Goal: Task Accomplishment & Management: Manage account settings

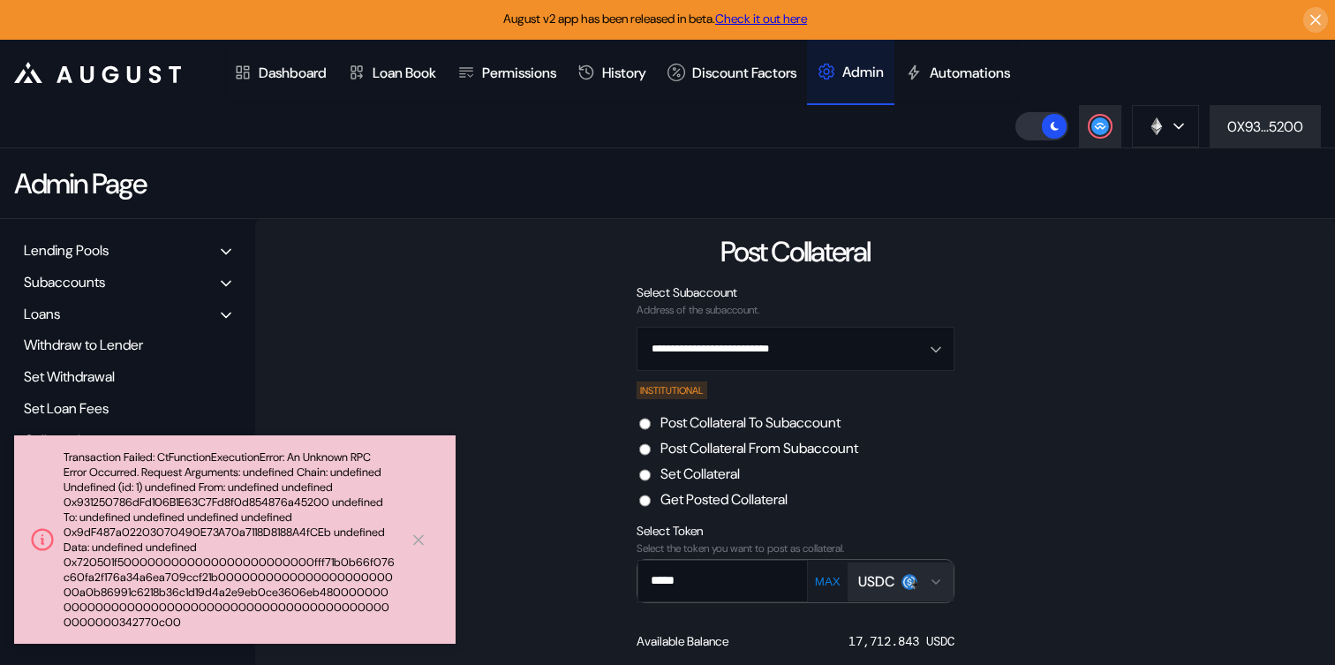
scroll to position [211, 0]
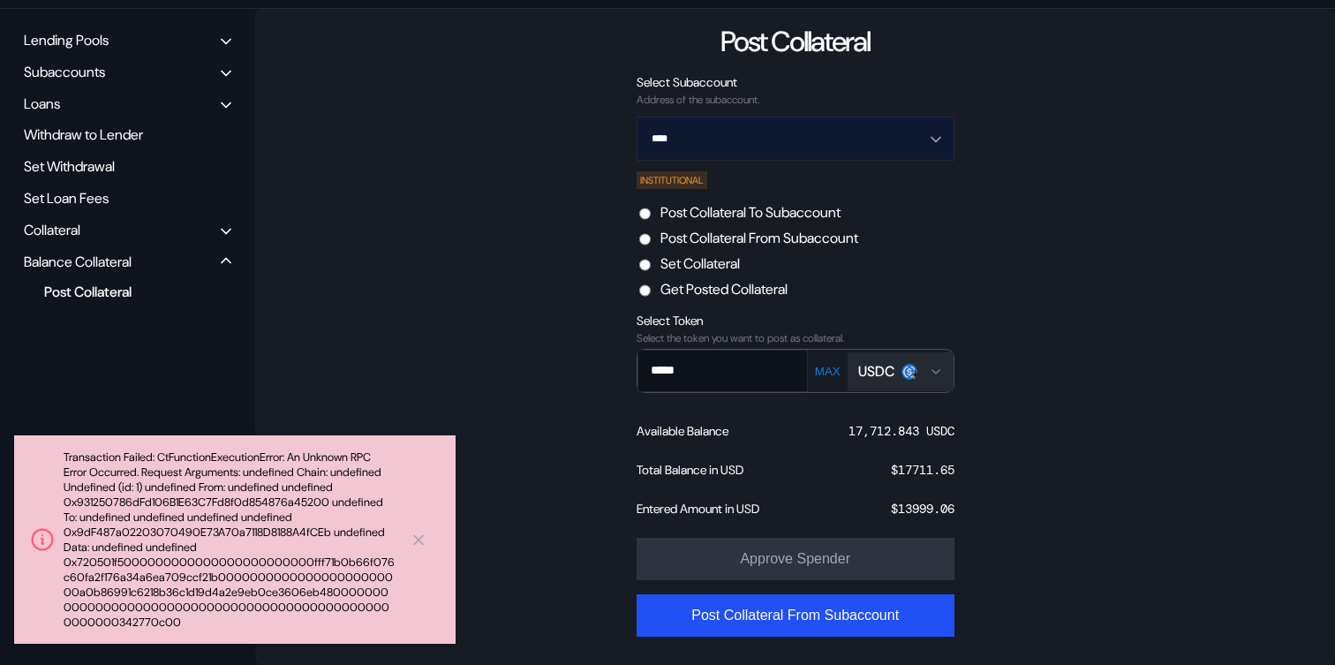
click at [792, 133] on input "****" at bounding box center [786, 138] width 272 height 42
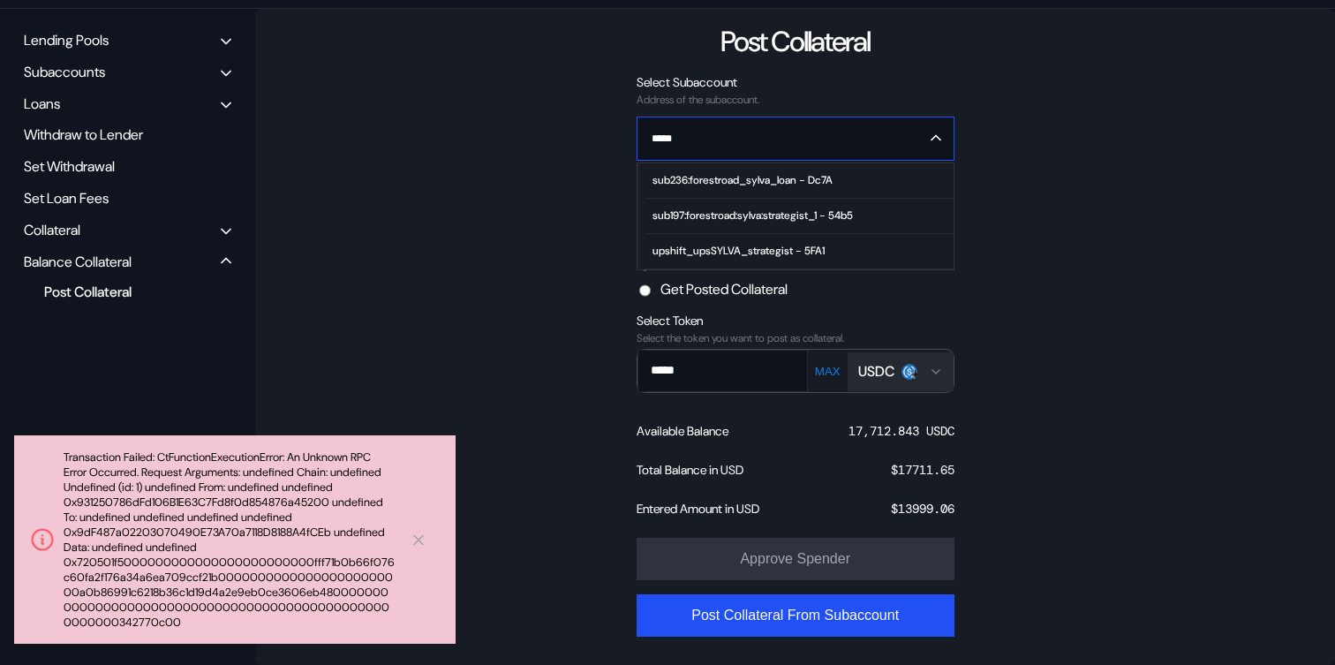
click at [776, 203] on span "sub197:forestroad:sylva:strategist_1 - 54b5" at bounding box center [798, 216] width 307 height 35
type input "**********"
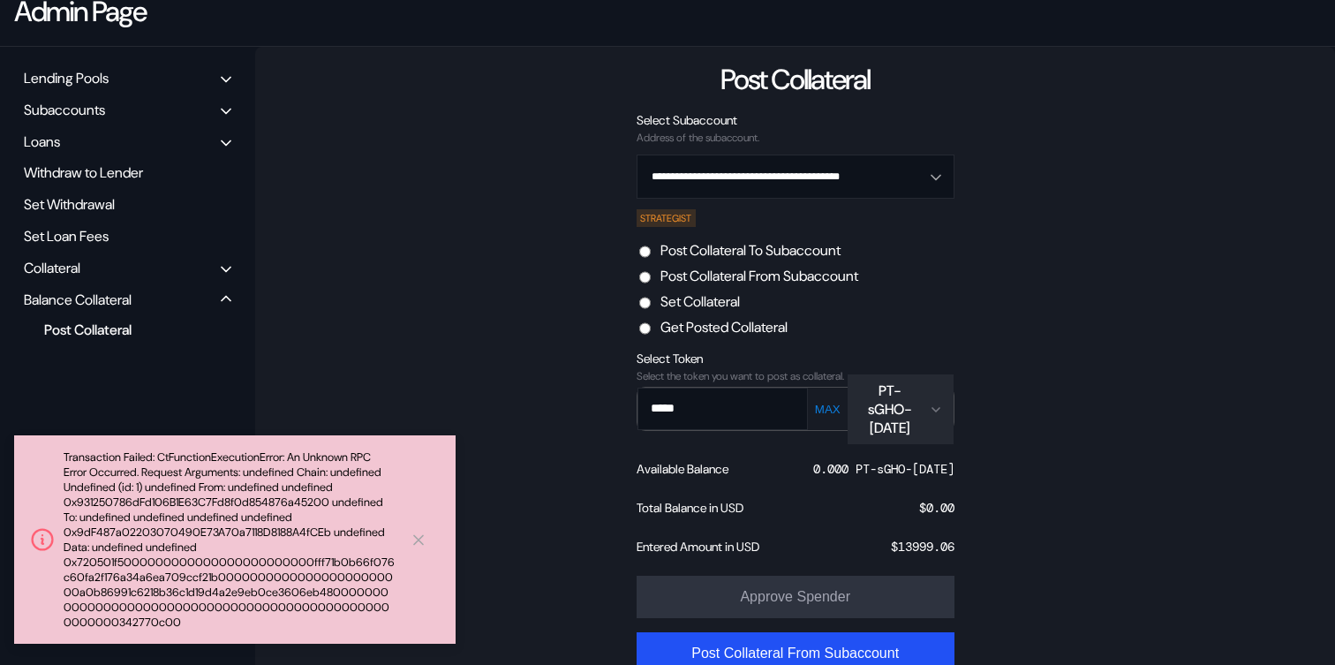
scroll to position [132, 0]
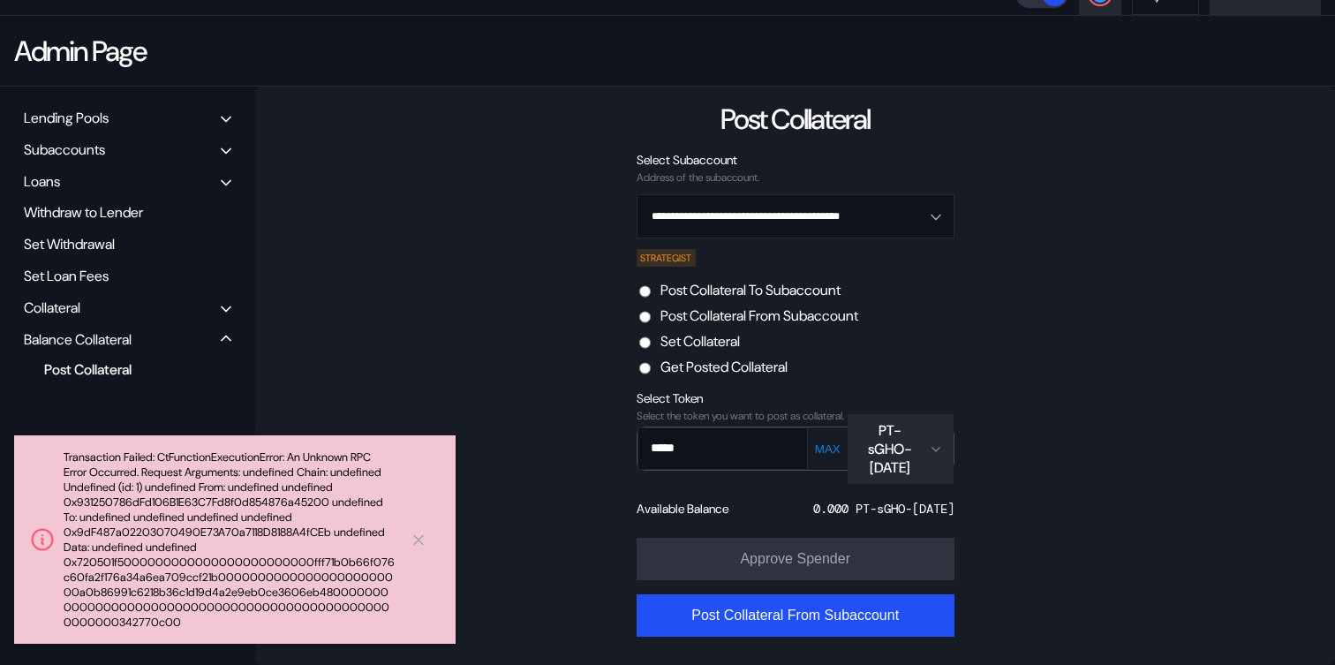
click at [899, 410] on div "Select the token you want to post as collateral." at bounding box center [795, 416] width 318 height 12
click at [906, 438] on div "PT-sGHO-[DATE]" at bounding box center [890, 449] width 64 height 56
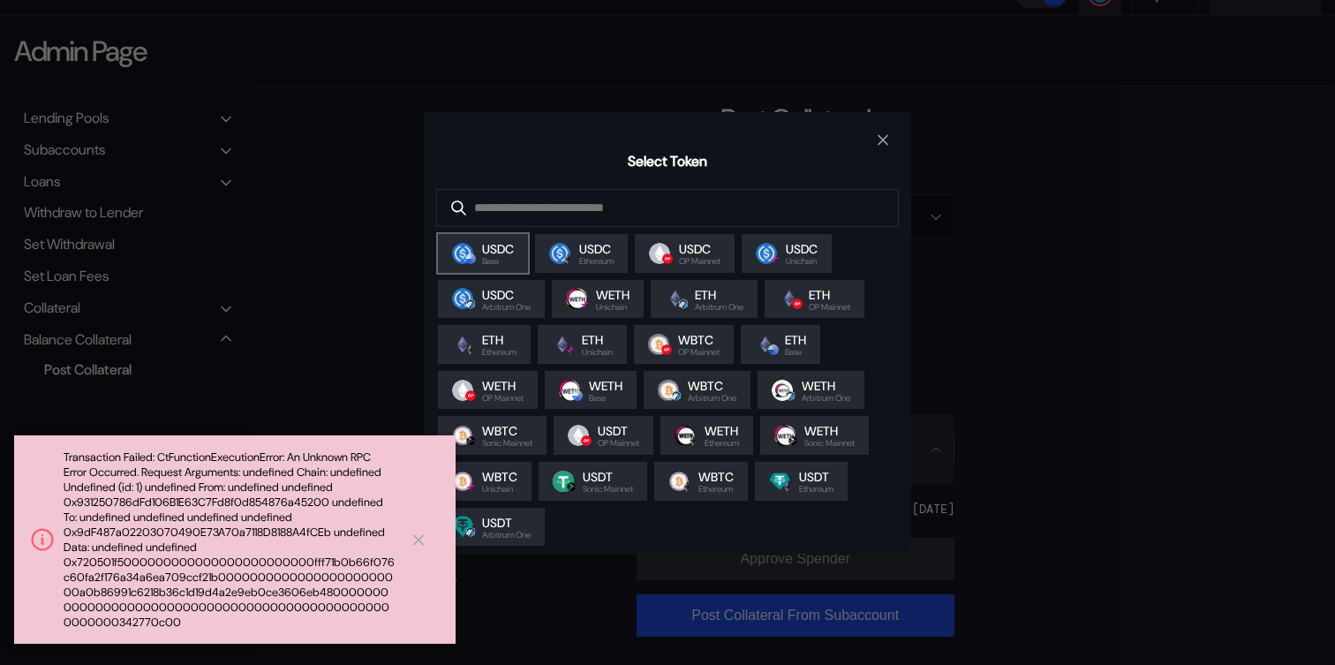
click at [487, 271] on div "USDC Base" at bounding box center [483, 253] width 90 height 39
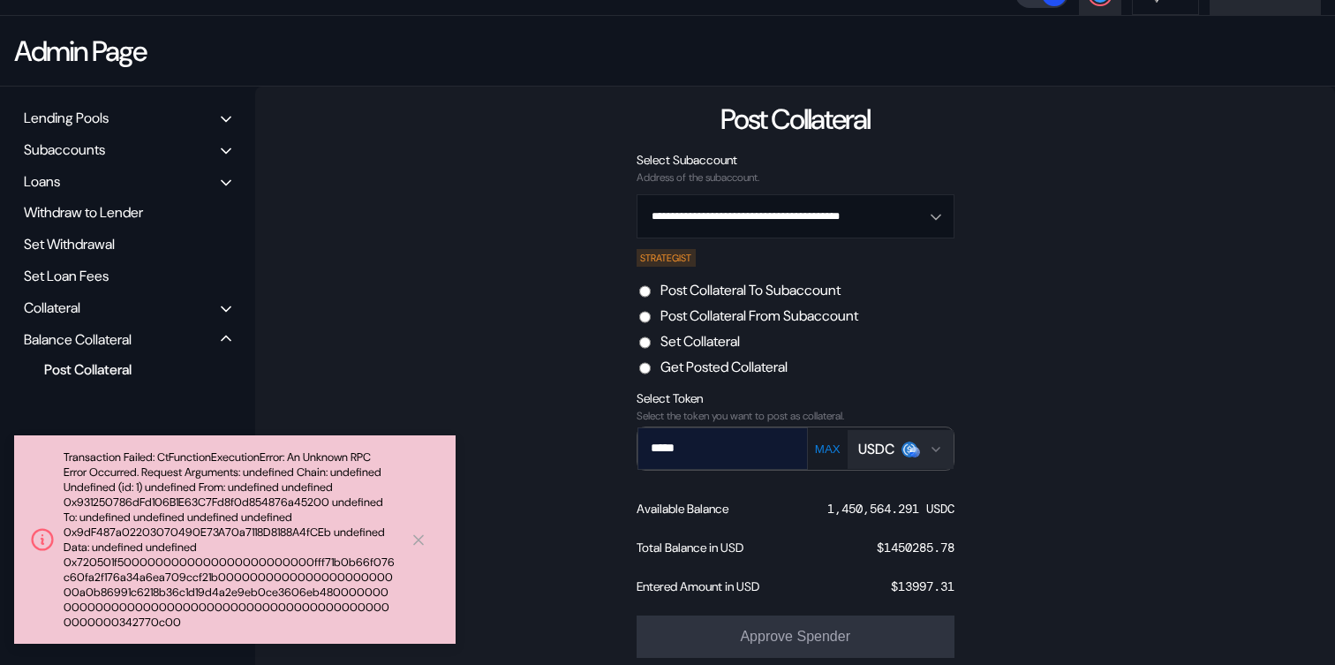
click at [749, 458] on input "*****" at bounding box center [709, 448] width 143 height 36
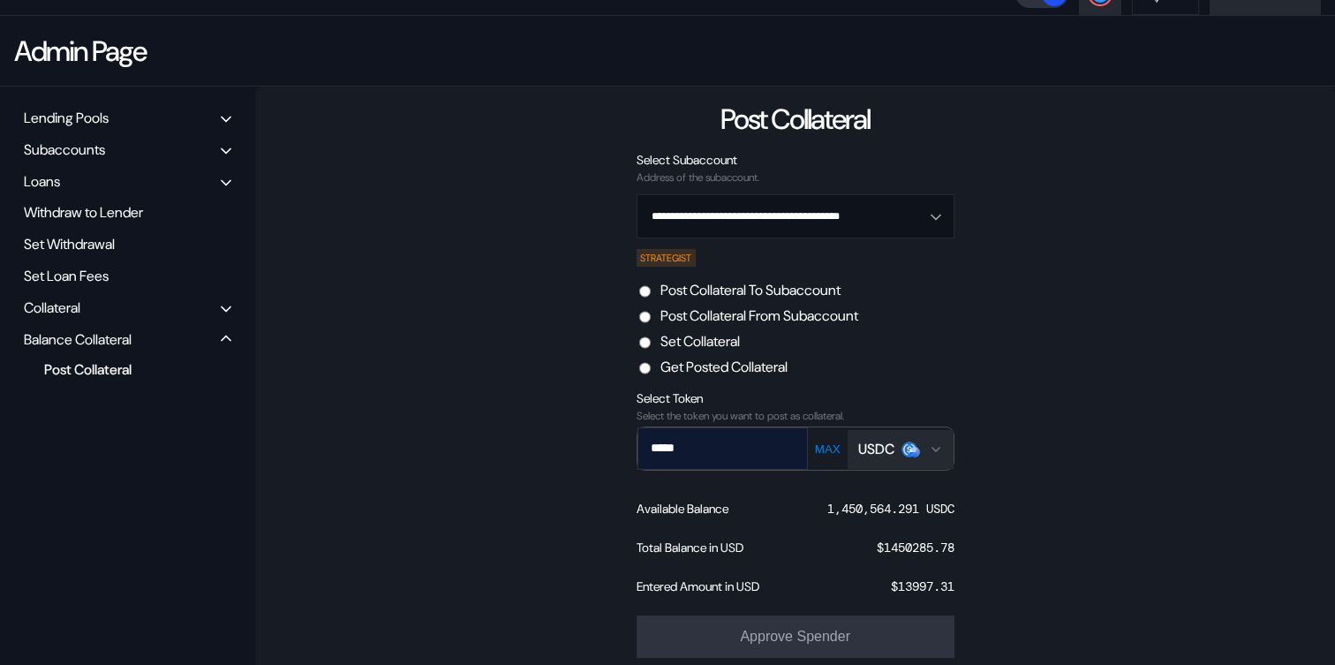
paste input "********"
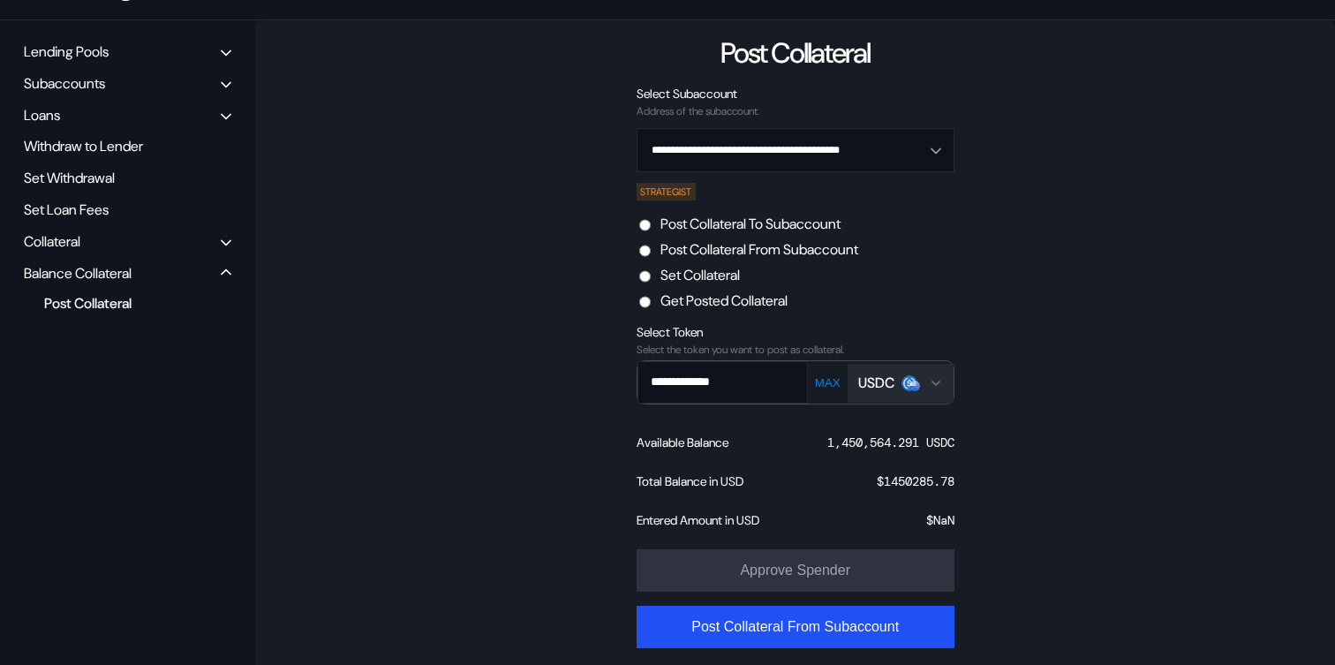
scroll to position [200, 0]
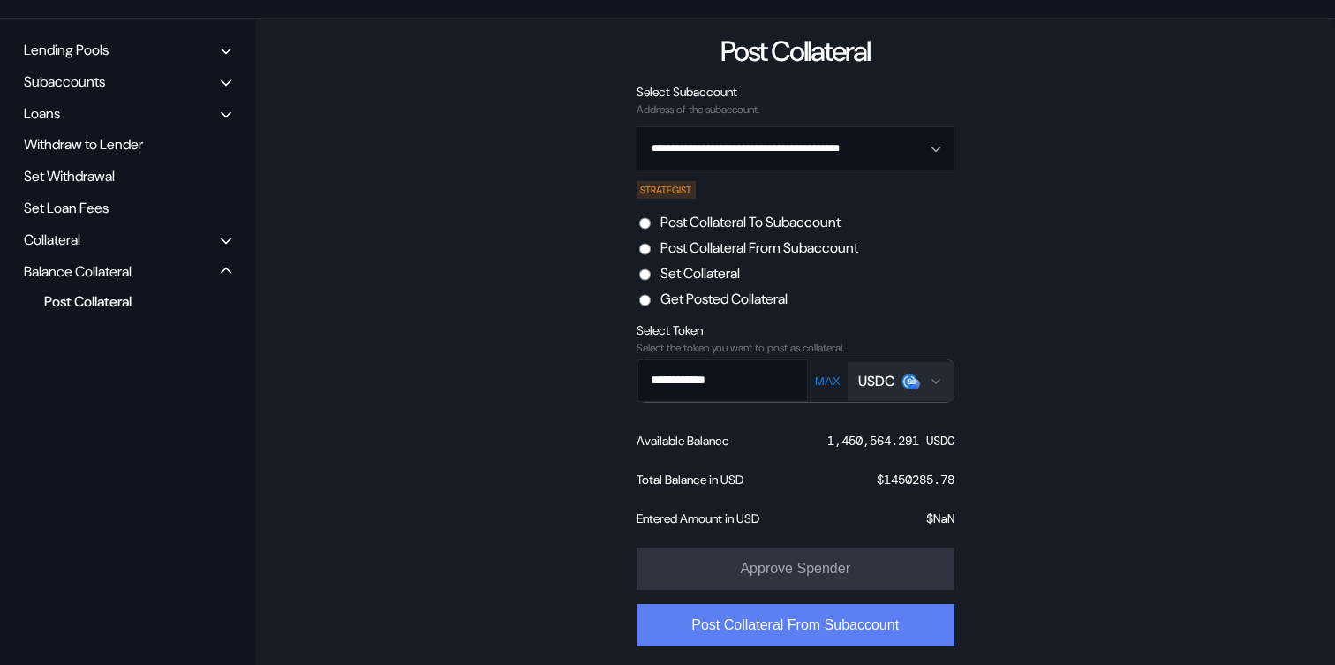
click at [810, 627] on button "Post Collateral From Subaccount" at bounding box center [795, 625] width 318 height 42
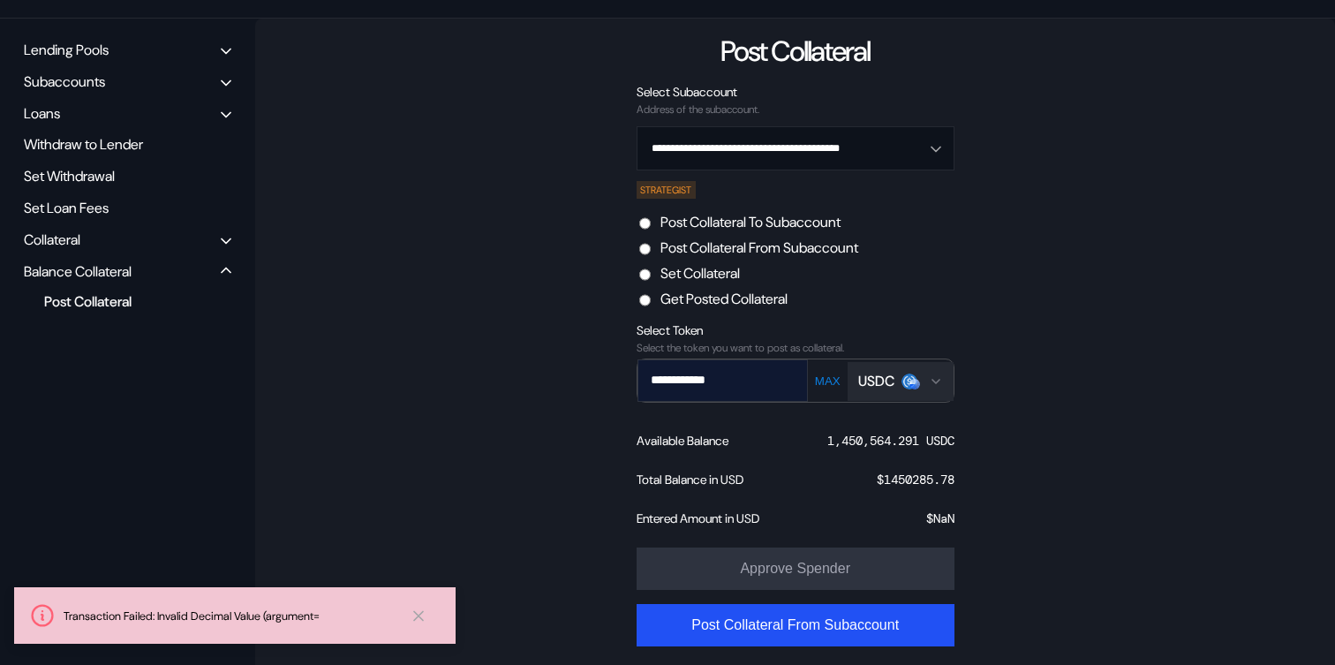
click at [659, 372] on input "**********" at bounding box center [709, 380] width 143 height 36
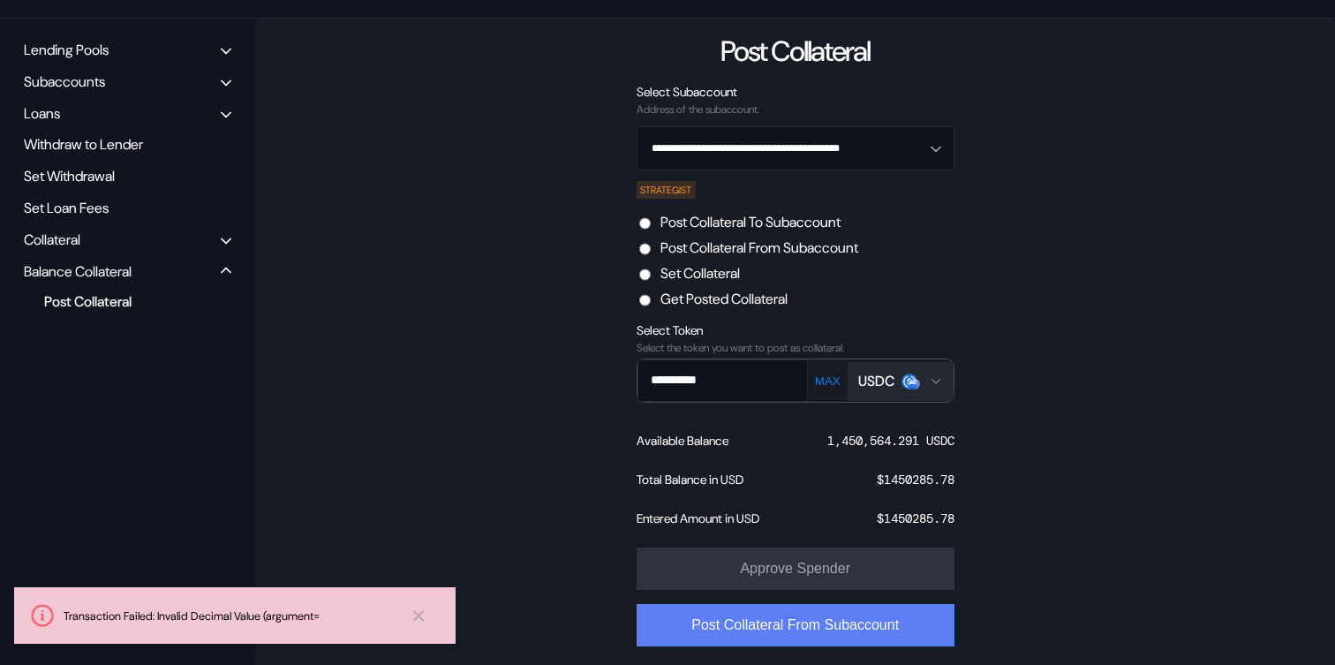
type input "**********"
click at [717, 613] on button "Post Collateral From Subaccount" at bounding box center [795, 625] width 318 height 42
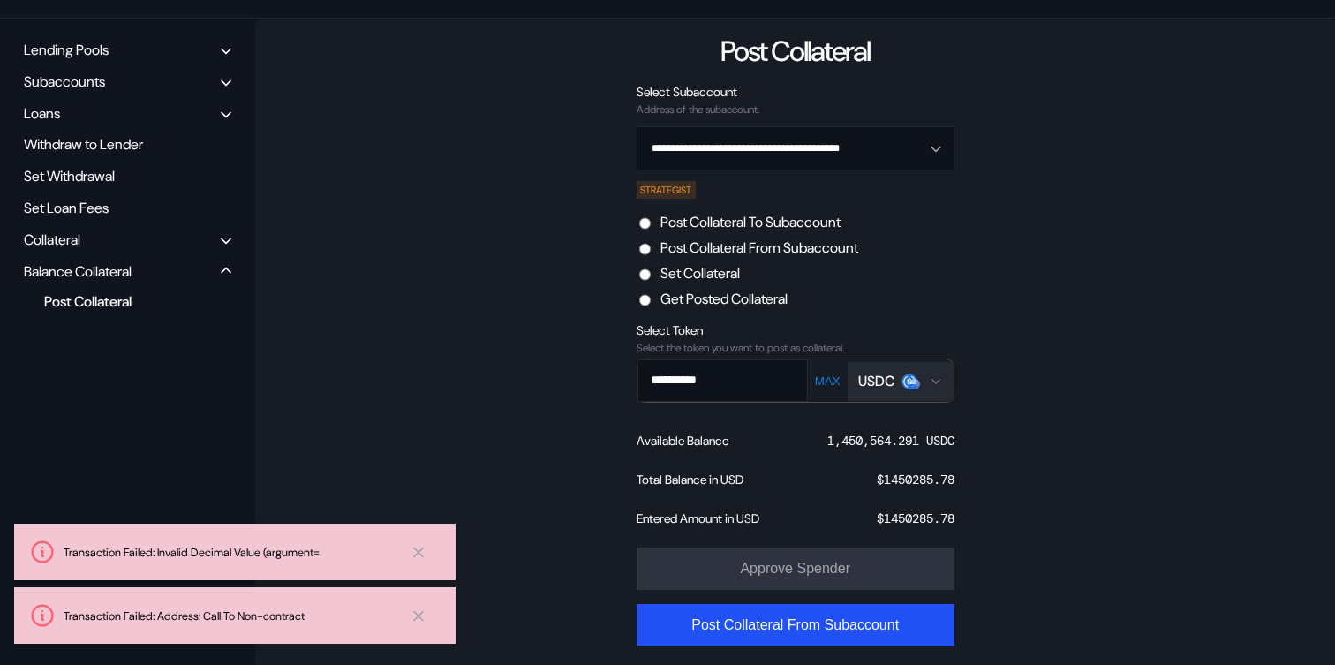
scroll to position [0, 0]
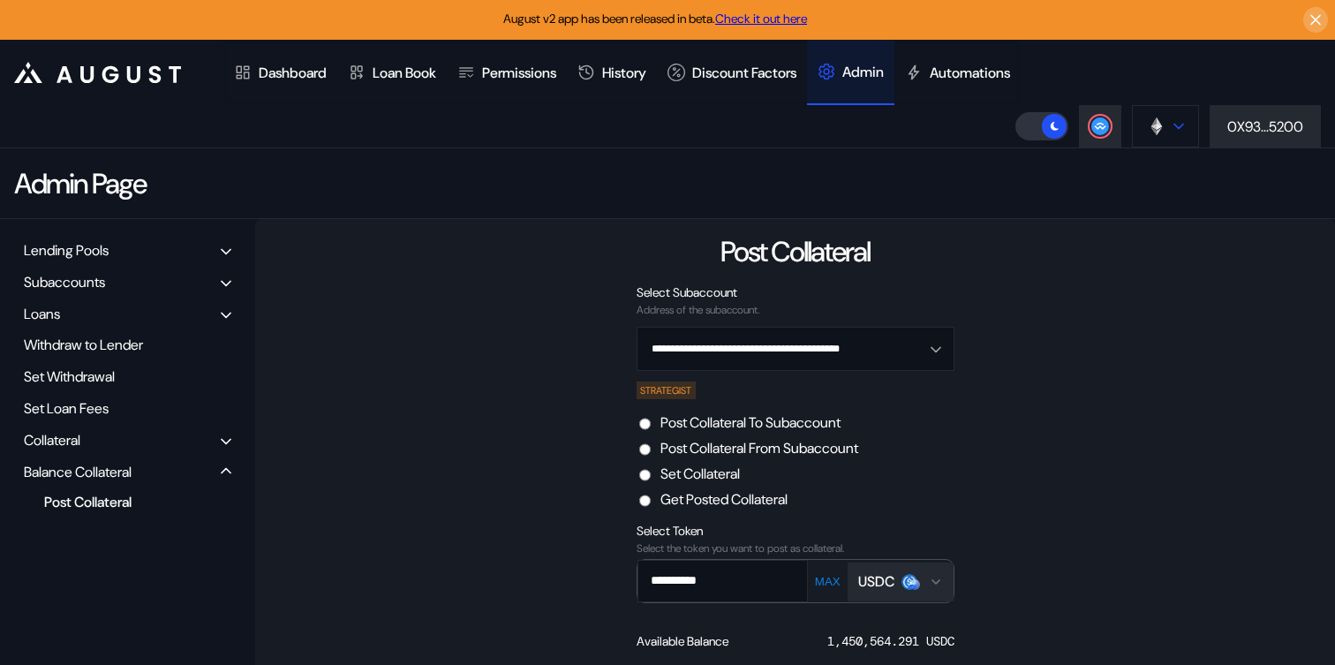
click at [1159, 139] on button at bounding box center [1165, 126] width 67 height 42
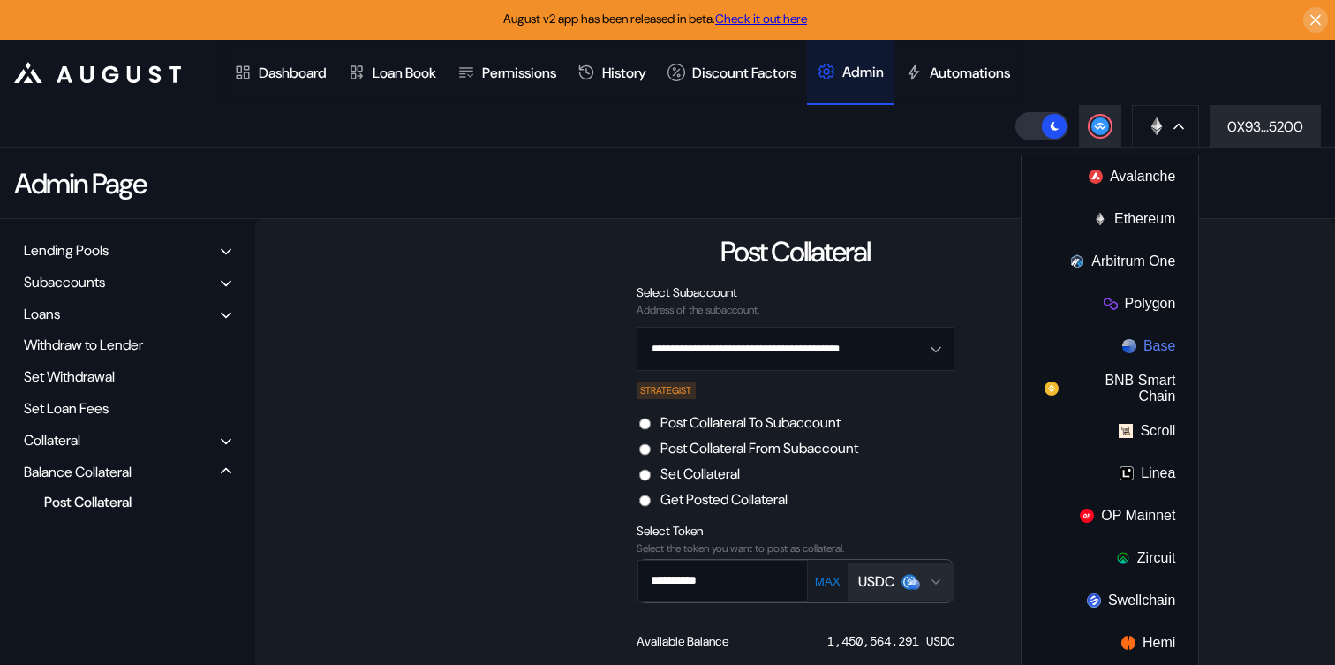
click at [1136, 348] on button "Base" at bounding box center [1109, 346] width 177 height 42
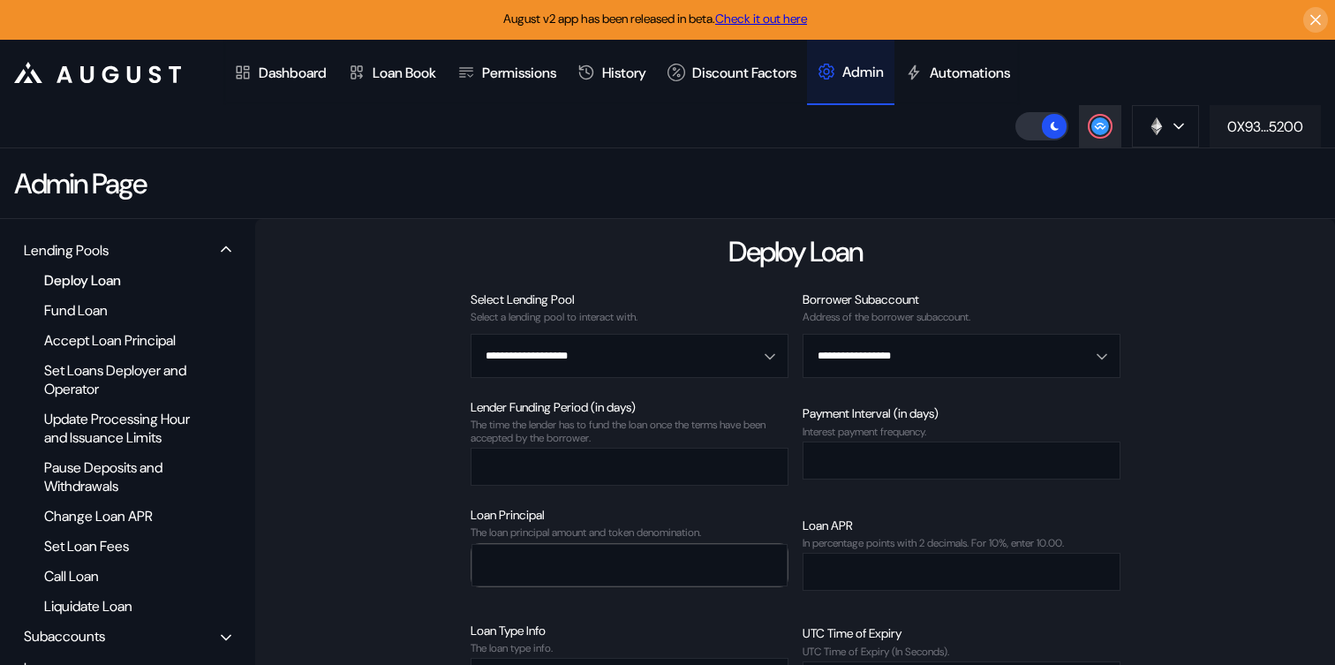
click at [1251, 128] on div "0X93...5200" at bounding box center [1265, 126] width 76 height 19
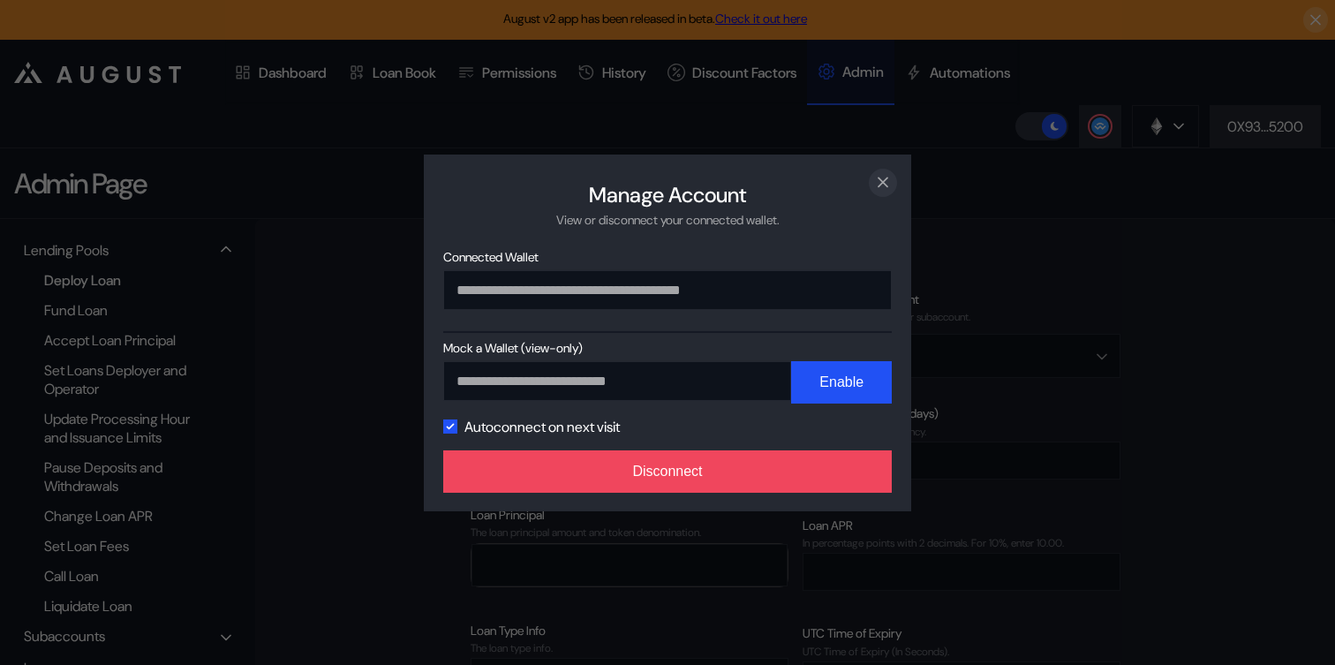
click at [887, 179] on icon "close modal" at bounding box center [883, 182] width 18 height 19
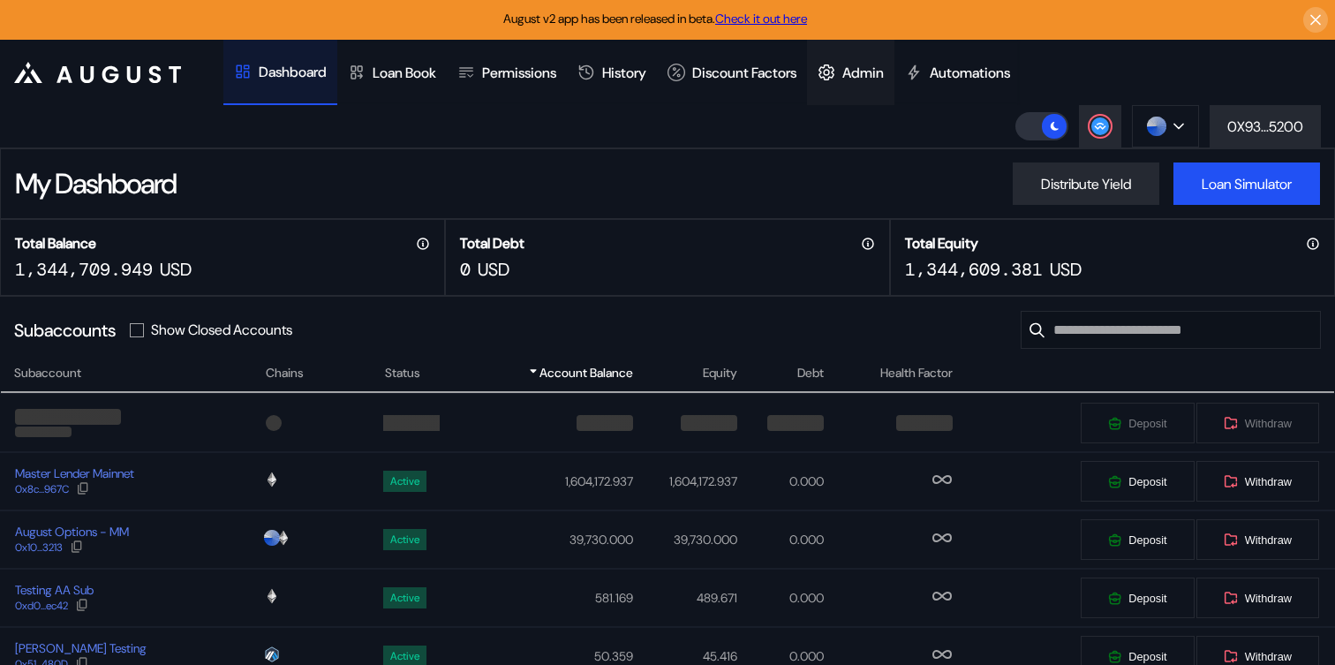
click at [878, 78] on div "Admin" at bounding box center [862, 73] width 41 height 19
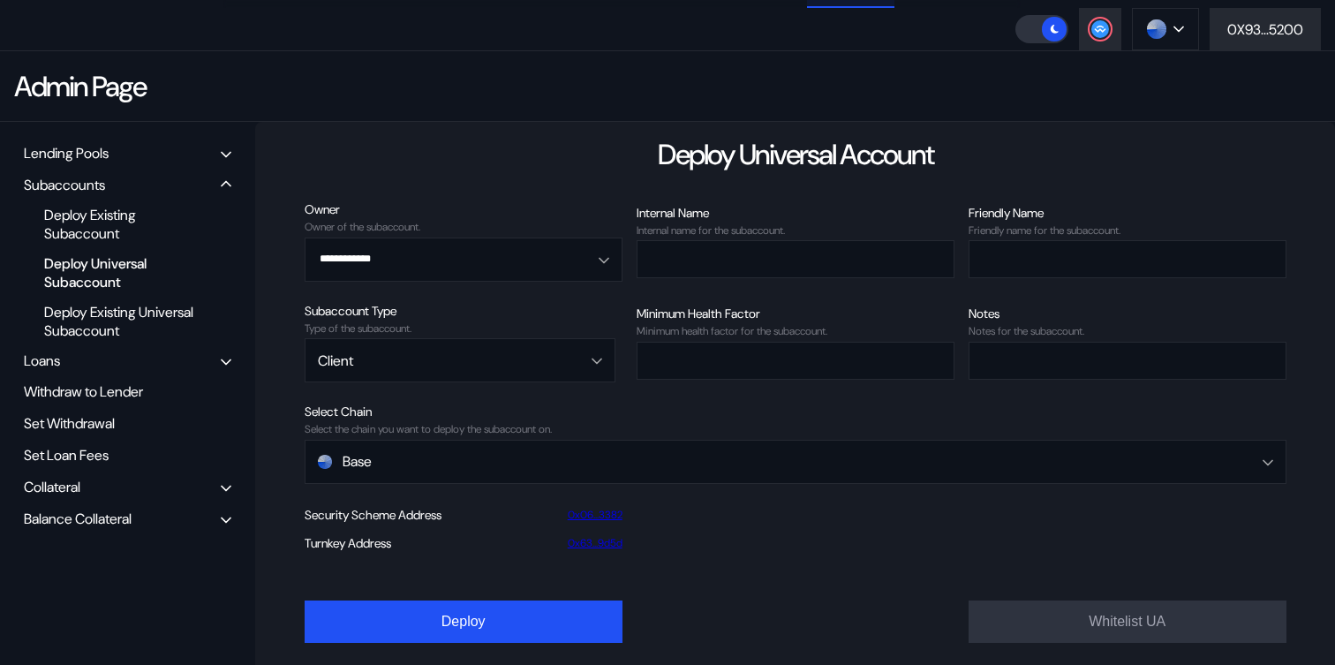
scroll to position [98, 0]
click at [109, 523] on div "Balance Collateral" at bounding box center [78, 517] width 108 height 19
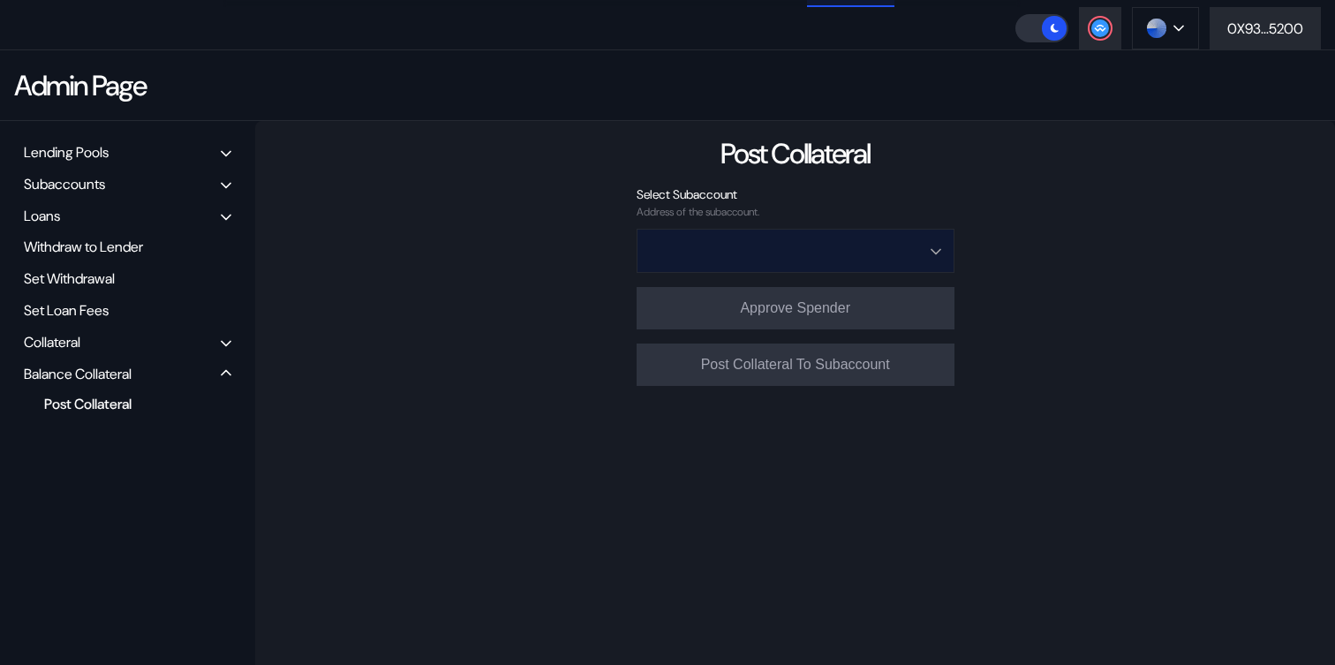
click at [800, 248] on input "Open menu" at bounding box center [786, 251] width 272 height 42
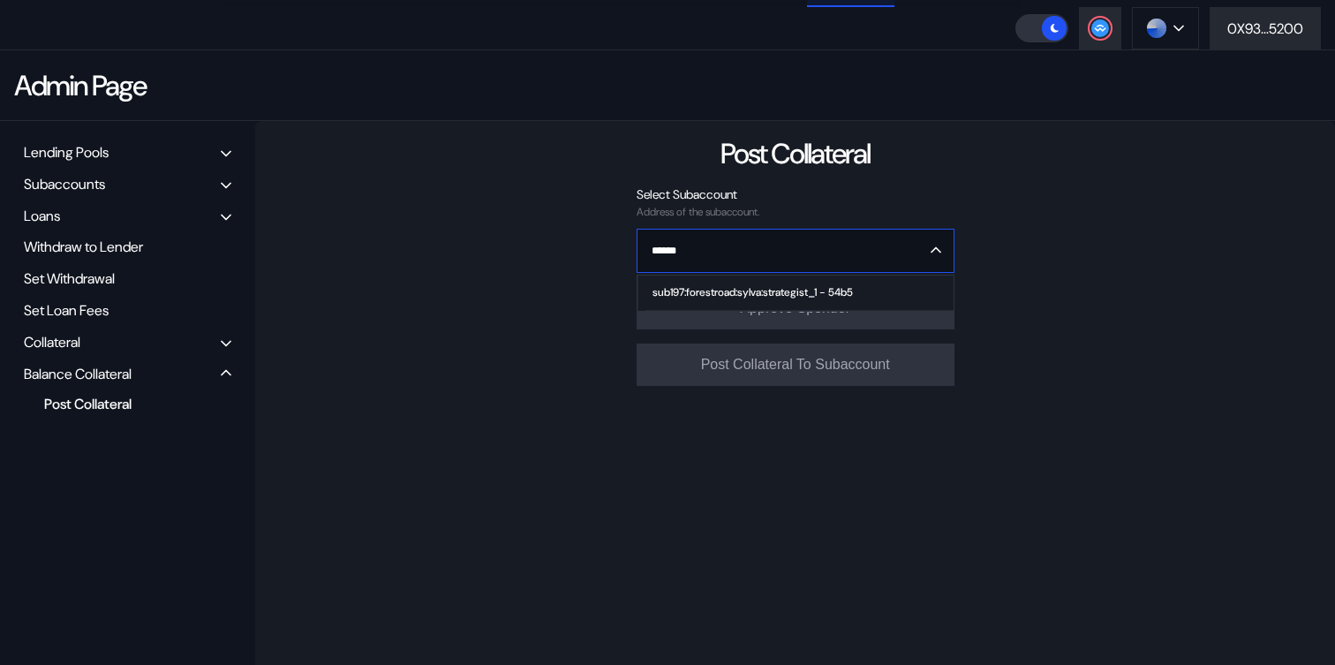
click at [793, 291] on div "sub197:forestroad:sylva:strategist_1 - 54b5" at bounding box center [752, 292] width 200 height 12
type input "**********"
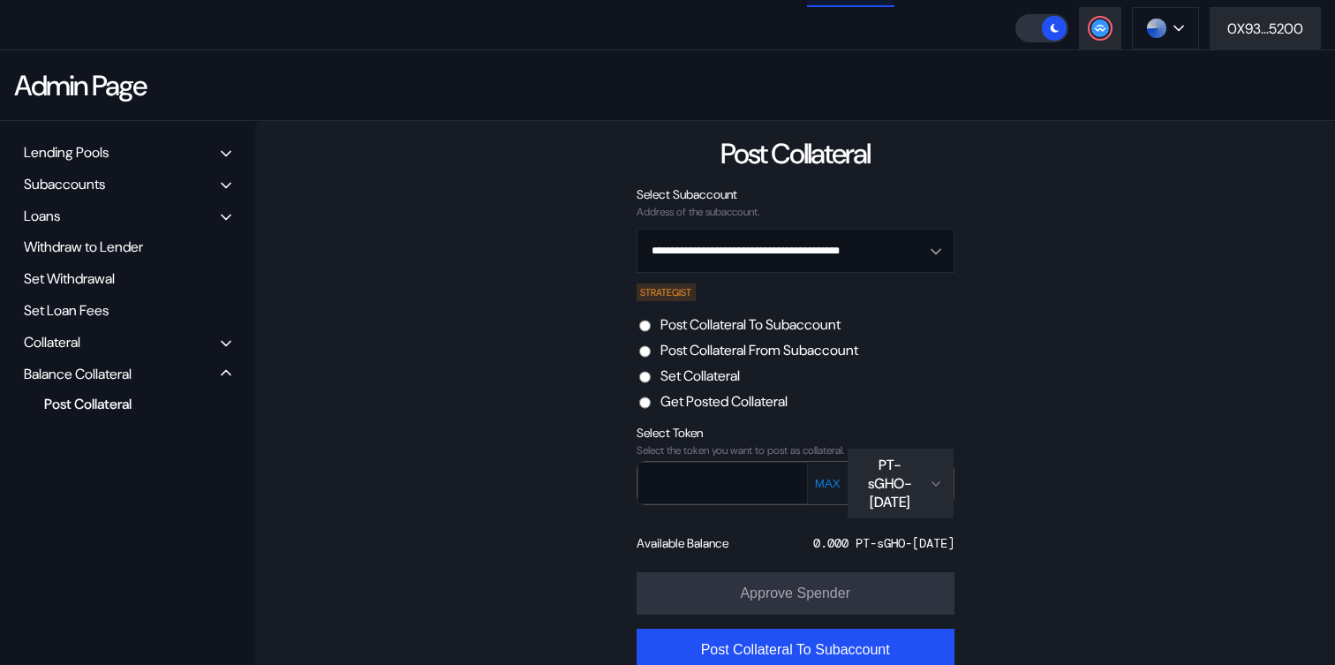
click at [890, 486] on div "PT-sGHO-[DATE]" at bounding box center [890, 484] width 64 height 56
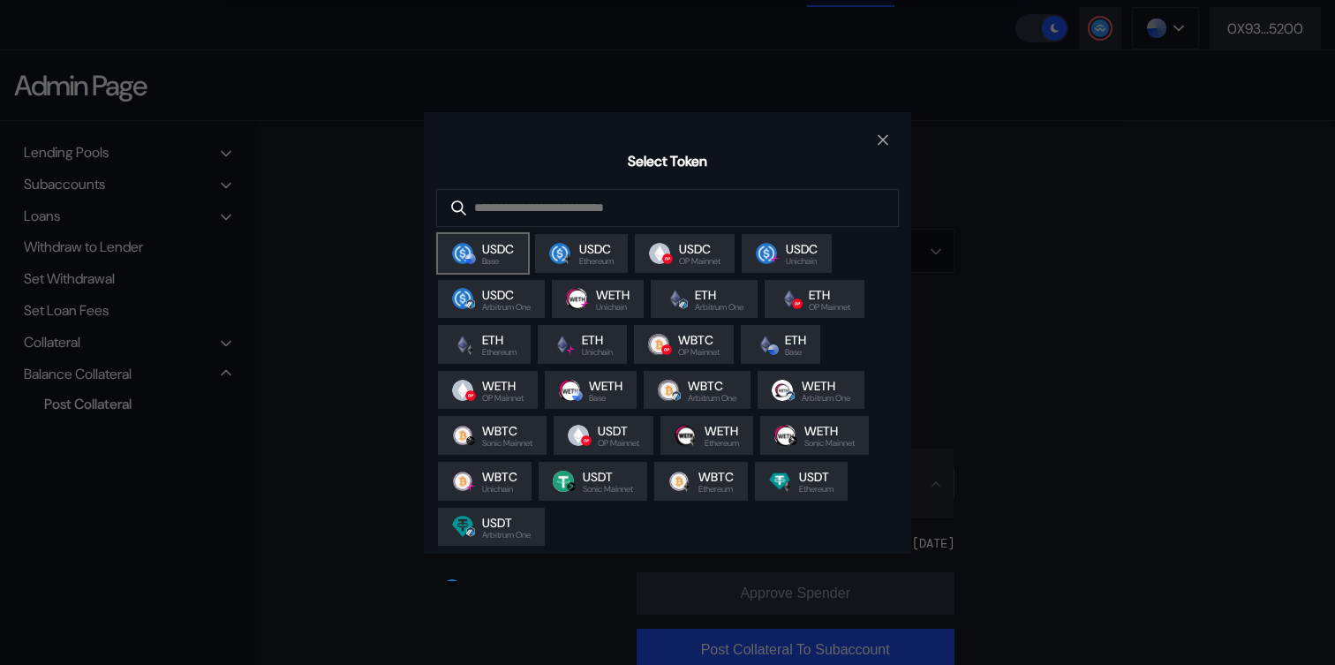
click at [523, 266] on div "USDC Base" at bounding box center [483, 253] width 90 height 39
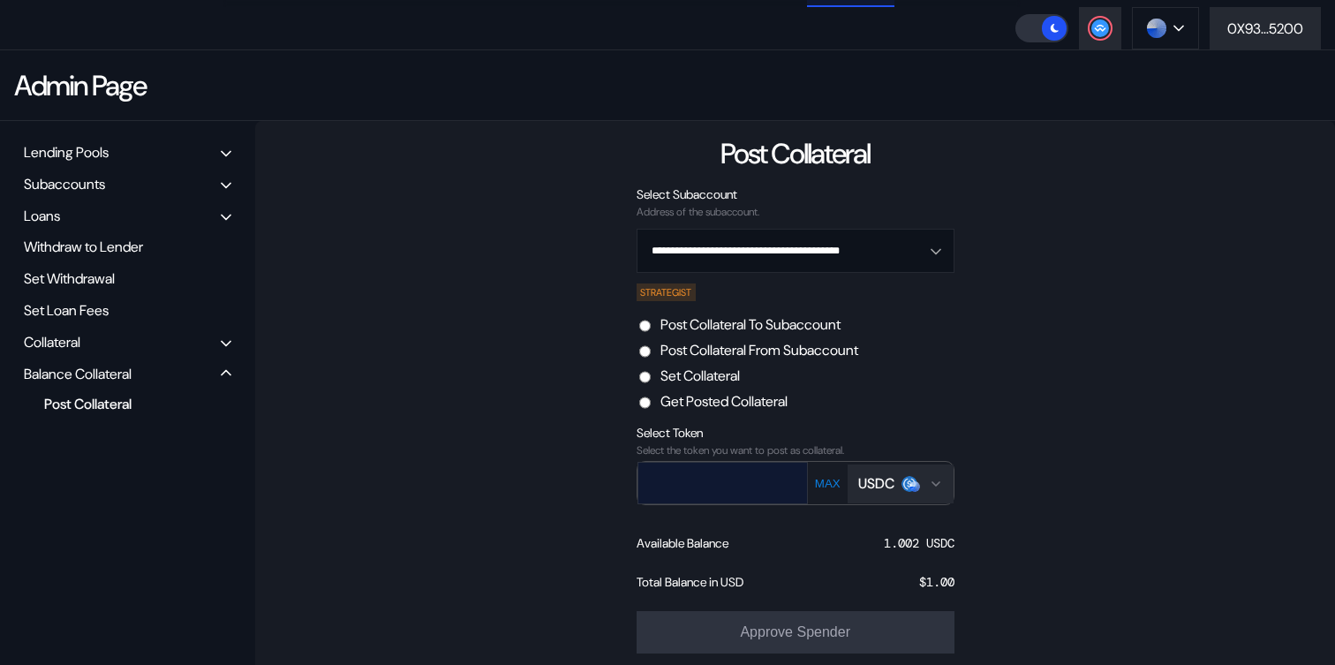
click at [772, 480] on input "text" at bounding box center [709, 482] width 143 height 36
paste input "**********"
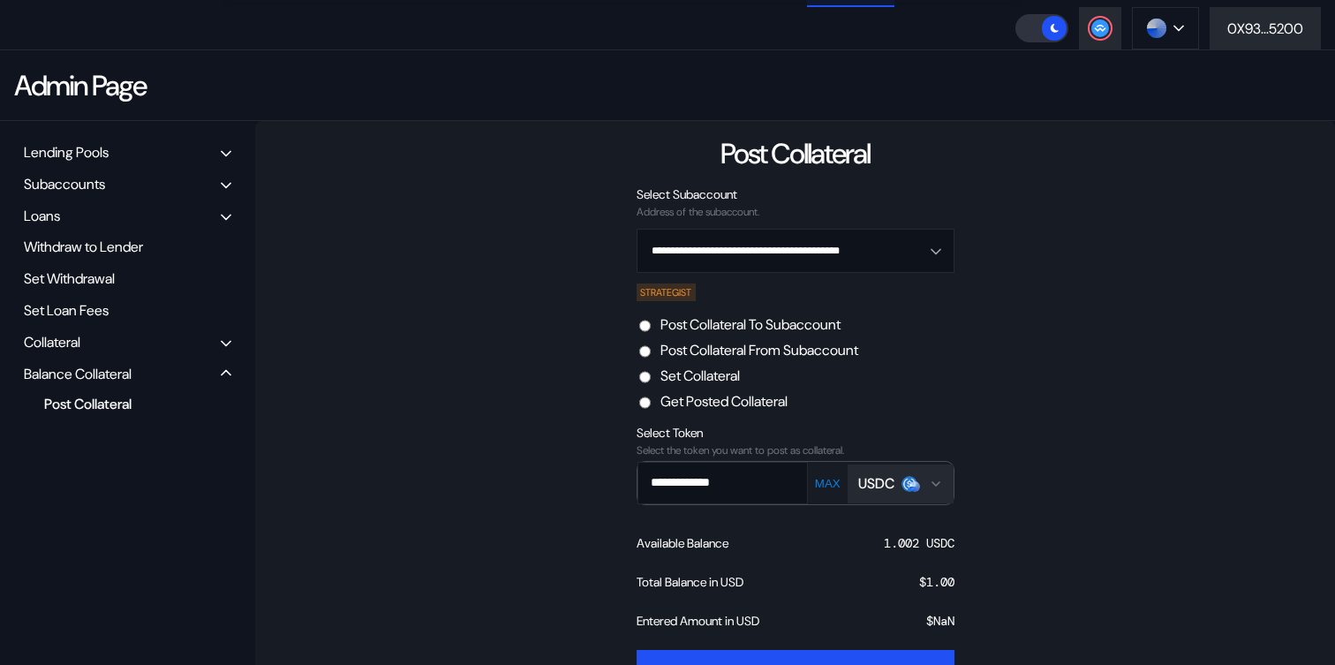
click at [736, 348] on label "Post Collateral From Subaccount" at bounding box center [759, 350] width 198 height 19
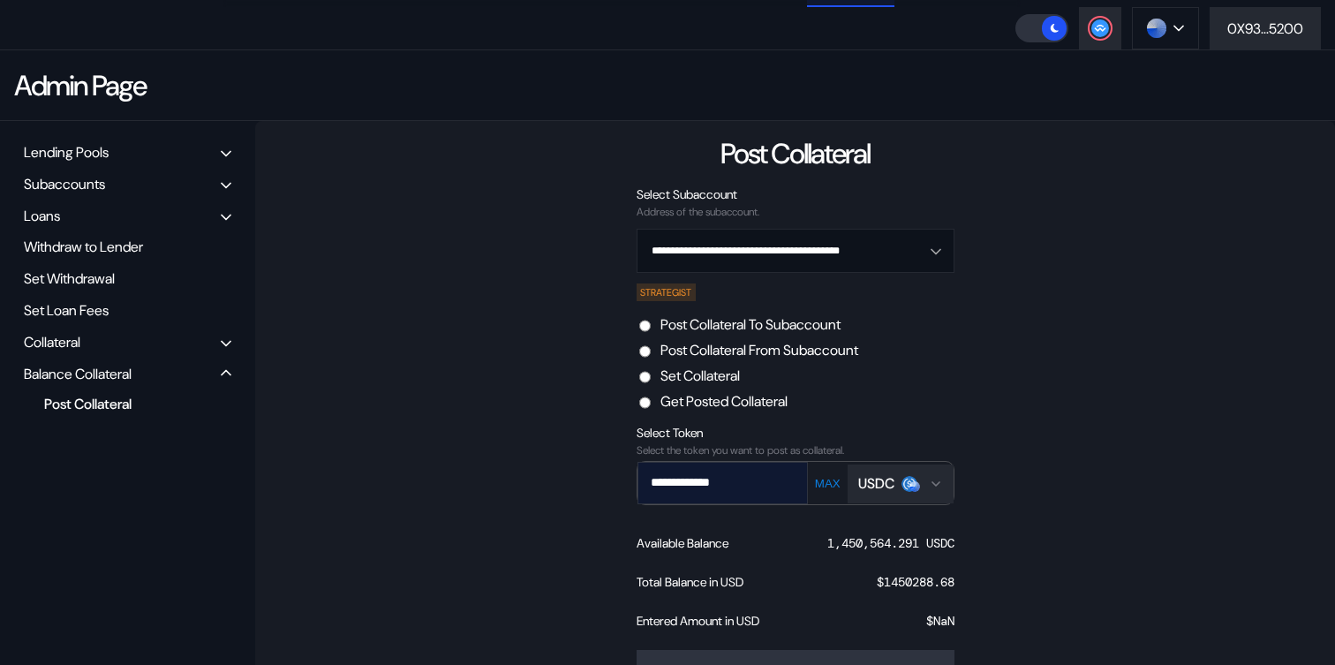
click at [660, 481] on input "**********" at bounding box center [709, 482] width 143 height 36
click at [766, 479] on input "**********" at bounding box center [709, 482] width 143 height 36
type input "**********"
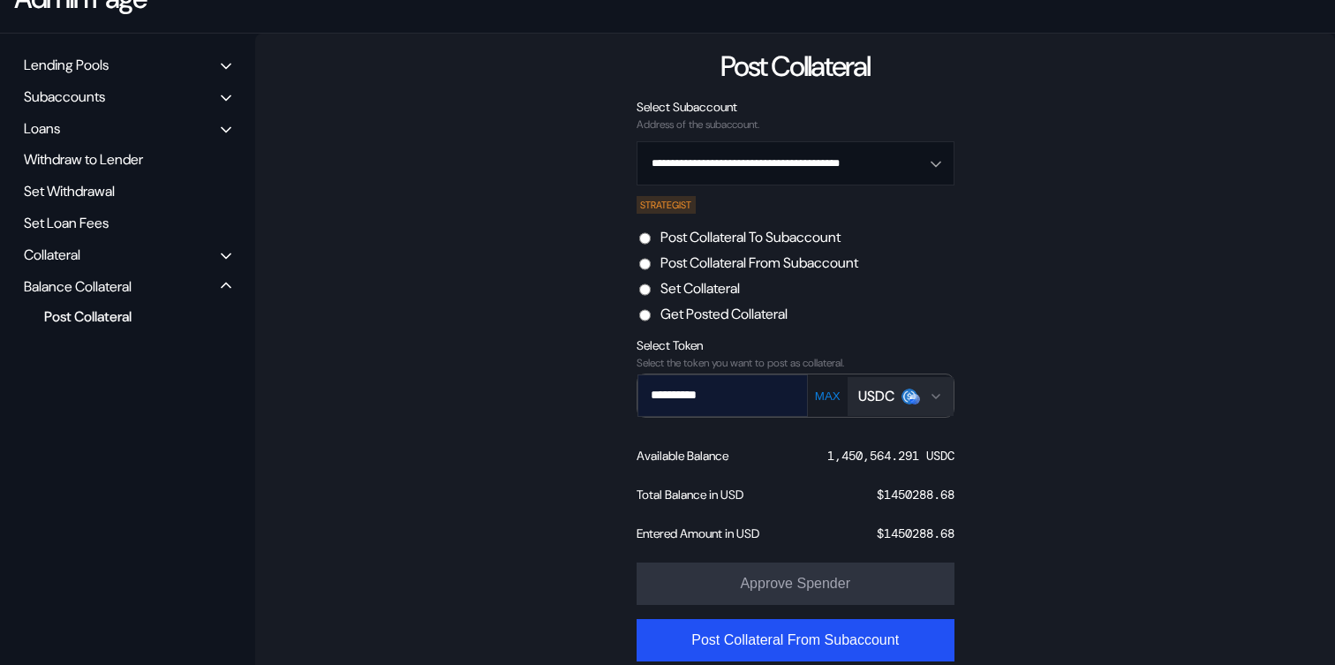
scroll to position [211, 0]
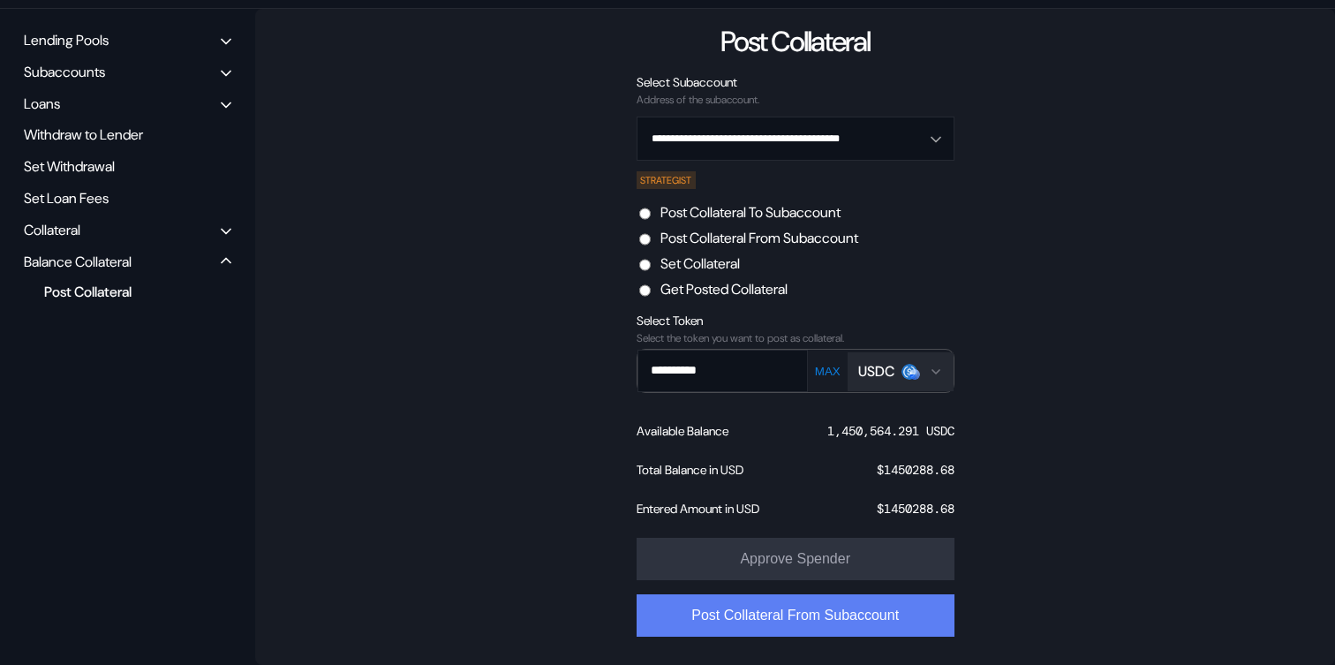
click at [817, 621] on button "Post Collateral From Subaccount" at bounding box center [795, 615] width 318 height 42
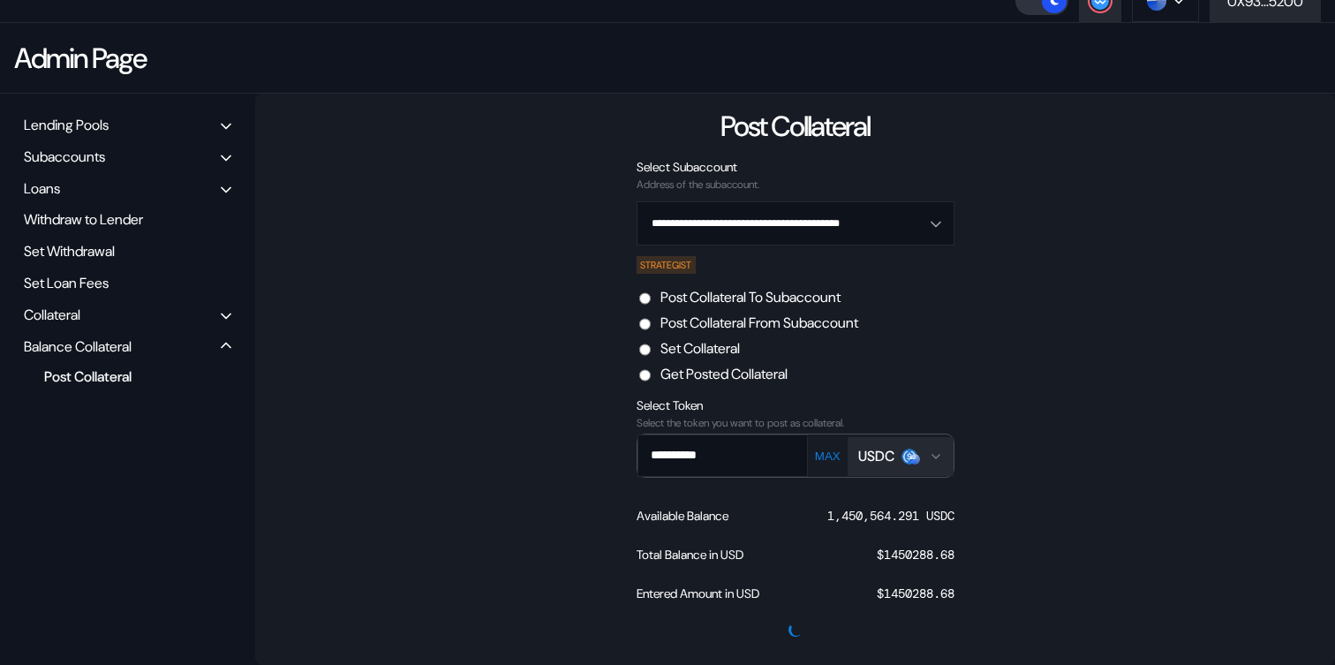
scroll to position [0, 0]
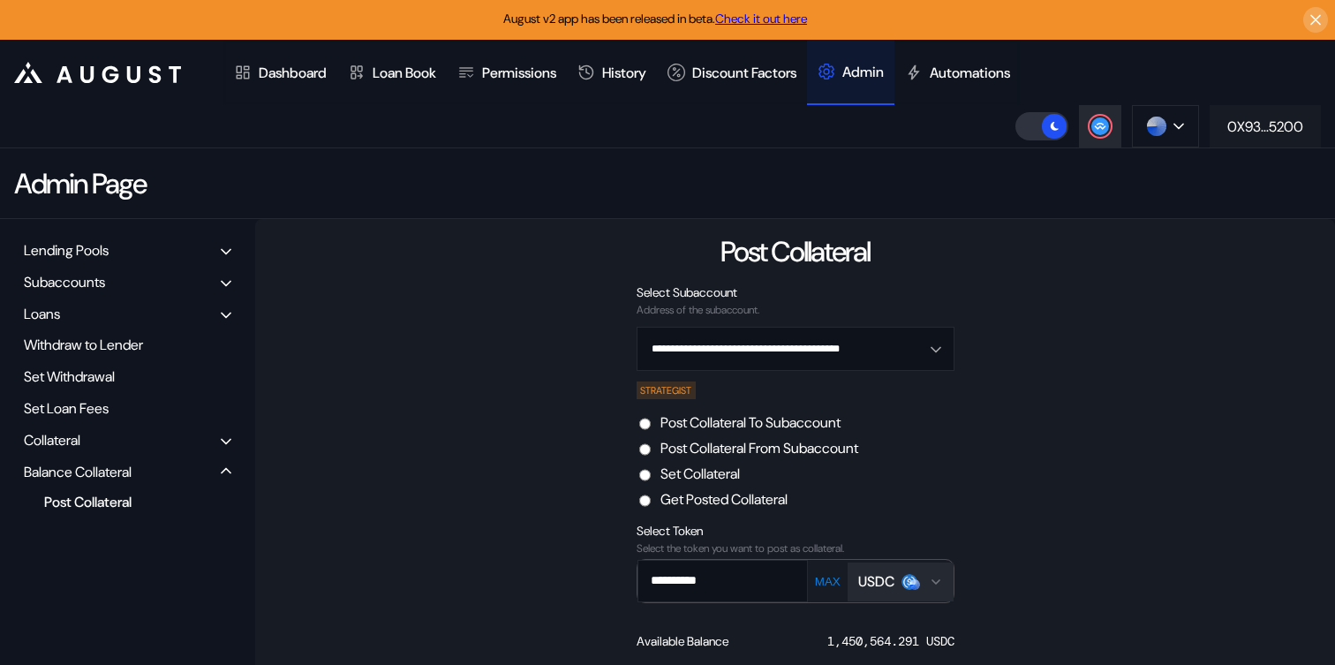
click at [1240, 125] on div "0X93...5200" at bounding box center [1265, 126] width 76 height 19
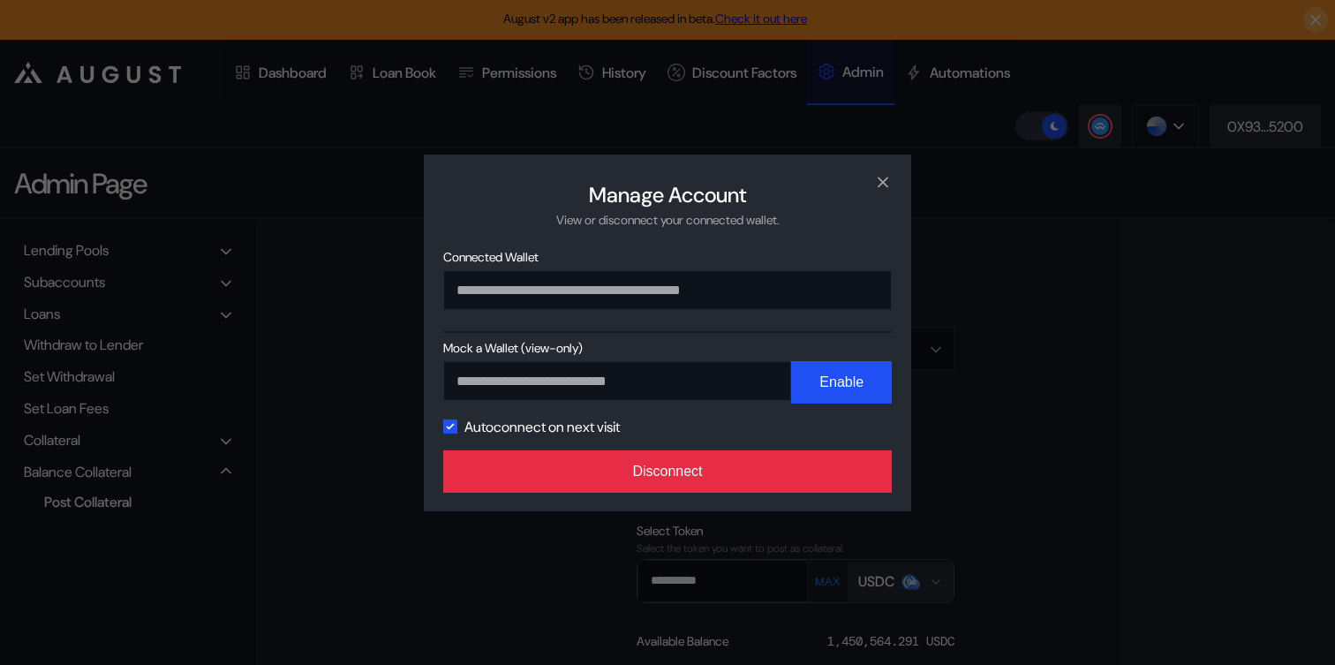
click at [720, 479] on button "Disconnect" at bounding box center [667, 471] width 448 height 42
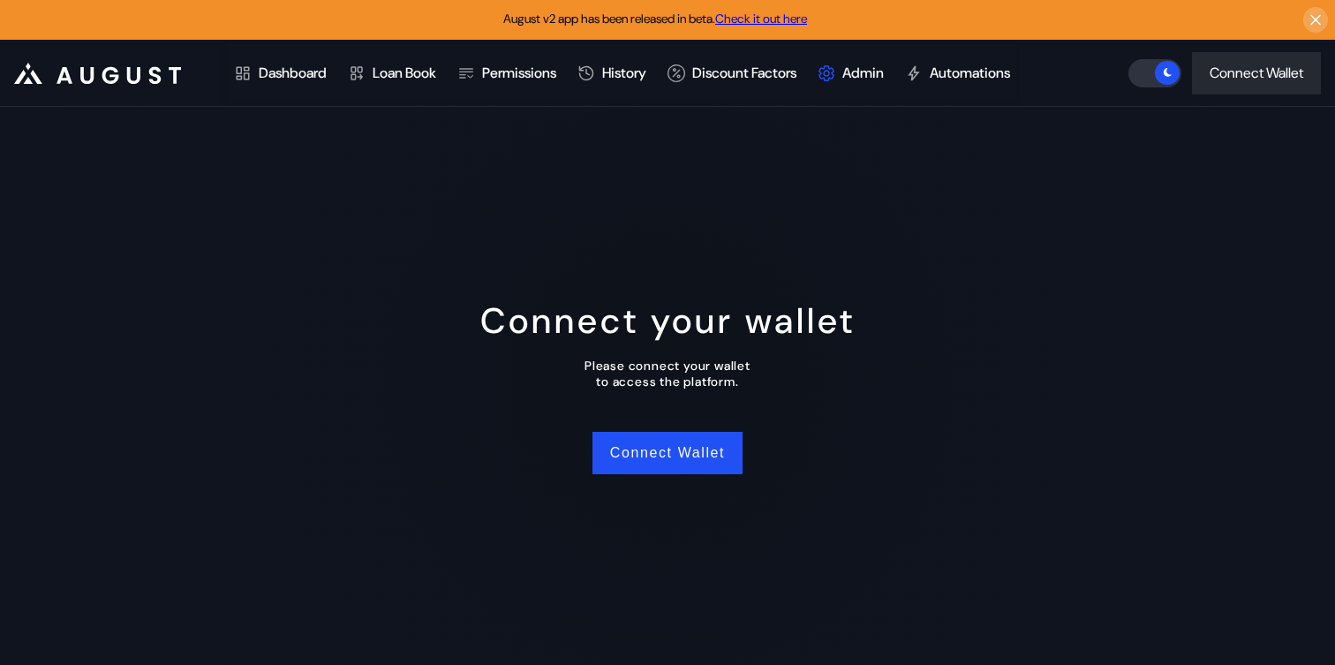
click at [655, 477] on div "Connect your wallet Please connect your wallet to access the platform. Connect …" at bounding box center [667, 386] width 1335 height 558
click at [666, 453] on button "Connect Wallet" at bounding box center [667, 453] width 150 height 42
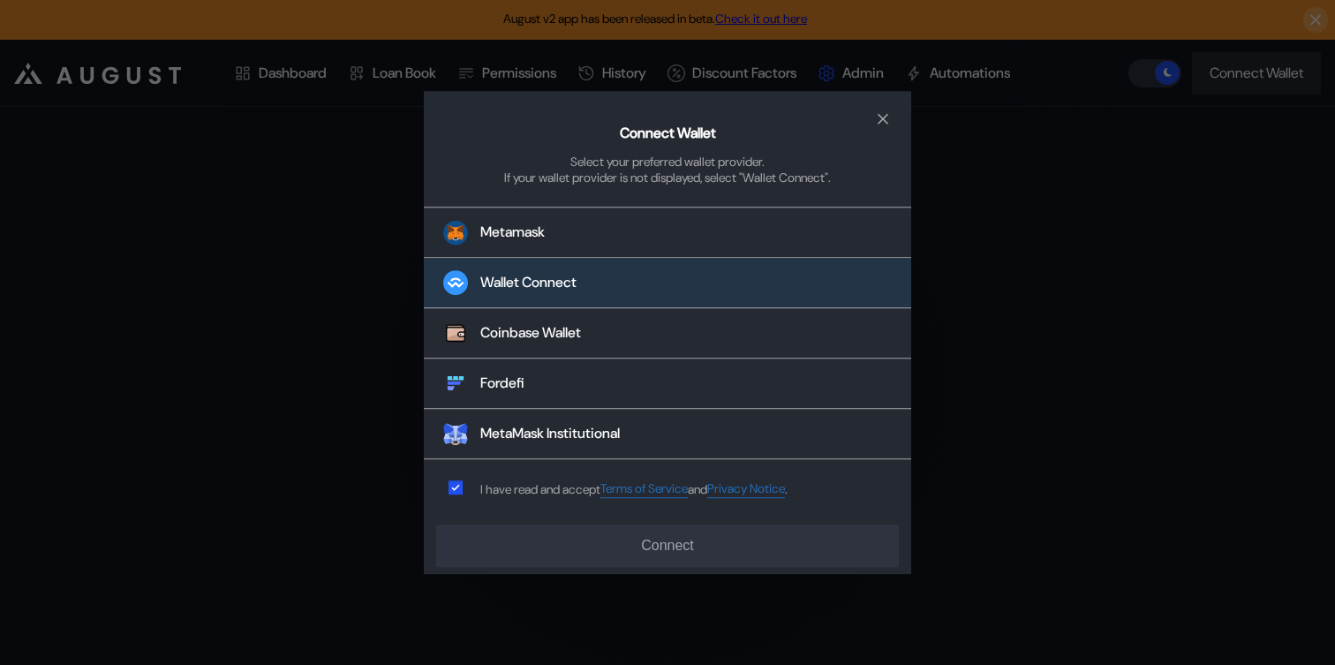
click at [571, 290] on div "Wallet Connect" at bounding box center [528, 283] width 96 height 19
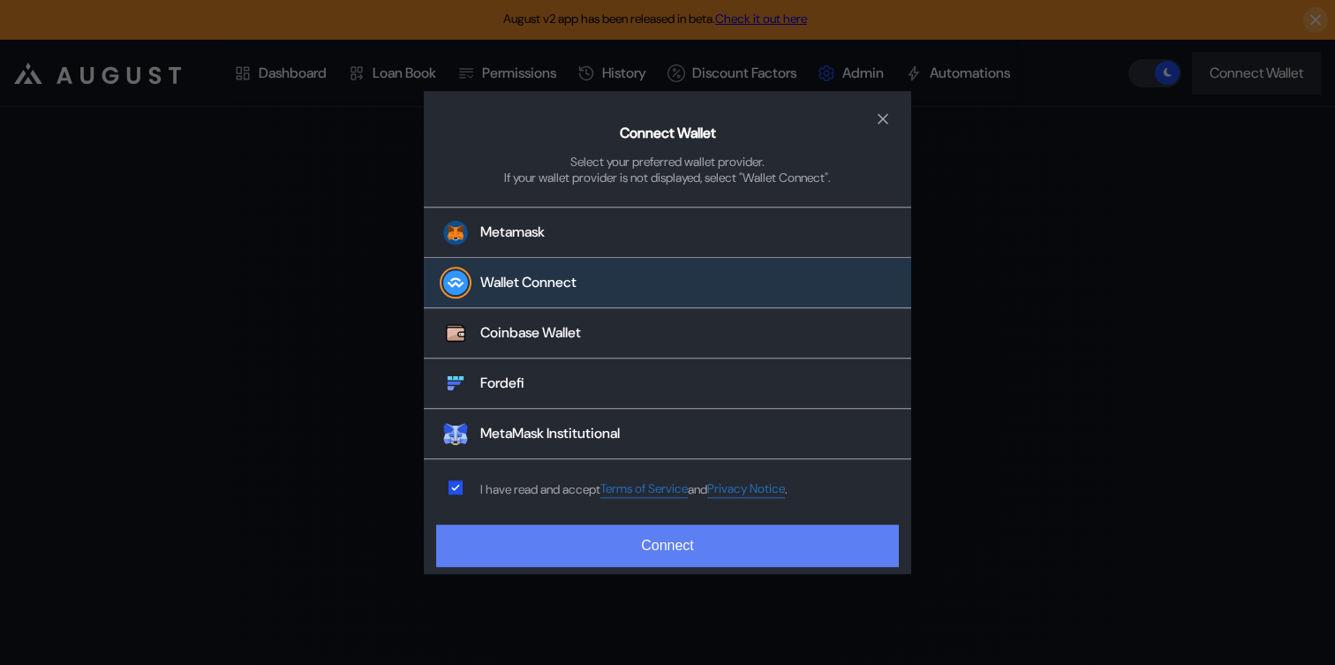
click at [609, 526] on button "Connect" at bounding box center [667, 545] width 463 height 42
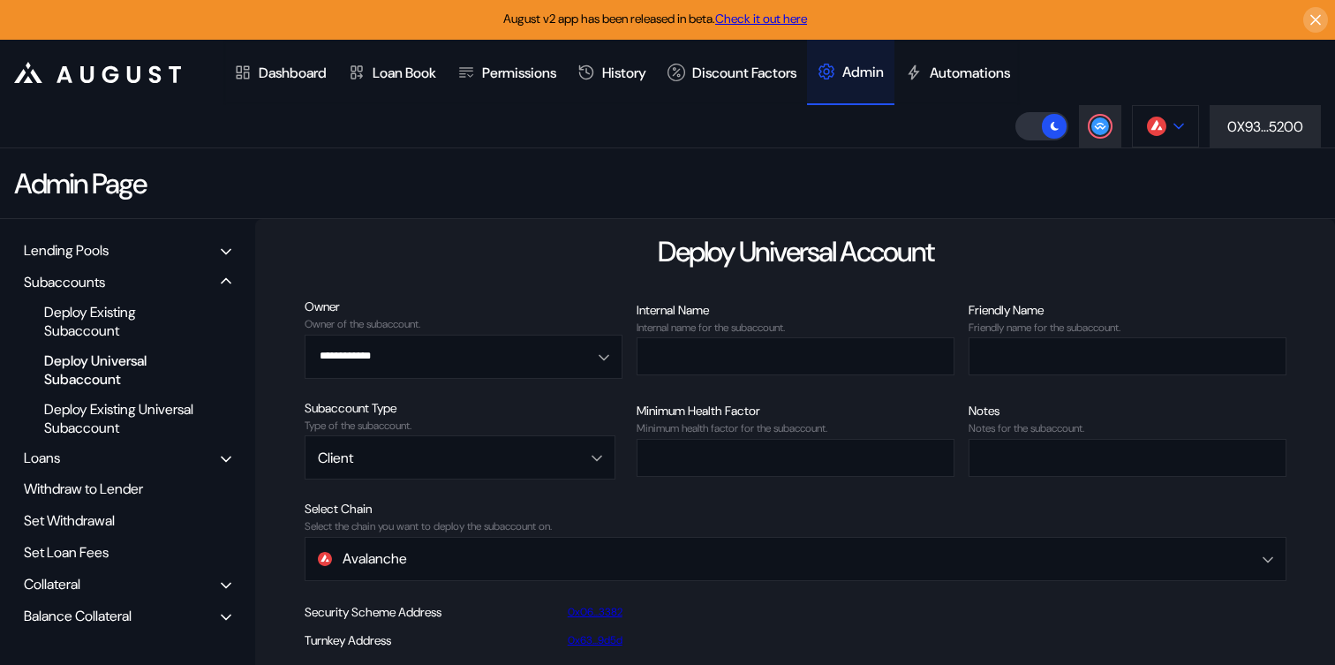
click at [1176, 117] on button at bounding box center [1165, 126] width 67 height 42
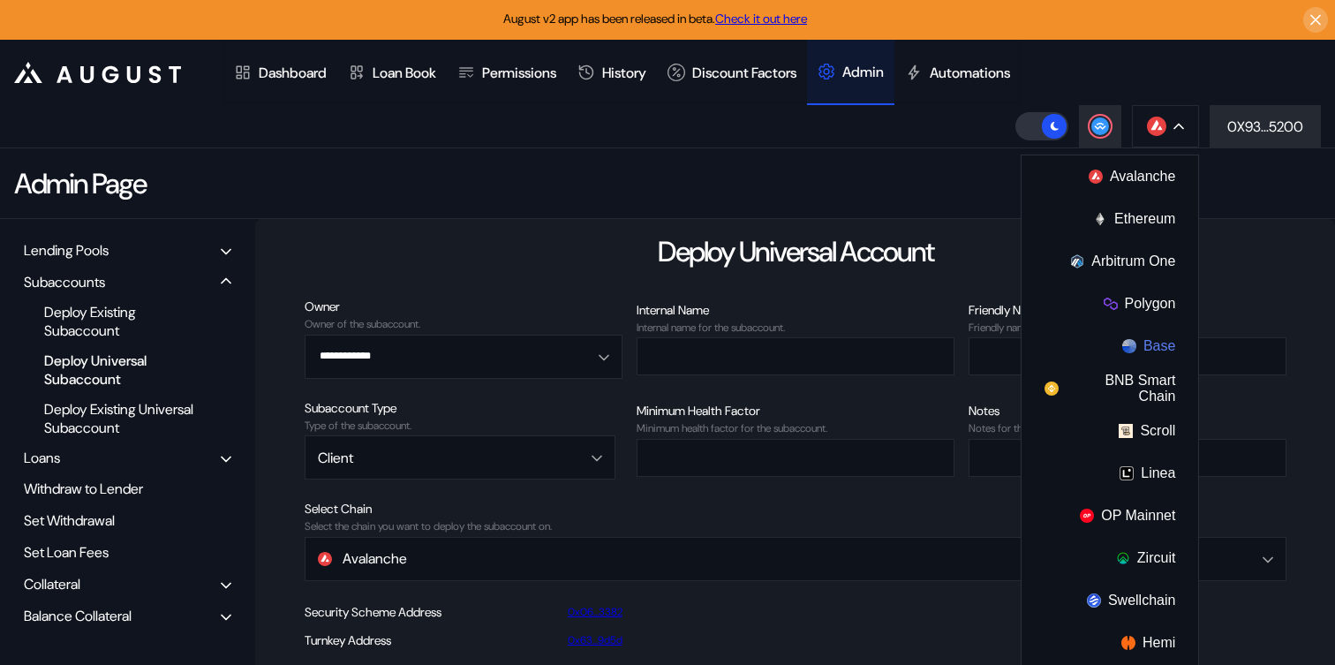
click at [1112, 350] on button "Base" at bounding box center [1109, 346] width 177 height 42
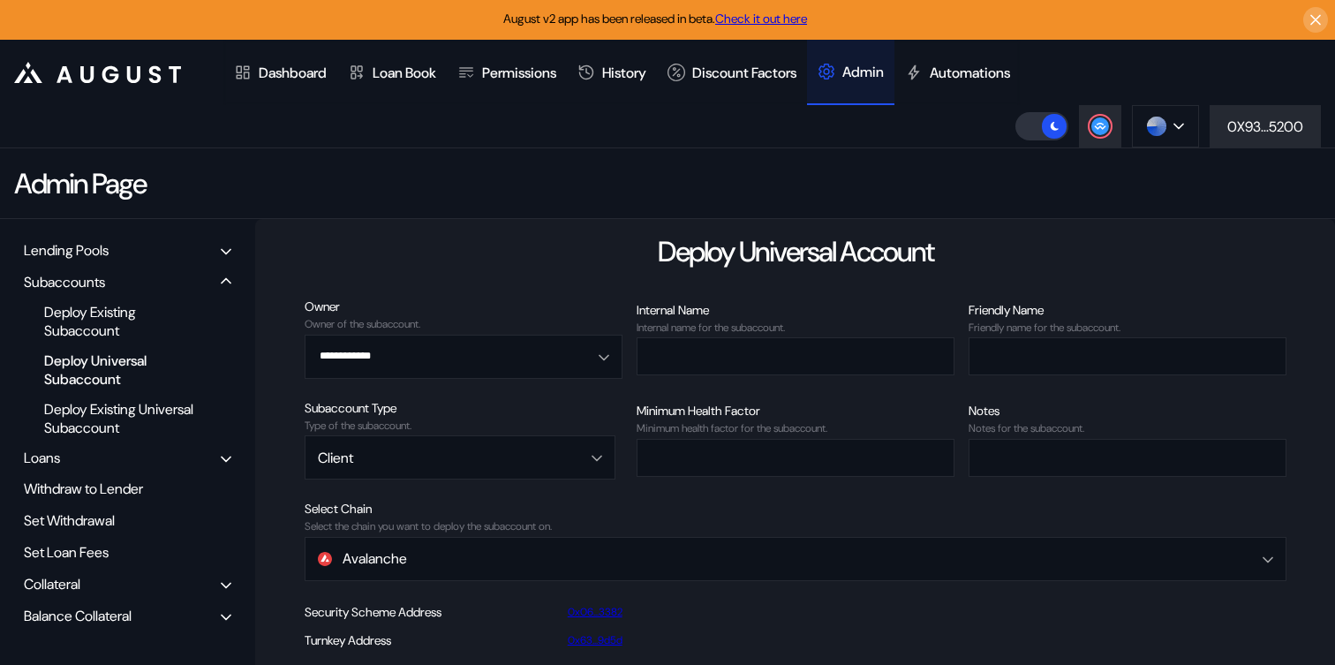
click at [102, 620] on div "Balance Collateral" at bounding box center [78, 615] width 108 height 19
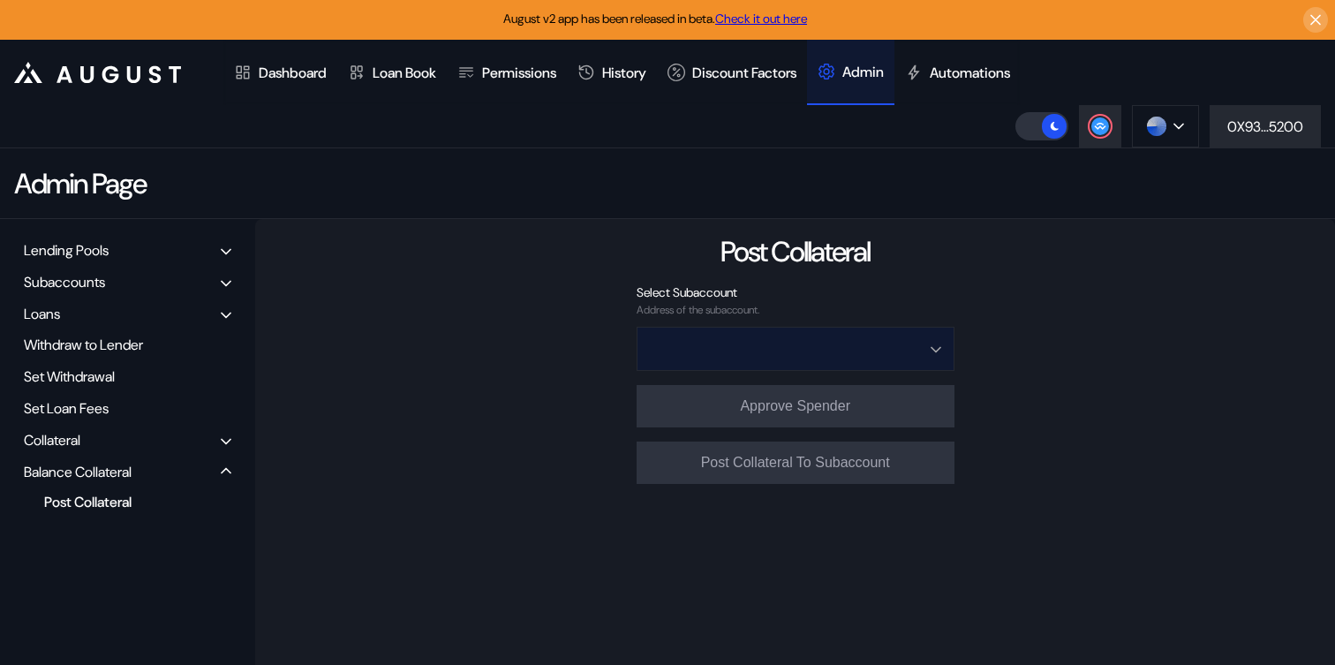
click at [728, 343] on input "Open menu" at bounding box center [786, 349] width 272 height 42
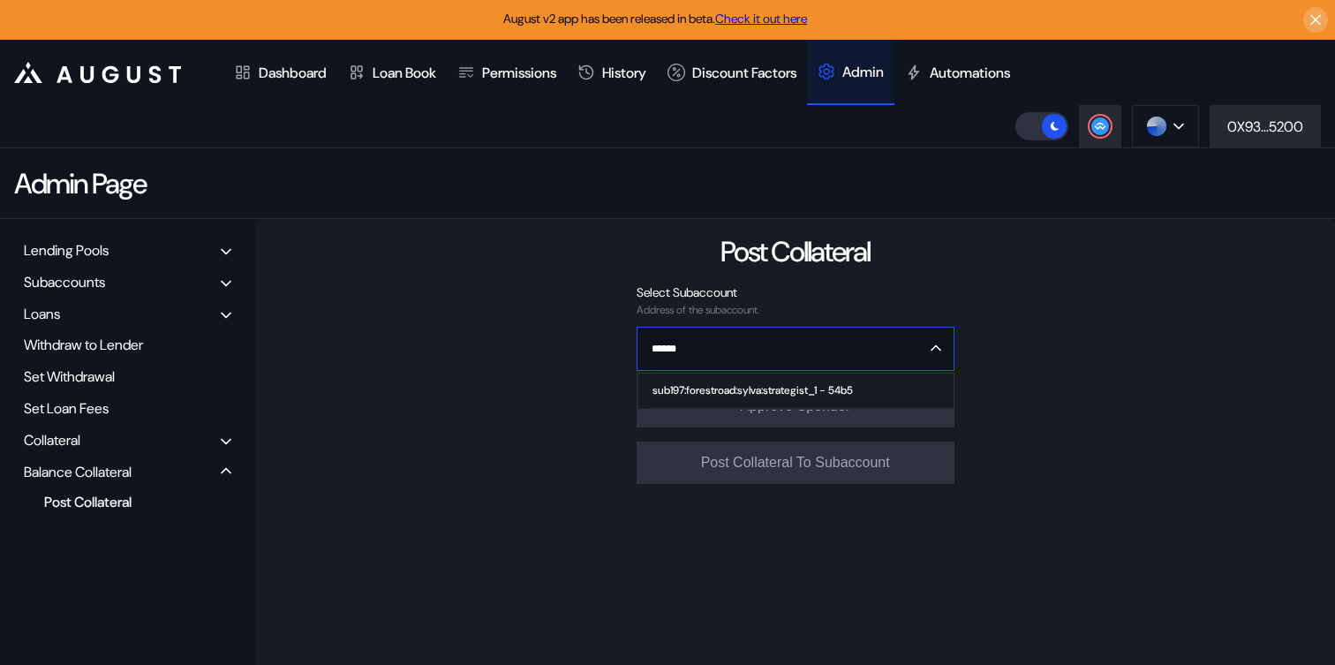
click at [735, 380] on span "sub197:forestroad:sylva:strategist_1 - 54b5" at bounding box center [798, 390] width 307 height 35
type input "**********"
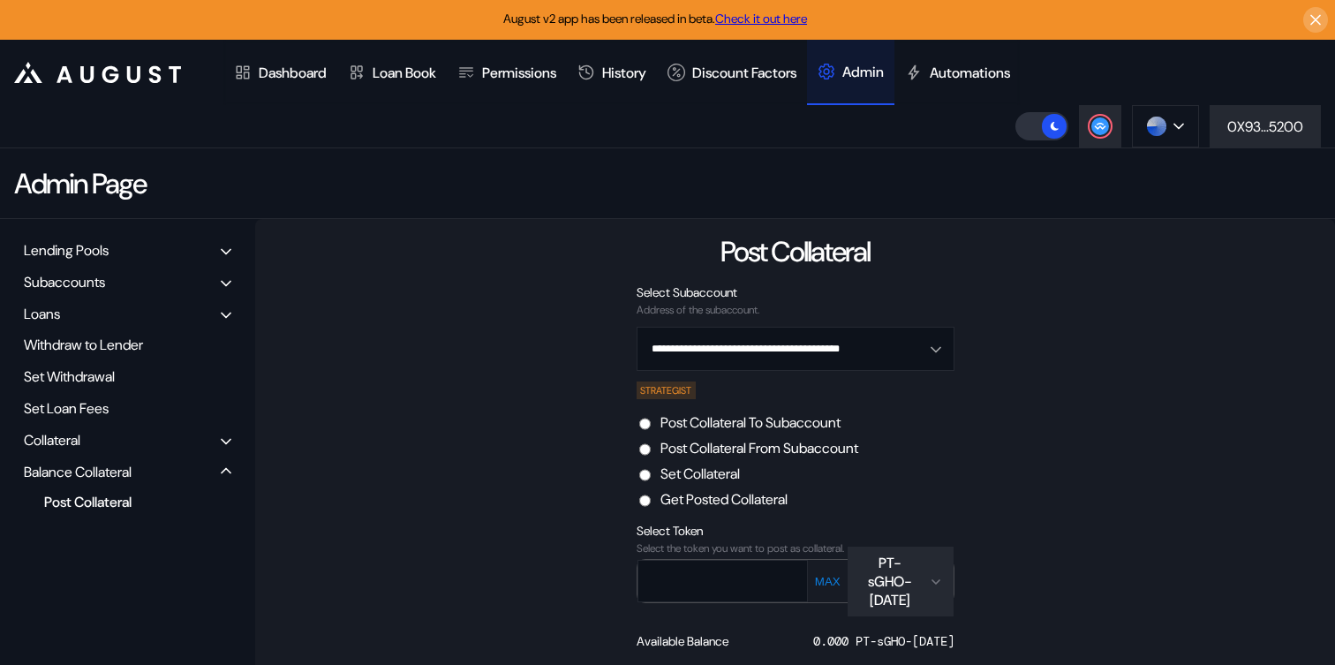
scroll to position [110, 0]
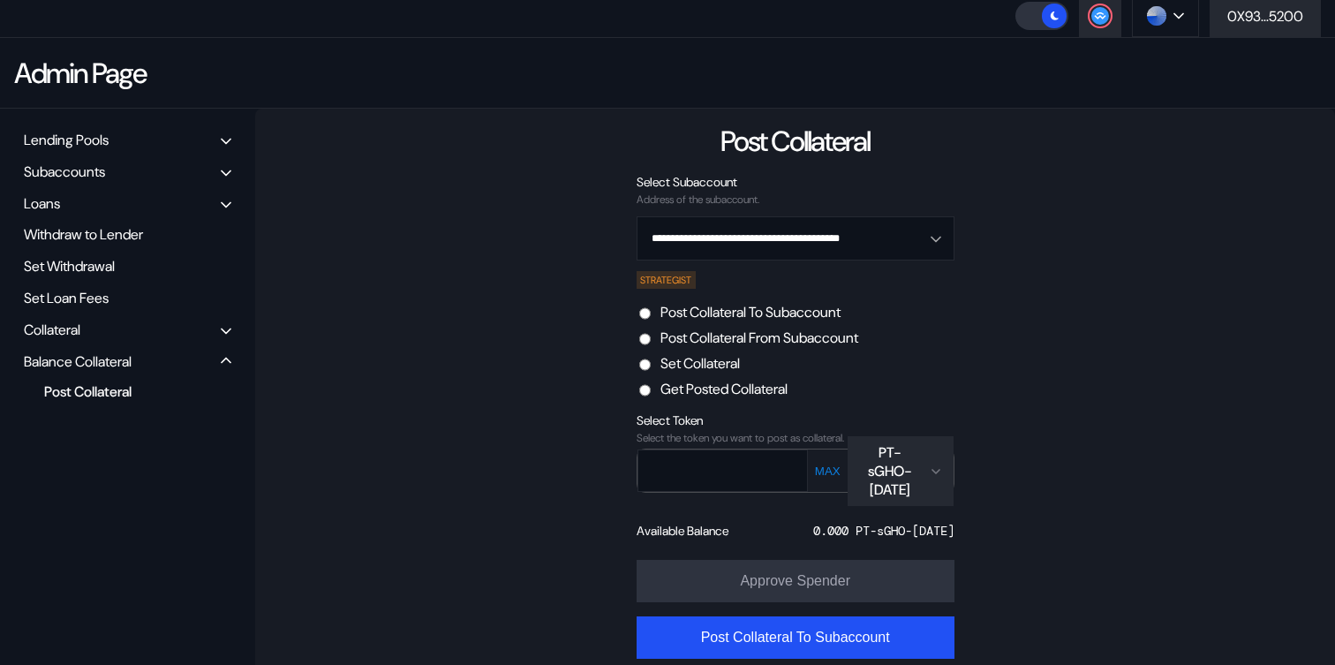
click at [798, 340] on label "Post Collateral From Subaccount" at bounding box center [759, 337] width 198 height 19
click at [737, 464] on input "text" at bounding box center [709, 470] width 143 height 36
paste input "**********"
click at [659, 472] on input "**********" at bounding box center [709, 470] width 143 height 36
click at [744, 472] on input "**********" at bounding box center [709, 470] width 143 height 36
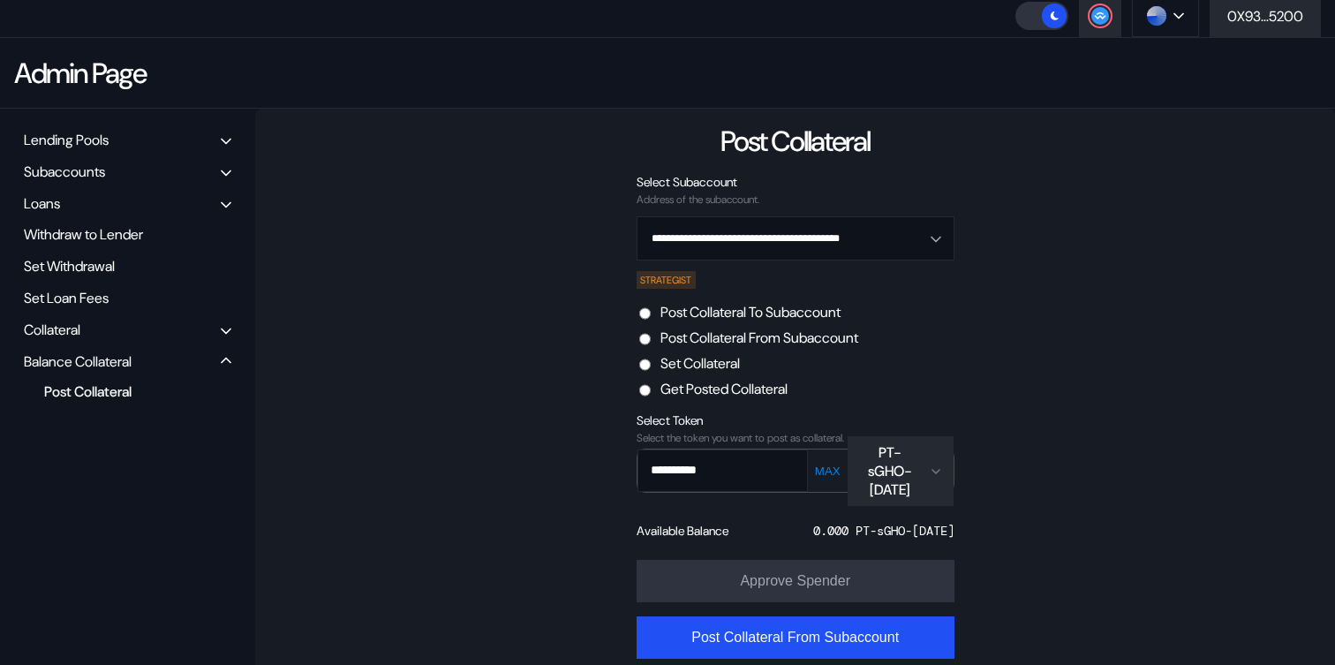
type input "**********"
click at [914, 470] on div "PT-sGHO-[DATE]" at bounding box center [890, 471] width 64 height 56
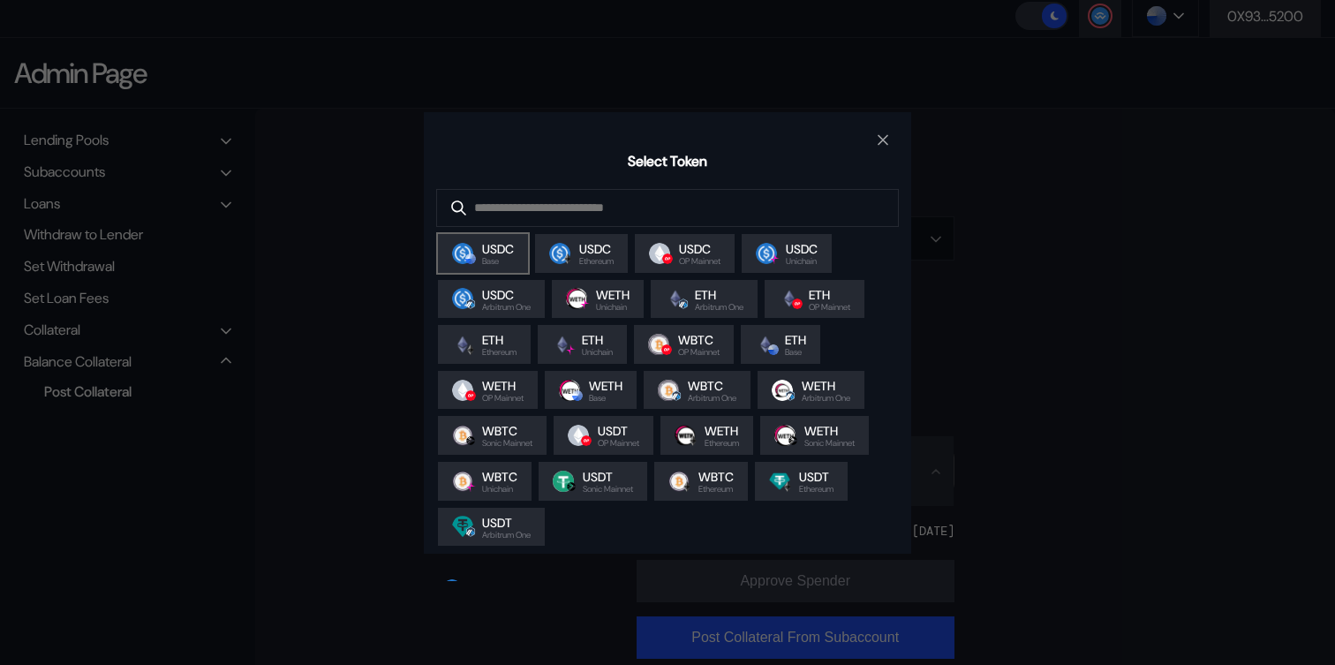
click at [471, 259] on img "modal" at bounding box center [470, 258] width 11 height 11
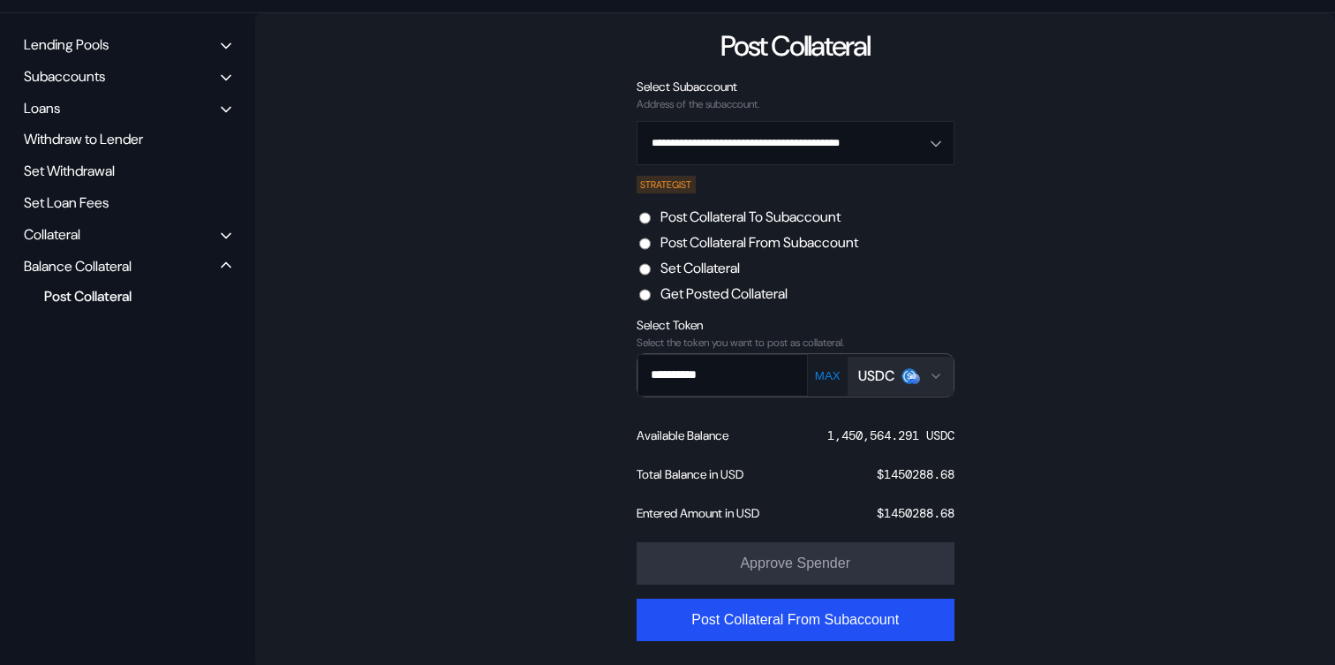
scroll to position [211, 0]
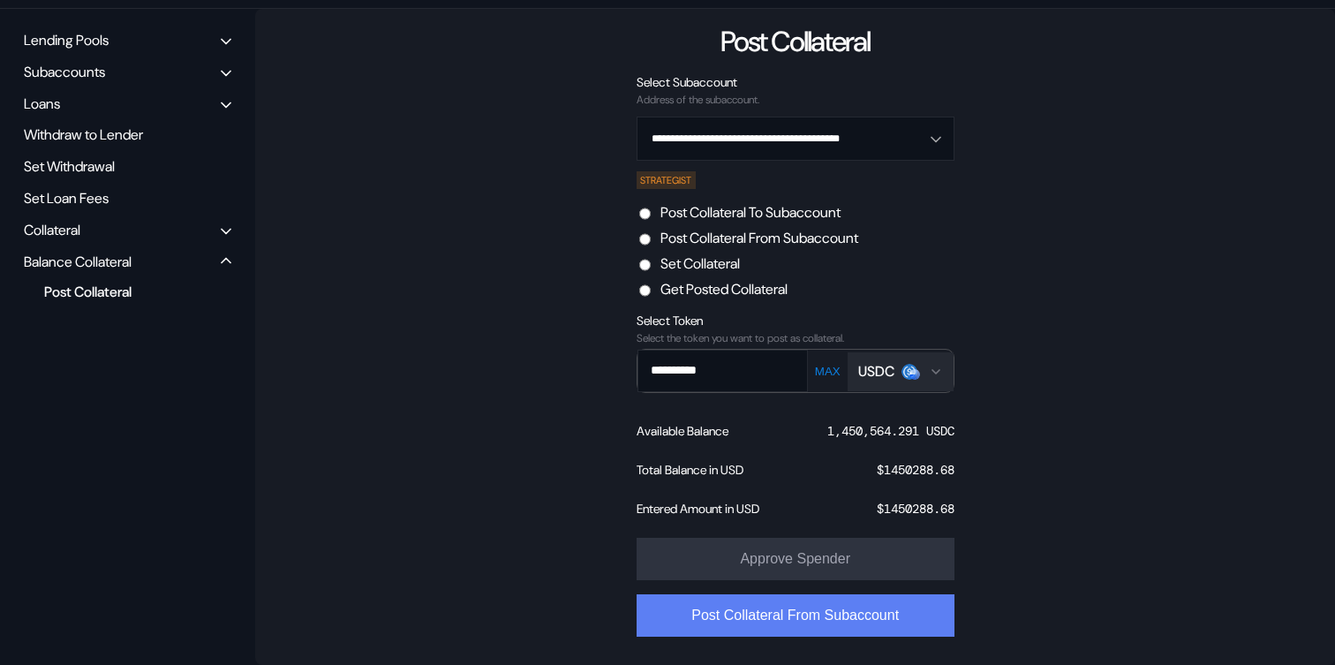
click at [790, 620] on button "Post Collateral From Subaccount" at bounding box center [795, 615] width 318 height 42
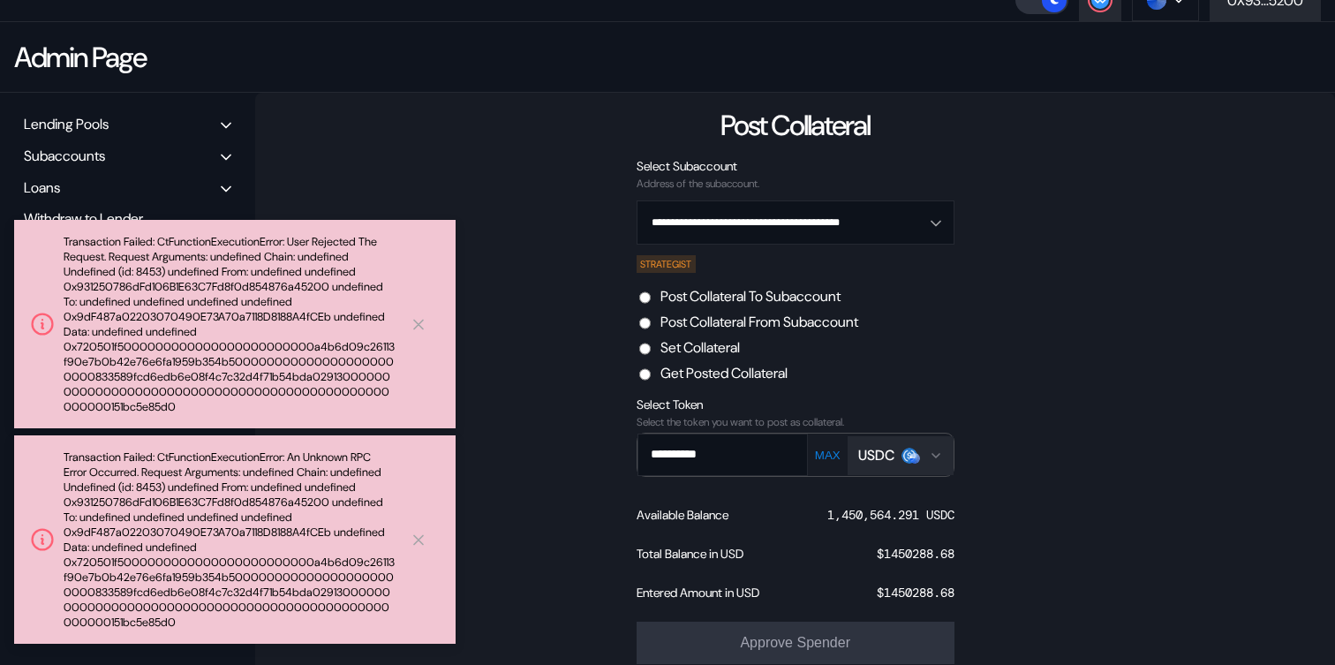
click at [745, 294] on label "Post Collateral To Subaccount" at bounding box center [750, 296] width 180 height 19
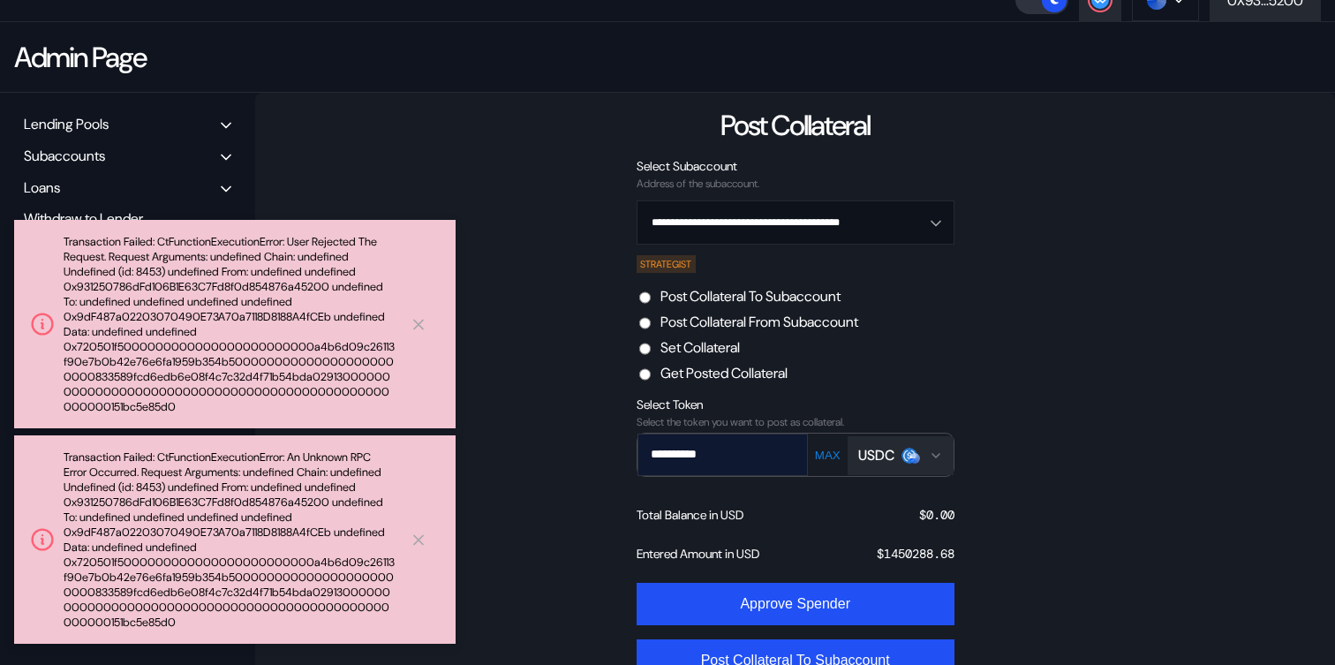
scroll to position [211, 0]
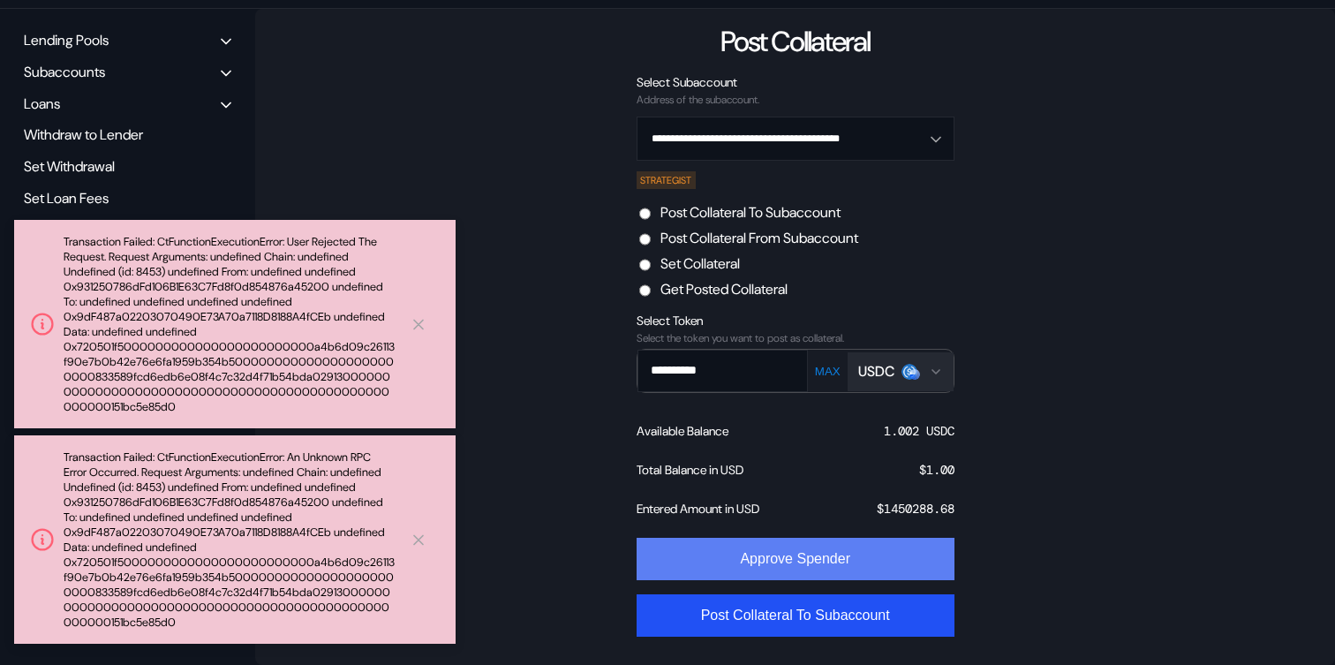
click at [790, 551] on button "Approve Spender" at bounding box center [795, 559] width 318 height 42
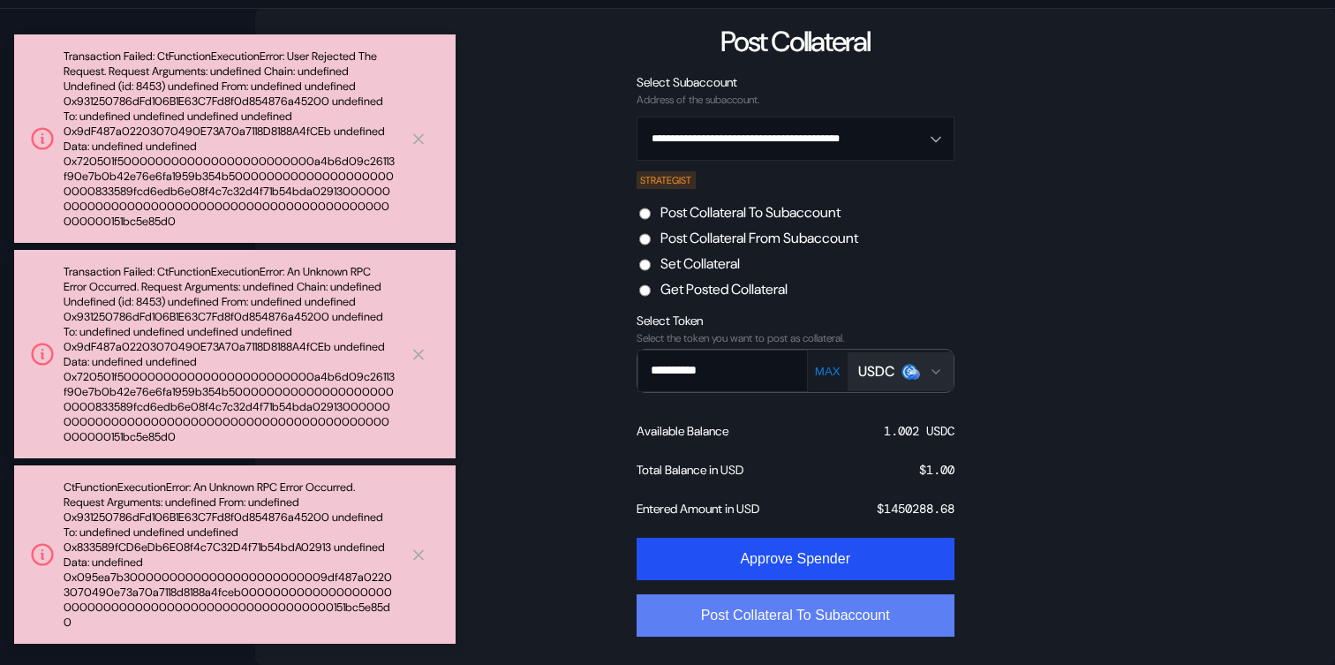
click at [794, 614] on button "Post Collateral To Subaccount" at bounding box center [795, 615] width 318 height 42
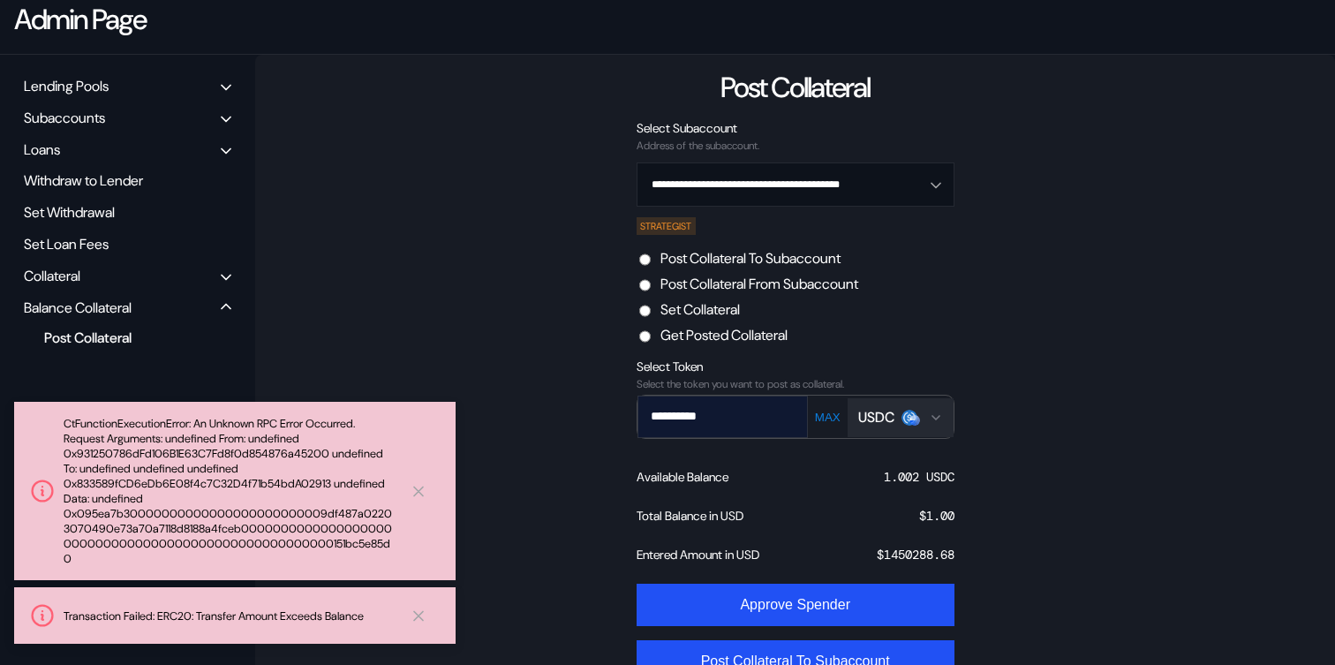
scroll to position [211, 0]
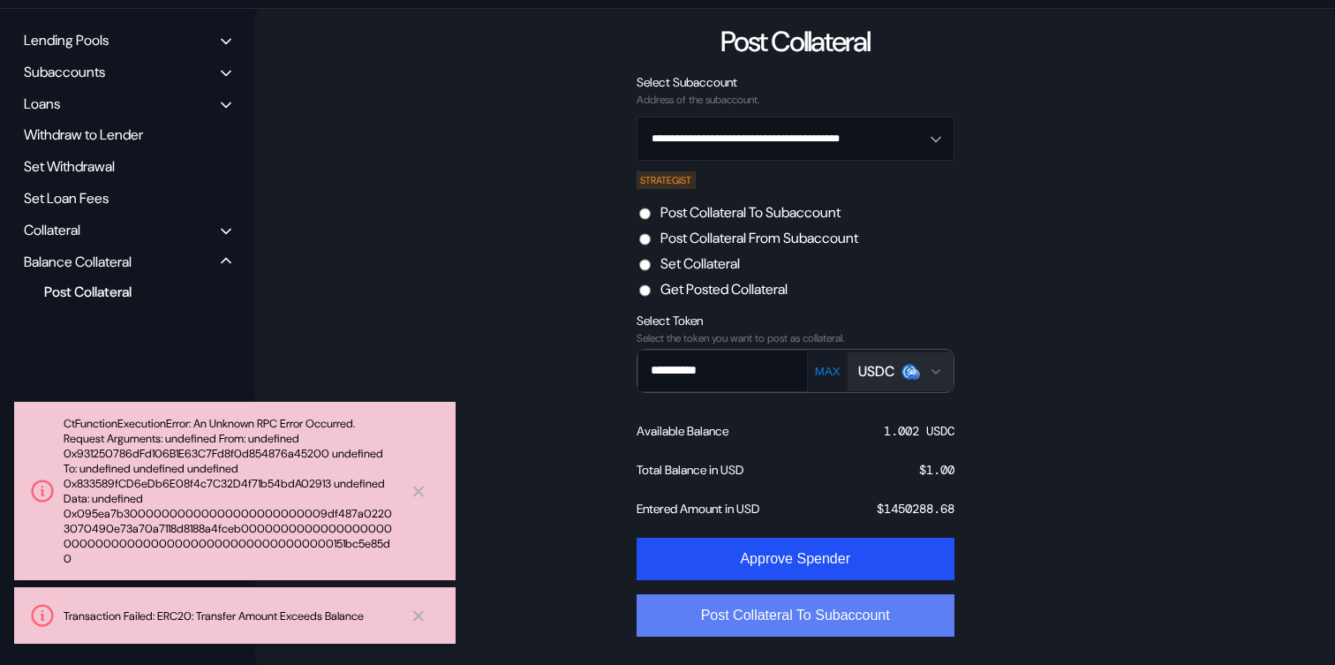
click at [757, 606] on button "Post Collateral To Subaccount" at bounding box center [795, 615] width 318 height 42
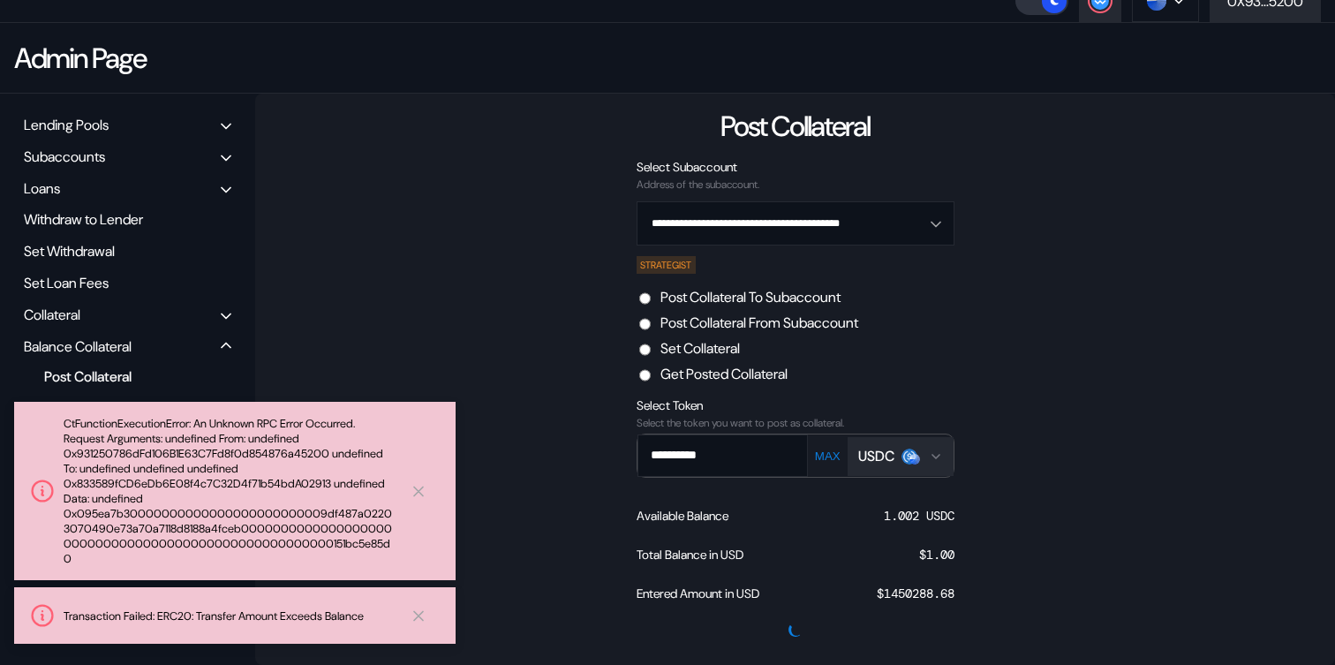
scroll to position [126, 0]
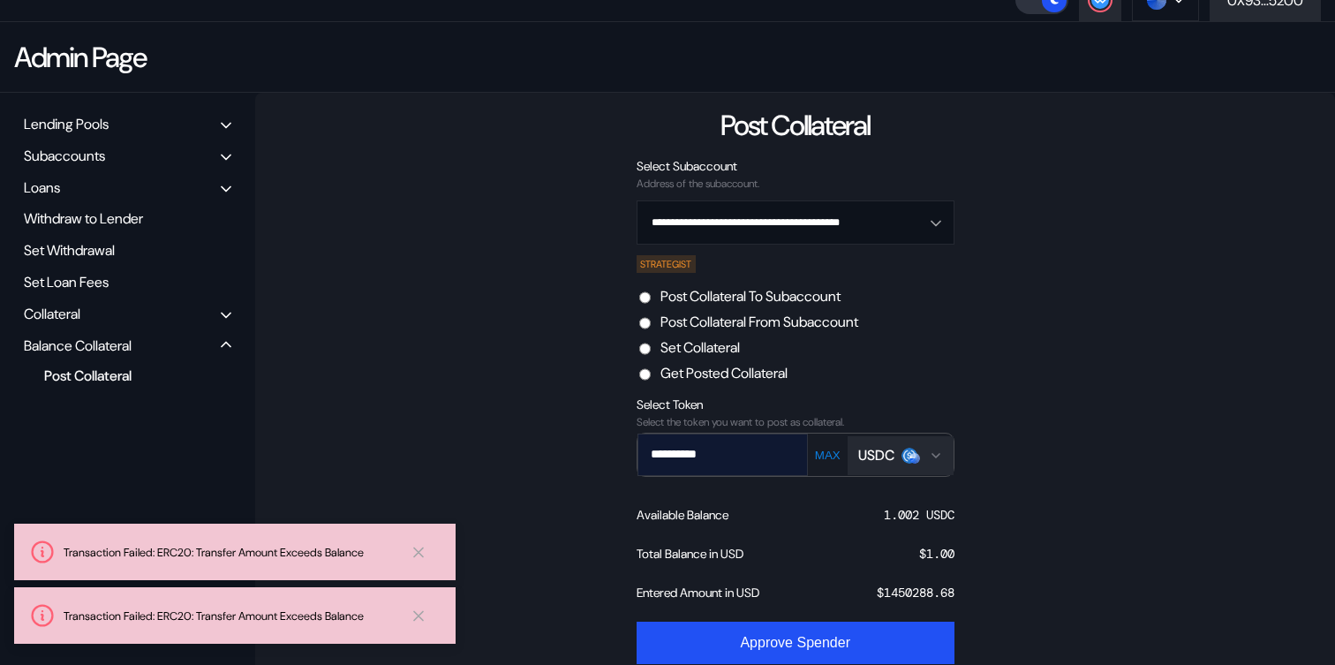
click at [757, 463] on input "**********" at bounding box center [709, 454] width 143 height 36
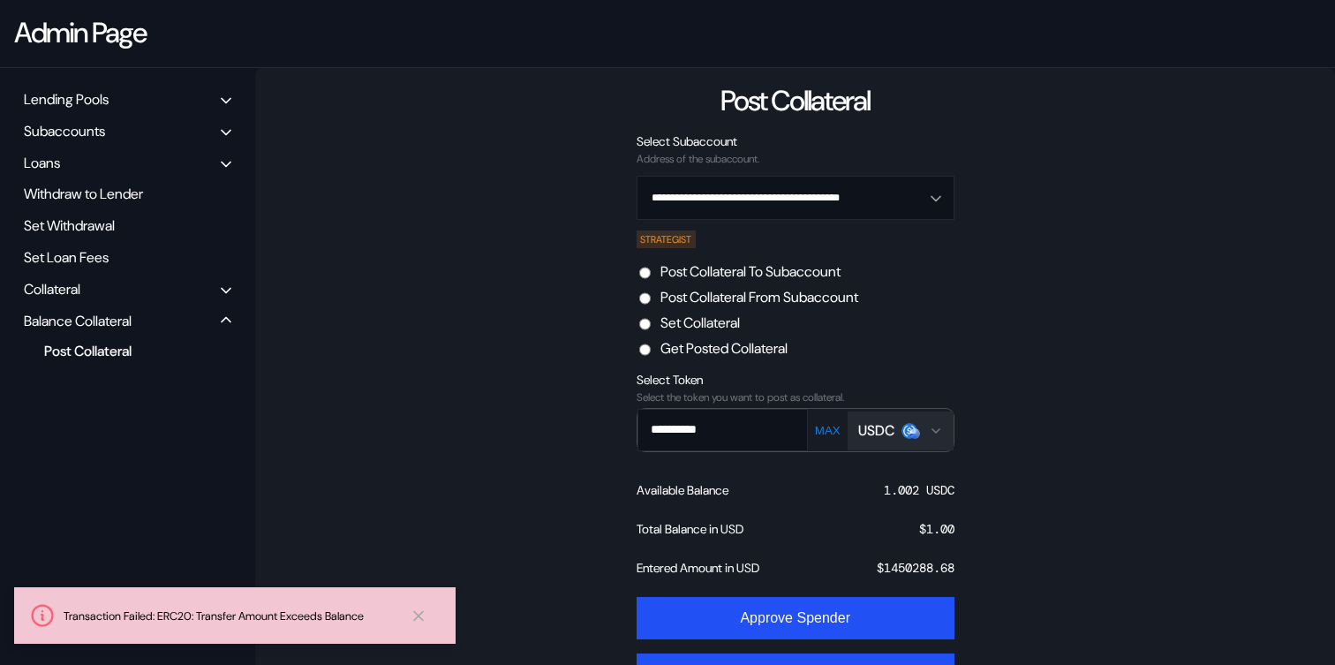
scroll to position [211, 0]
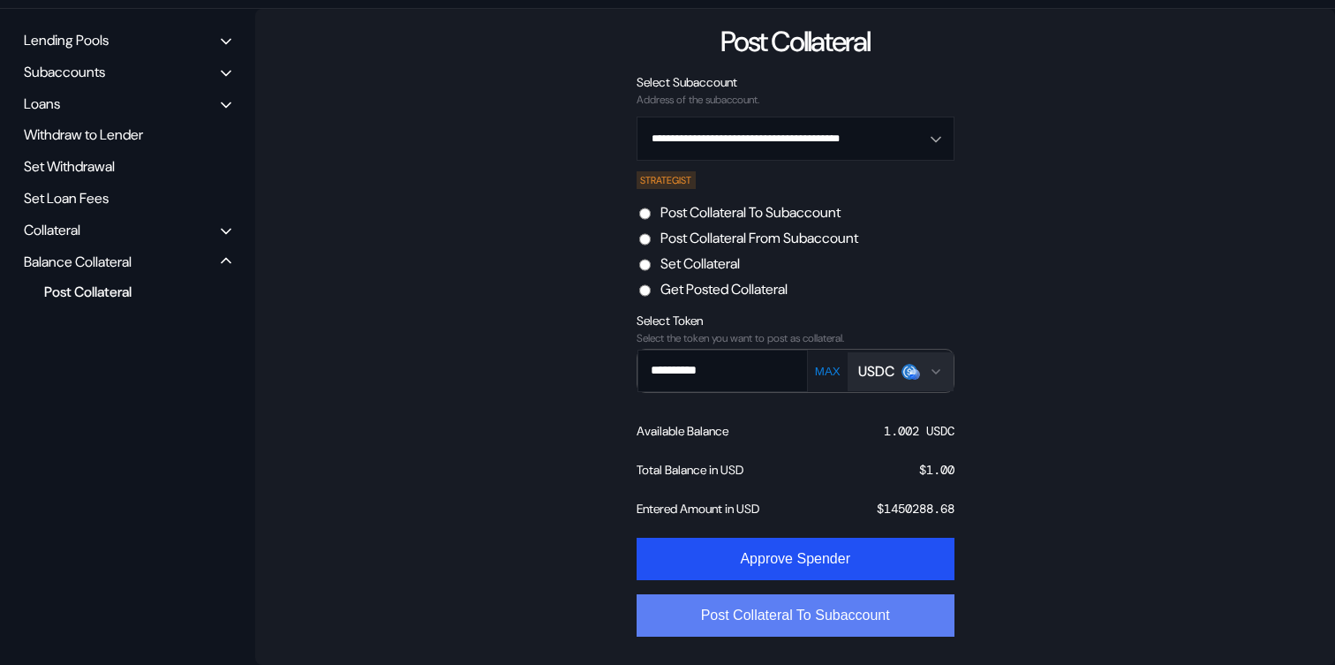
click at [784, 624] on button "Post Collateral To Subaccount" at bounding box center [795, 615] width 318 height 42
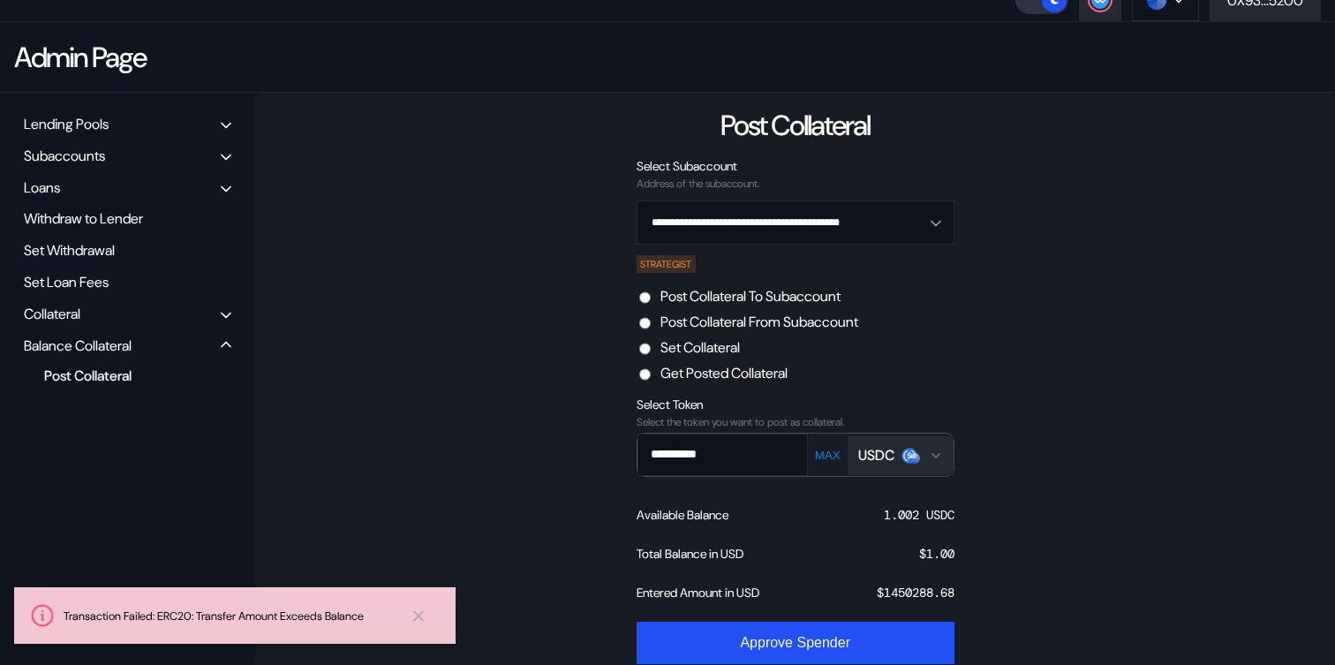
scroll to position [0, 0]
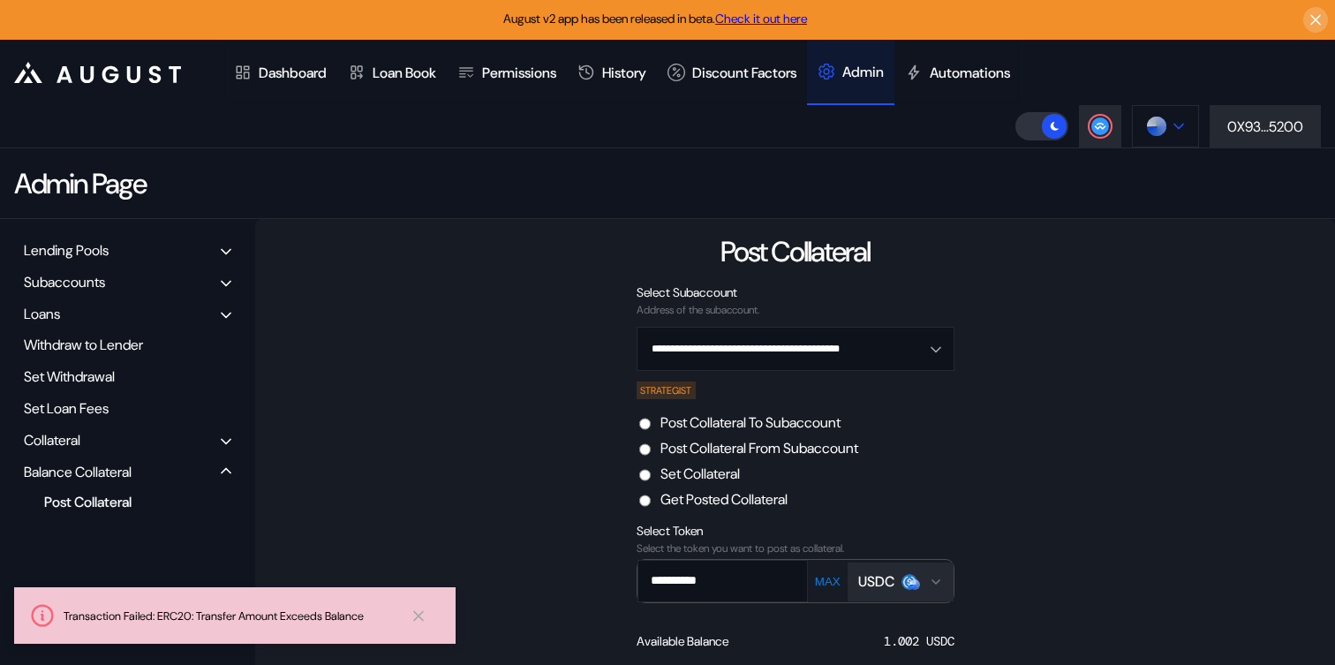
click at [1158, 132] on img at bounding box center [1156, 126] width 19 height 19
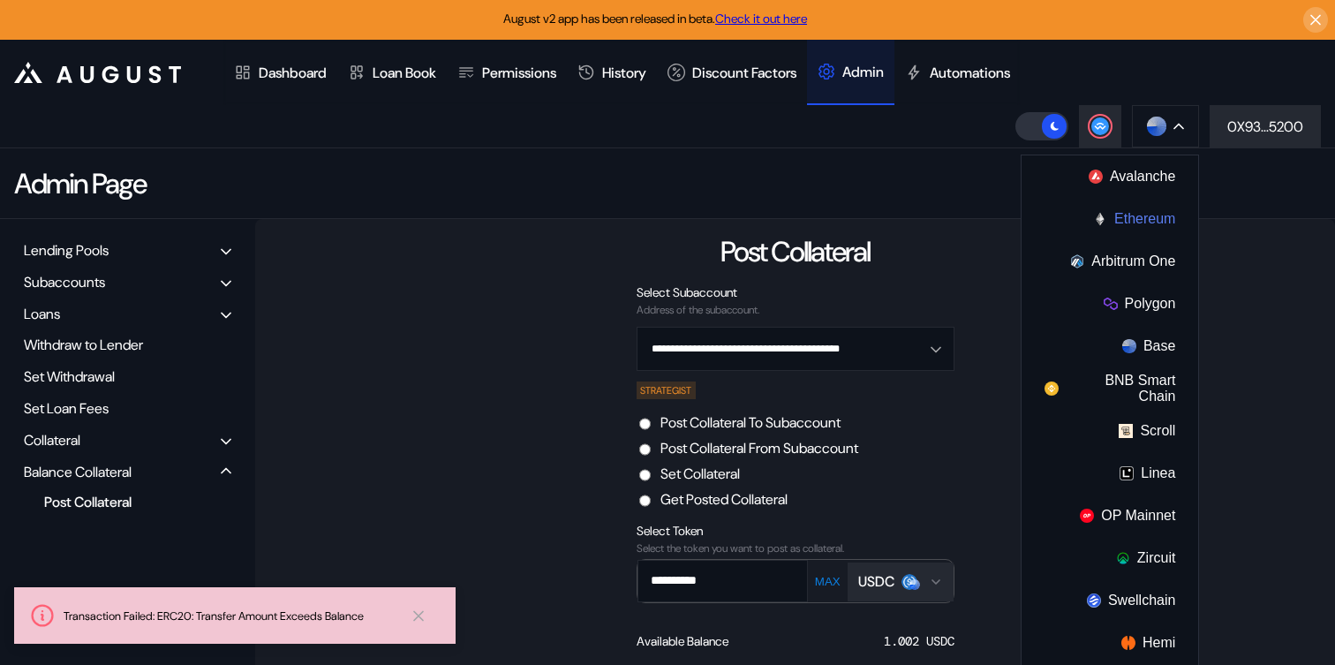
click at [1115, 218] on button "Ethereum" at bounding box center [1109, 219] width 177 height 42
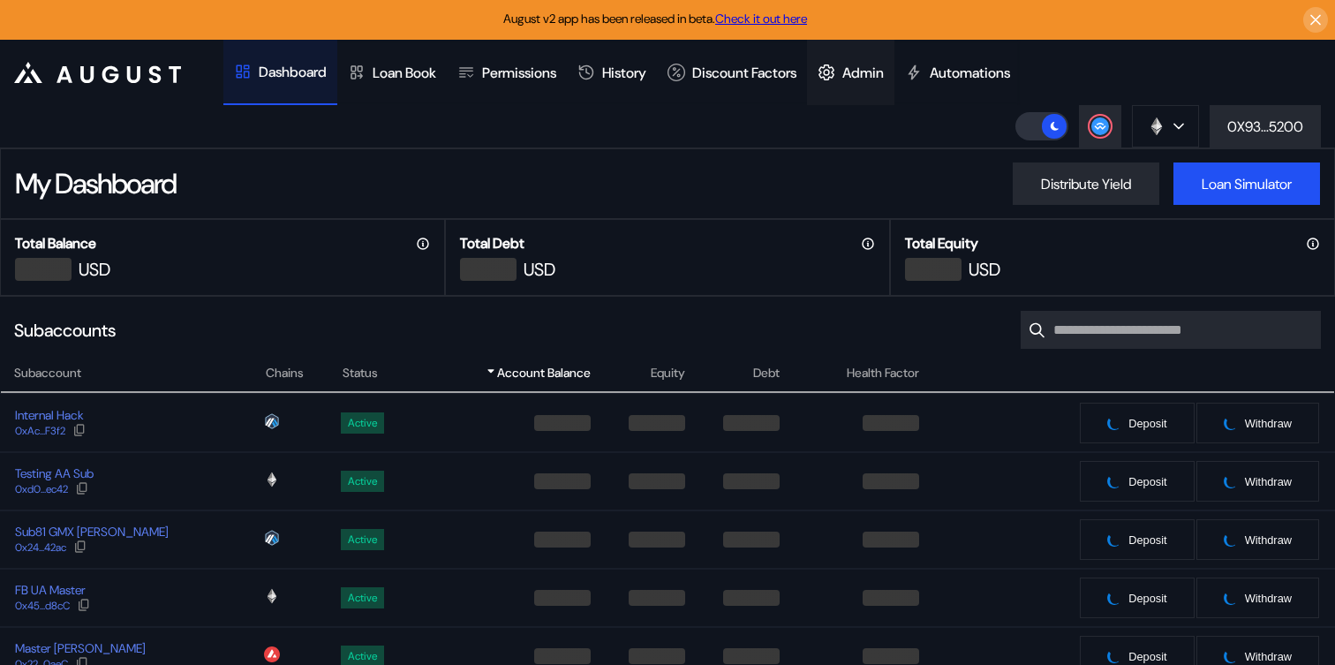
click at [884, 64] on div "Admin" at bounding box center [862, 73] width 41 height 19
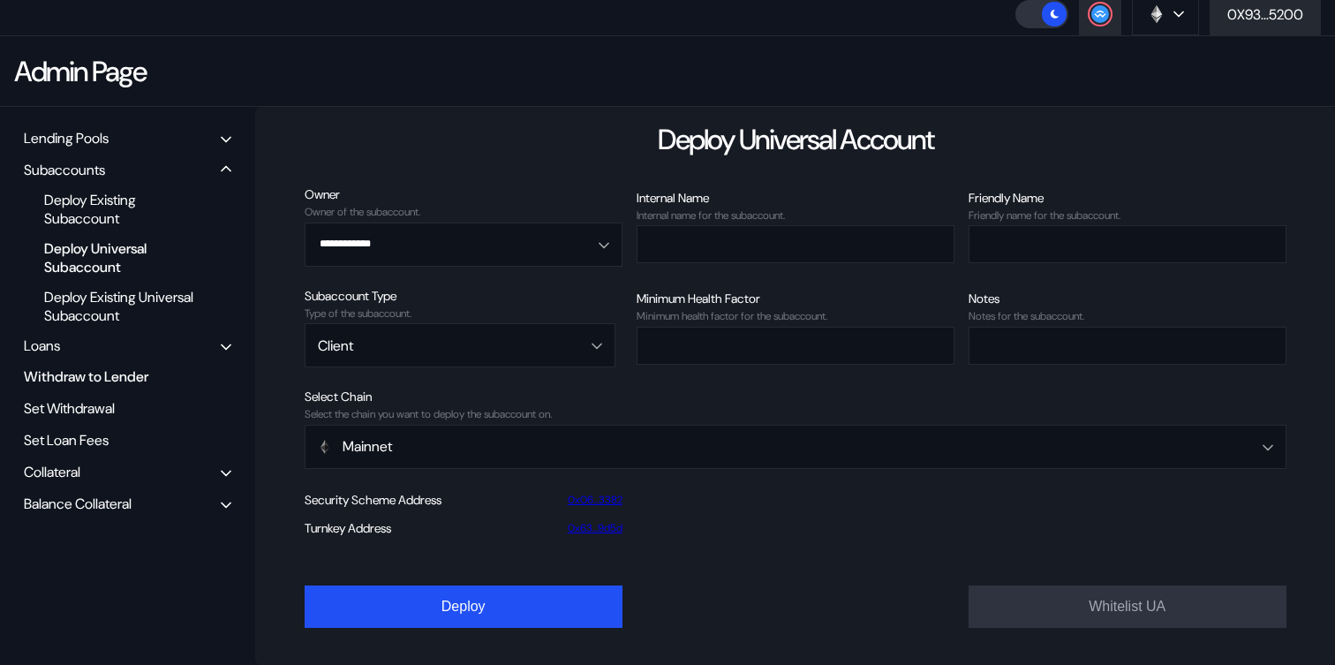
scroll to position [112, 0]
click at [98, 495] on div "Balance Collateral" at bounding box center [78, 503] width 108 height 19
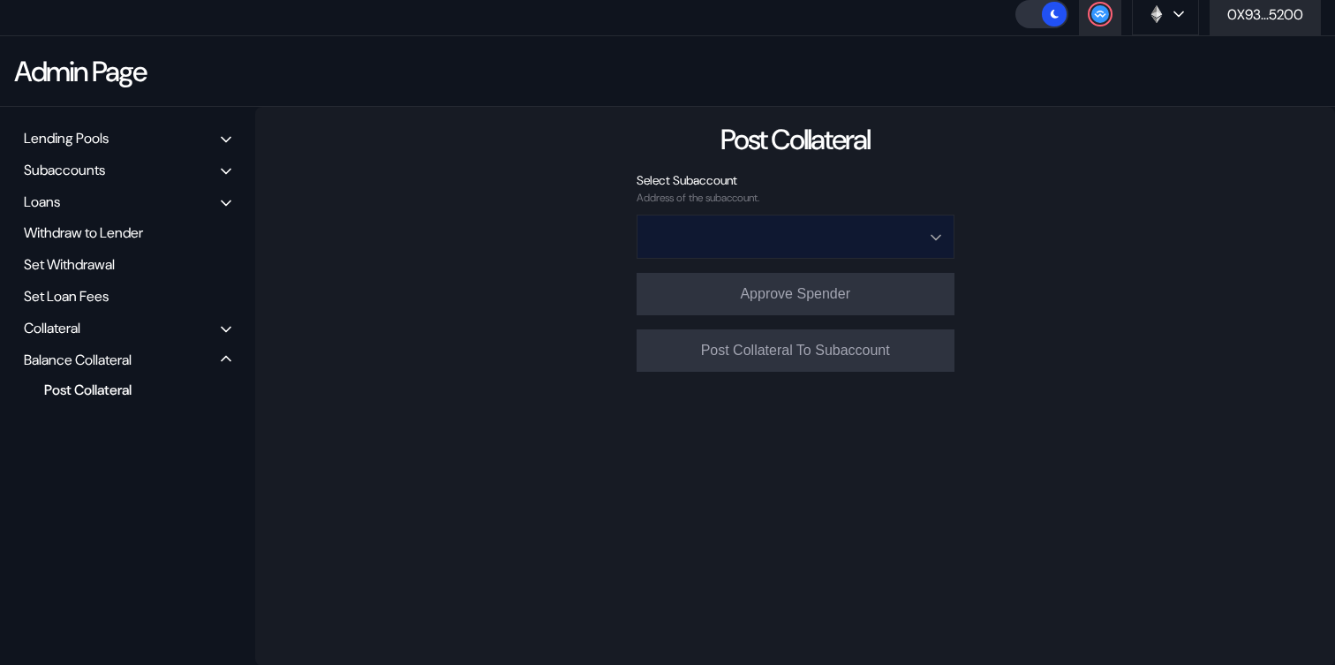
click at [834, 224] on input "Open menu" at bounding box center [786, 236] width 272 height 42
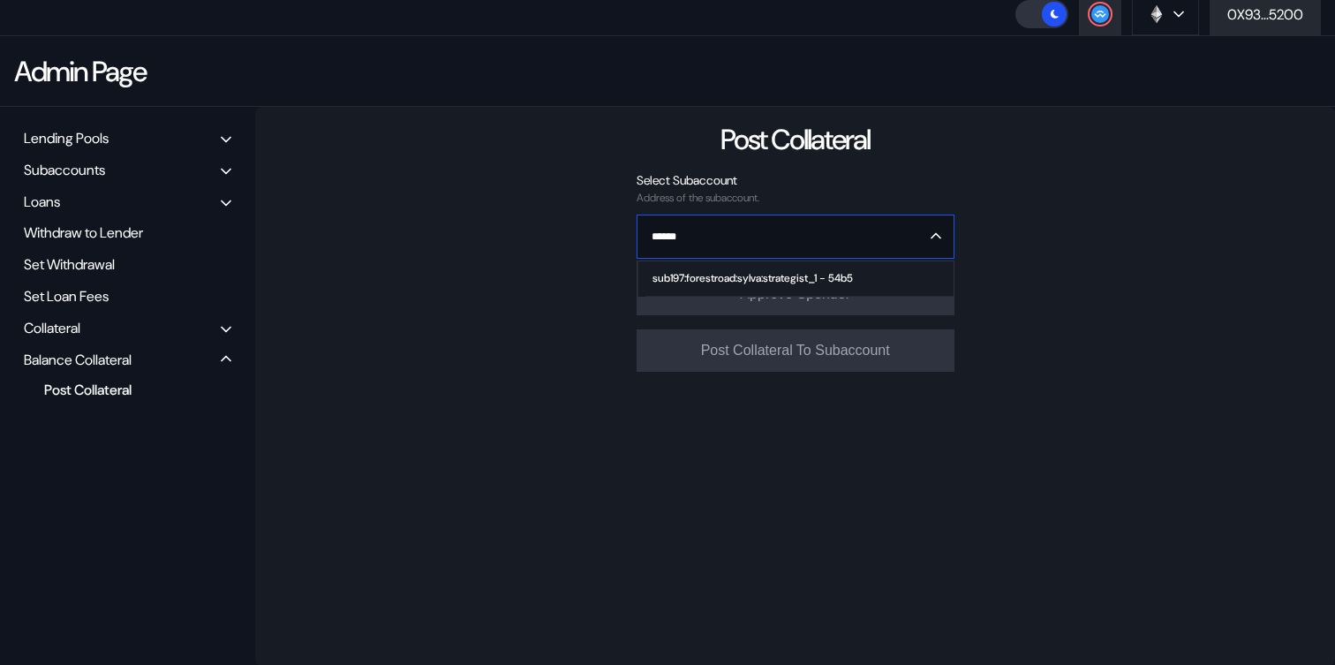
click at [833, 272] on div "sub197:forestroad:sylva:strategist_1 - 54b5" at bounding box center [752, 278] width 200 height 12
type input "**********"
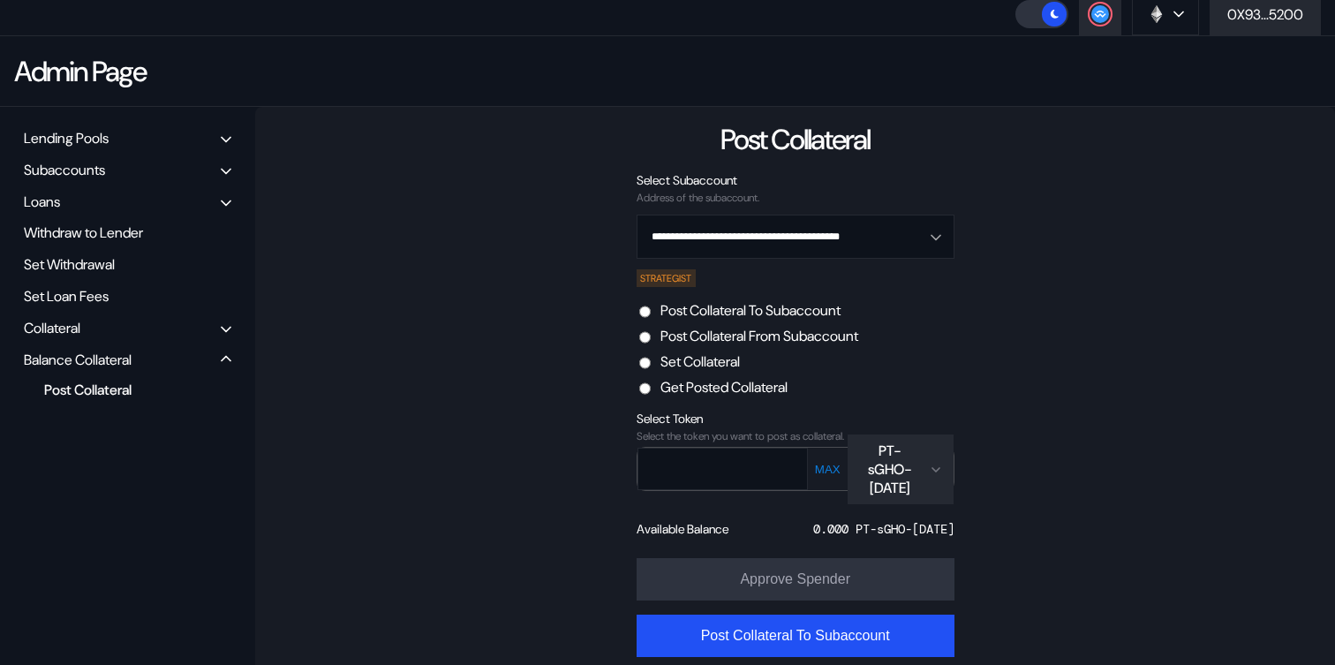
click at [900, 479] on div "PT-sGHO-[DATE]" at bounding box center [890, 469] width 64 height 56
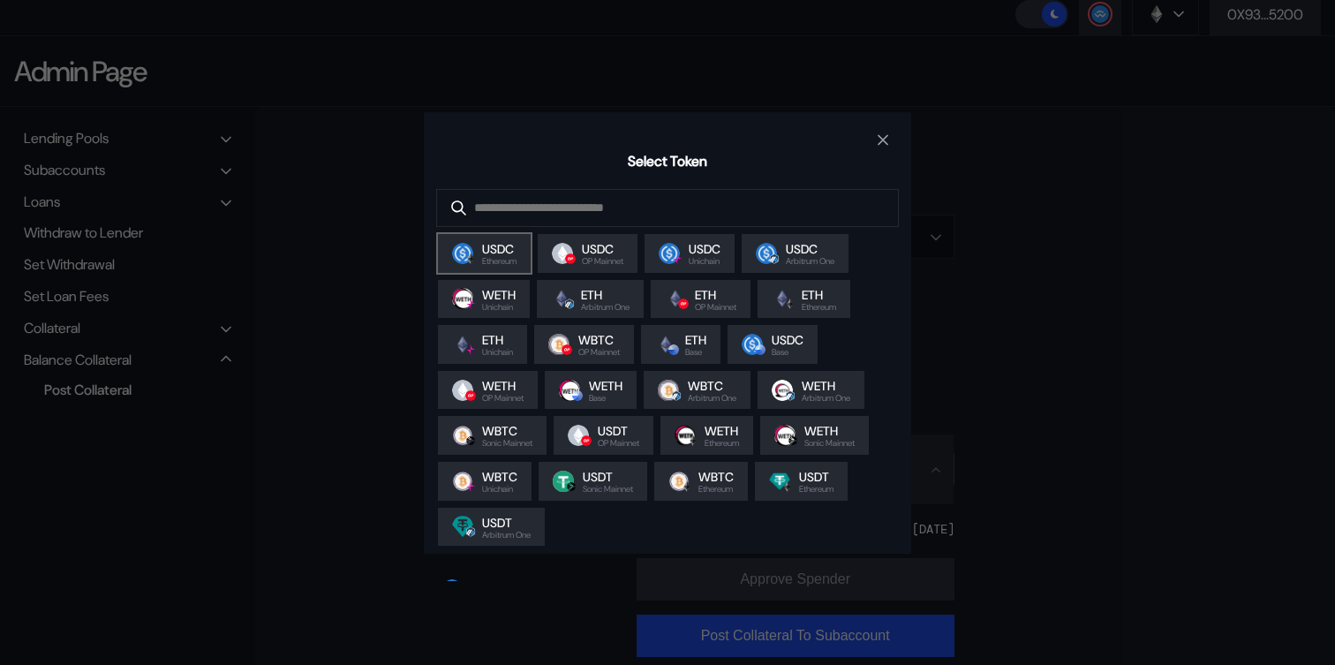
click at [516, 266] on span "Ethereum" at bounding box center [499, 261] width 34 height 9
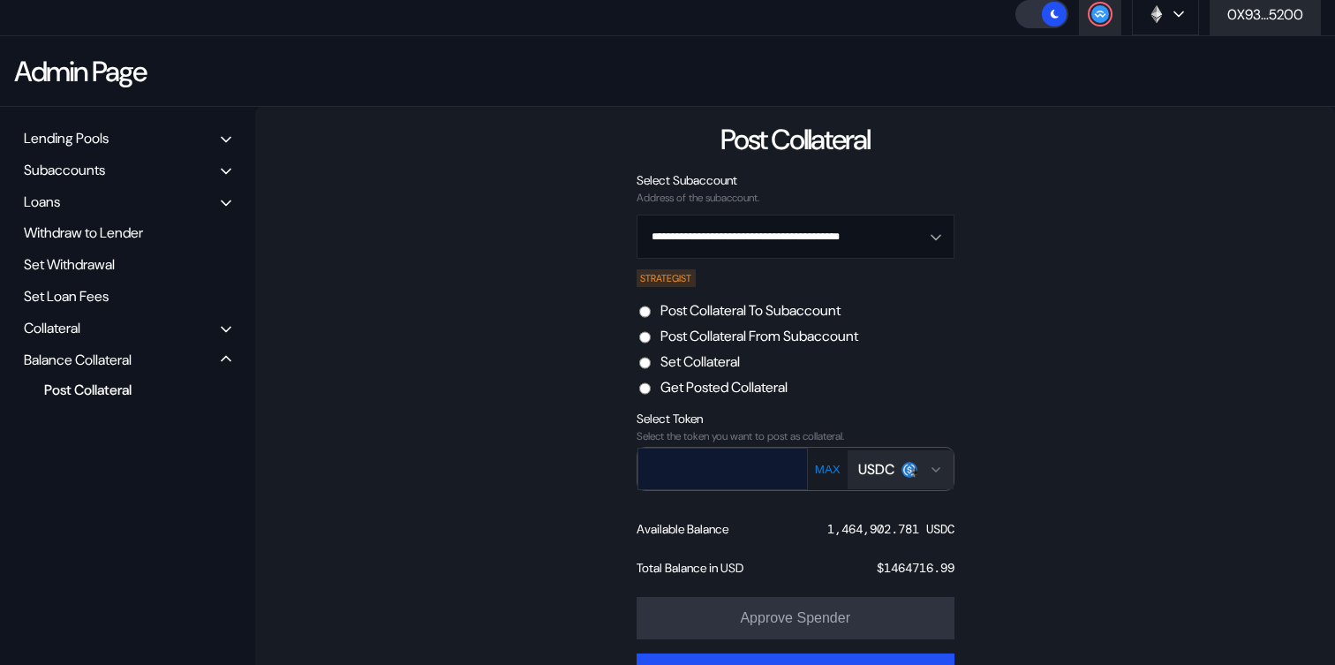
click at [768, 473] on input "text" at bounding box center [709, 468] width 143 height 36
click at [880, 532] on div "1,464,902.781 USDC" at bounding box center [890, 529] width 127 height 16
click at [676, 481] on input "text" at bounding box center [709, 468] width 143 height 36
paste input "**********"
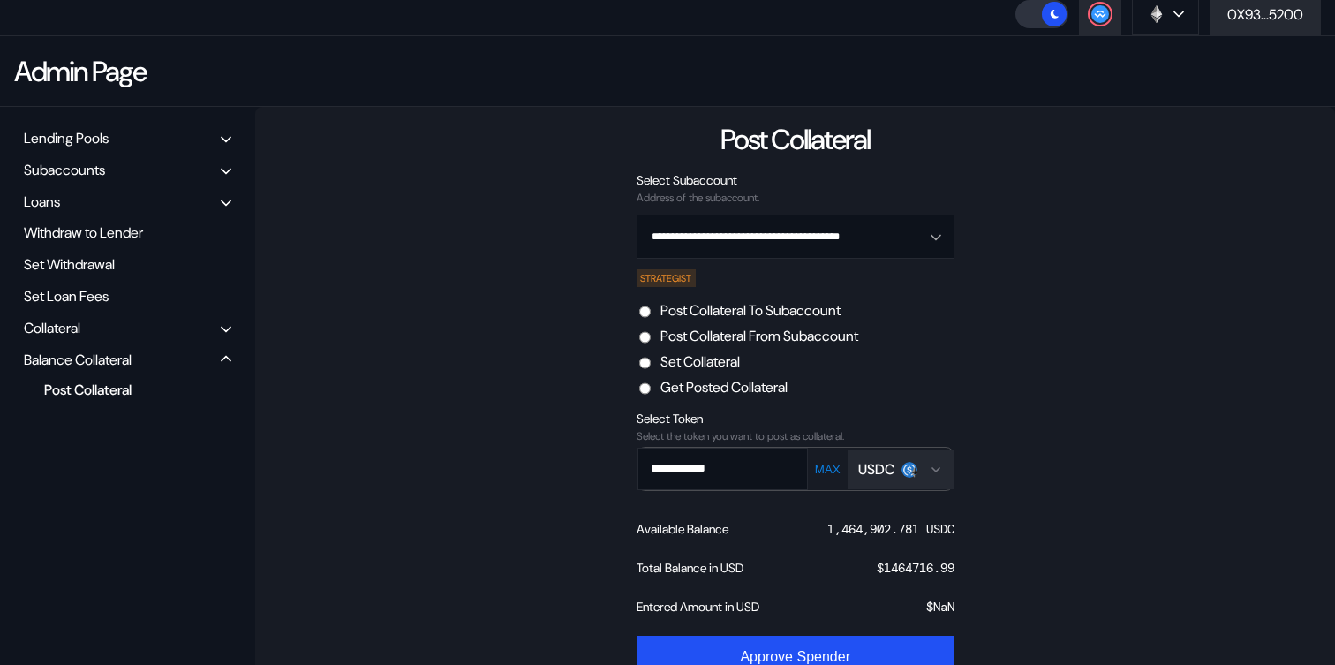
scroll to position [211, 0]
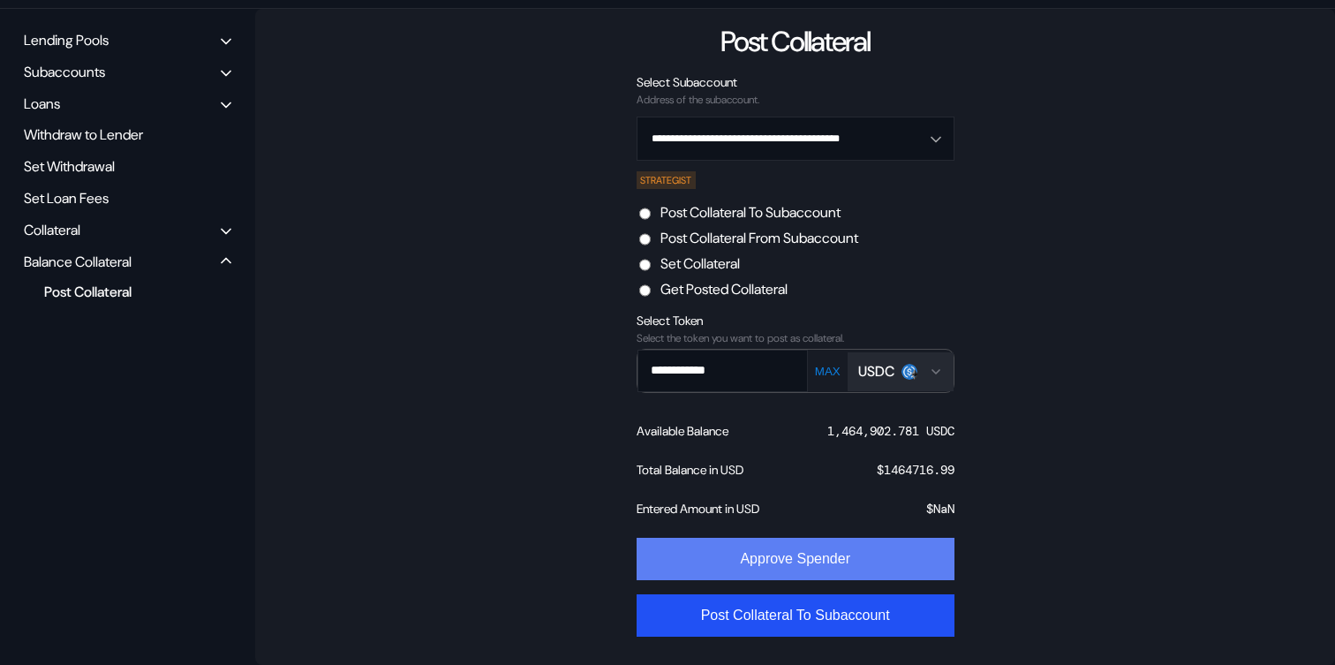
type input "**********"
click at [814, 564] on button "Approve Spender" at bounding box center [795, 559] width 318 height 42
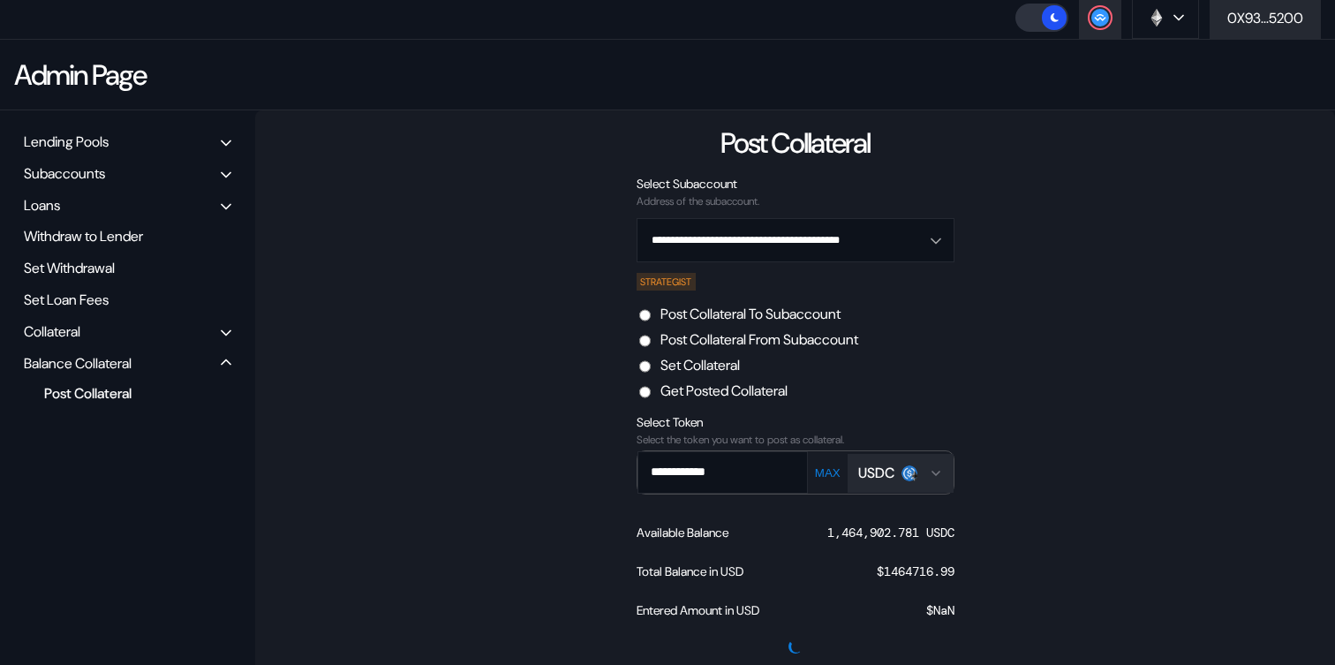
scroll to position [104, 0]
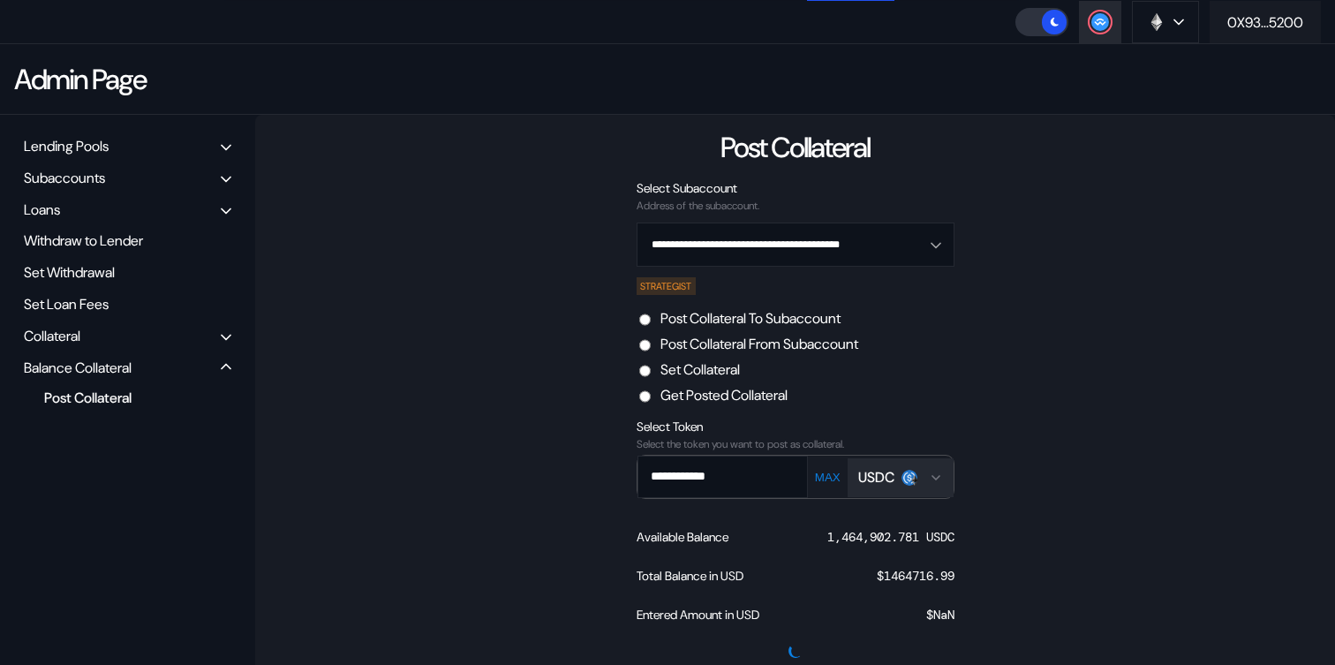
click at [1247, 37] on button "0X93...5200" at bounding box center [1264, 22] width 111 height 42
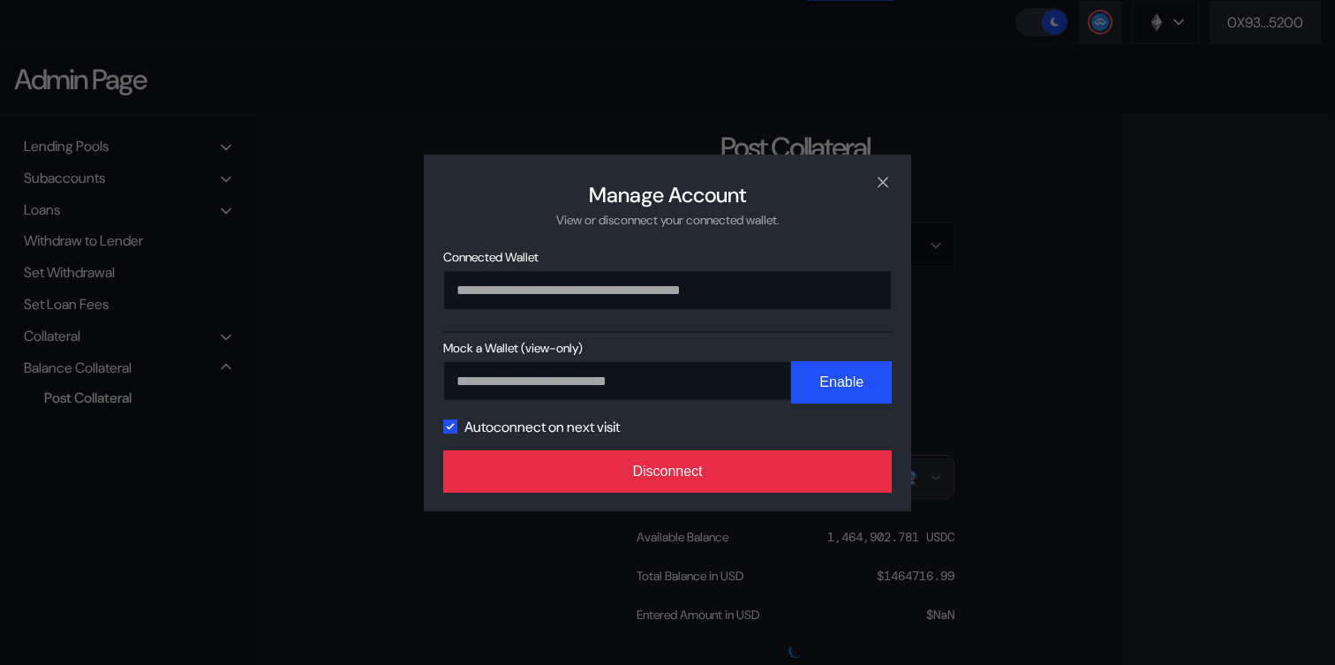
click at [681, 479] on button "Disconnect" at bounding box center [667, 471] width 448 height 42
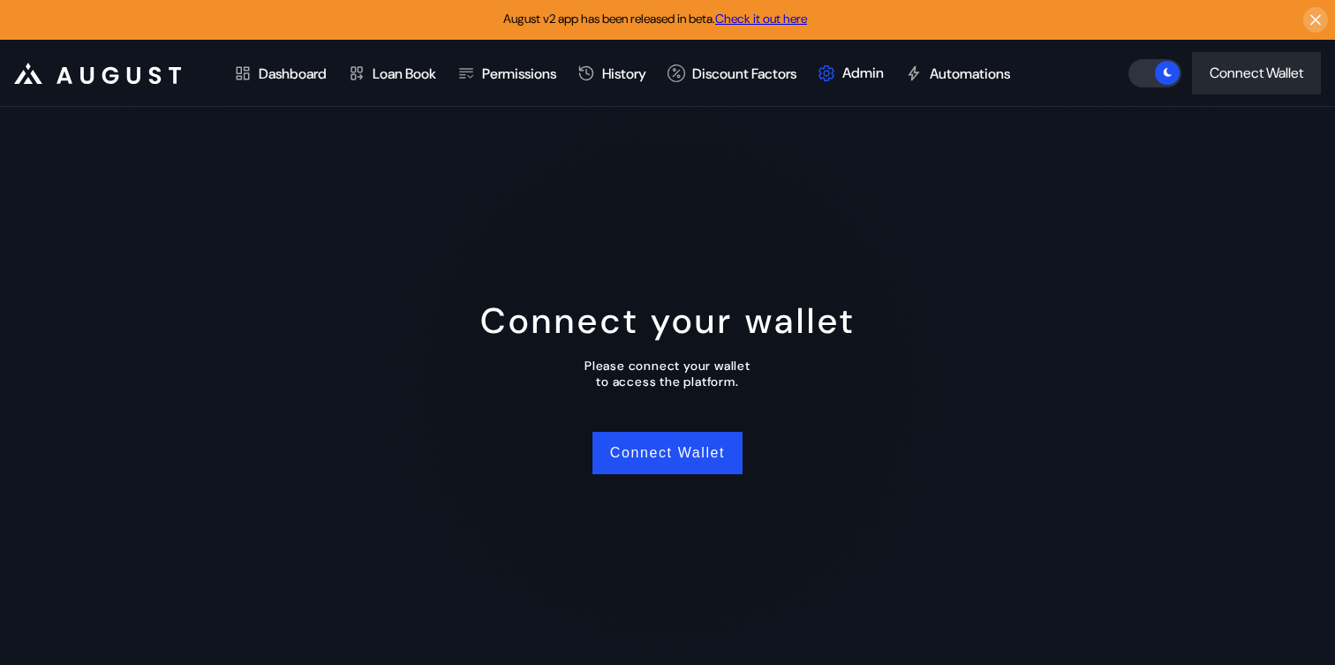
scroll to position [0, 0]
click at [727, 444] on button "Connect Wallet" at bounding box center [667, 453] width 150 height 42
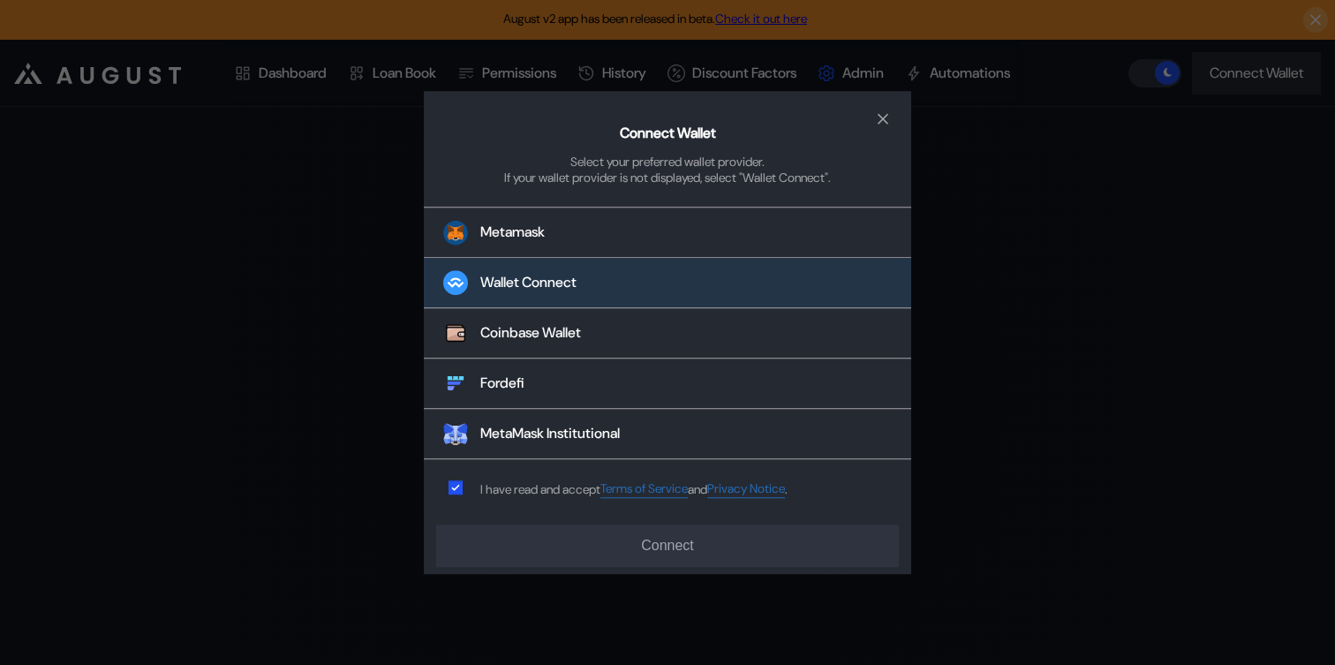
click at [608, 288] on button "Wallet Connect" at bounding box center [667, 284] width 487 height 50
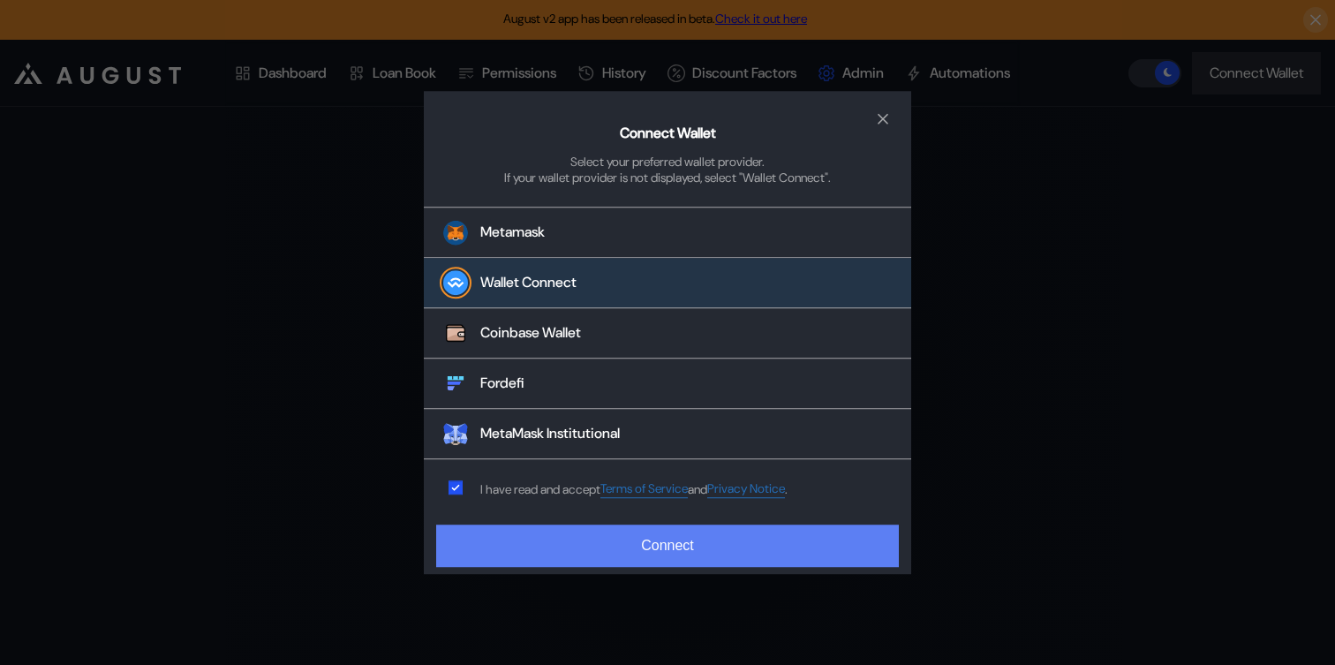
click at [606, 561] on button "Connect" at bounding box center [667, 545] width 463 height 42
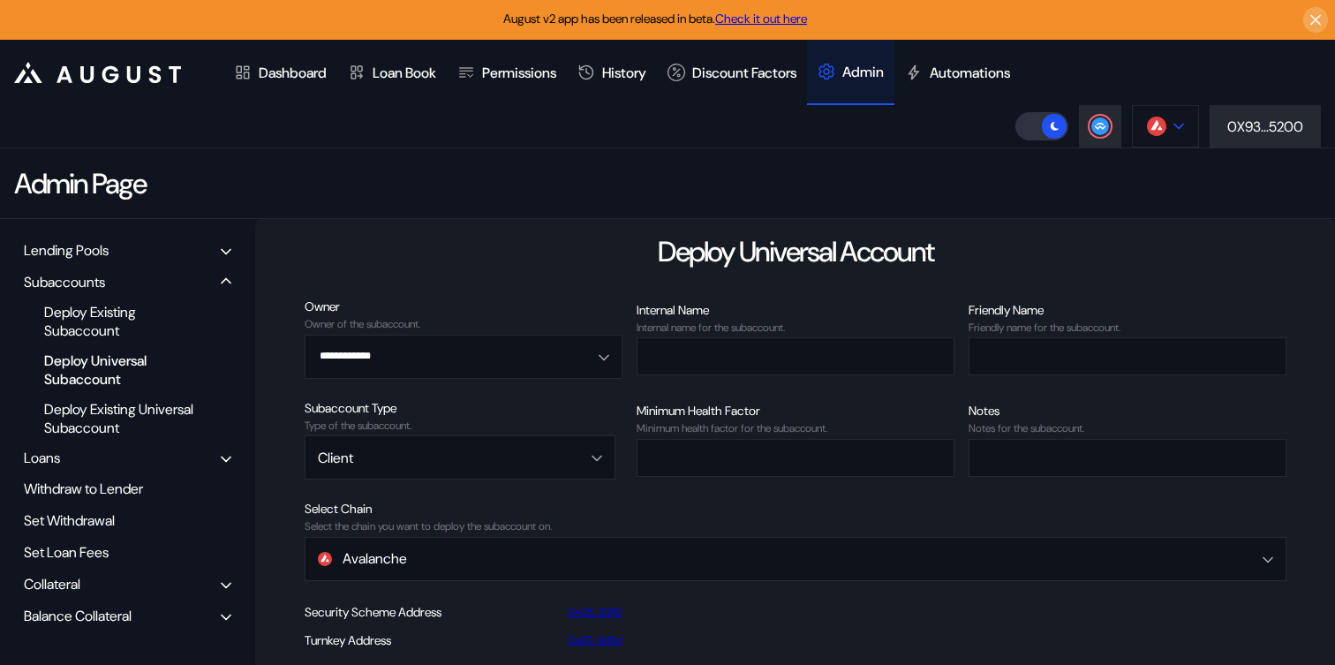
click at [1176, 118] on button at bounding box center [1165, 126] width 67 height 42
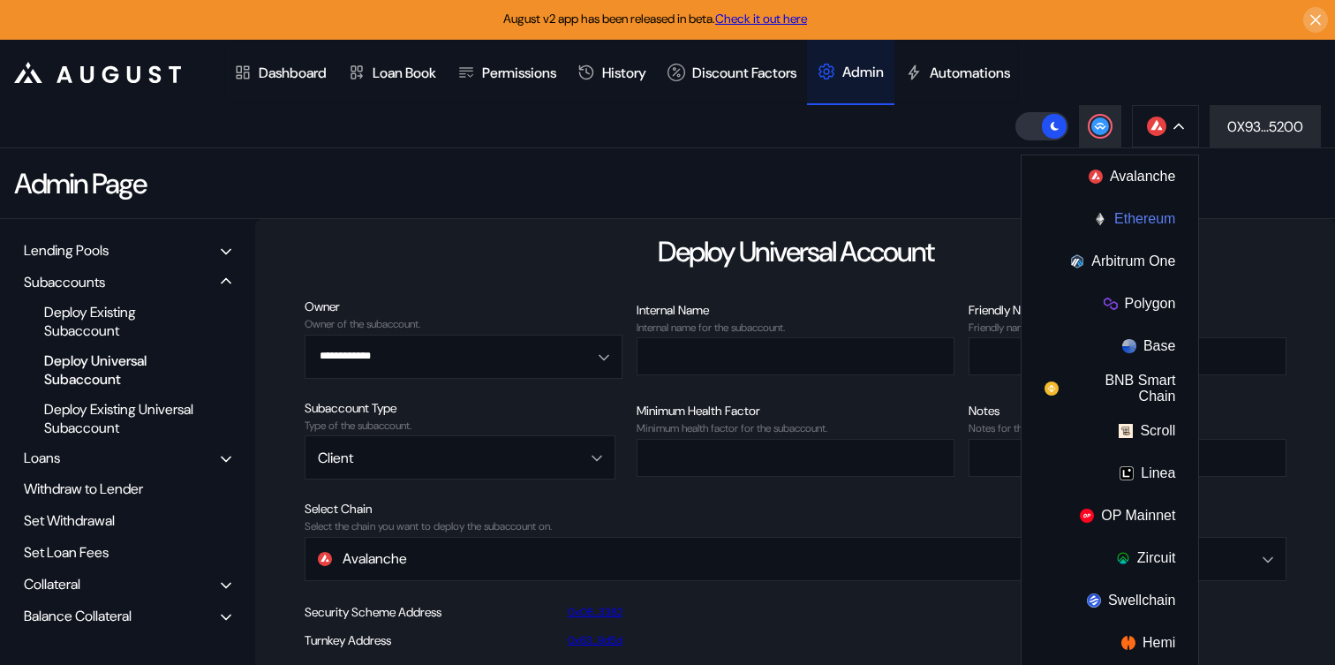
click at [1105, 215] on button "Ethereum" at bounding box center [1109, 219] width 177 height 42
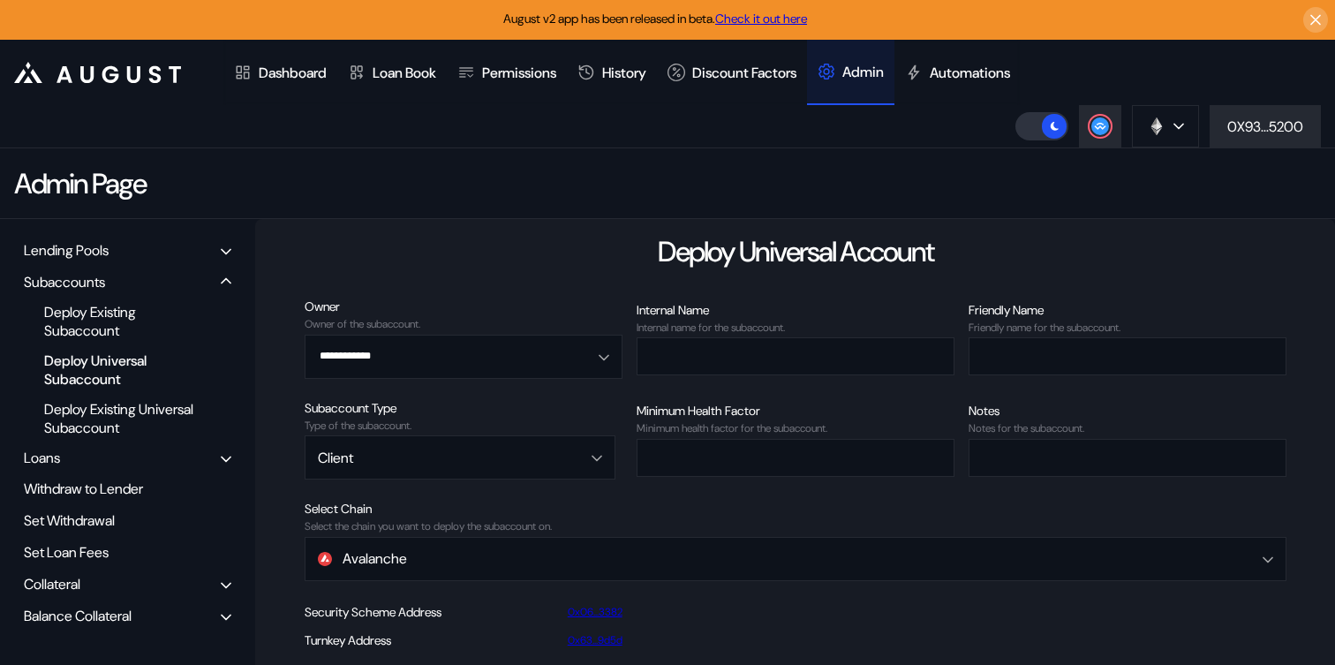
click at [106, 619] on div "Balance Collateral" at bounding box center [78, 615] width 108 height 19
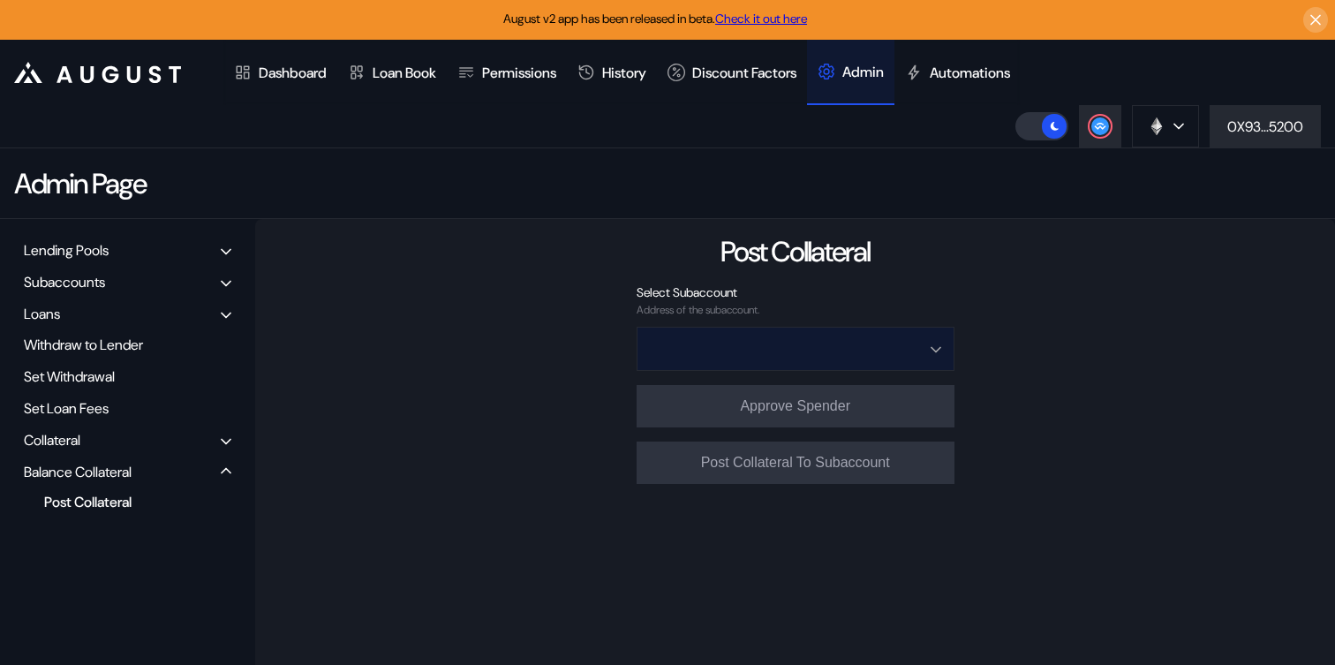
click at [732, 332] on input "Open menu" at bounding box center [786, 349] width 272 height 42
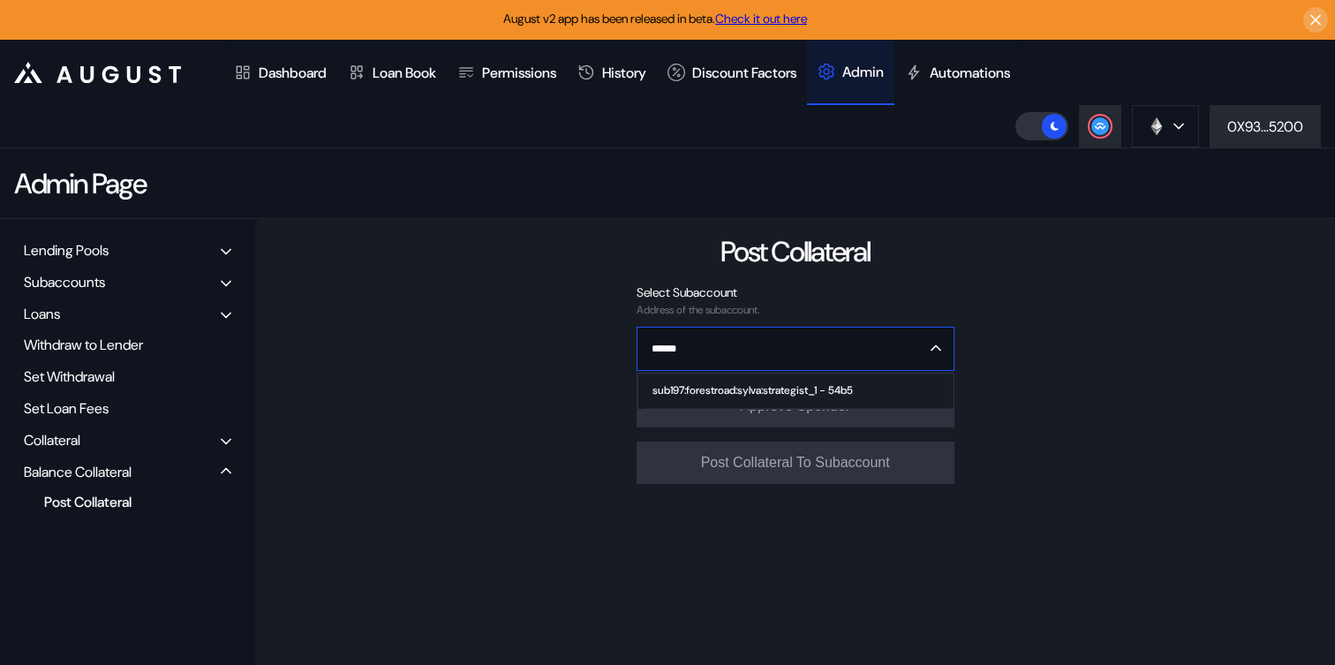
click at [744, 392] on div "sub197:forestroad:sylva:strategist_1 - 54b5" at bounding box center [752, 390] width 200 height 12
type input "**********"
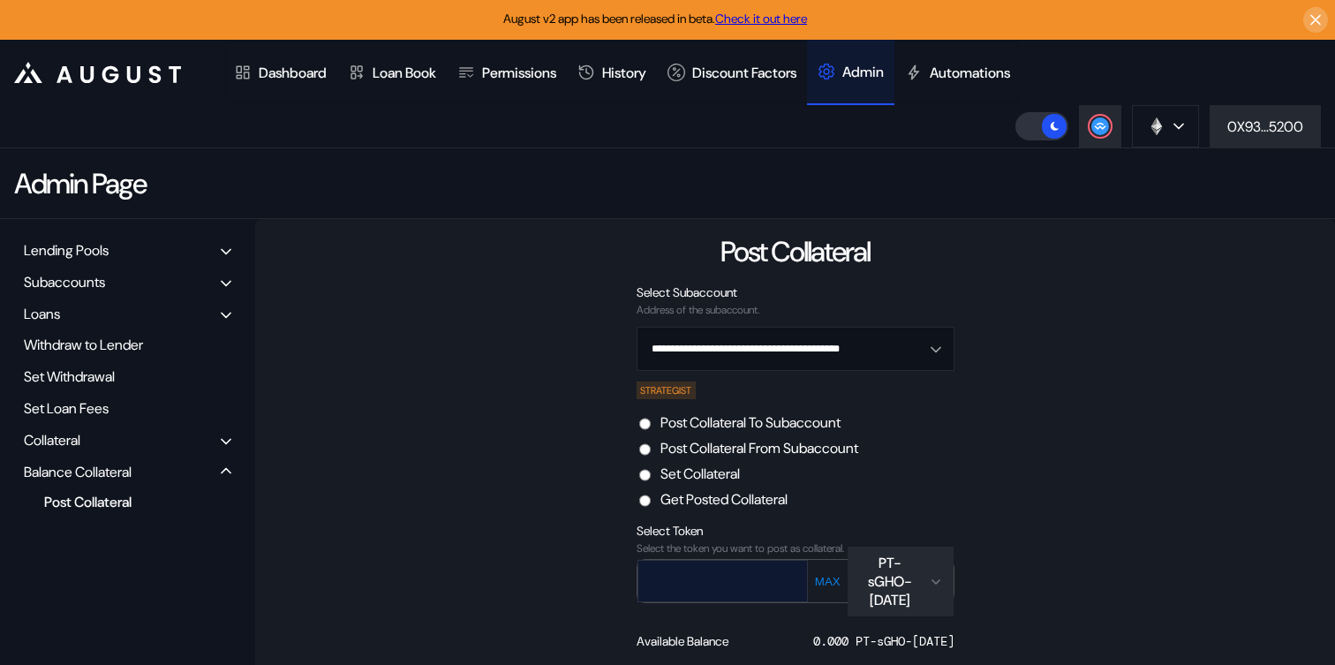
click at [766, 572] on input "text" at bounding box center [709, 580] width 143 height 36
paste input "**********"
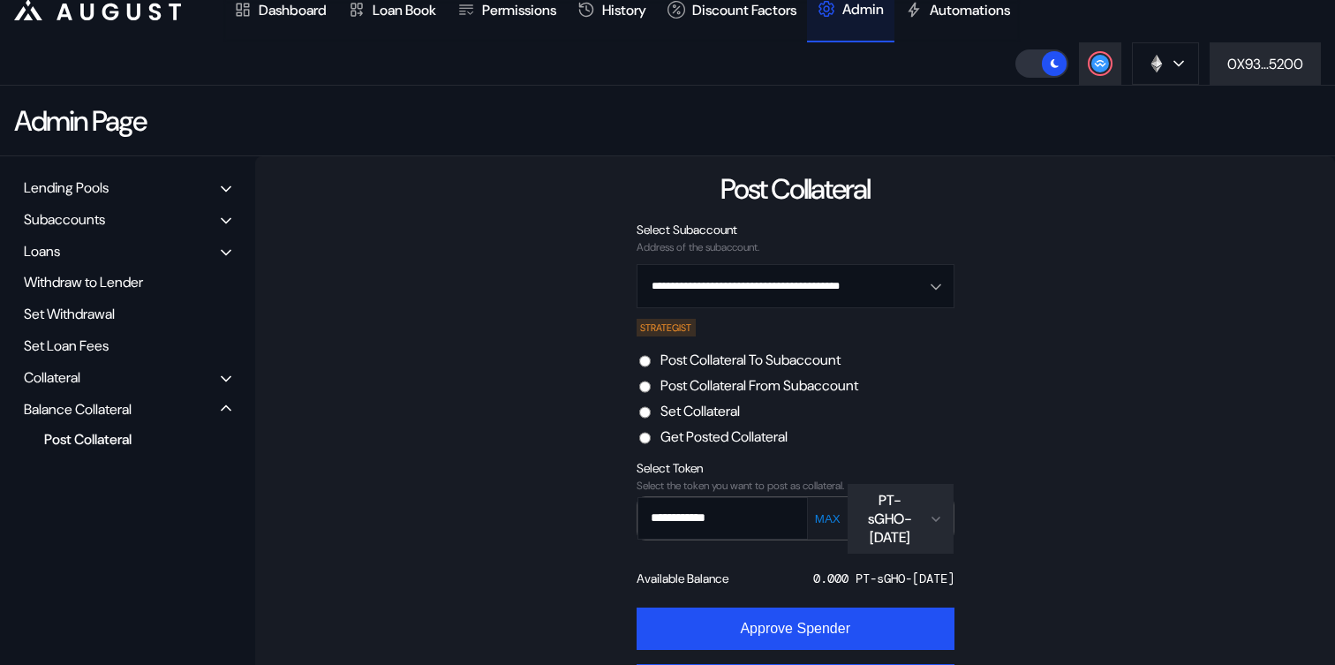
scroll to position [132, 0]
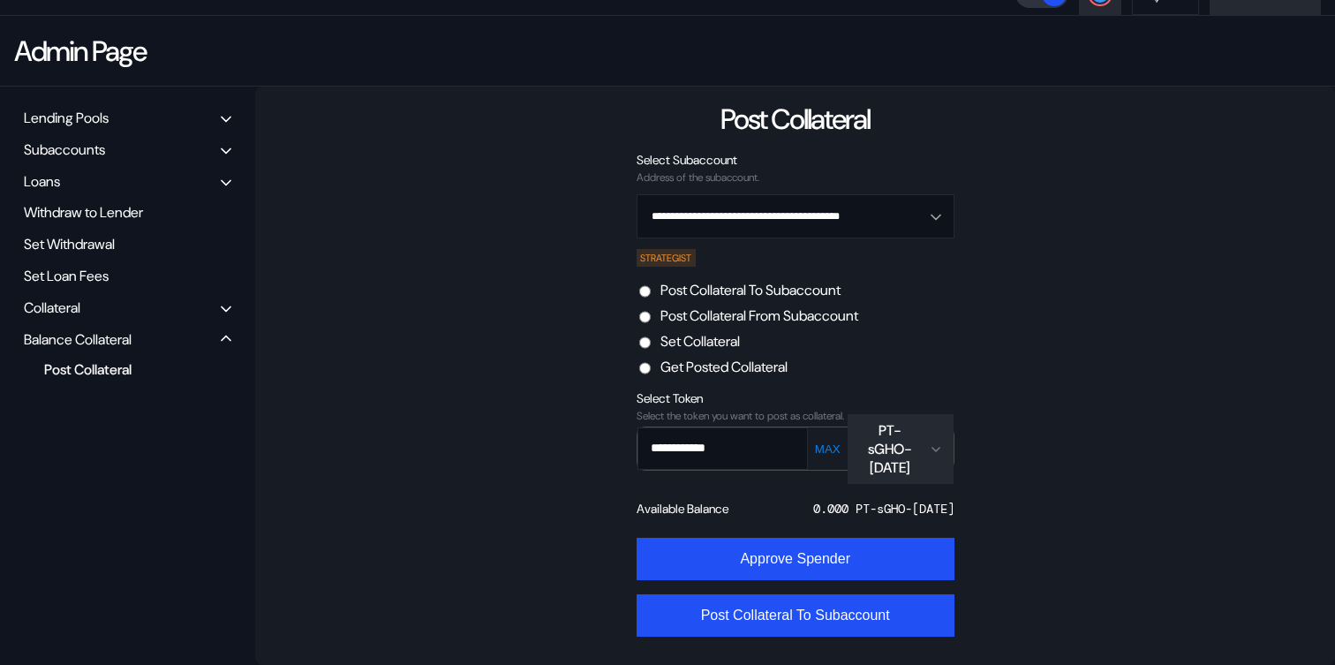
type input "**********"
click at [907, 439] on div "PT-sGHO-[DATE]" at bounding box center [890, 449] width 64 height 56
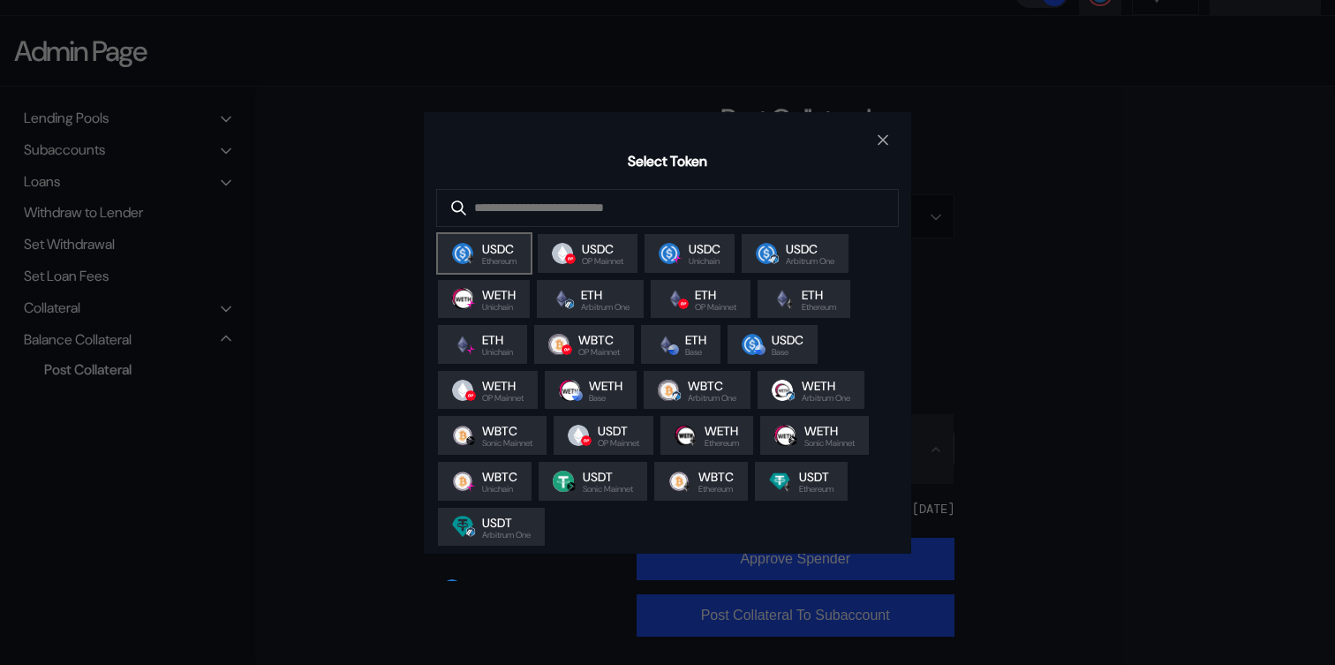
click at [492, 266] on span "Ethereum" at bounding box center [499, 261] width 34 height 9
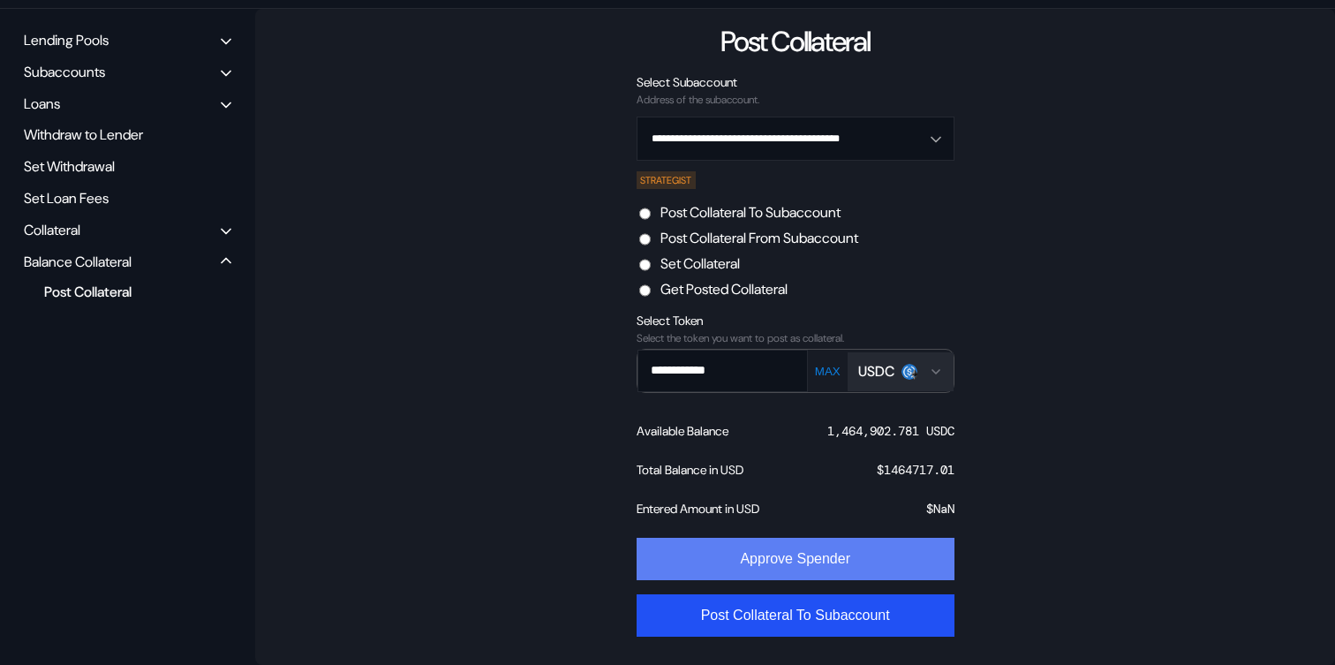
click at [831, 562] on button "Approve Spender" at bounding box center [795, 559] width 318 height 42
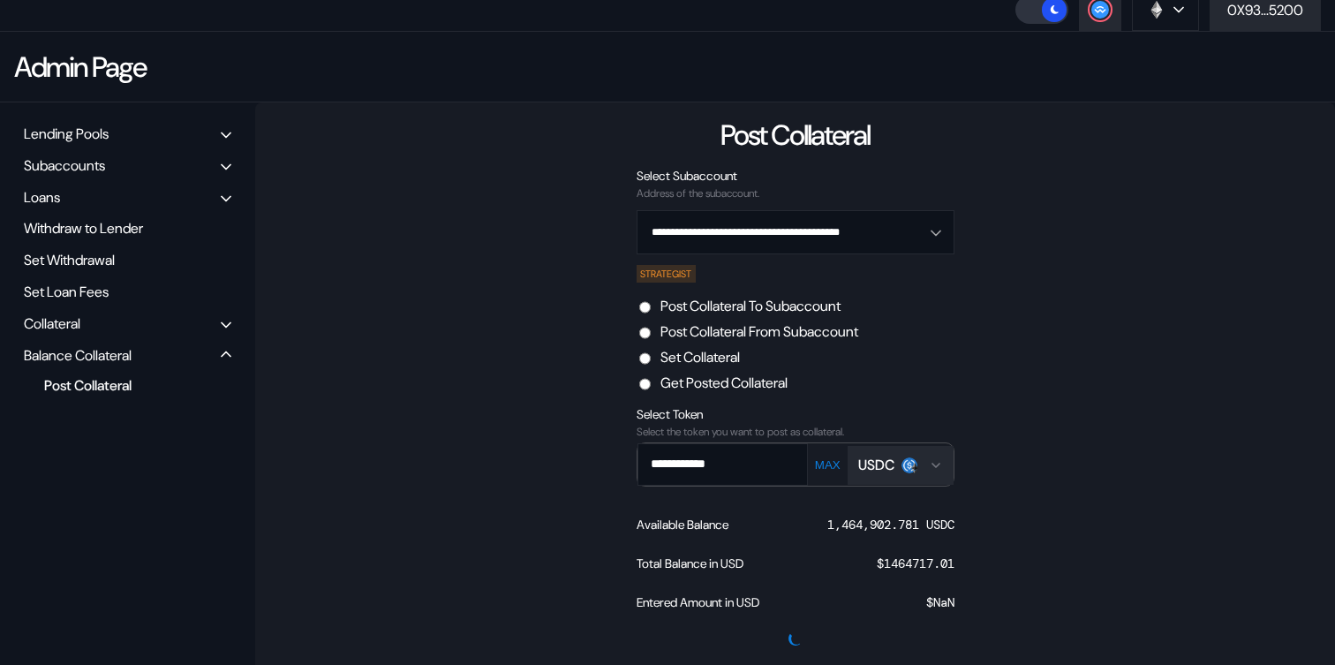
scroll to position [0, 0]
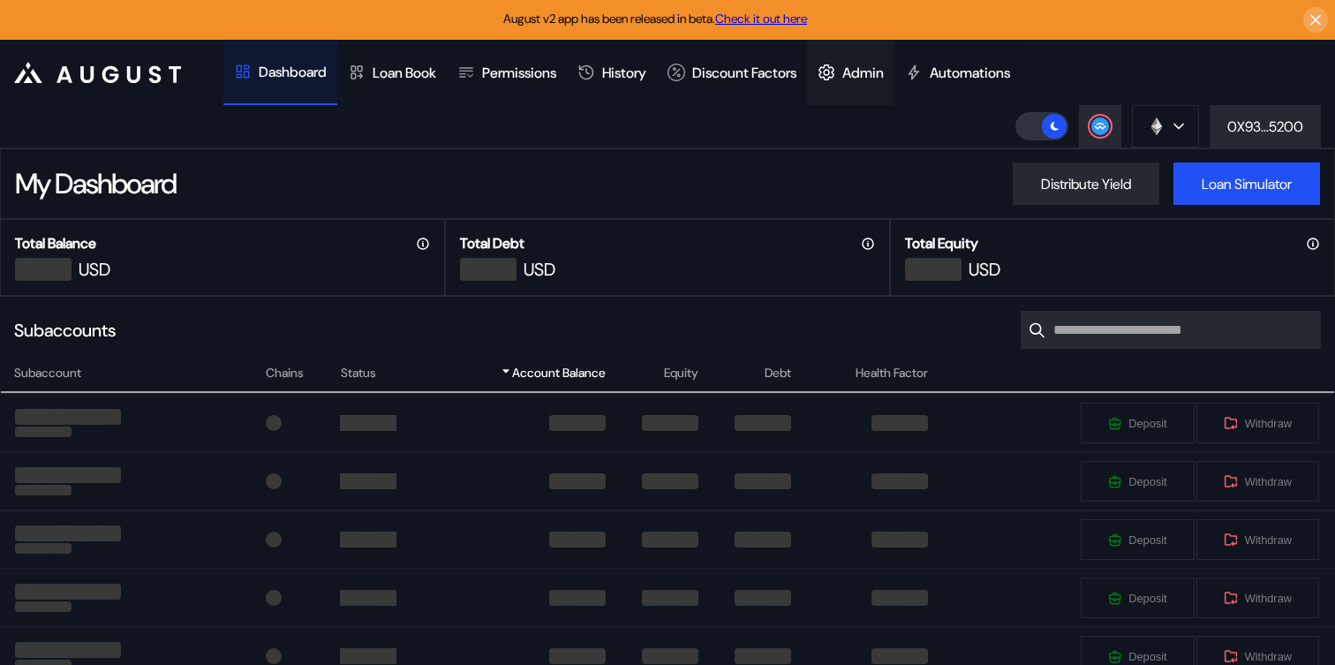
click at [872, 72] on div "Admin" at bounding box center [862, 73] width 41 height 19
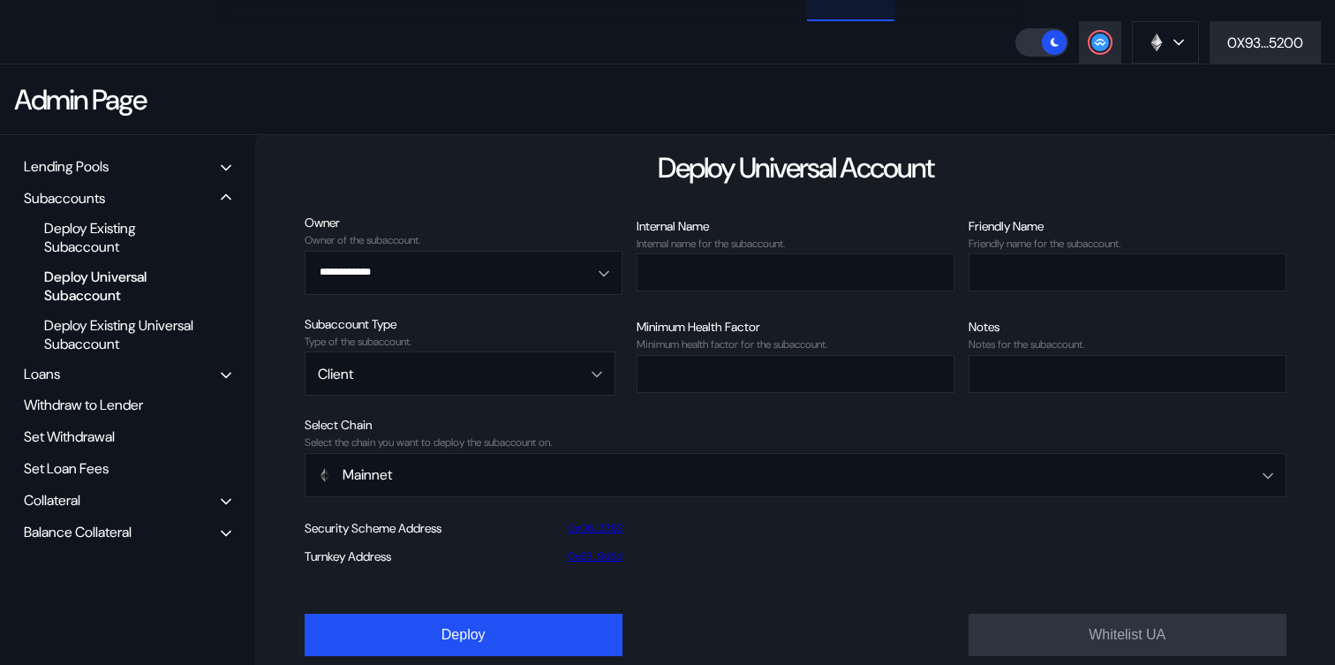
scroll to position [112, 0]
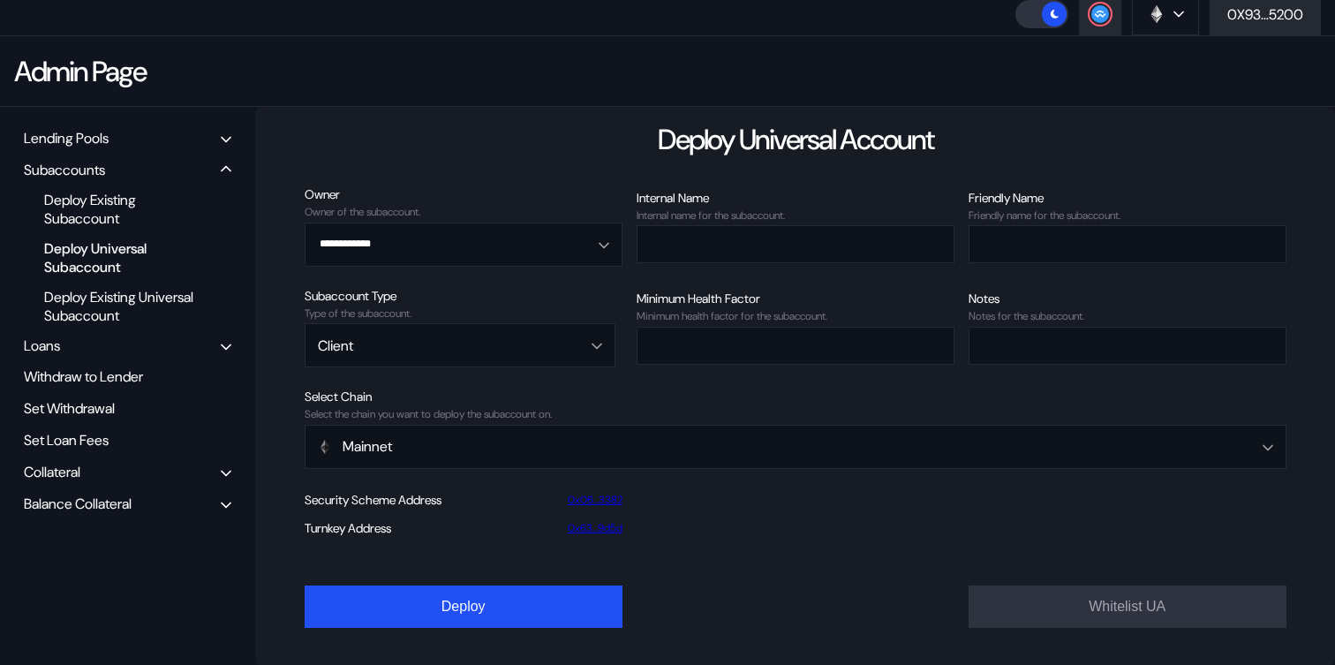
click at [109, 501] on div "Balance Collateral" at bounding box center [78, 503] width 108 height 19
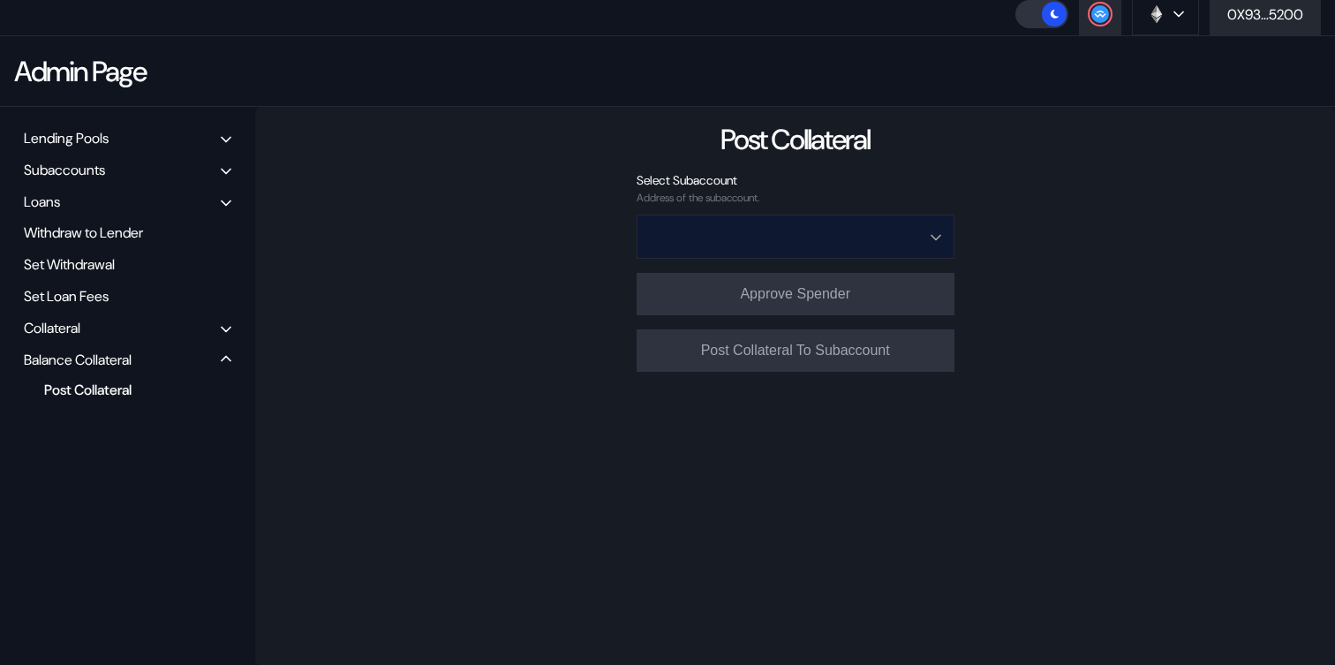
click at [817, 230] on input "Open menu" at bounding box center [786, 236] width 272 height 42
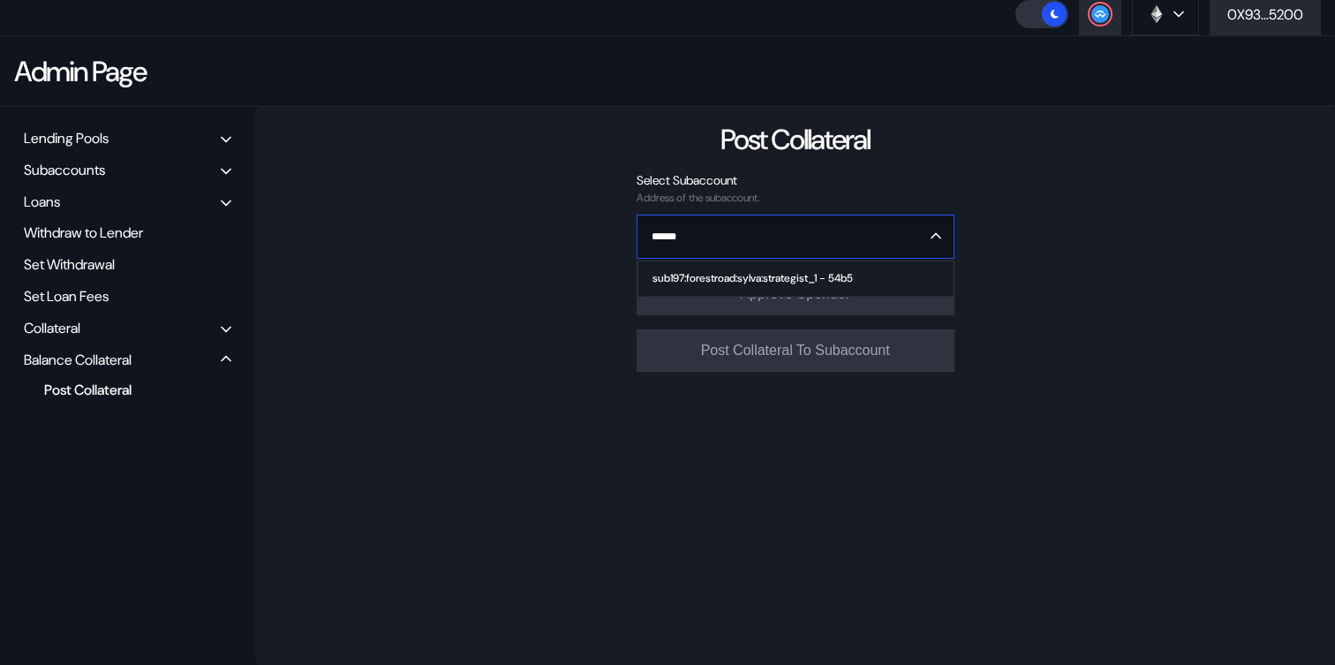
click at [816, 280] on div "sub197:forestroad:sylva:strategist_1 - 54b5" at bounding box center [752, 278] width 200 height 12
type input "**********"
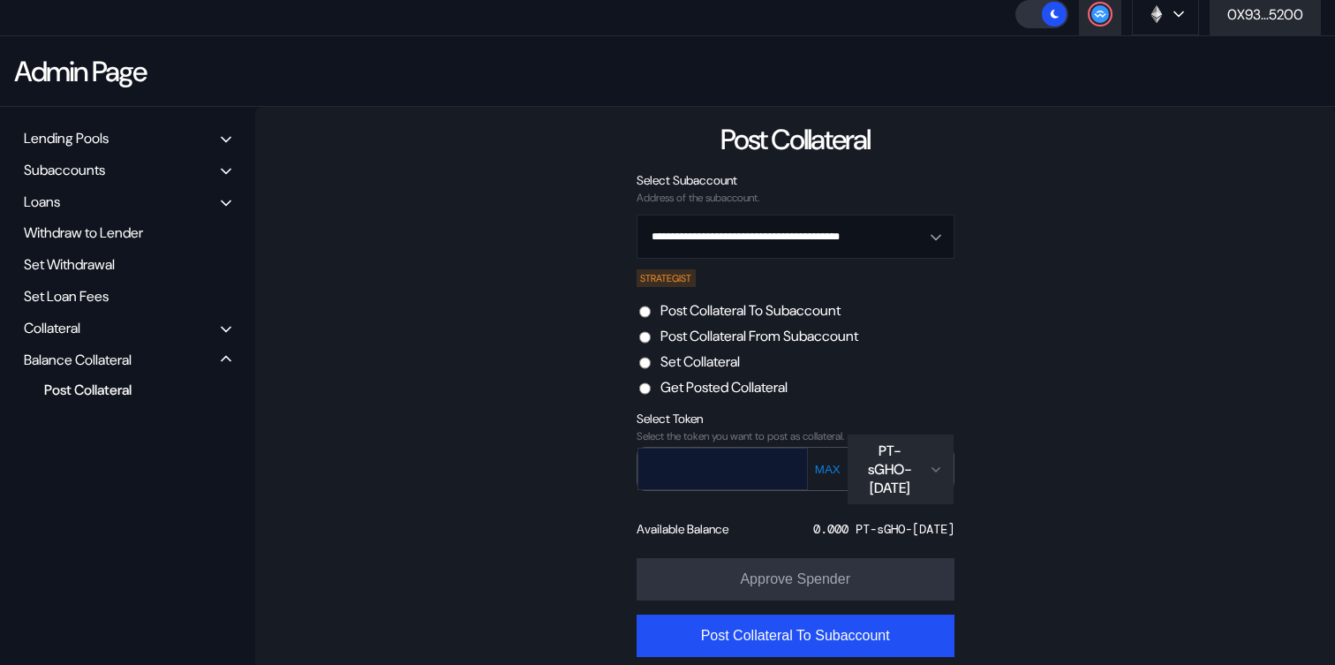
click at [733, 475] on input "text" at bounding box center [709, 468] width 143 height 36
paste input "**********"
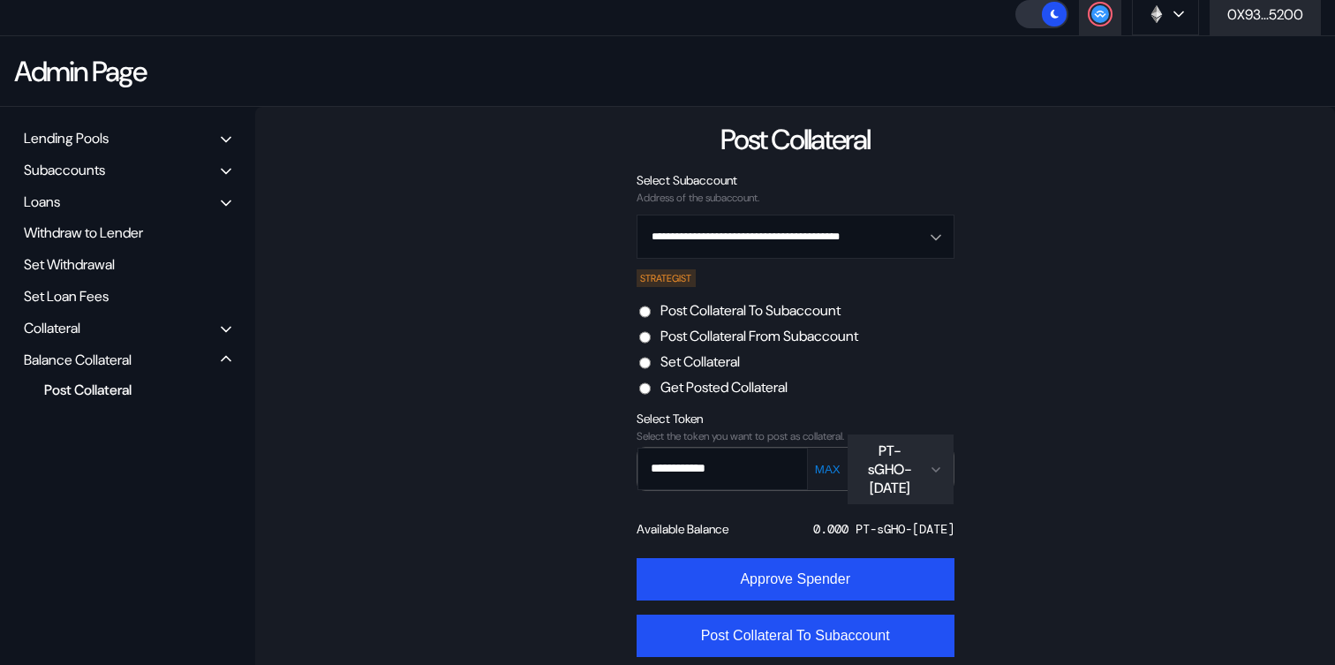
type input "**********"
click at [895, 476] on div "PT-sGHO-[DATE]" at bounding box center [890, 469] width 64 height 56
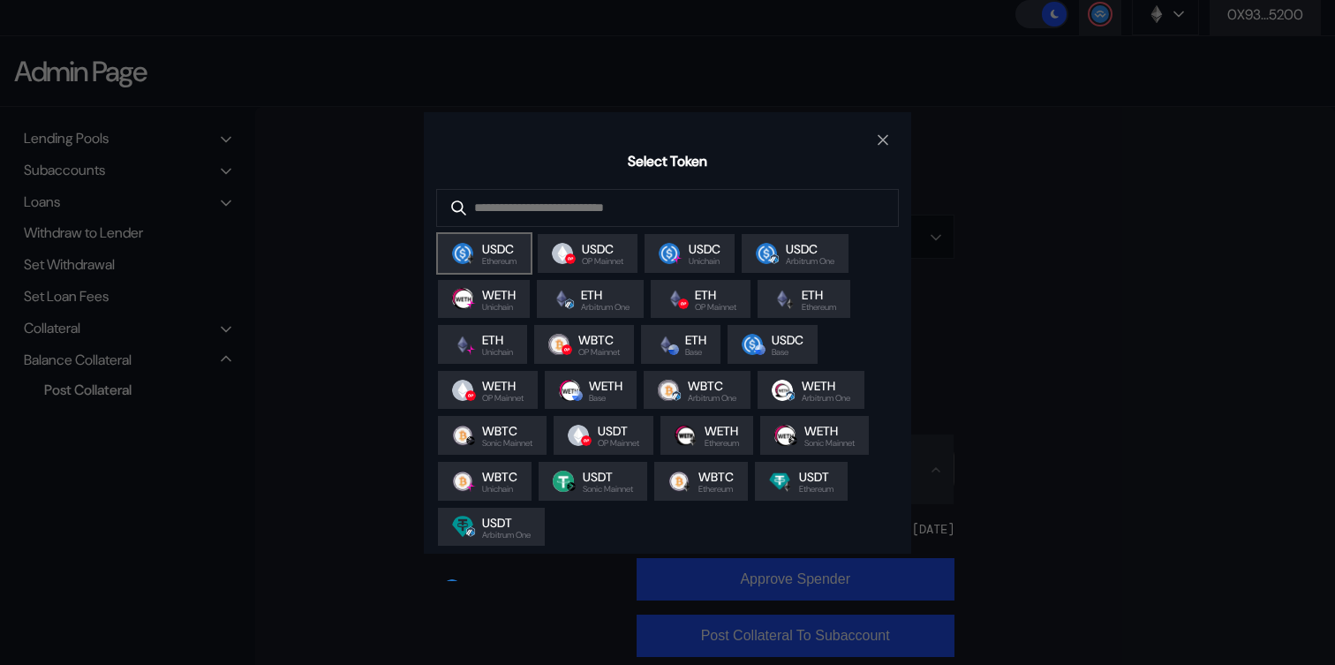
click at [508, 266] on span "Ethereum" at bounding box center [499, 261] width 34 height 9
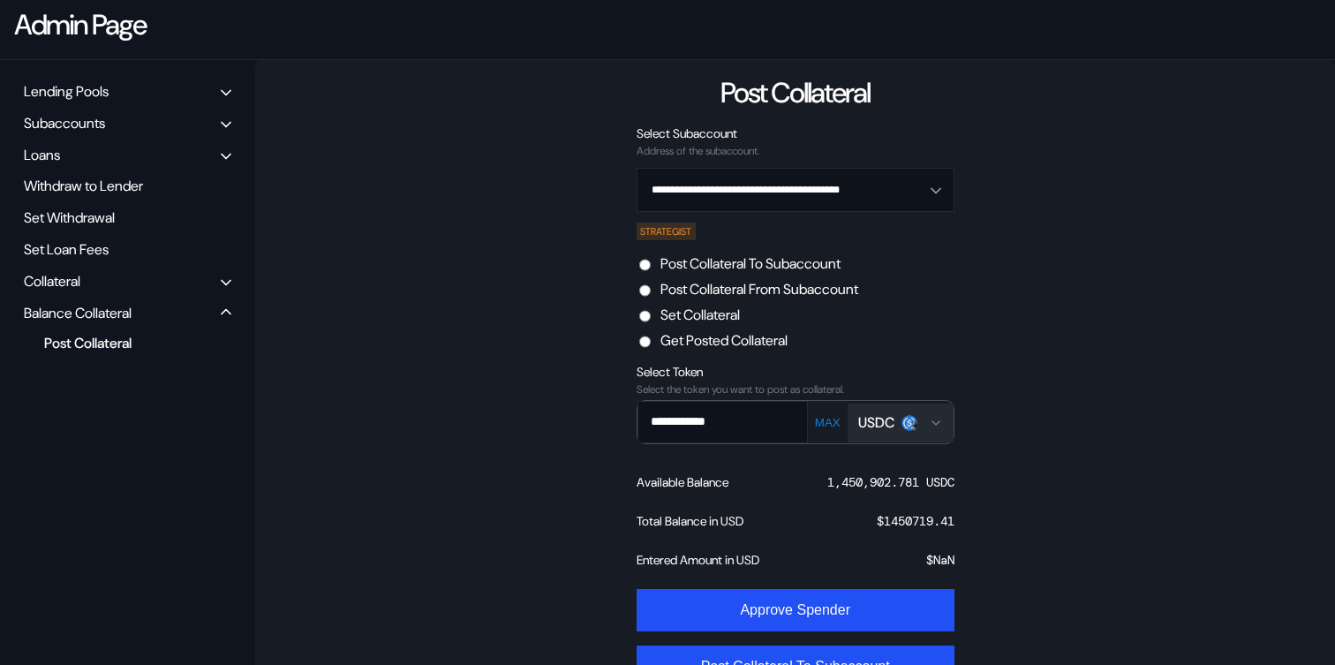
scroll to position [211, 0]
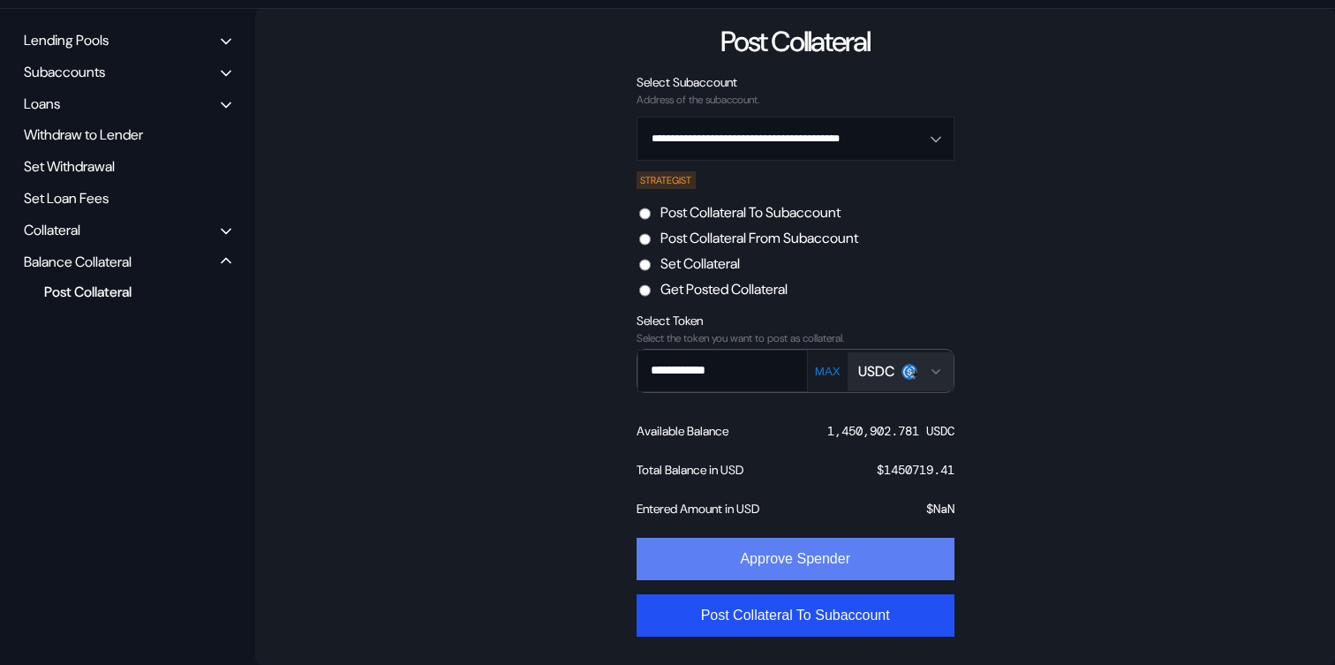
click at [826, 567] on button "Approve Spender" at bounding box center [795, 559] width 318 height 42
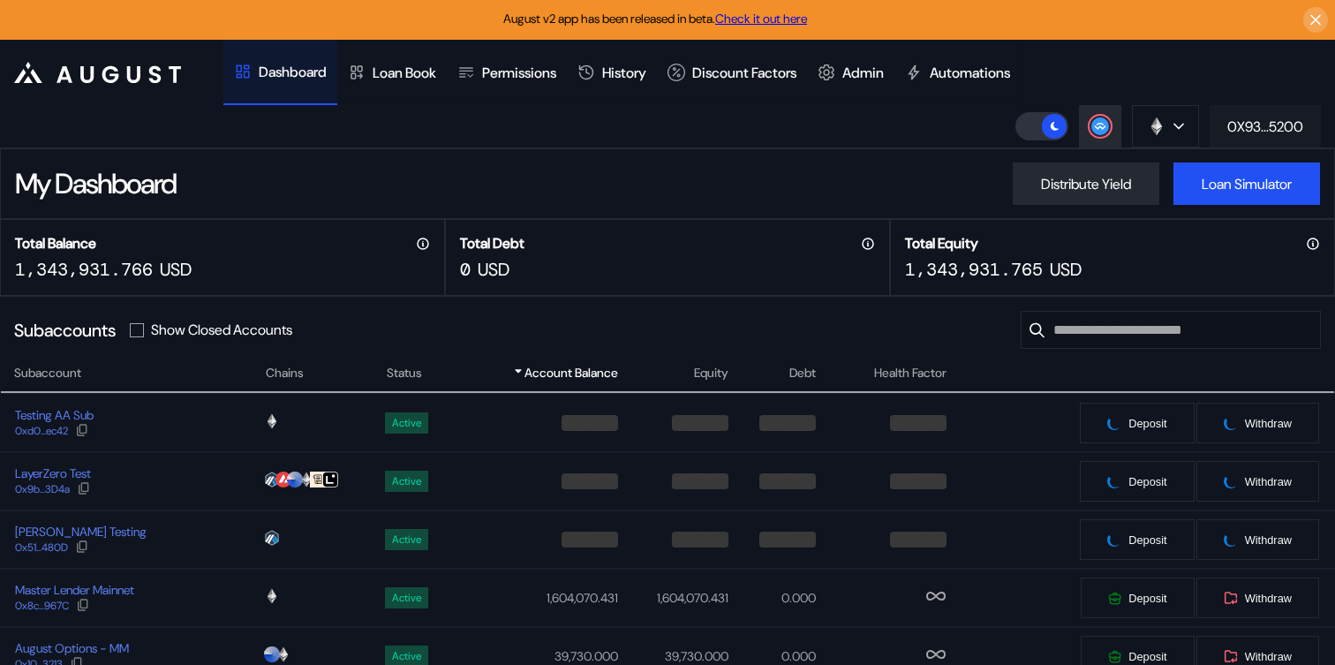
click at [1257, 115] on button "0X93...5200" at bounding box center [1264, 126] width 111 height 42
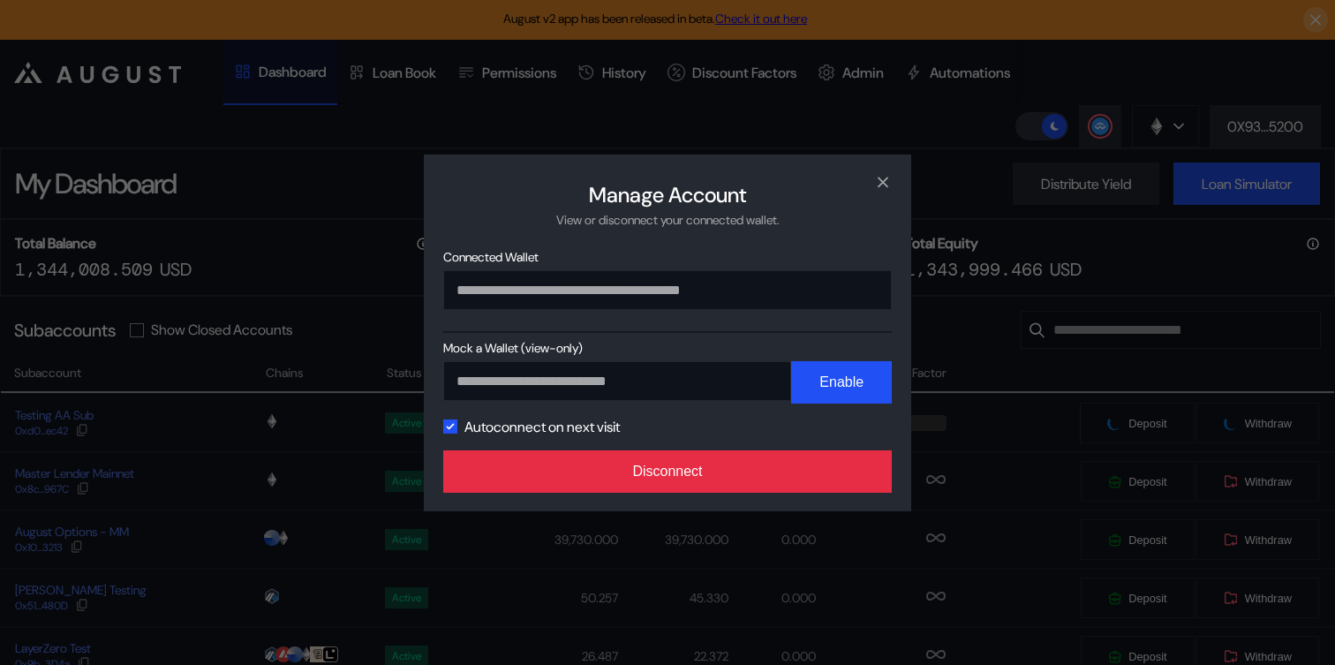
click at [742, 474] on button "Disconnect" at bounding box center [667, 471] width 448 height 42
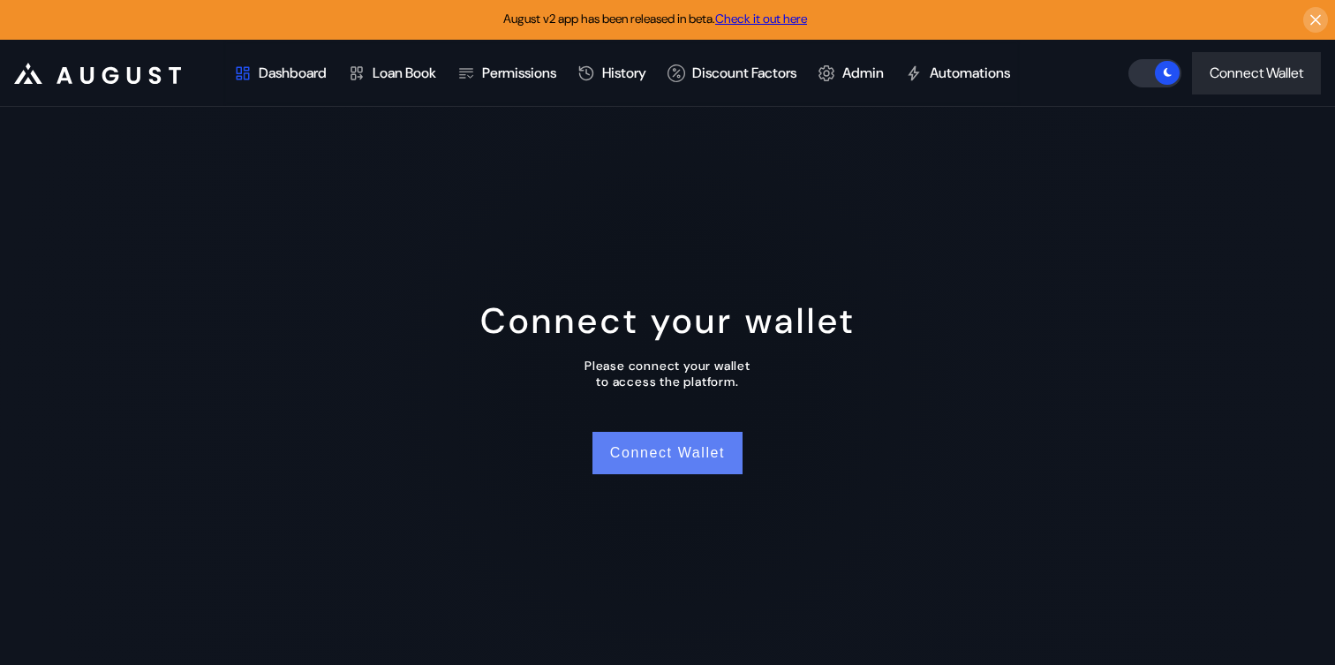
click at [630, 454] on button "Connect Wallet" at bounding box center [667, 453] width 150 height 42
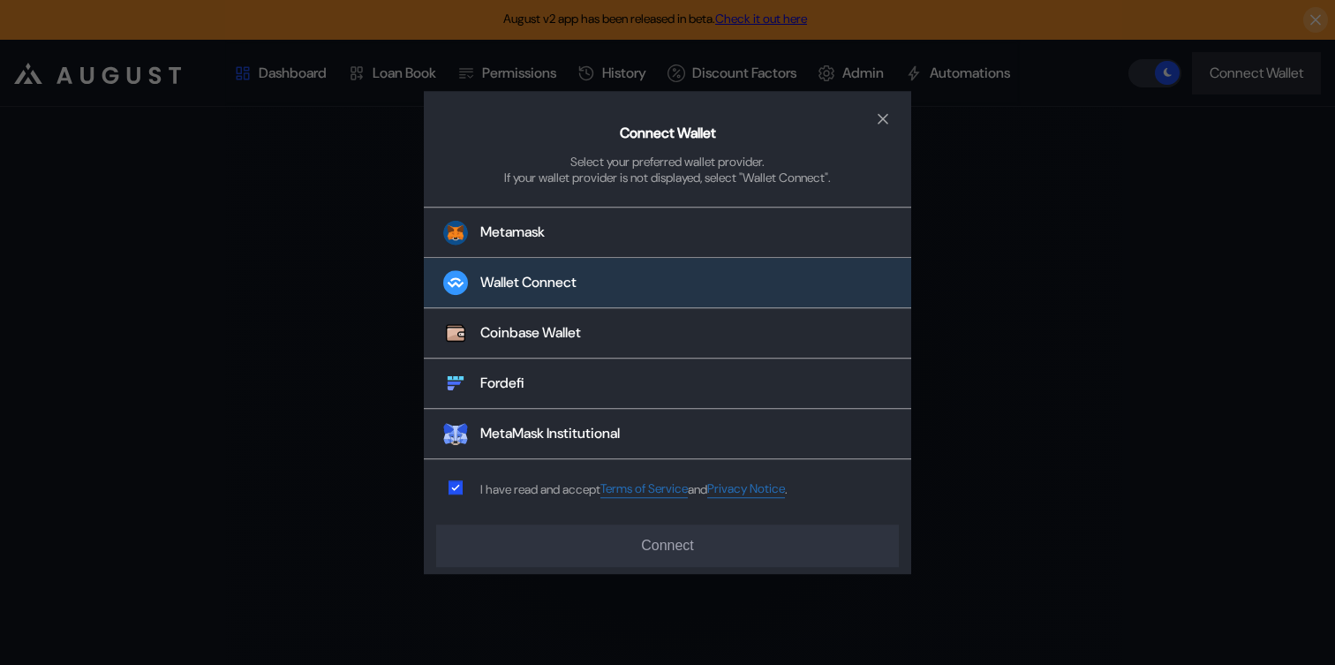
click at [552, 270] on button "Wallet Connect" at bounding box center [667, 284] width 487 height 50
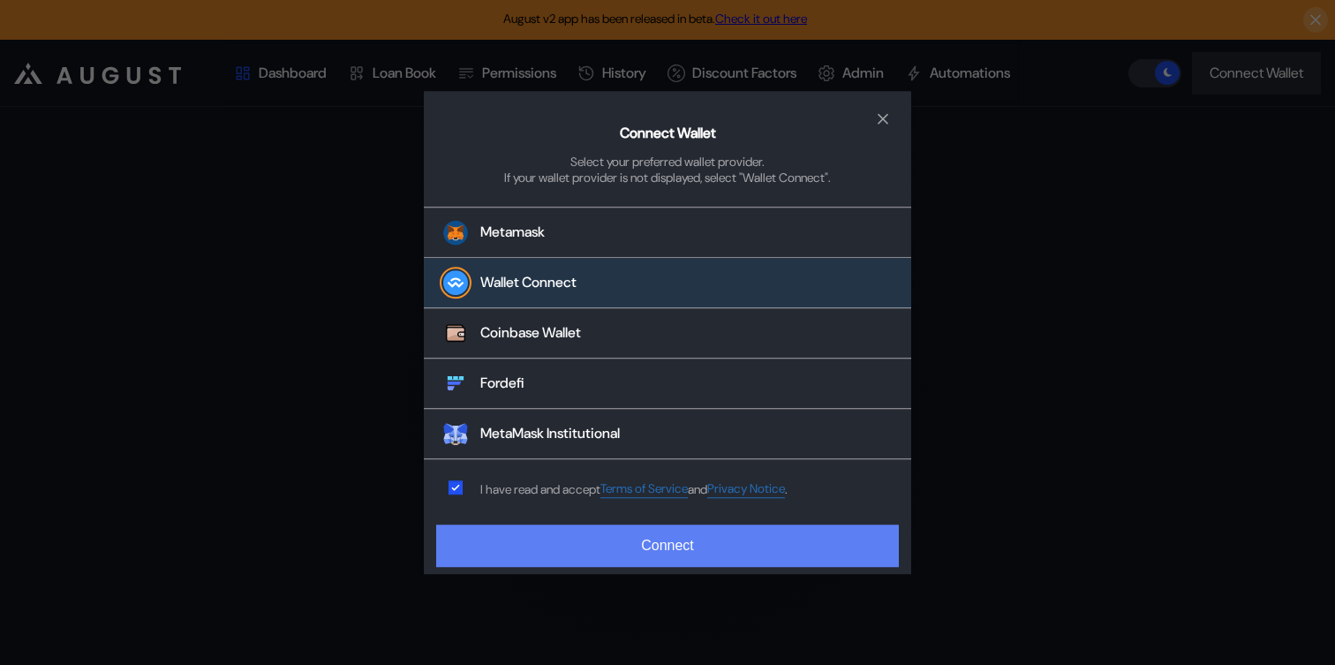
click at [651, 535] on button "Connect" at bounding box center [667, 545] width 463 height 42
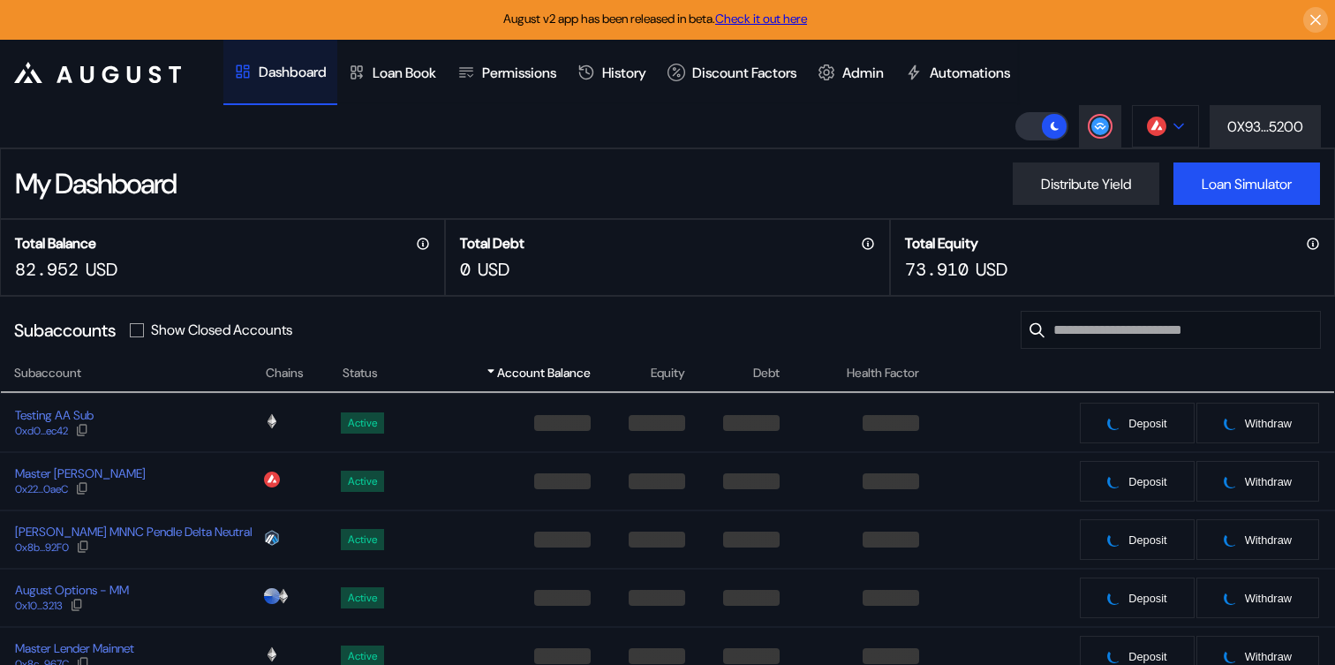
click at [1176, 111] on button at bounding box center [1165, 126] width 67 height 42
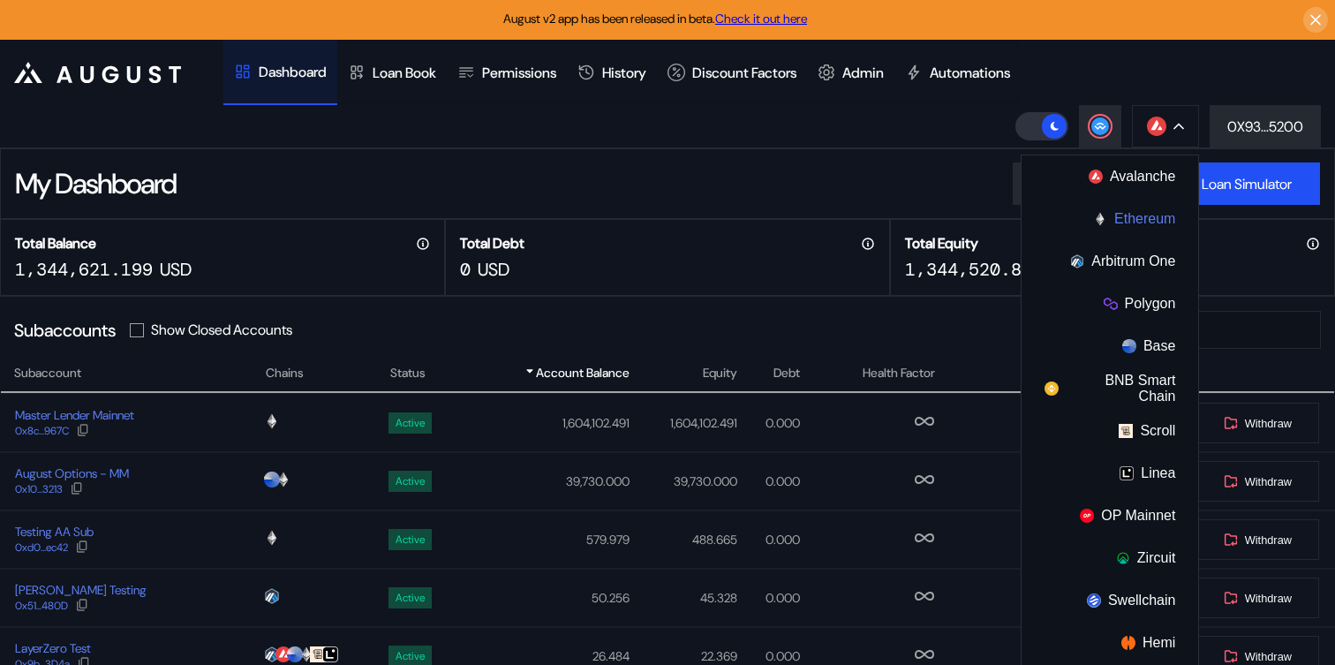
click at [1089, 215] on button "Ethereum" at bounding box center [1109, 219] width 177 height 42
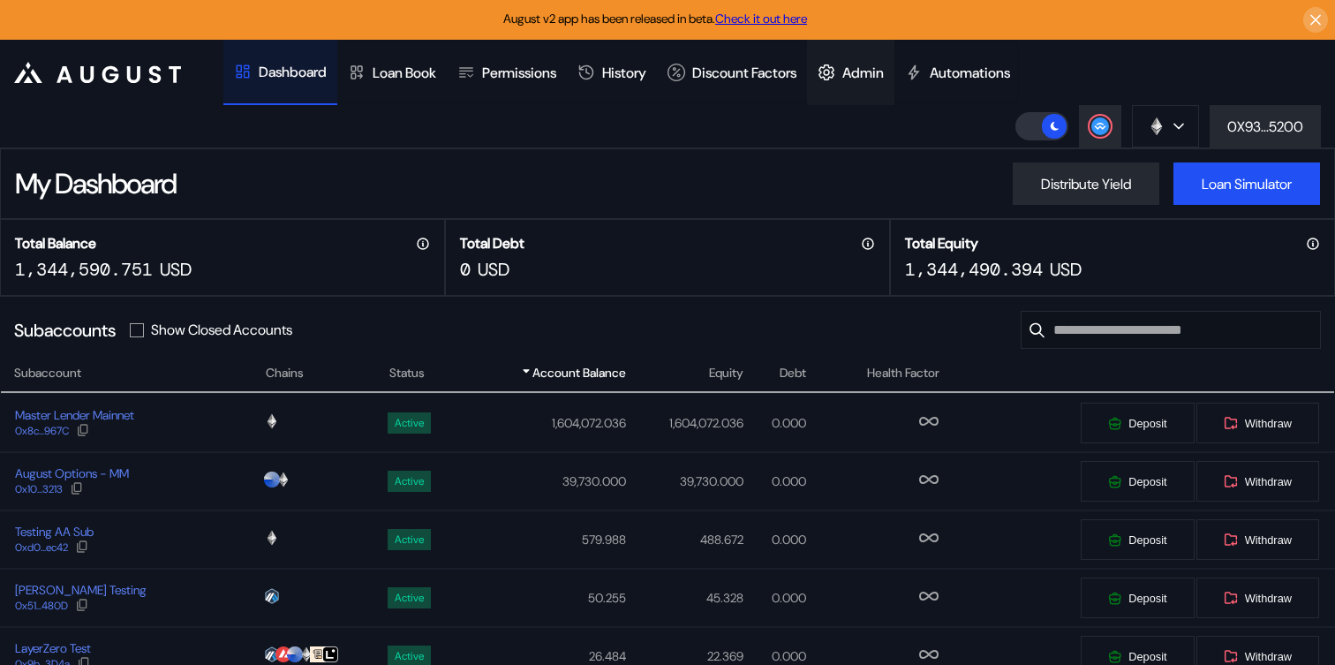
click at [881, 70] on div "Admin" at bounding box center [862, 73] width 41 height 19
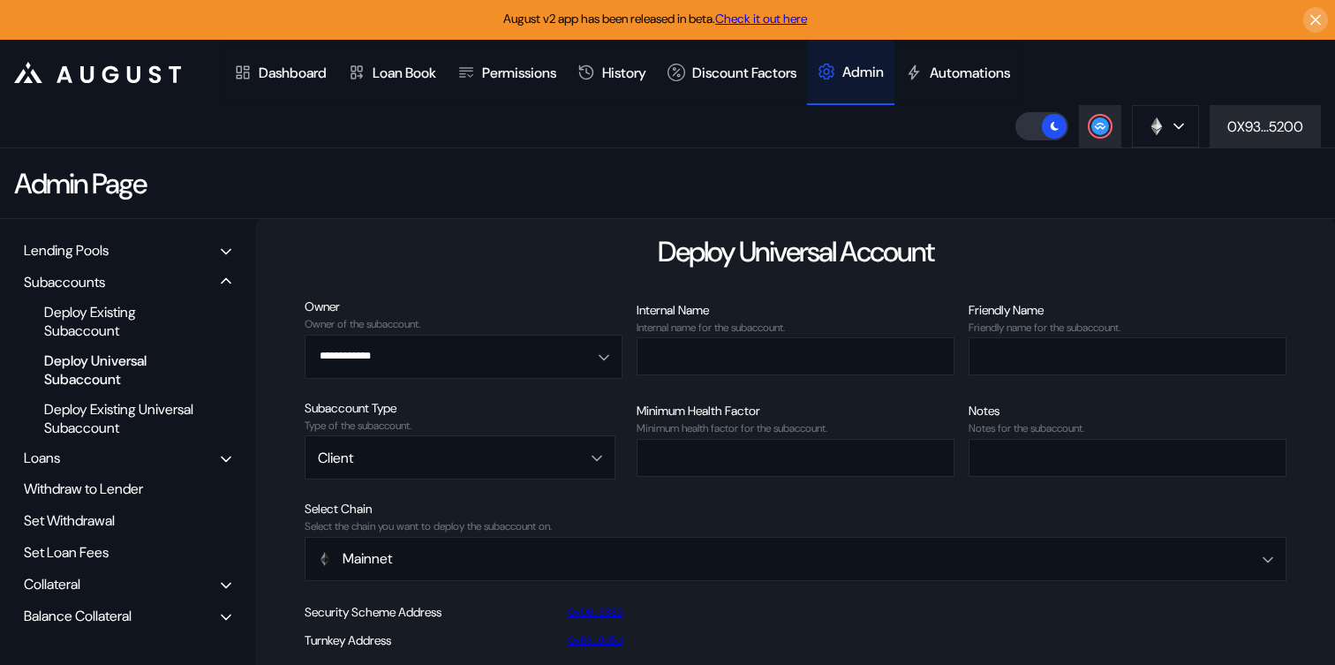
click at [109, 608] on div "Balance Collateral" at bounding box center [78, 615] width 108 height 19
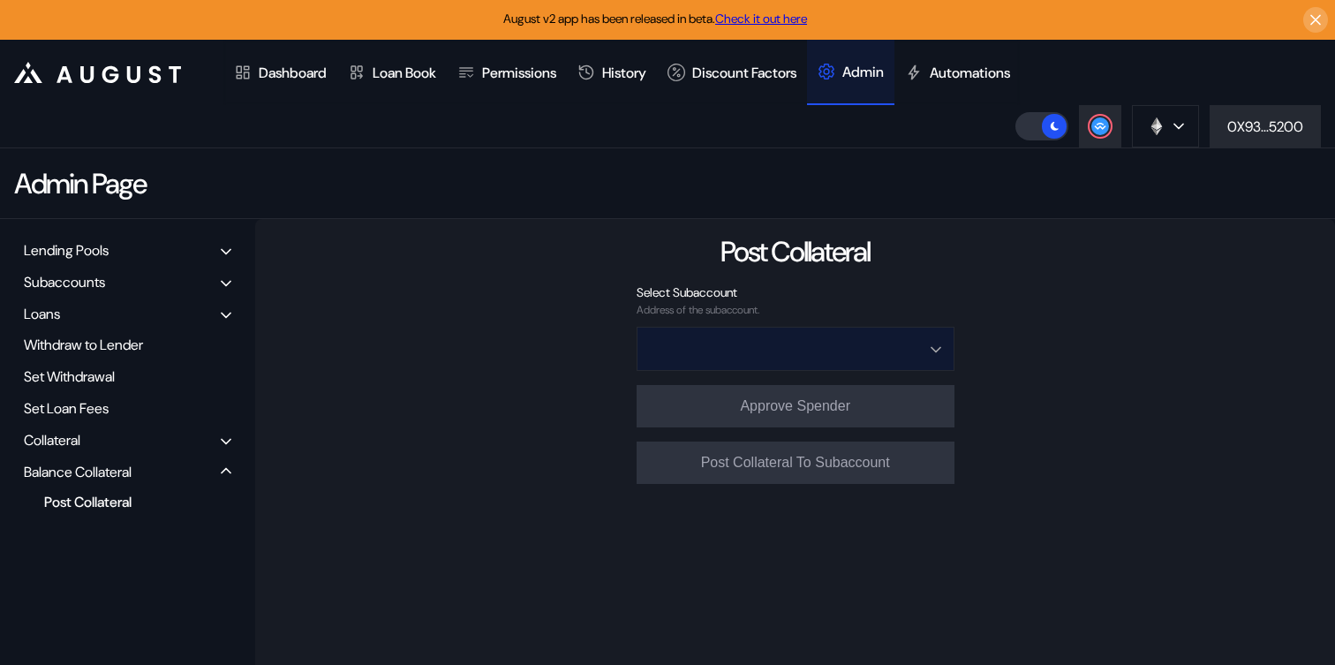
click at [821, 330] on input "Open menu" at bounding box center [786, 349] width 272 height 42
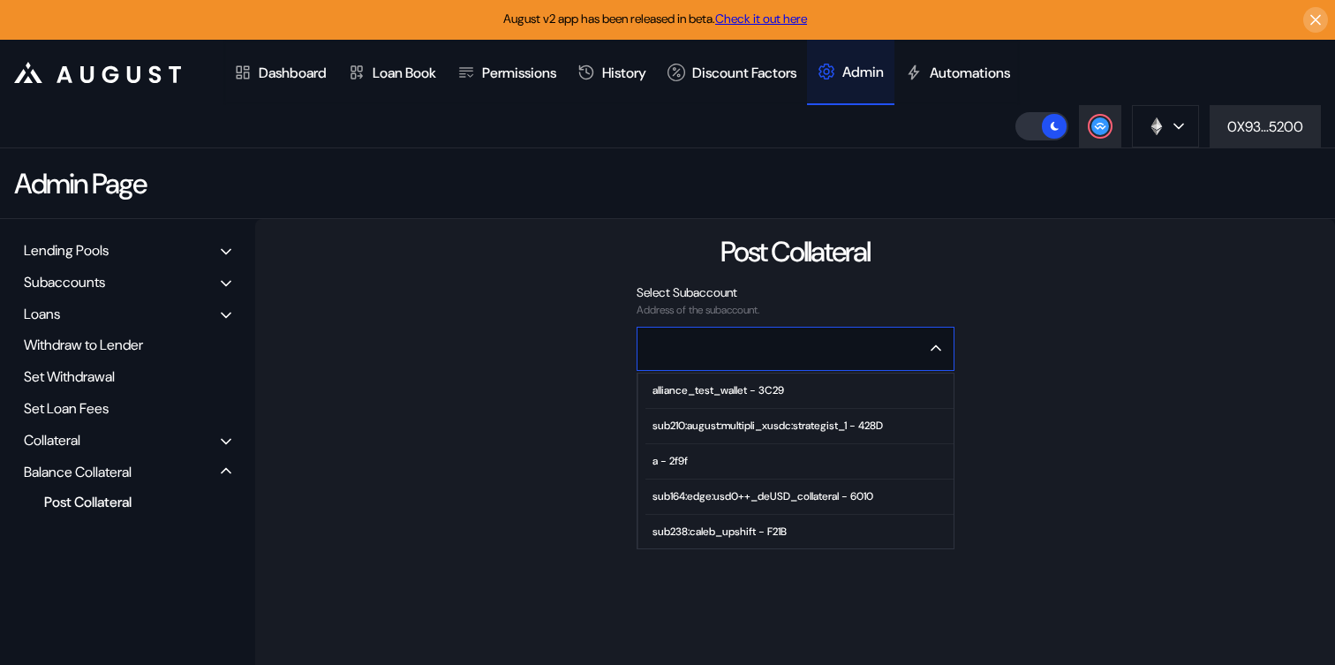
type input "**********"
click at [475, 354] on div "**********" at bounding box center [795, 498] width 1080 height 559
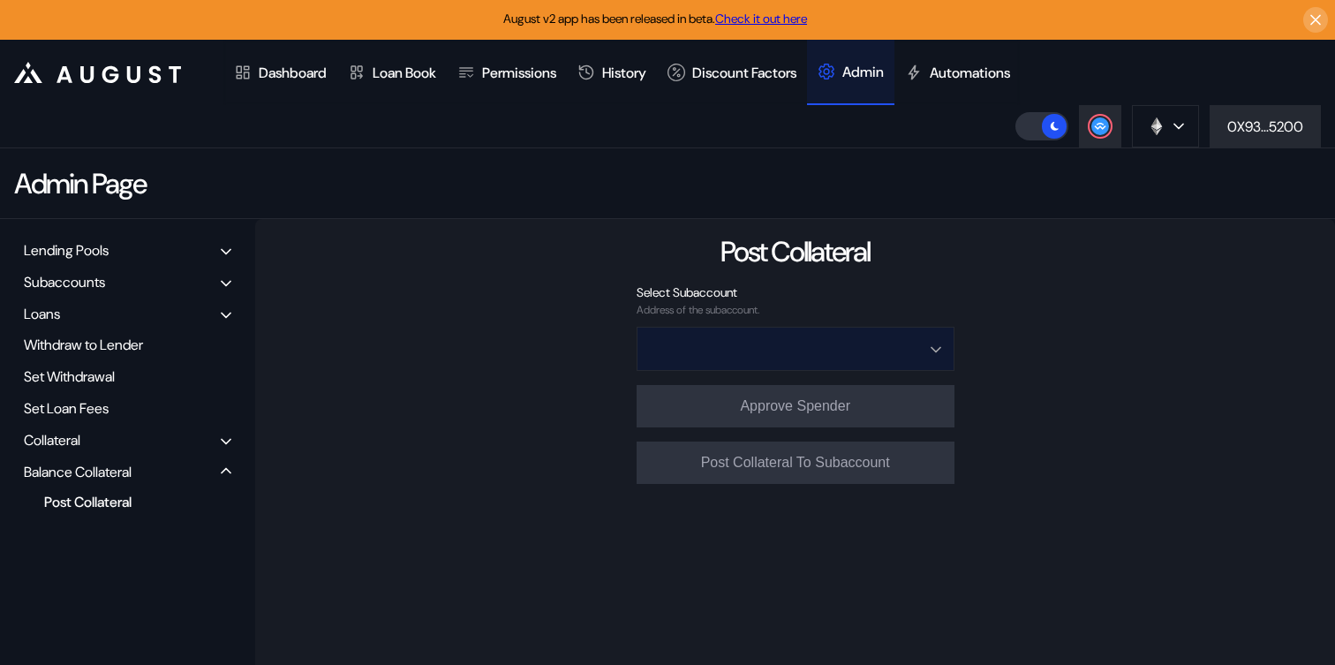
click at [719, 354] on input "Open menu" at bounding box center [786, 349] width 272 height 42
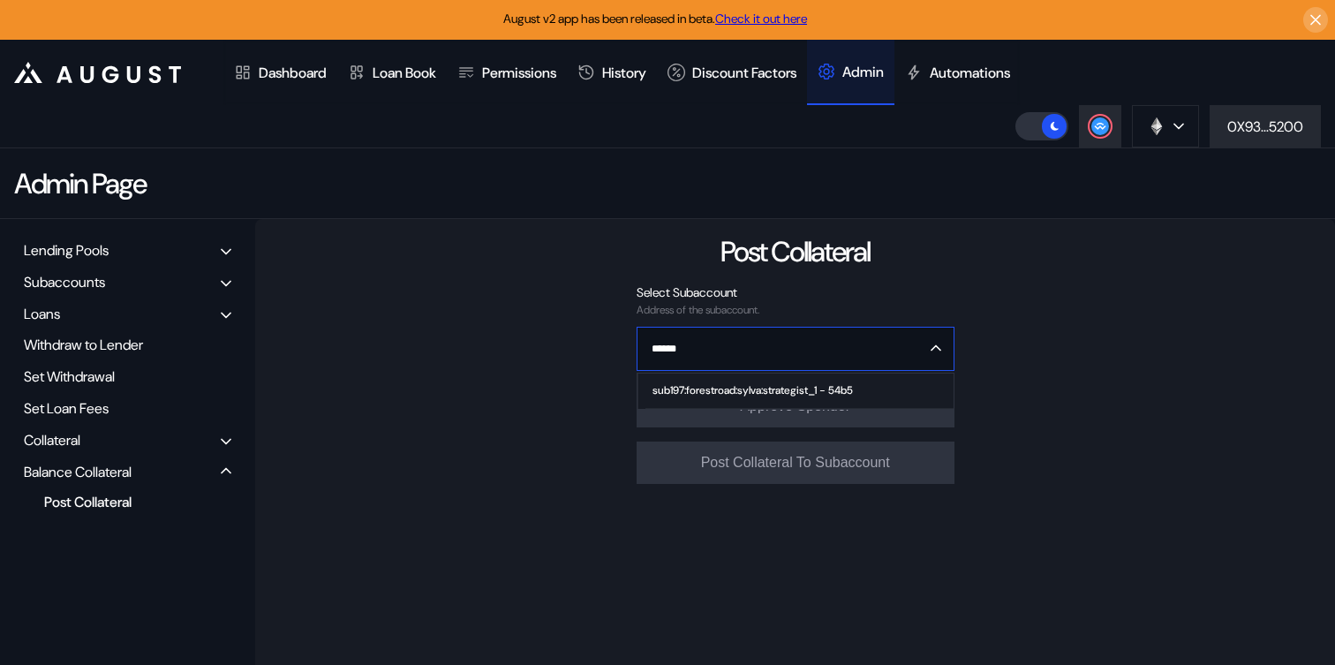
click at [734, 388] on div "sub197:forestroad:sylva:strategist_1 - 54b5" at bounding box center [752, 390] width 200 height 12
type input "**********"
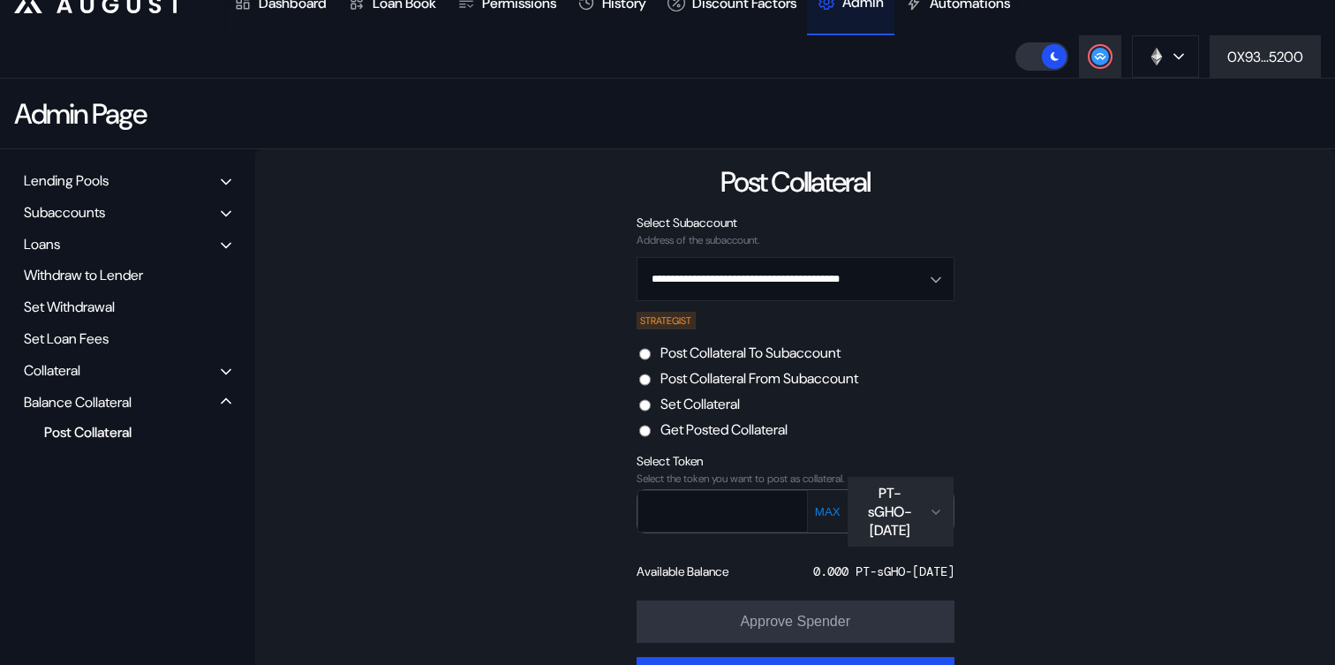
scroll to position [72, 0]
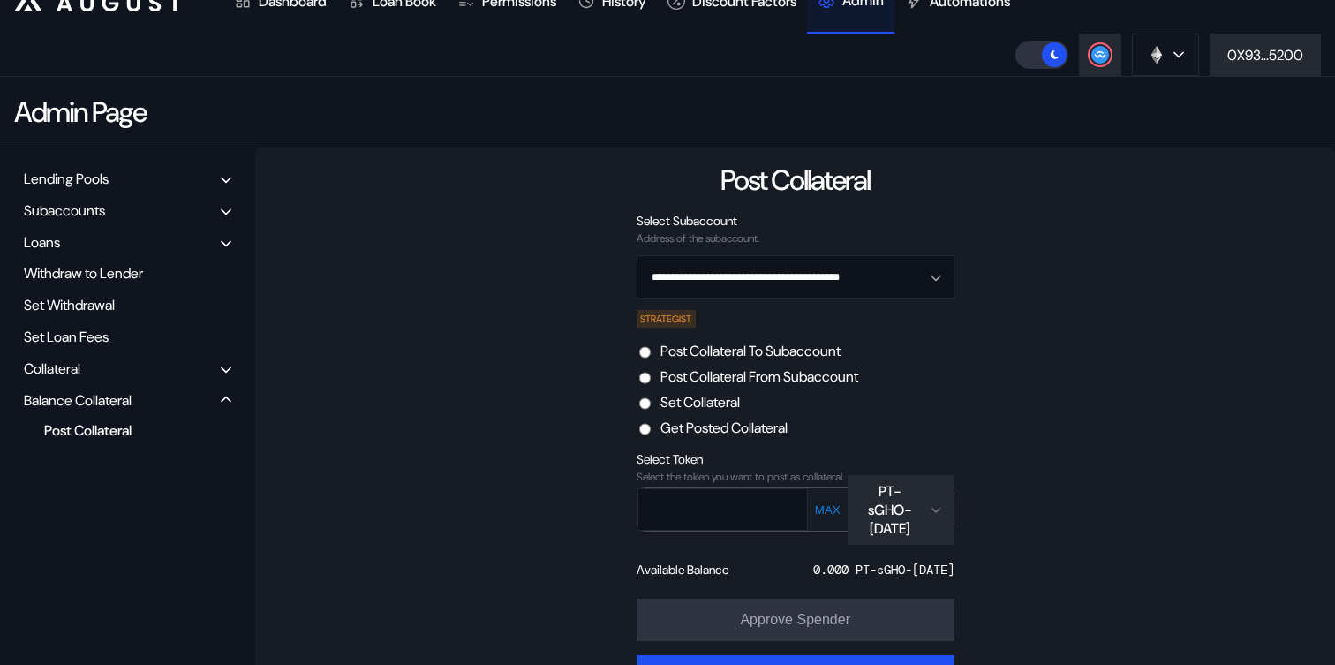
click at [876, 533] on button "PT-sGHO-[DATE]" at bounding box center [900, 510] width 106 height 70
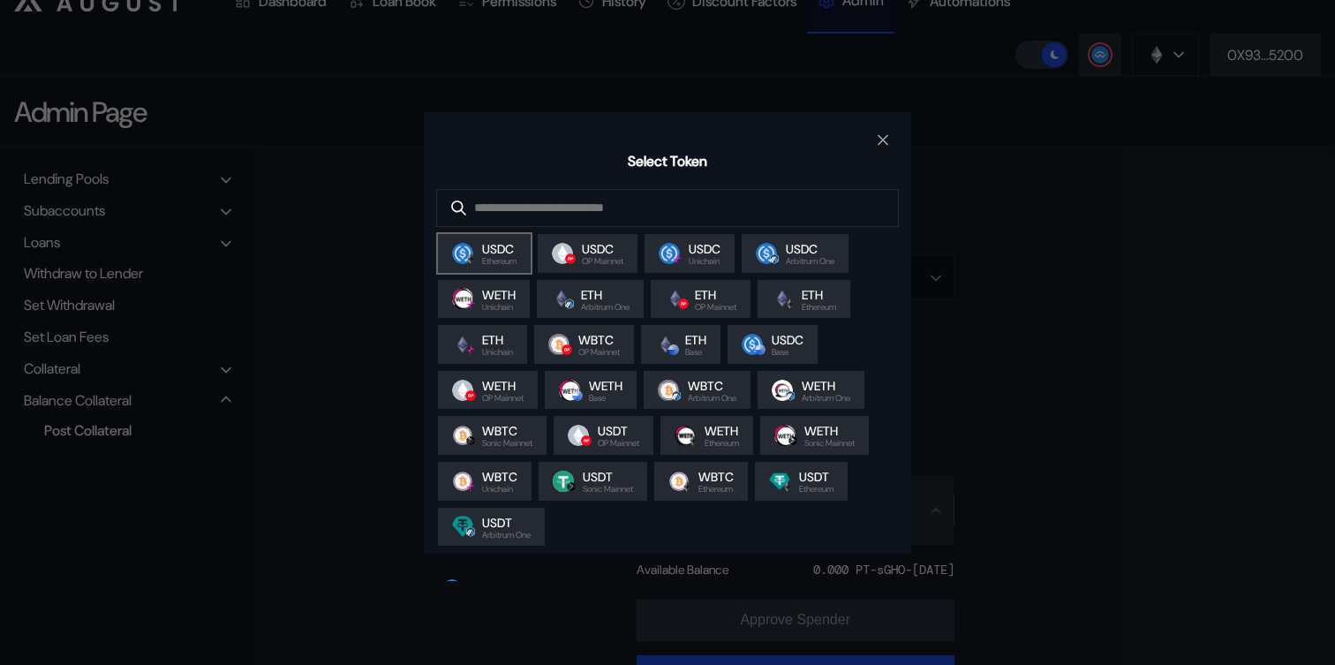
click at [483, 263] on span "Ethereum" at bounding box center [499, 261] width 34 height 9
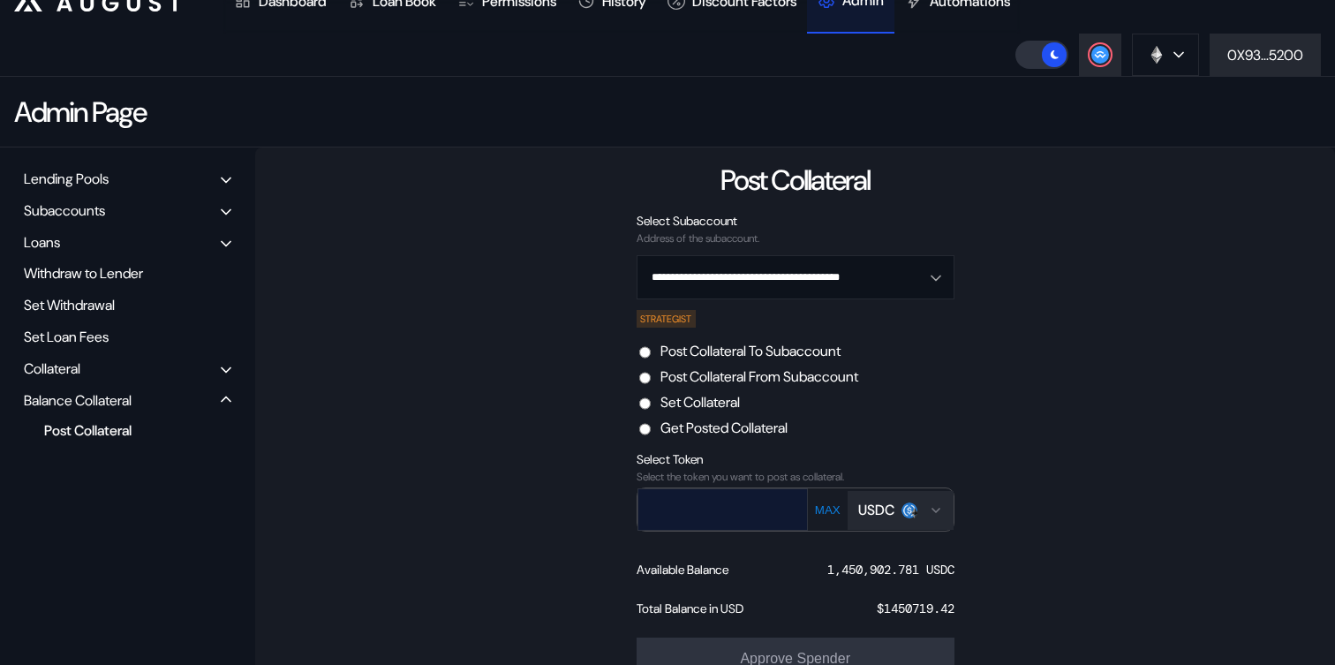
click at [737, 505] on input "text" at bounding box center [709, 509] width 143 height 36
click at [678, 511] on input "text" at bounding box center [709, 509] width 143 height 36
paste input "**********"
click at [659, 507] on input "**********" at bounding box center [709, 509] width 143 height 36
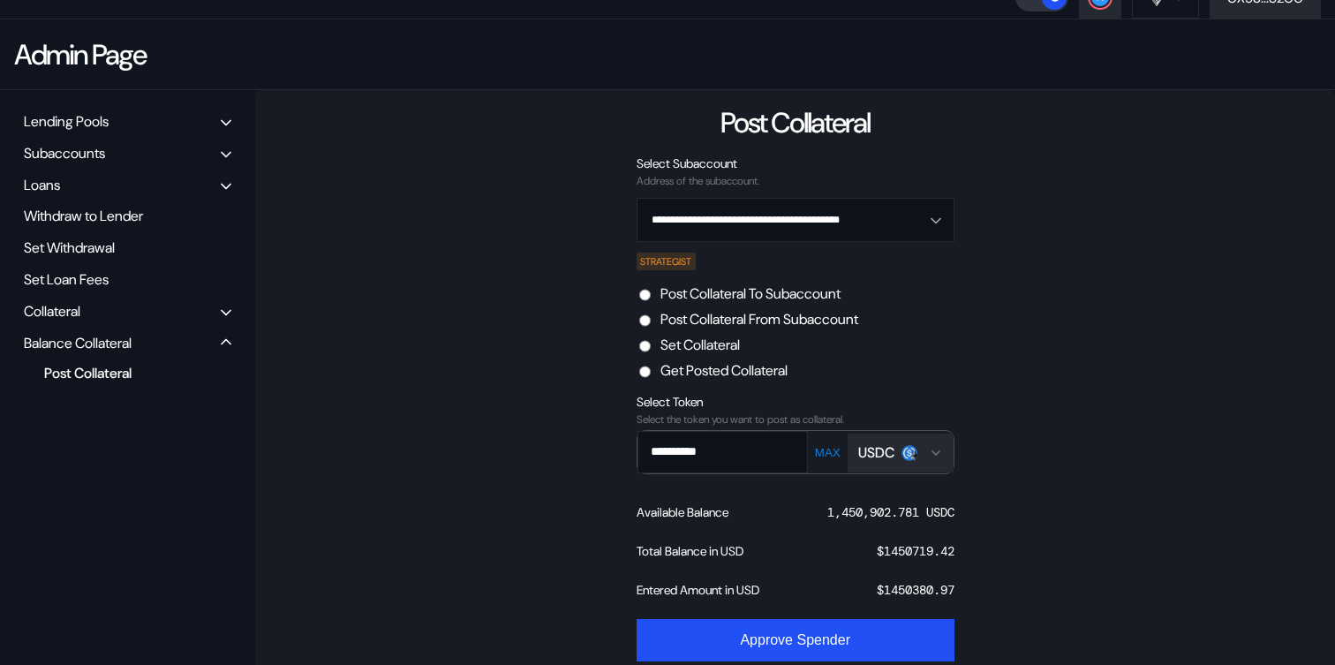
scroll to position [211, 0]
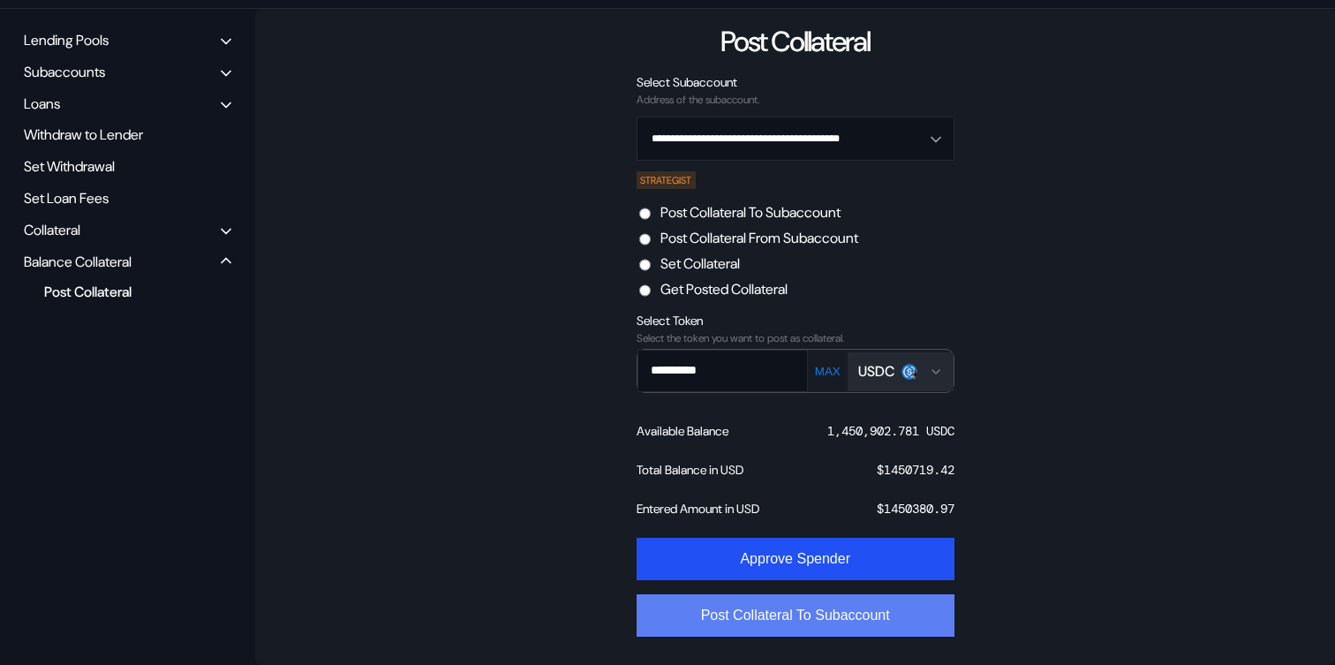
type input "**********"
click at [863, 621] on button "Post Collateral To Subaccount" at bounding box center [795, 615] width 318 height 42
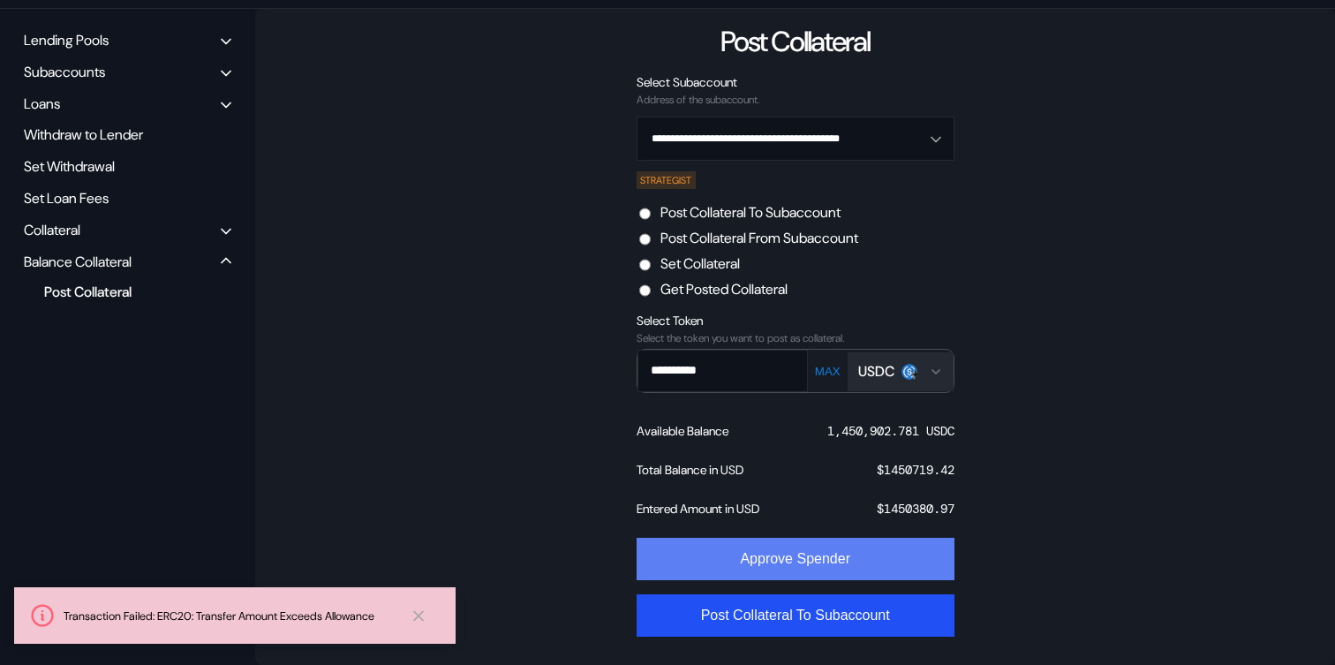
click at [845, 549] on button "Approve Spender" at bounding box center [795, 559] width 318 height 42
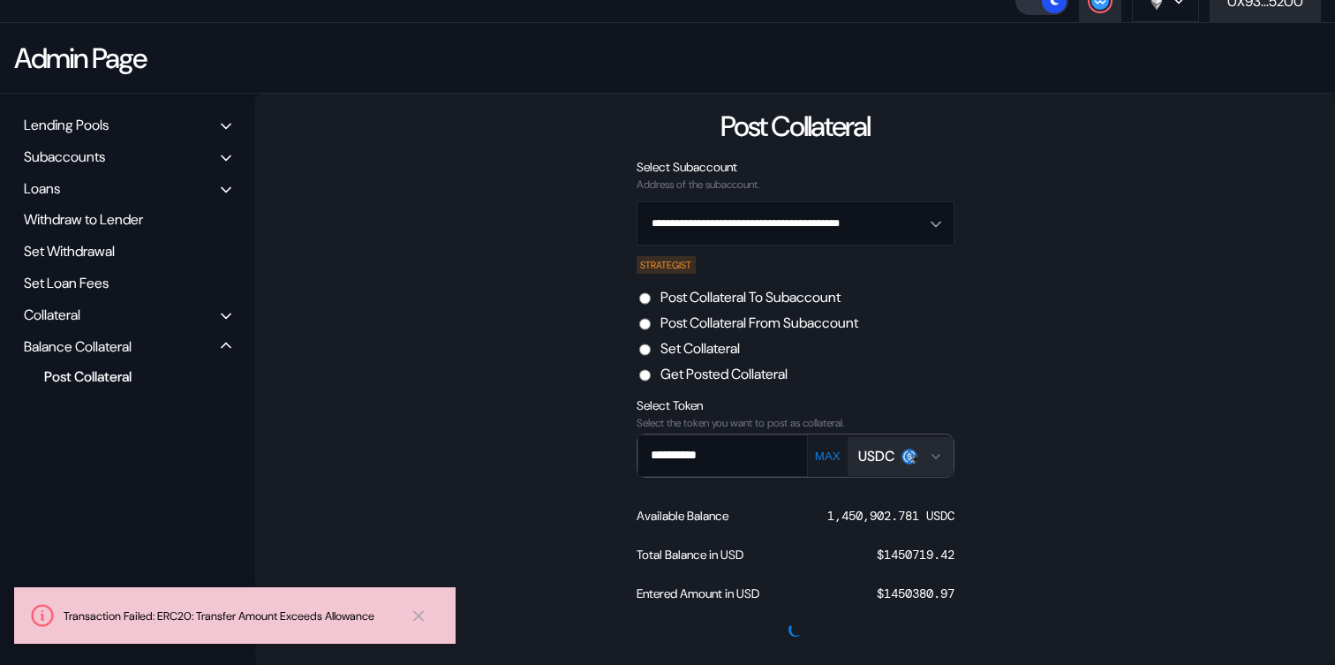
scroll to position [126, 0]
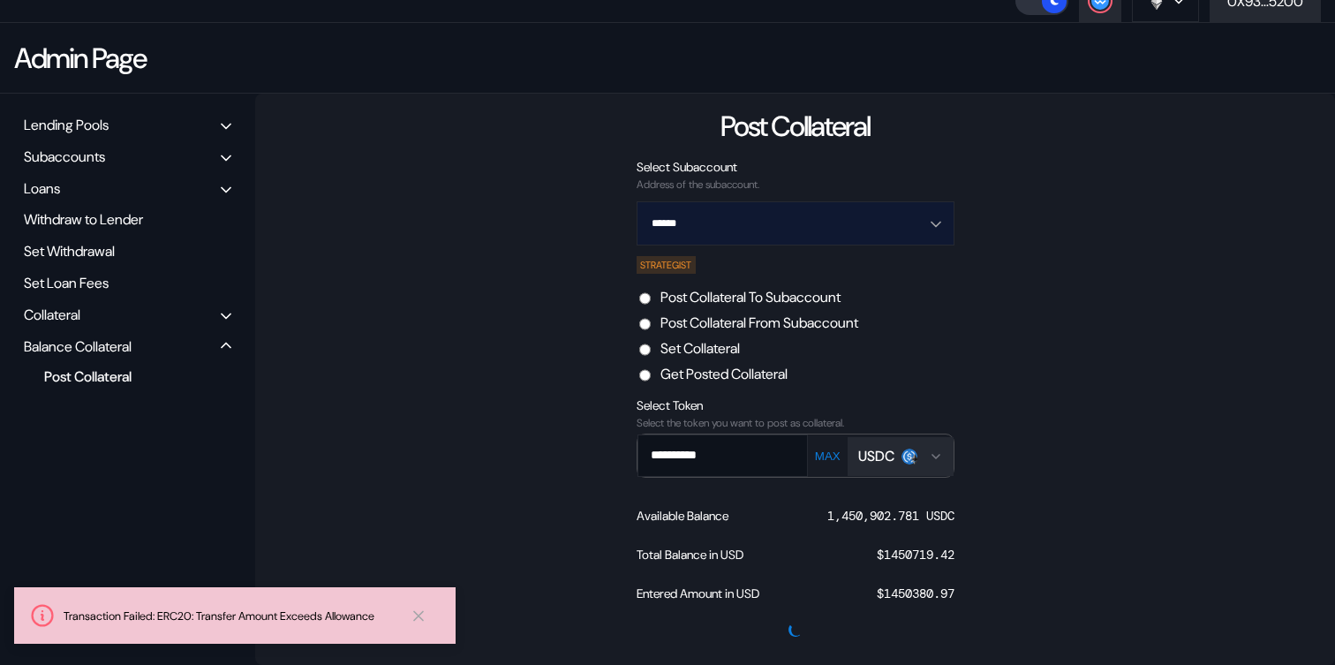
click at [712, 231] on input "******" at bounding box center [786, 223] width 272 height 42
click at [717, 265] on div "sub238:caleb_upshift - F21B" at bounding box center [719, 265] width 134 height 12
type input "**********"
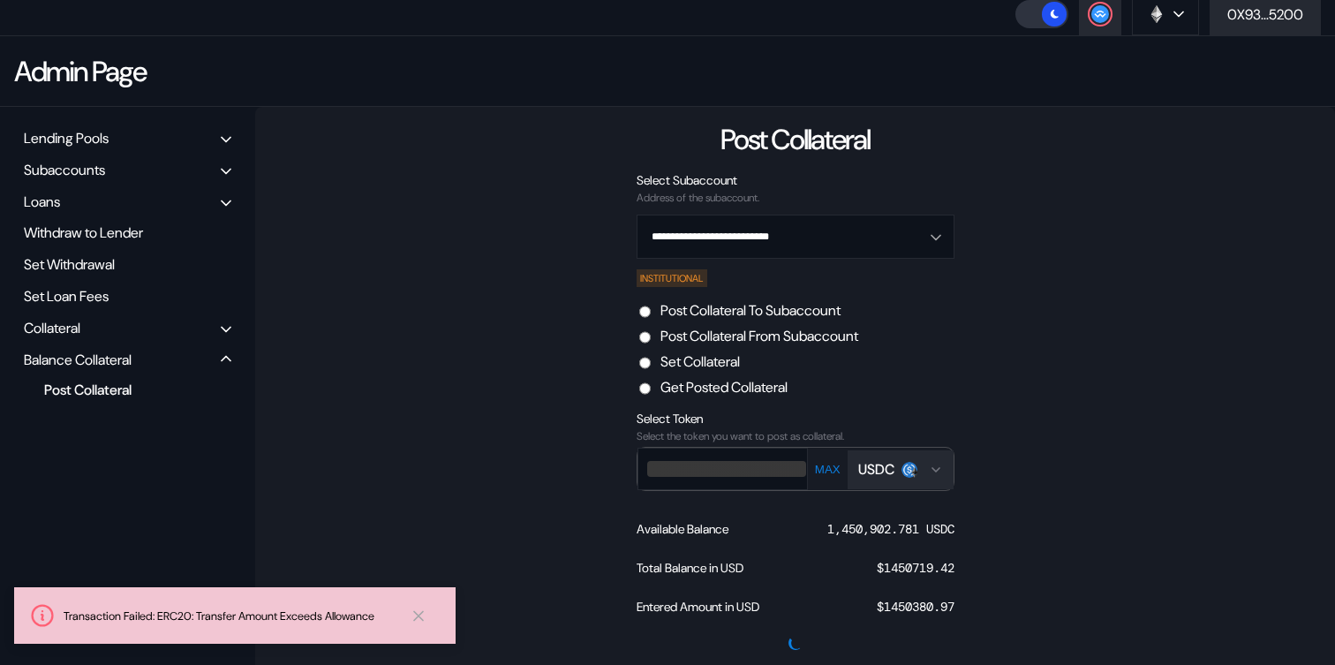
click at [453, 296] on div "**********" at bounding box center [795, 392] width 1080 height 571
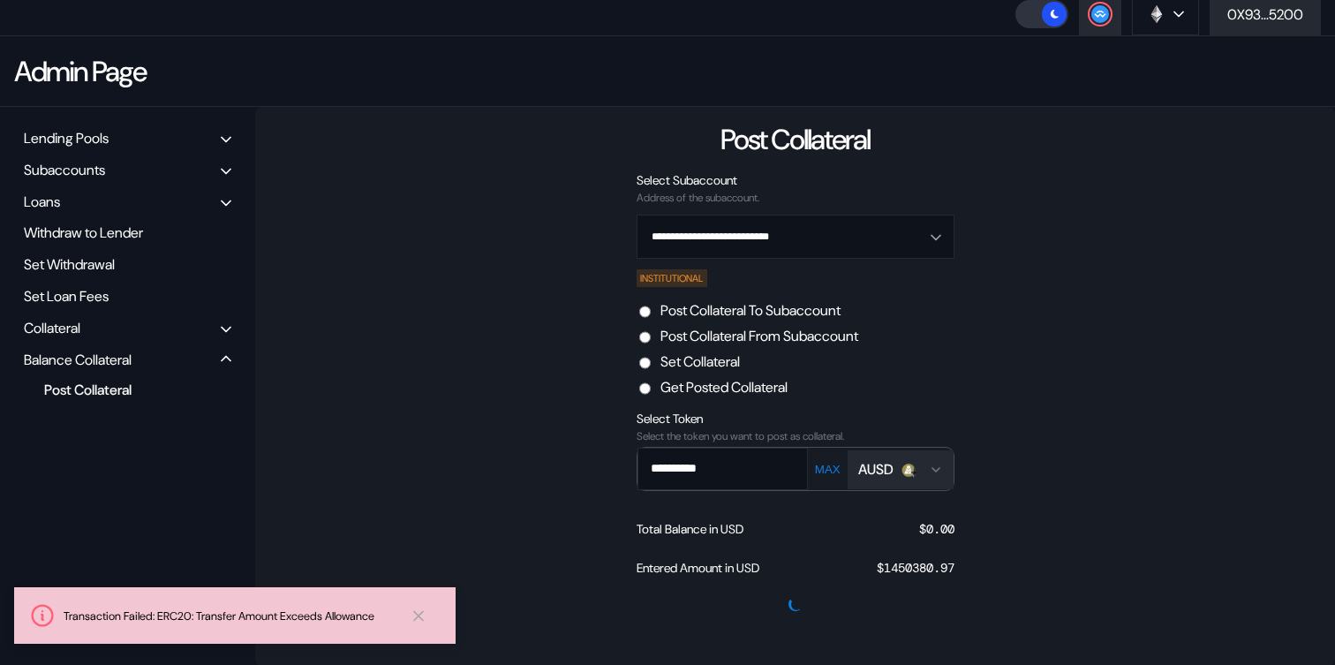
scroll to position [126, 0]
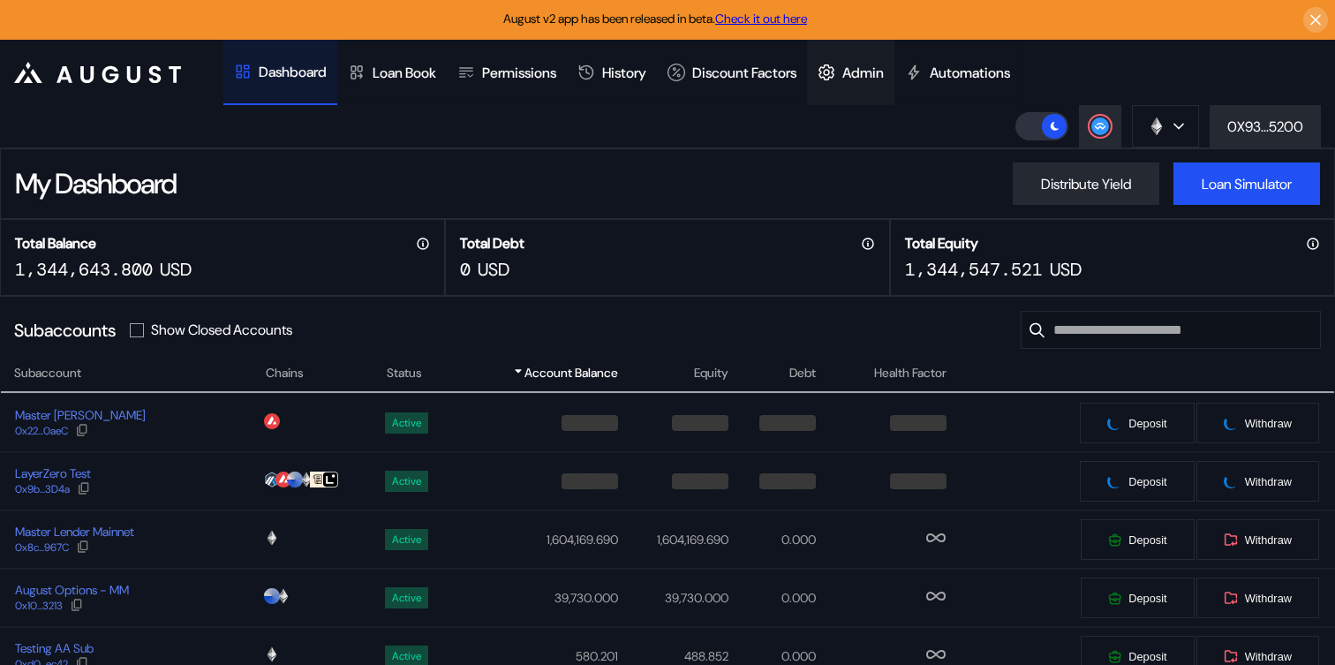
click at [884, 74] on div "Admin" at bounding box center [862, 73] width 41 height 19
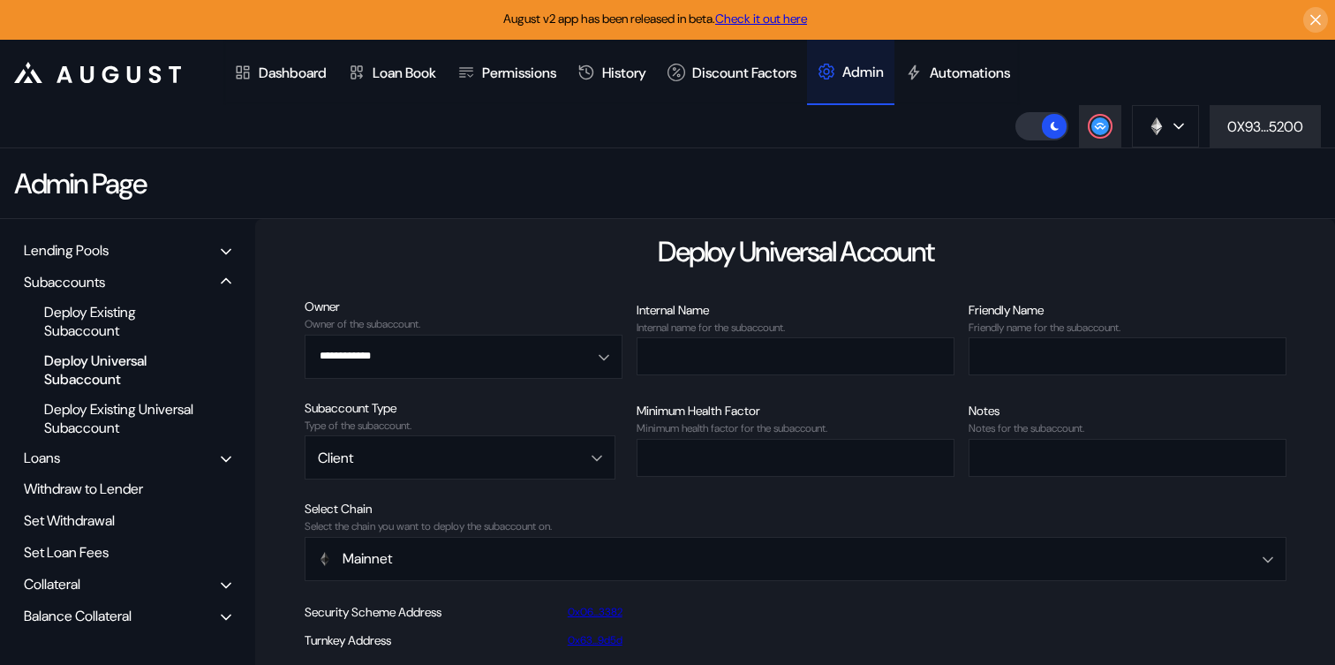
click at [99, 610] on div "Balance Collateral" at bounding box center [78, 615] width 108 height 19
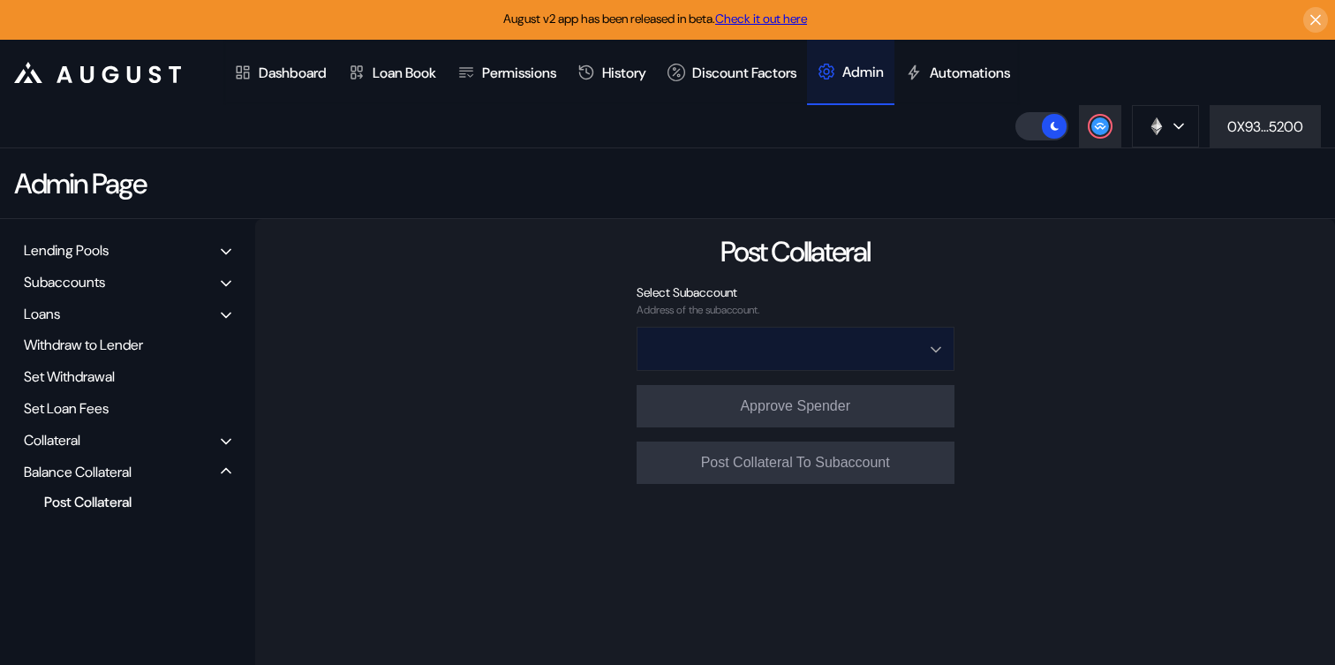
click at [718, 358] on input "Open menu" at bounding box center [786, 349] width 272 height 42
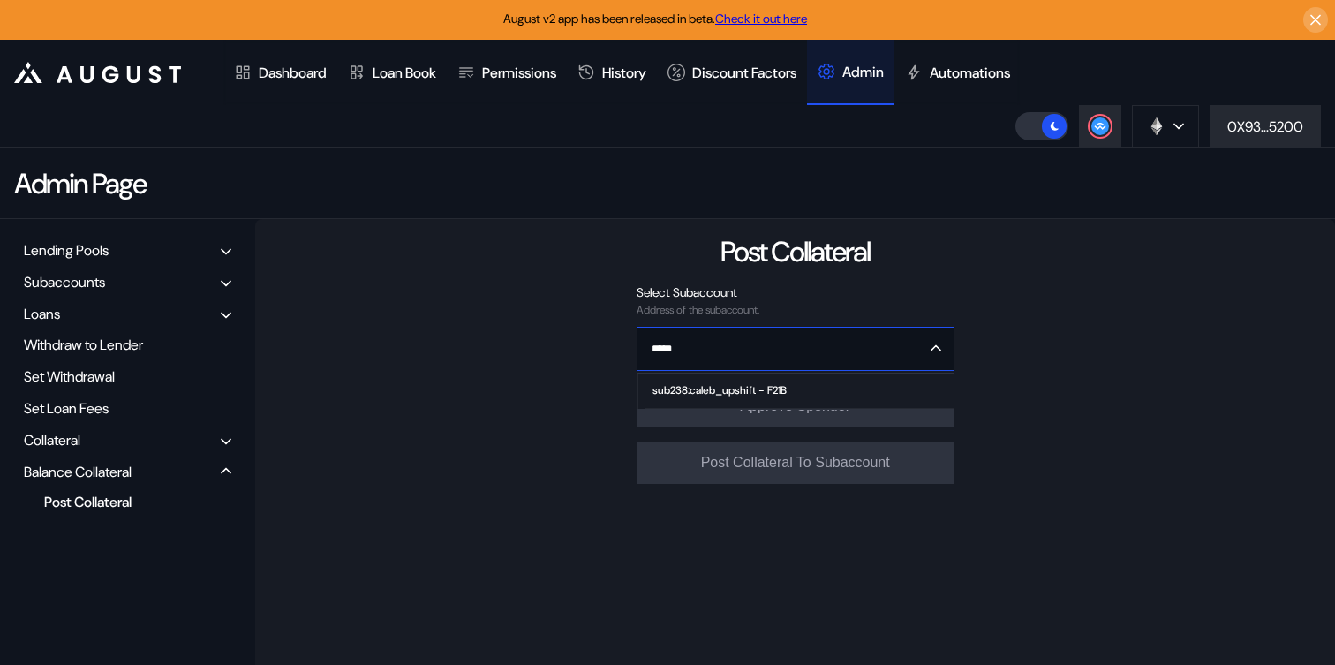
click at [715, 386] on div "sub238:caleb_upshift - F21B" at bounding box center [719, 390] width 134 height 12
type input "**********"
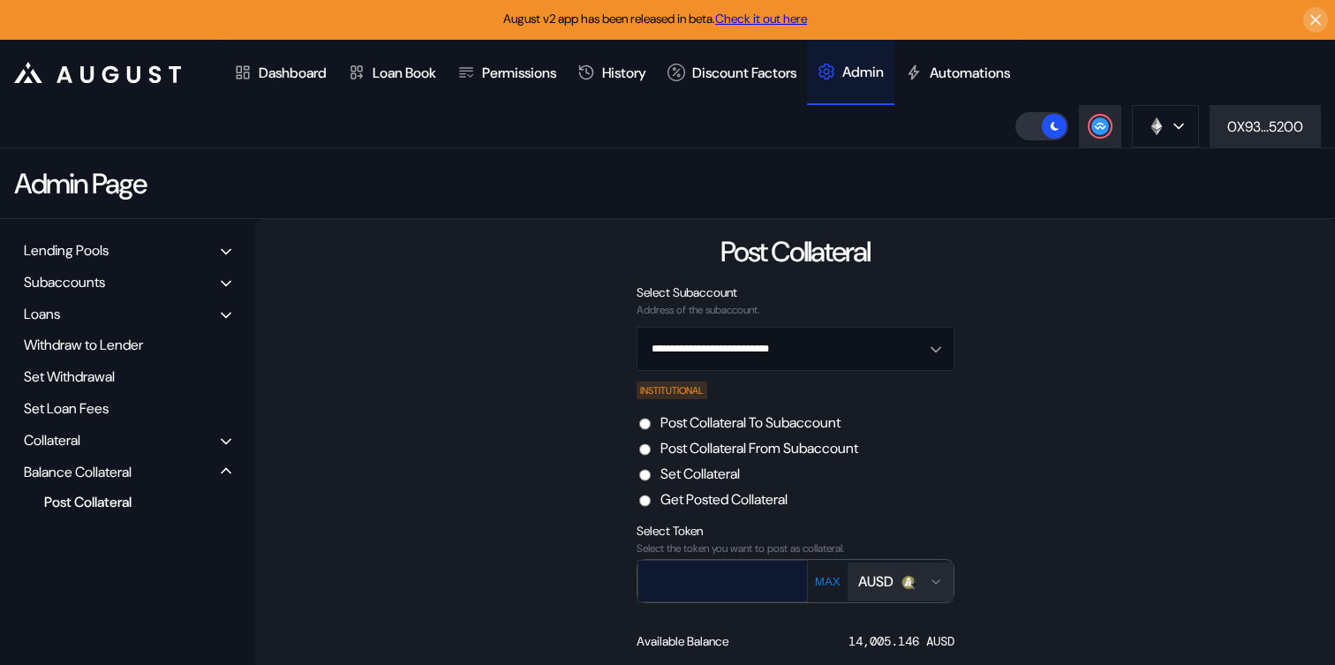
click at [710, 581] on input "text" at bounding box center [709, 580] width 143 height 36
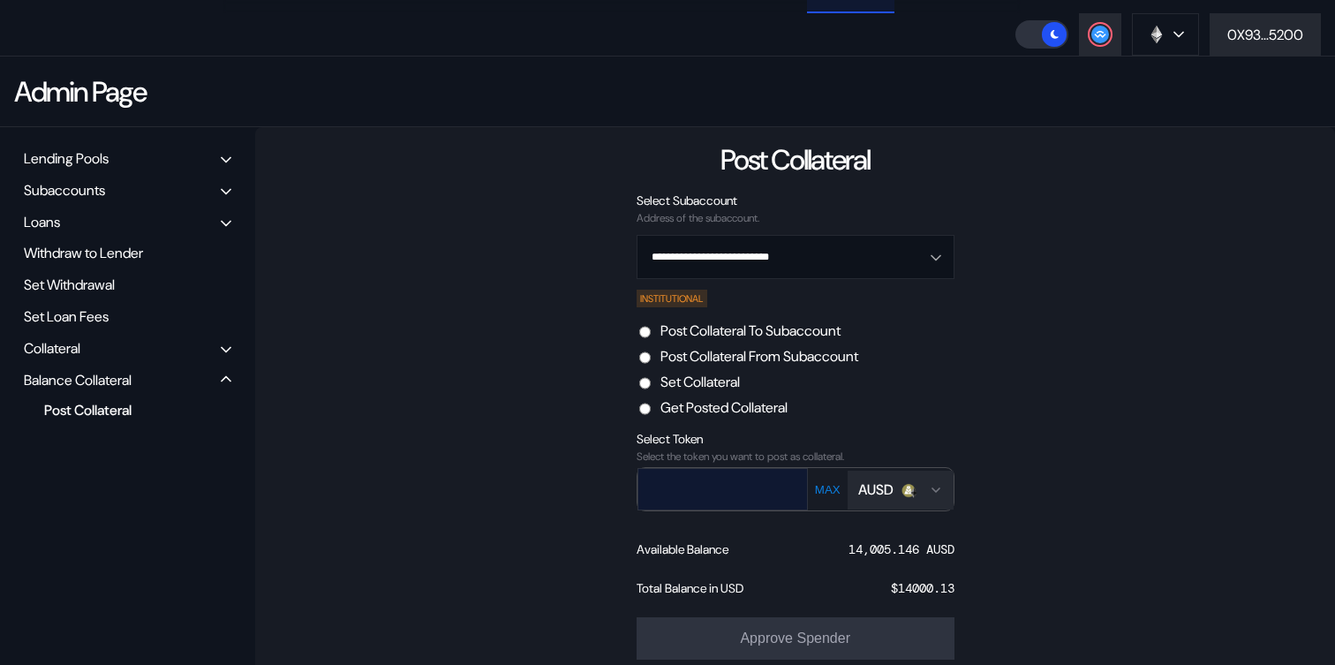
scroll to position [94, 0]
click at [732, 493] on input "text" at bounding box center [709, 487] width 143 height 36
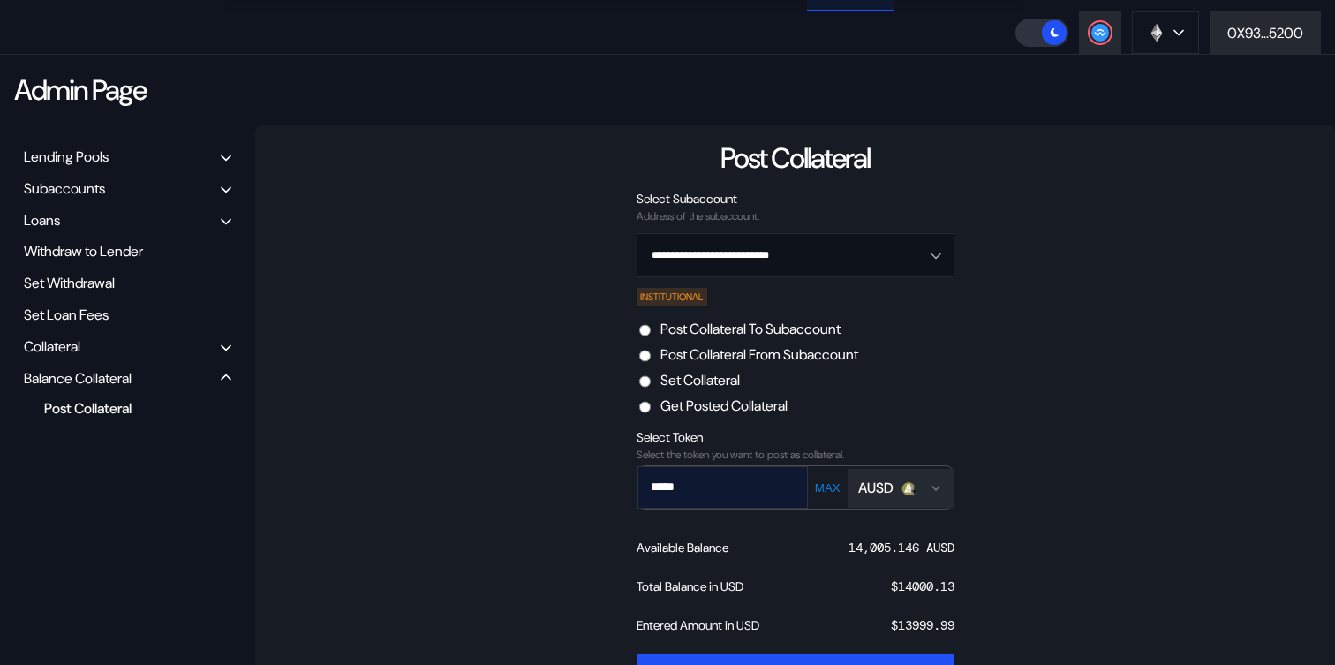
type input "*****"
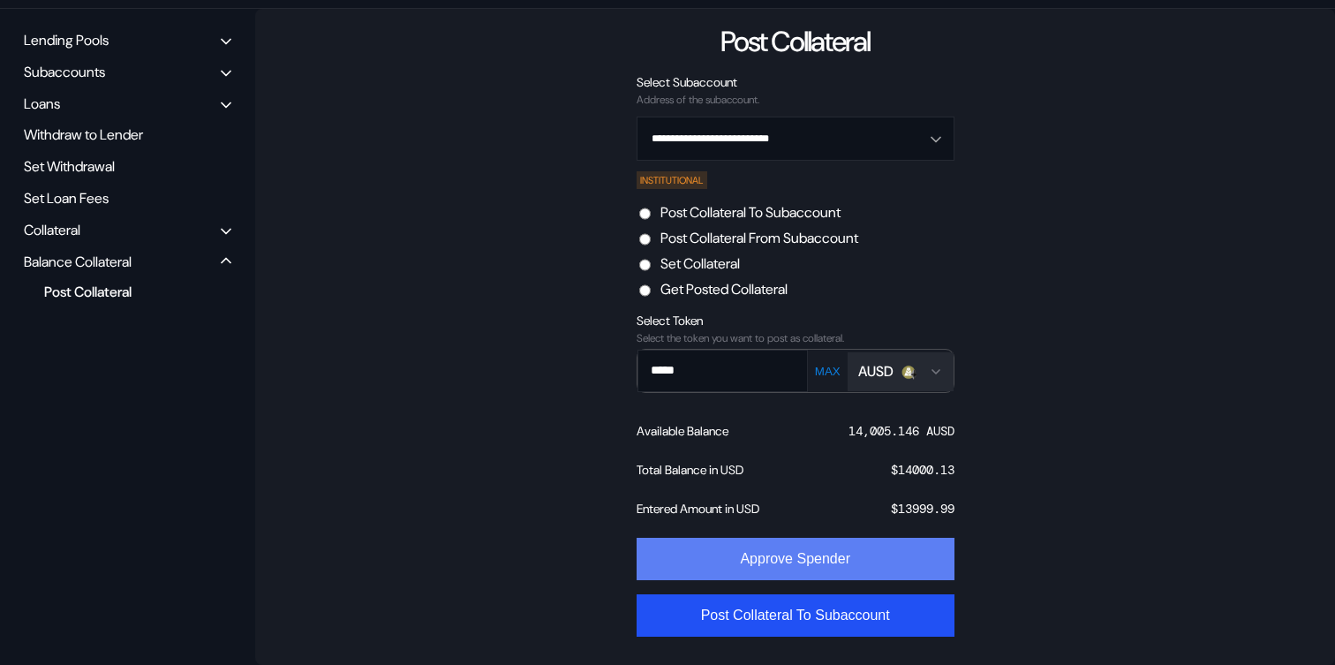
click at [765, 561] on button "Approve Spender" at bounding box center [795, 559] width 318 height 42
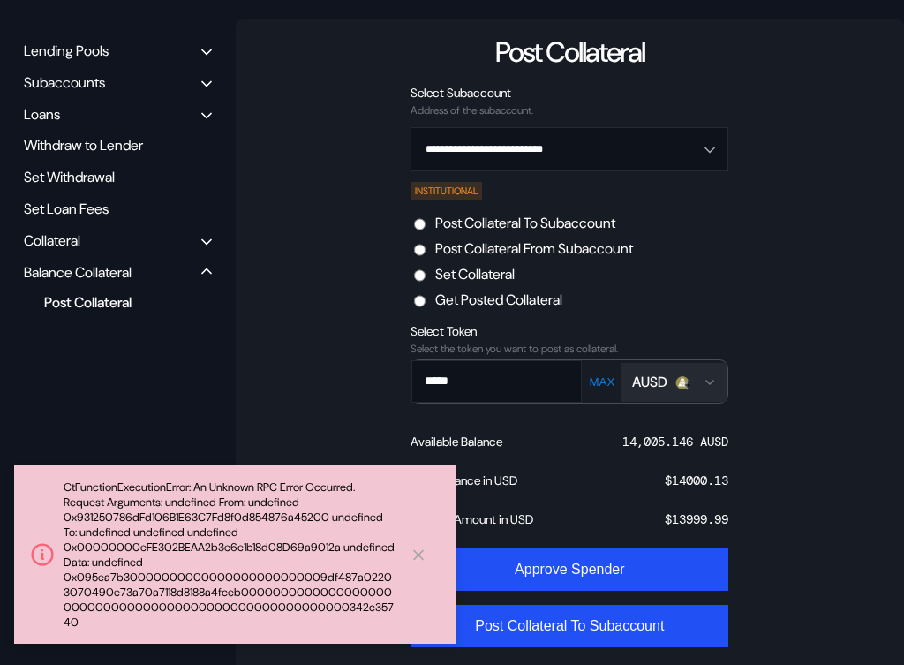
scroll to position [169, 0]
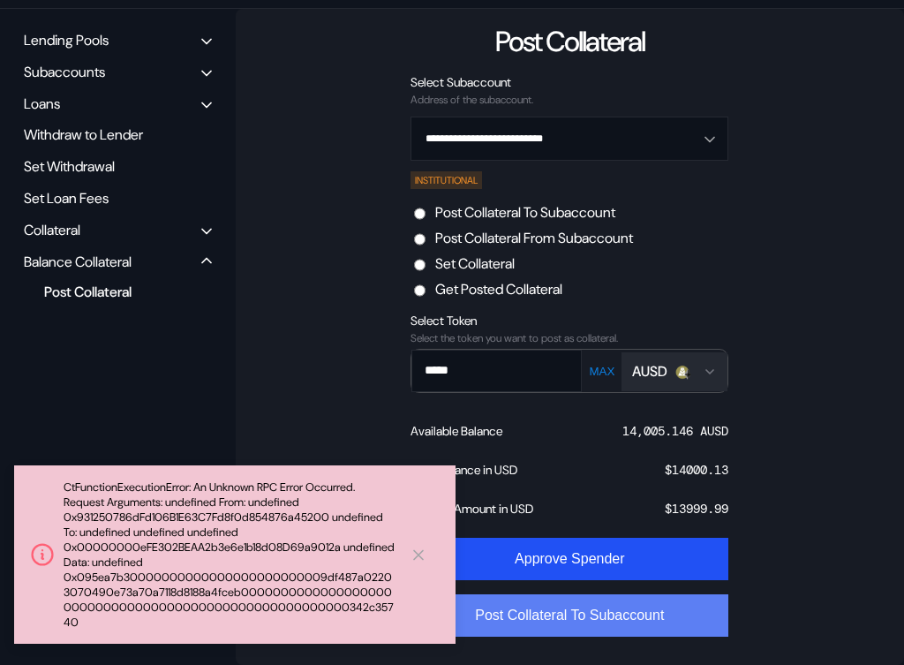
click at [578, 624] on button "Post Collateral To Subaccount" at bounding box center [569, 615] width 318 height 42
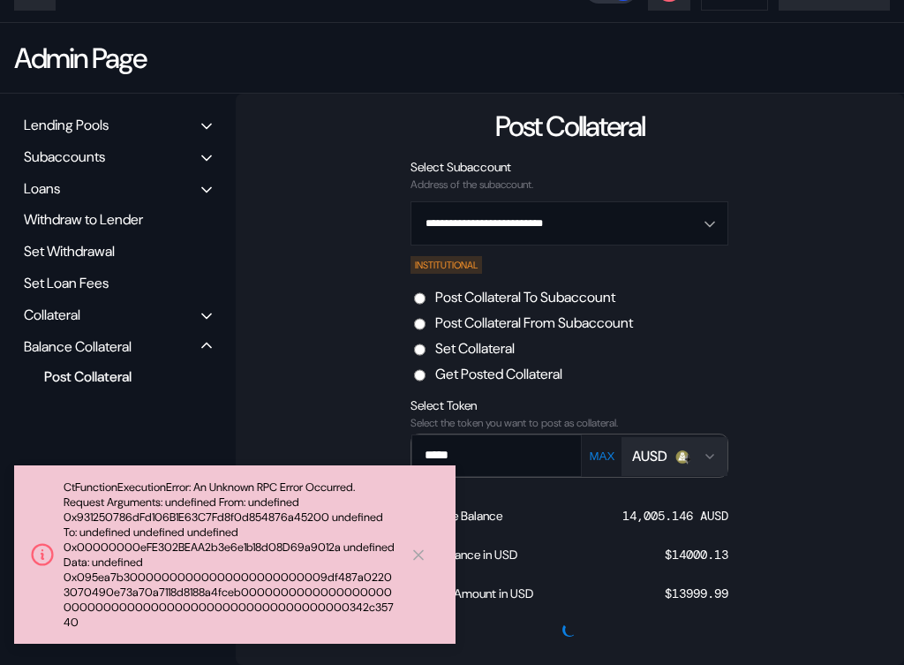
click at [325, 260] on div "**********" at bounding box center [570, 379] width 668 height 571
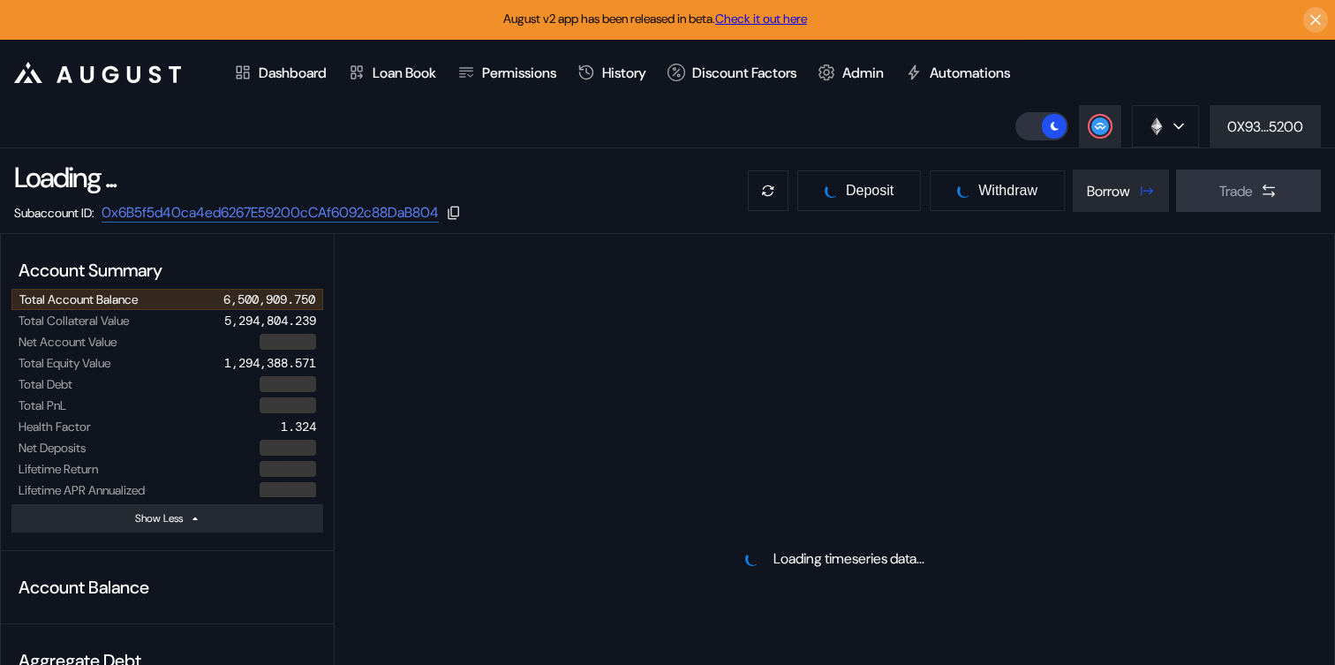
select select "*"
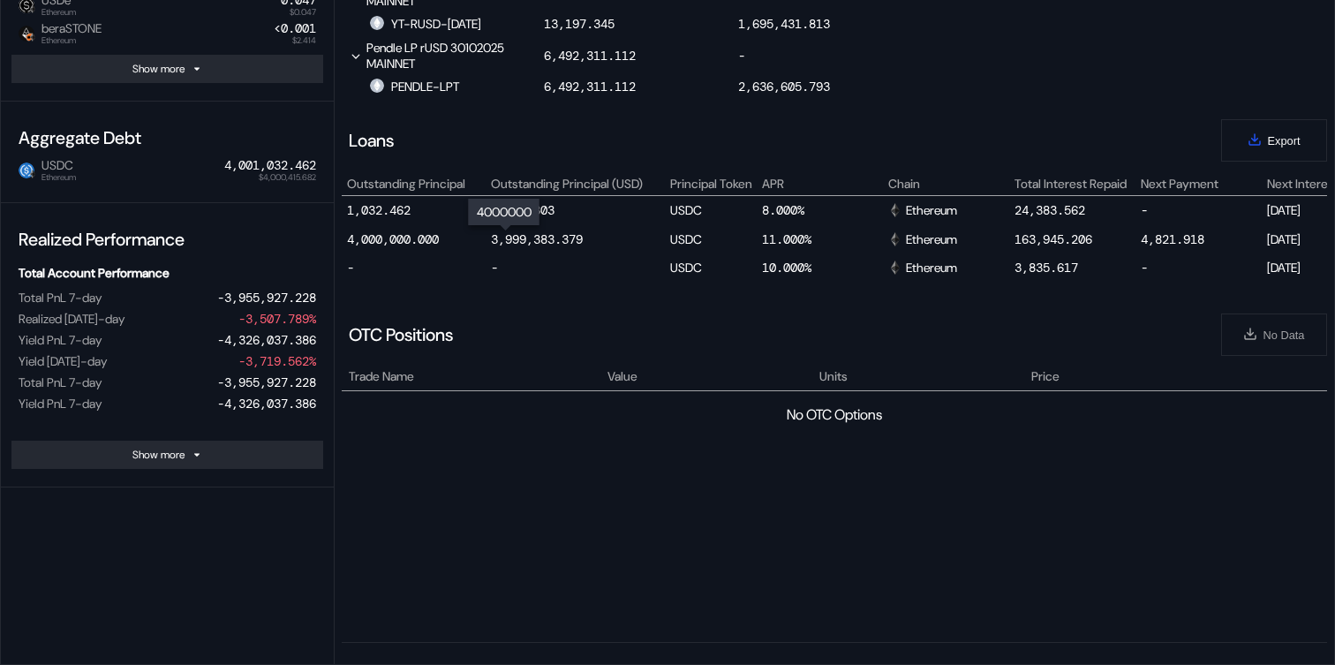
scroll to position [0, 1015]
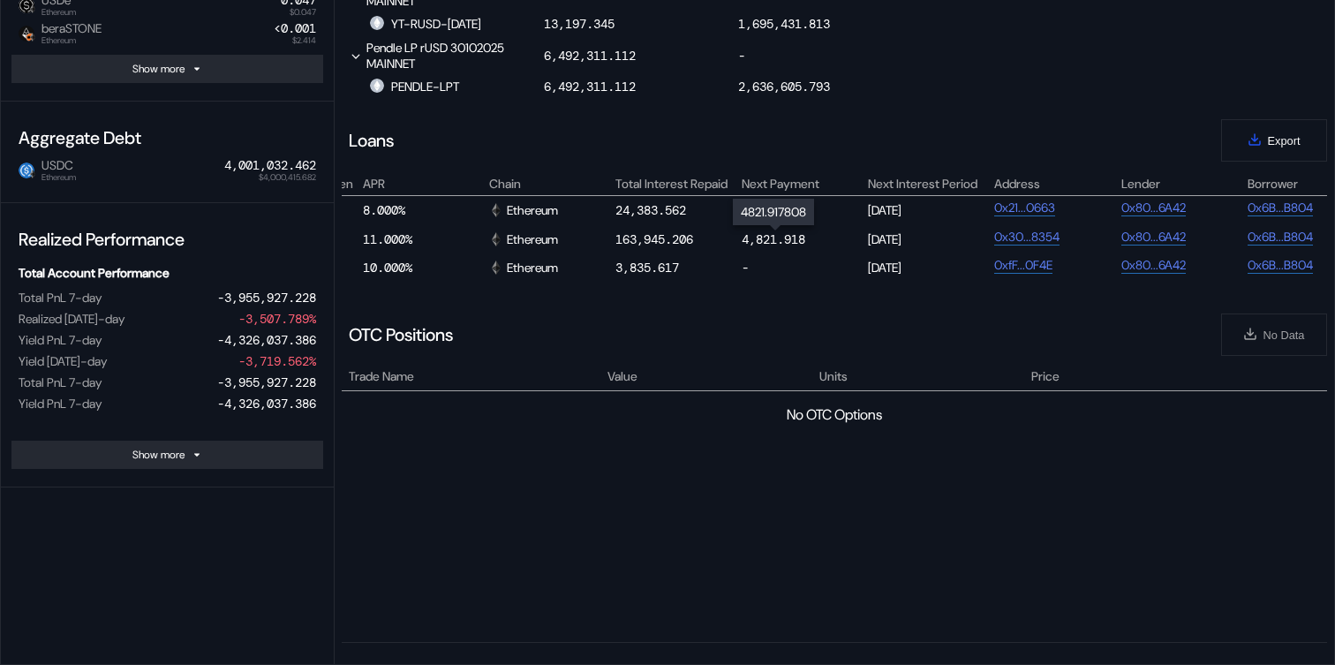
click at [764, 243] on div "4,821.918" at bounding box center [774, 239] width 64 height 16
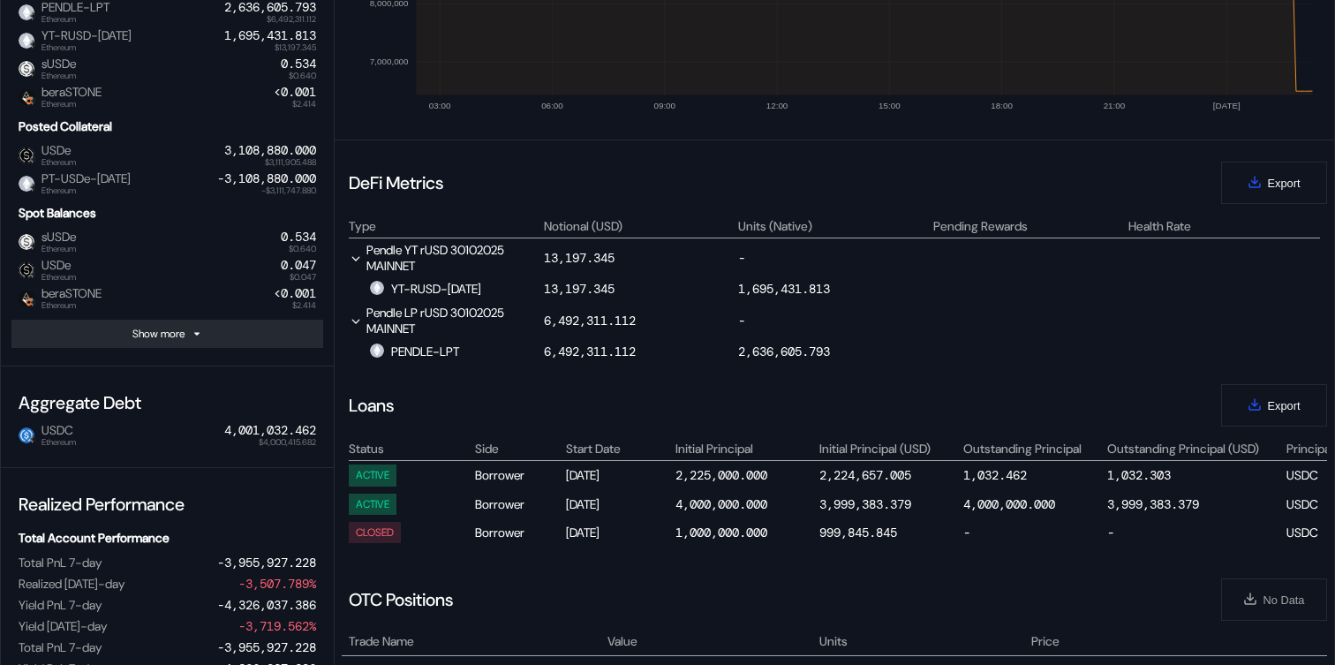
scroll to position [619, 0]
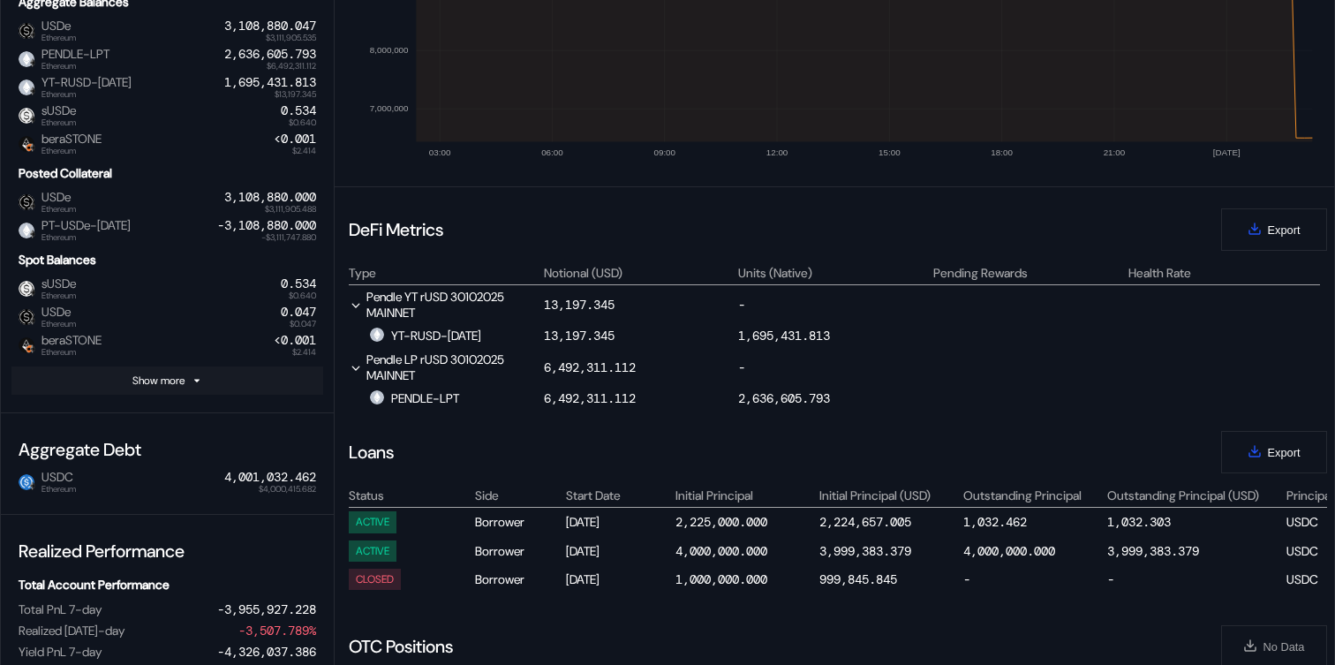
click at [139, 387] on button "Show more" at bounding box center [167, 380] width 312 height 28
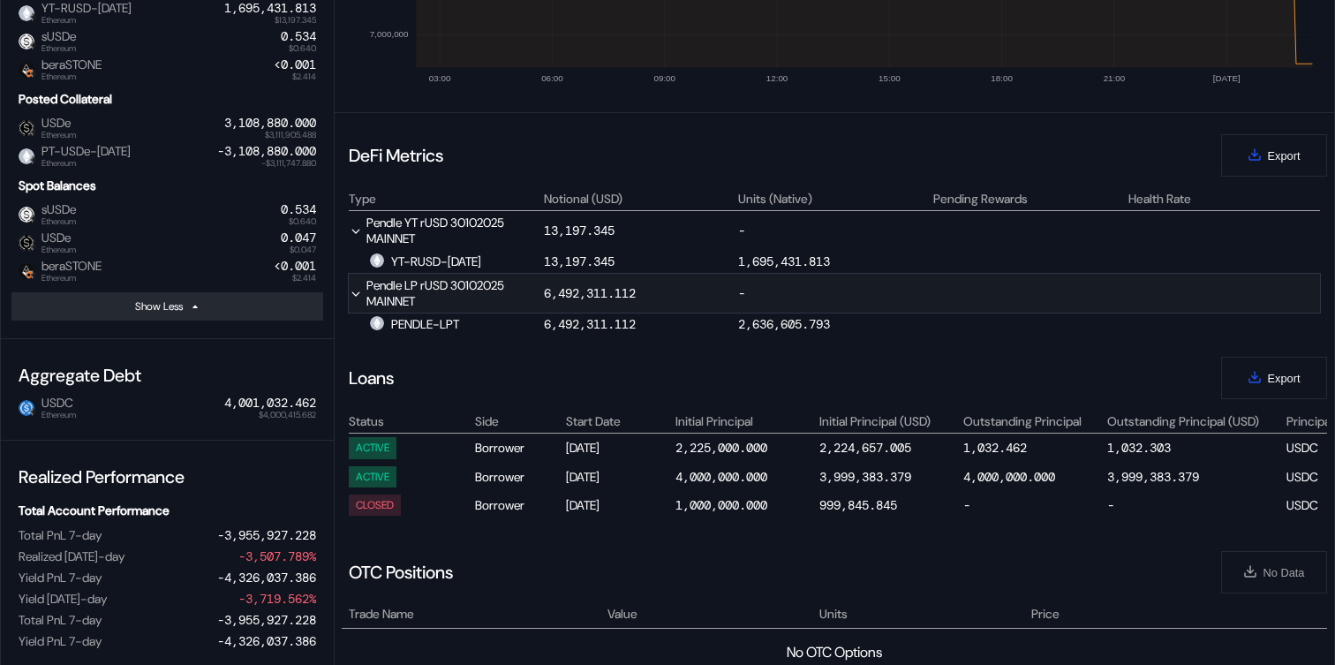
scroll to position [695, 0]
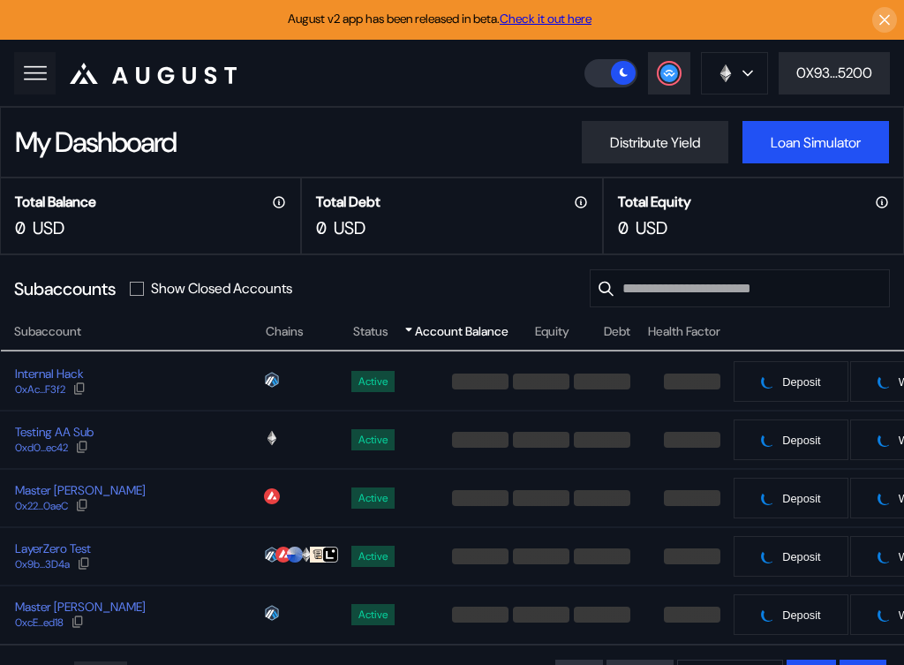
click at [35, 64] on icon at bounding box center [35, 73] width 25 height 25
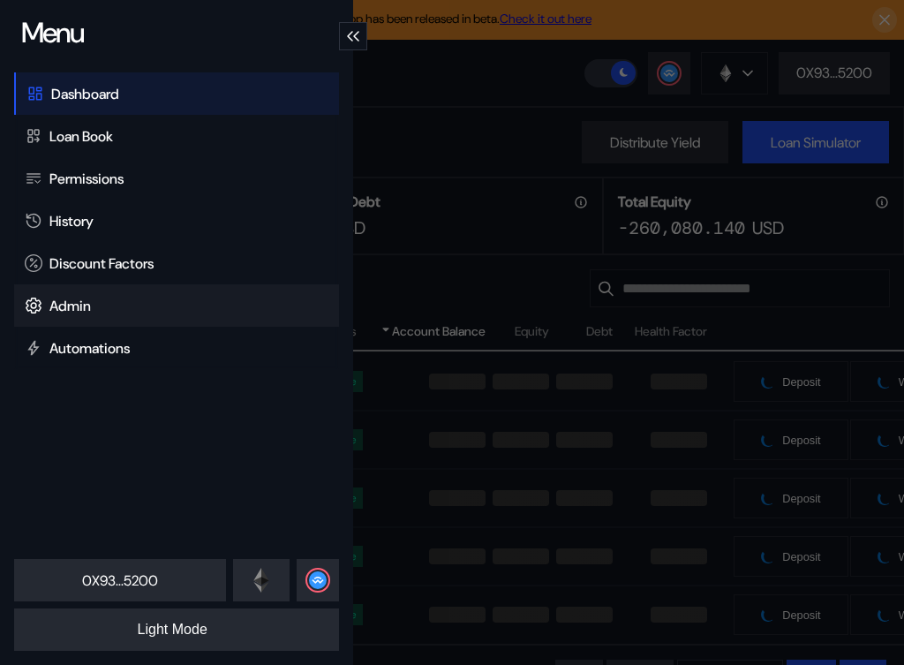
click at [119, 312] on div "Admin" at bounding box center [176, 305] width 325 height 42
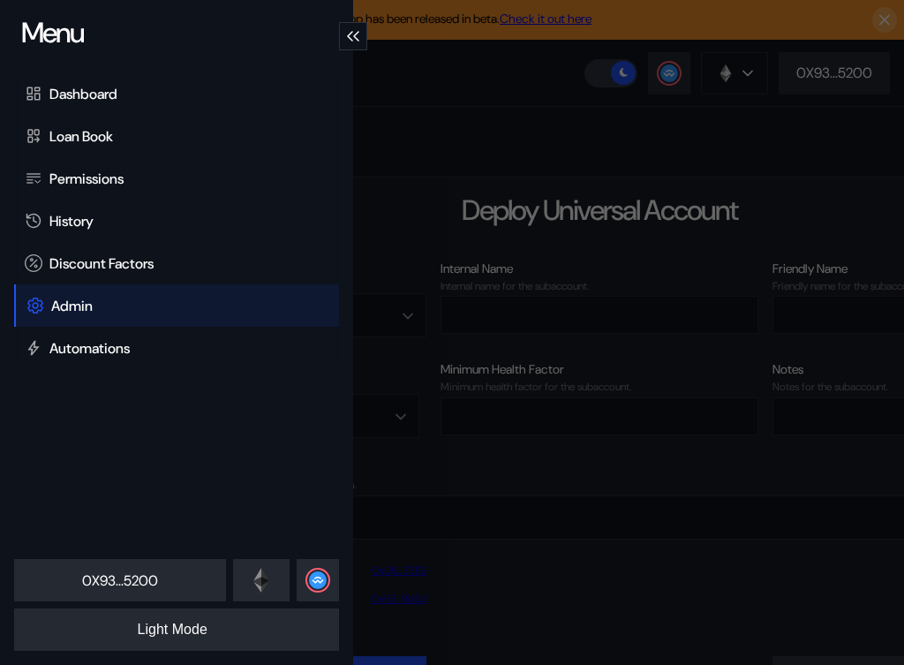
click at [533, 154] on div "Menu Dashboard Loan Book Permissions History Discount Factors Admin Automations…" at bounding box center [452, 332] width 904 height 665
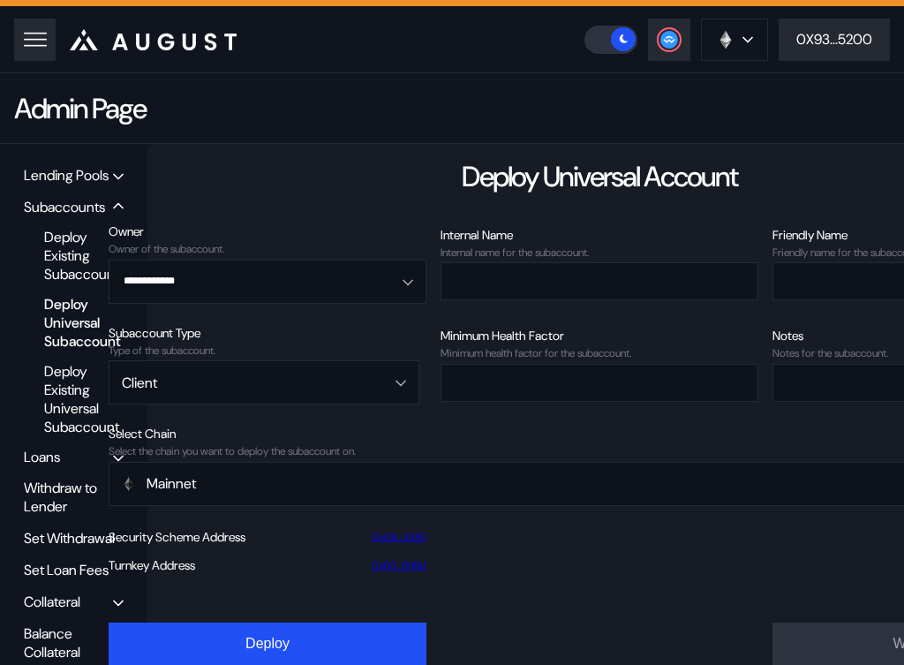
scroll to position [71, 0]
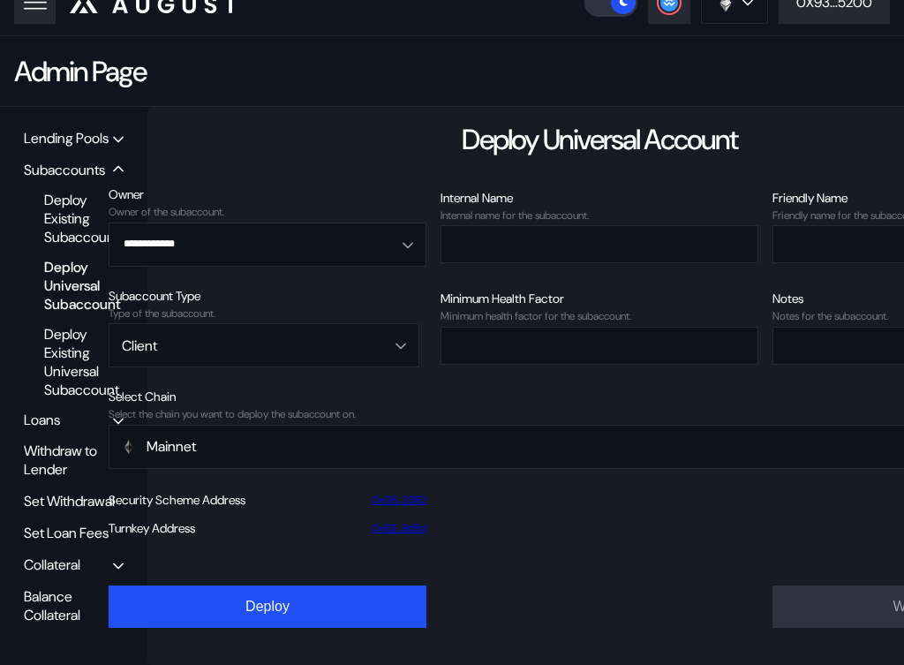
click at [57, 606] on div "Balance Collateral" at bounding box center [68, 605] width 89 height 37
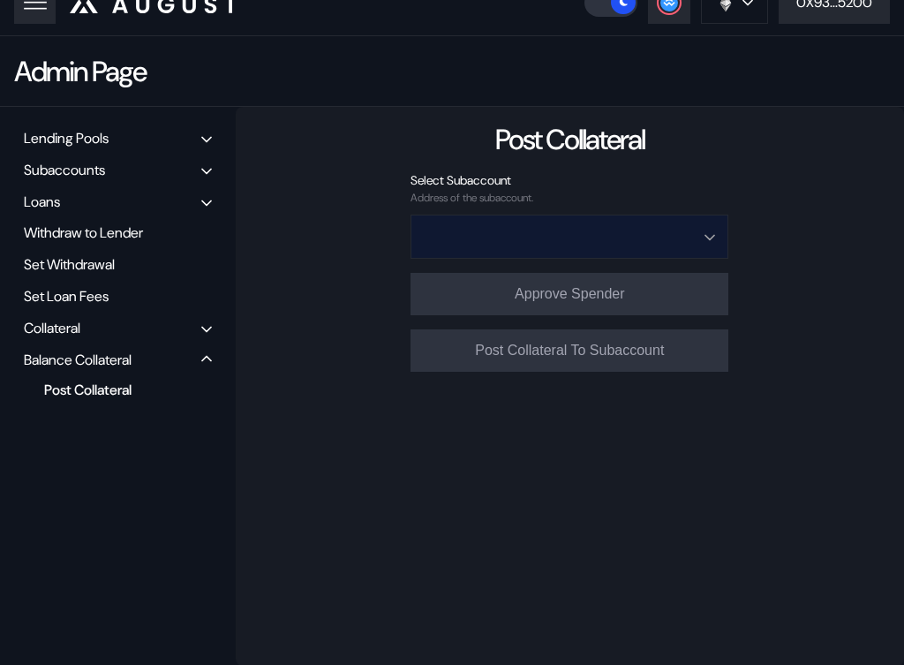
click at [463, 230] on input "Open menu" at bounding box center [560, 236] width 272 height 42
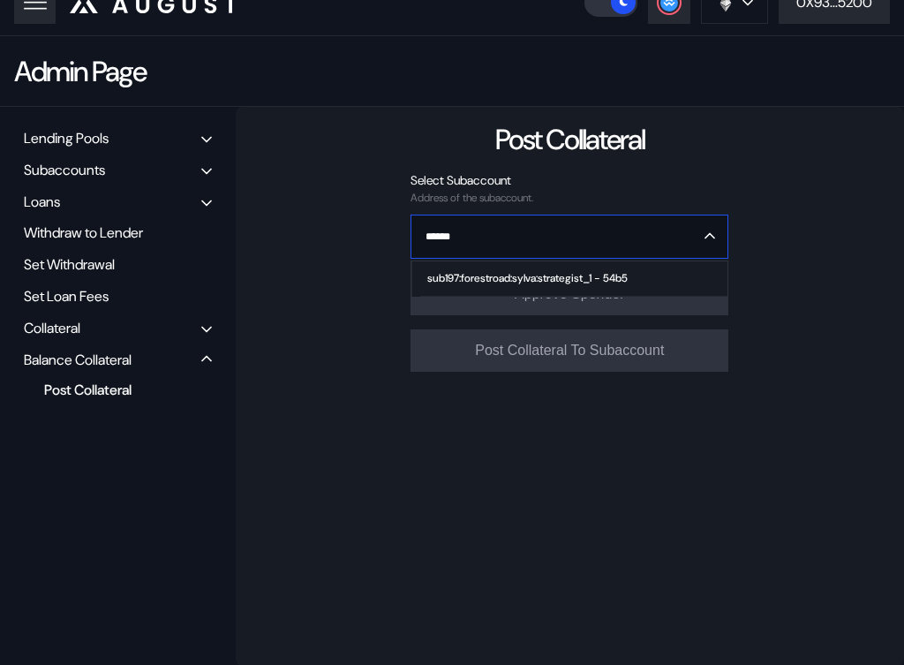
click at [499, 272] on div "sub197:forestroad:sylva:strategist_1 - 54b5" at bounding box center [527, 278] width 200 height 12
type input "**********"
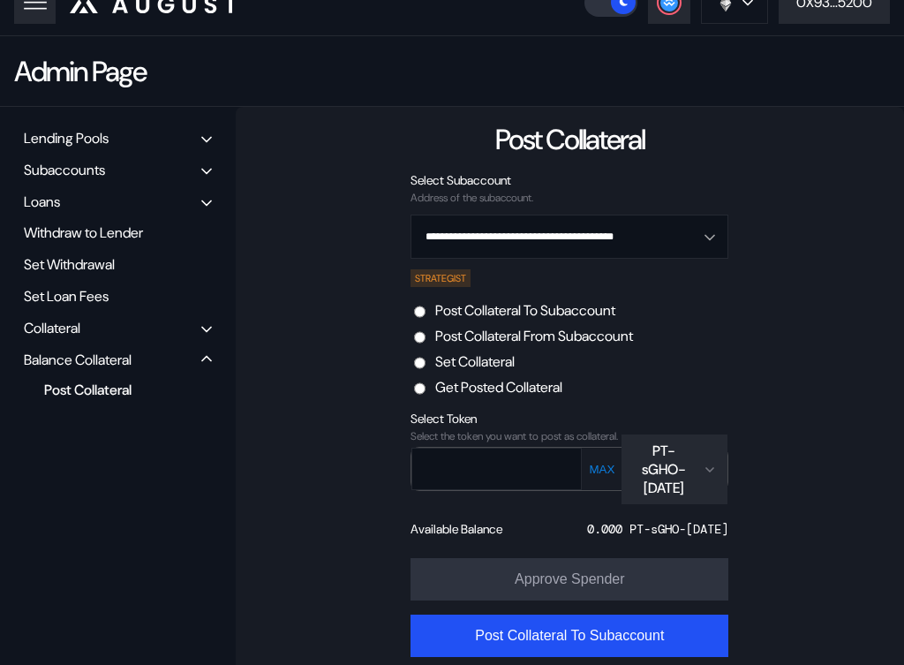
click at [669, 466] on div "PT-sGHO-[DATE]" at bounding box center [664, 469] width 64 height 56
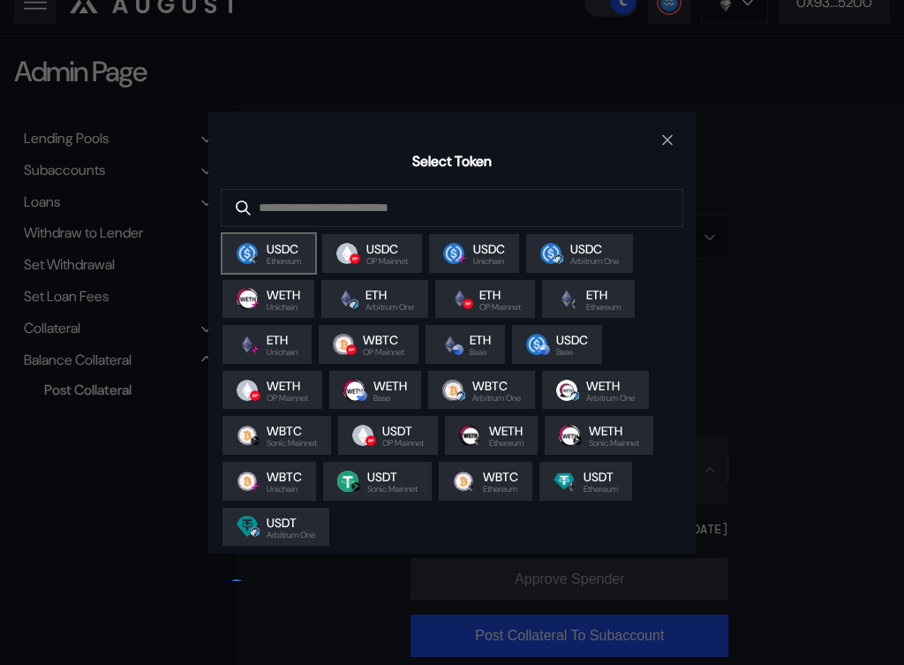
click at [290, 266] on span "Ethereum" at bounding box center [284, 261] width 34 height 9
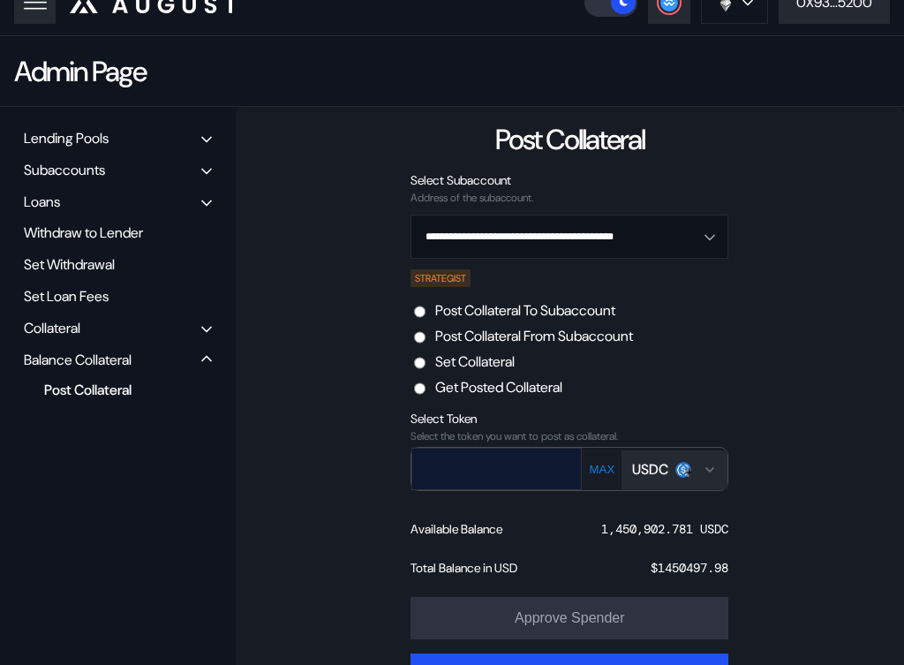
click at [495, 460] on input "text" at bounding box center [483, 468] width 143 height 36
paste input "**********"
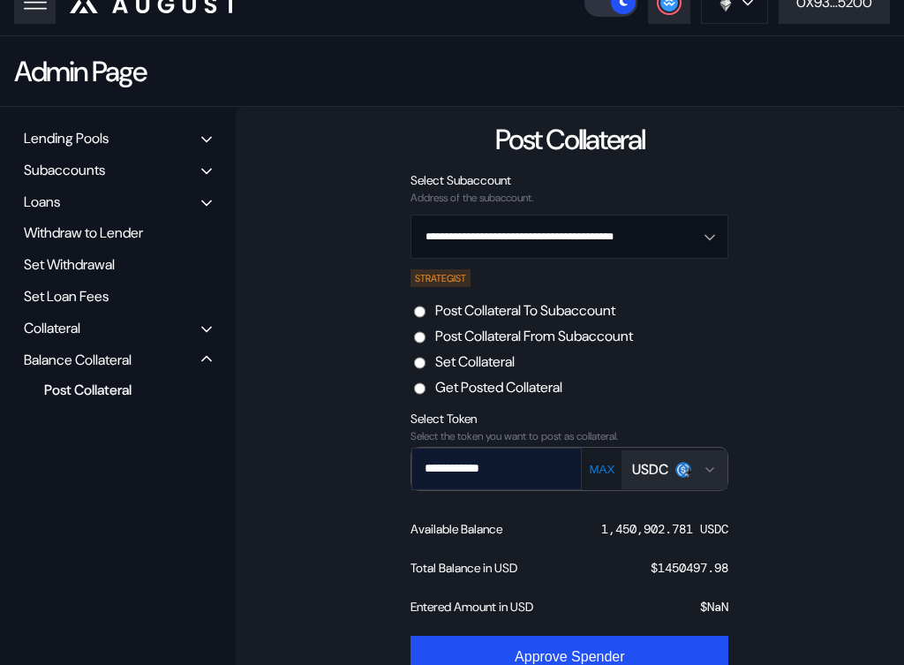
click at [434, 460] on input "**********" at bounding box center [483, 468] width 143 height 36
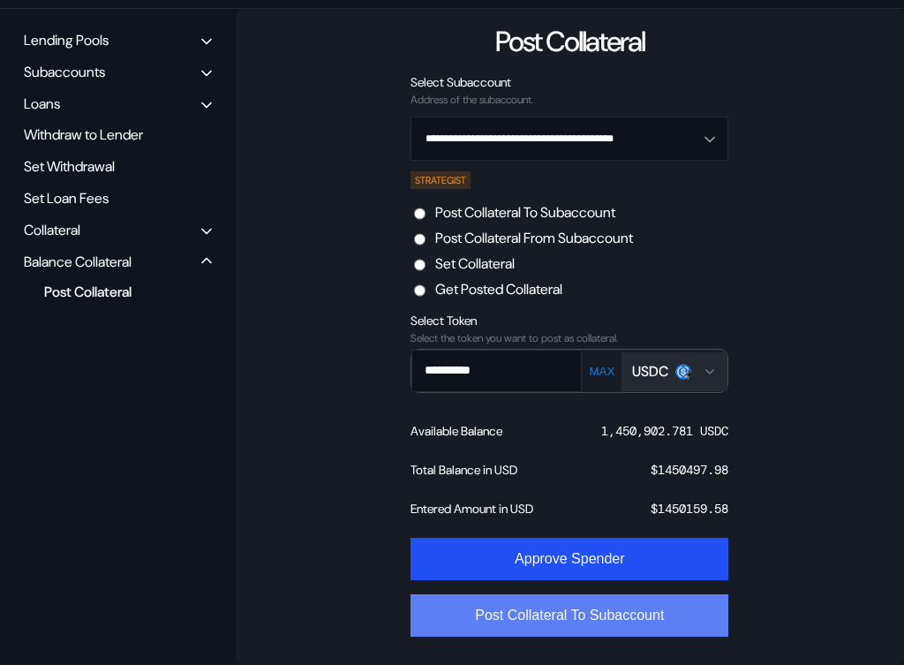
type input "**********"
click at [532, 598] on button "Post Collateral To Subaccount" at bounding box center [569, 615] width 318 height 42
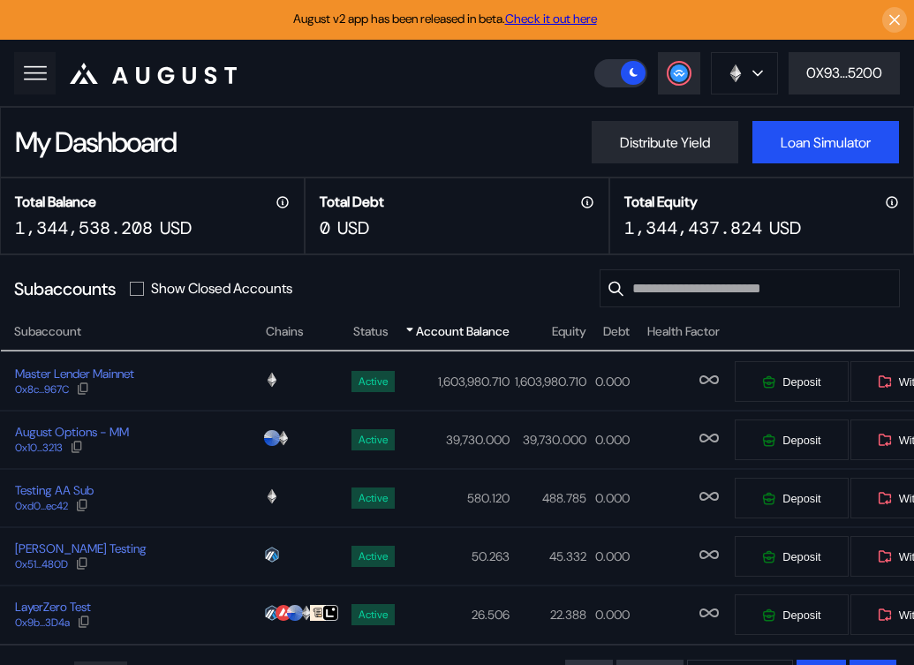
click at [38, 92] on button at bounding box center [34, 73] width 41 height 42
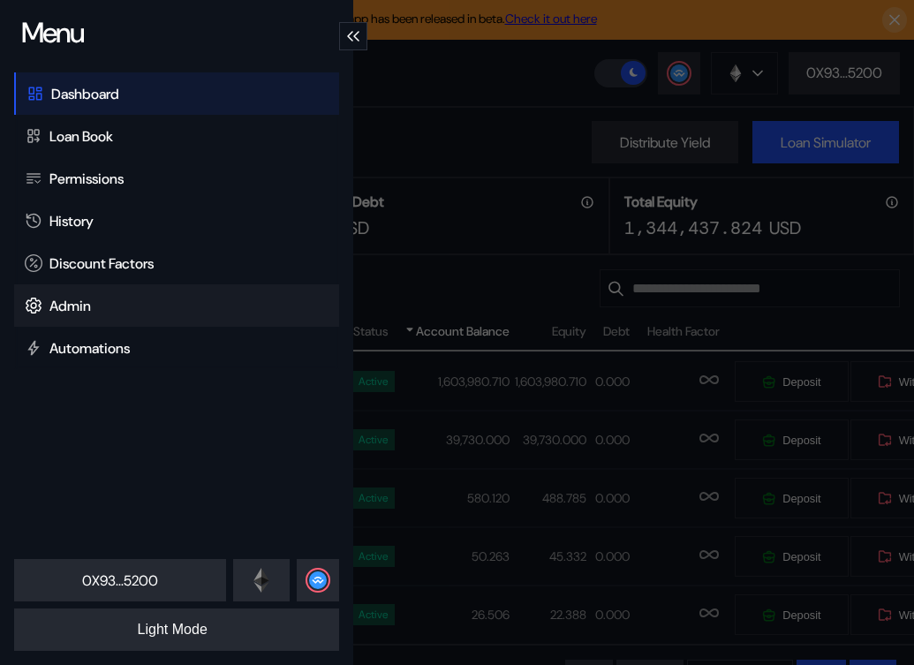
click at [93, 302] on div "Admin" at bounding box center [176, 305] width 325 height 42
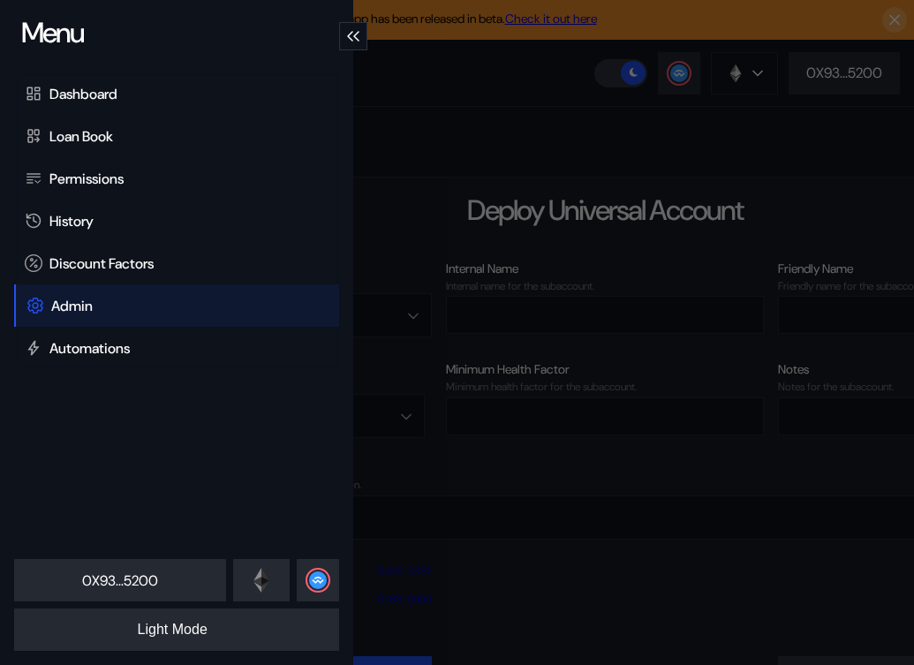
click at [533, 149] on div "Menu Dashboard Loan Book Permissions History Discount Factors Admin Automations…" at bounding box center [457, 332] width 914 height 665
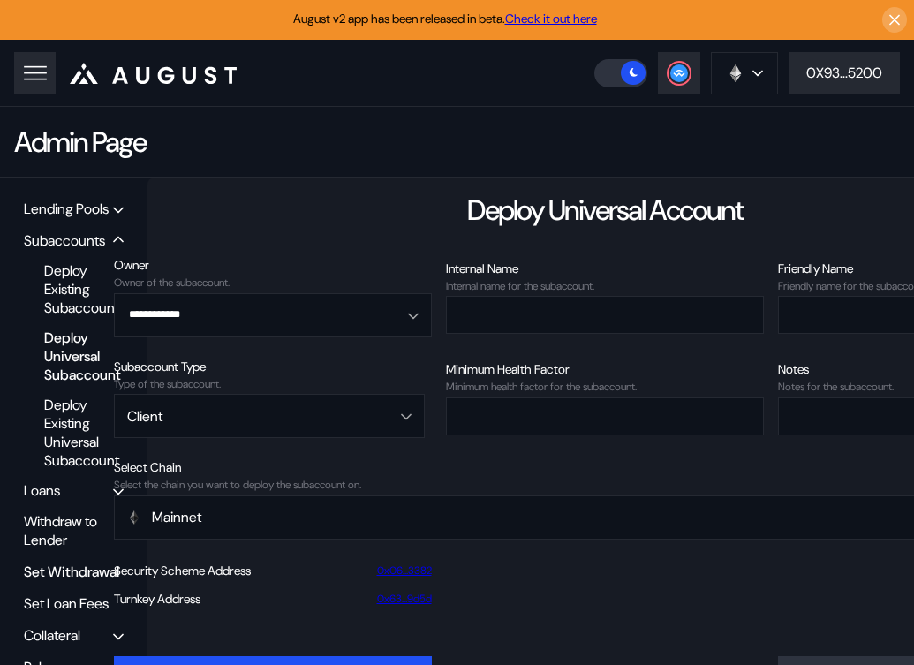
scroll to position [71, 0]
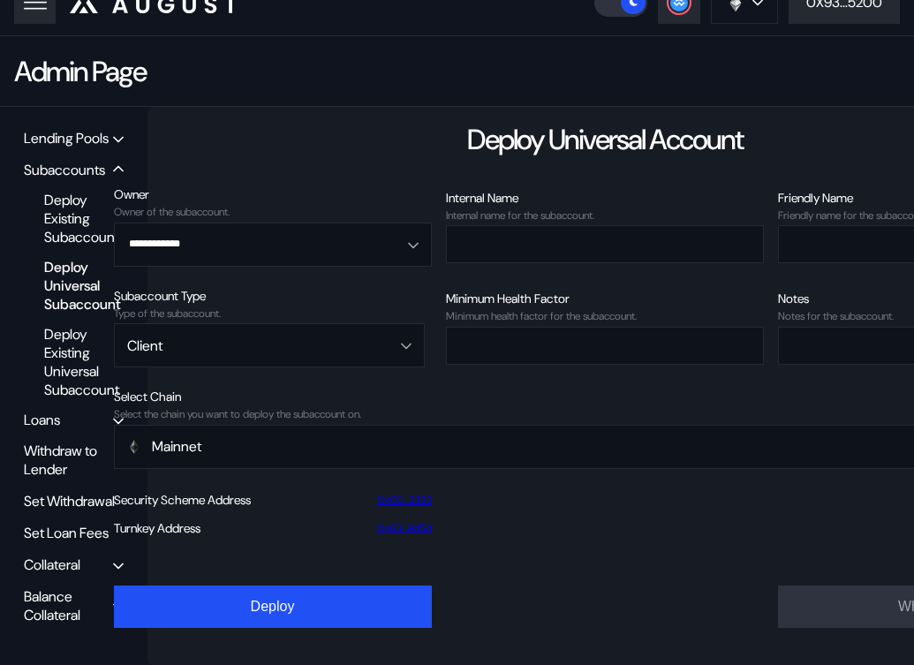
click at [62, 610] on div "Balance Collateral" at bounding box center [68, 605] width 89 height 37
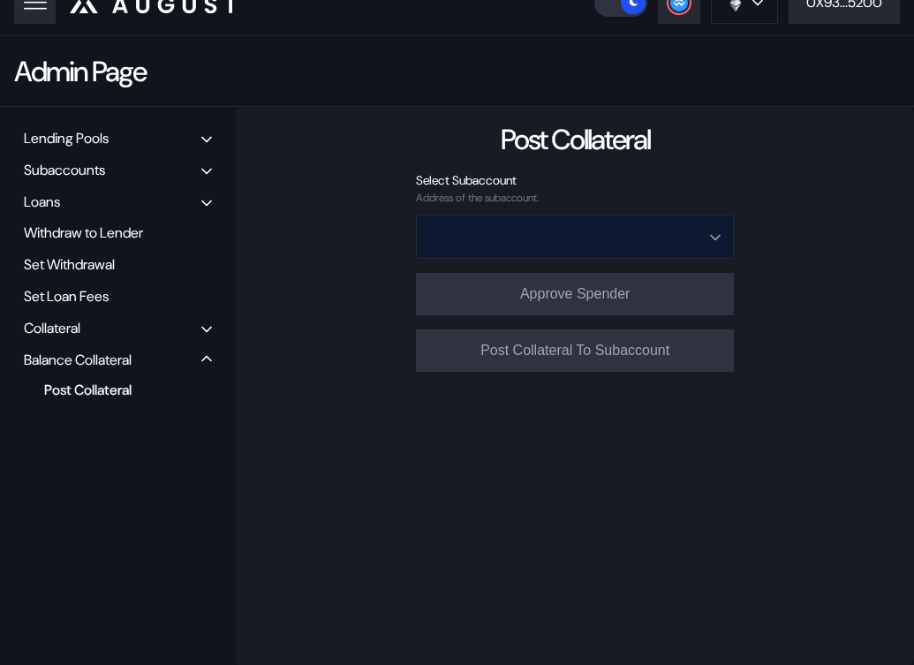
click at [518, 232] on input "Open menu" at bounding box center [565, 236] width 272 height 42
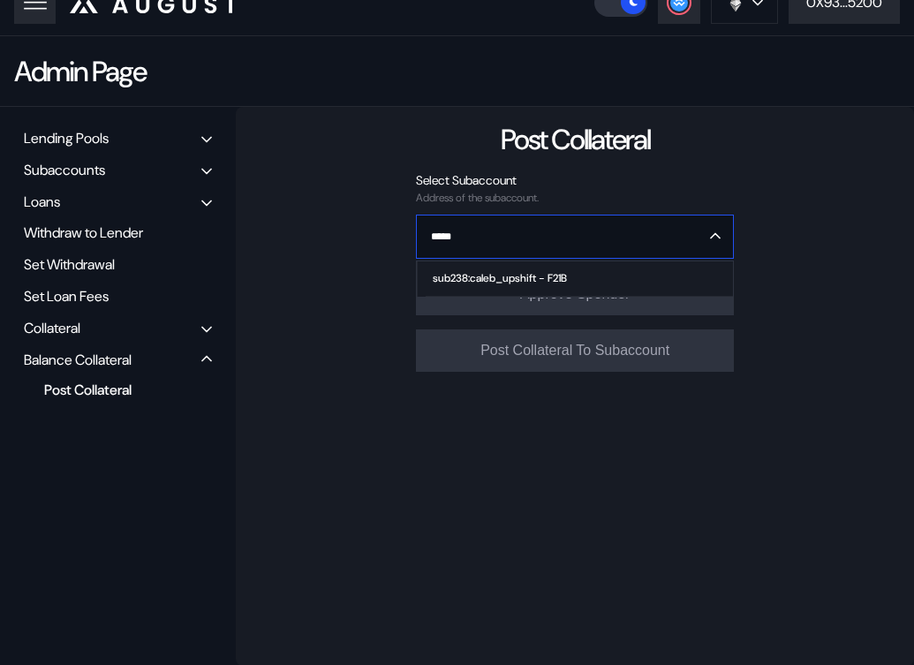
click at [521, 275] on div "sub238:caleb_upshift - F21B" at bounding box center [500, 278] width 134 height 12
type input "**********"
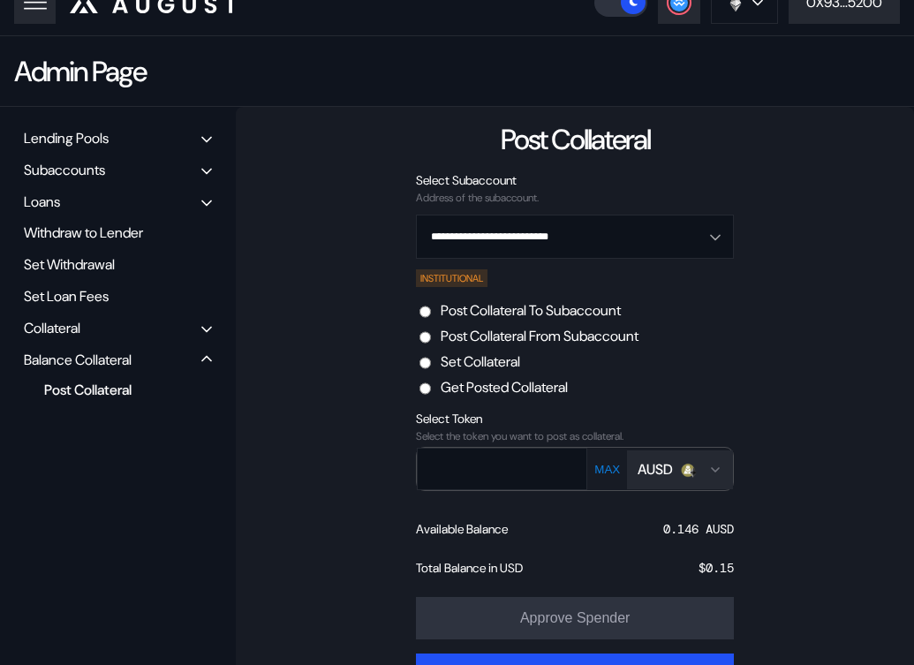
click at [494, 359] on label "Set Collateral" at bounding box center [479, 361] width 79 height 19
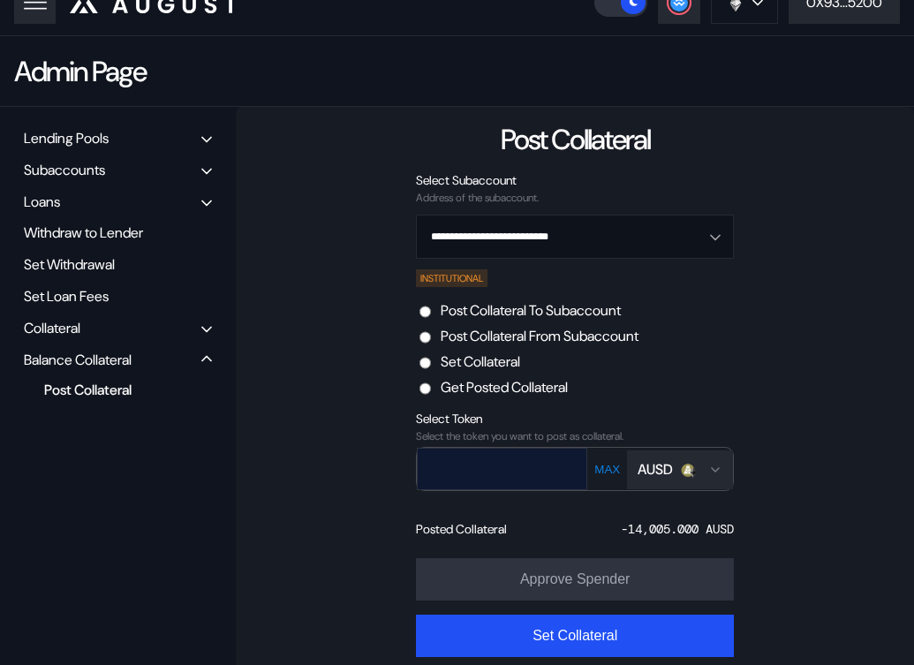
click at [524, 467] on input "text" at bounding box center [489, 468] width 143 height 36
click at [643, 528] on div "-14,005.000 AUSD" at bounding box center [677, 529] width 113 height 16
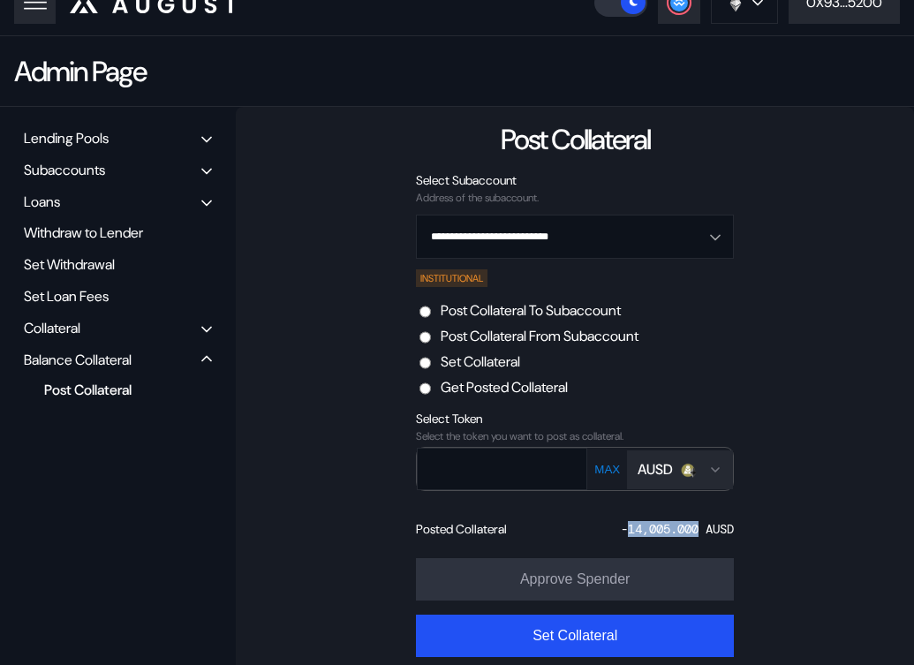
click at [643, 528] on div "-14,005.000 AUSD" at bounding box center [677, 529] width 113 height 16
copy div "14,005.000"
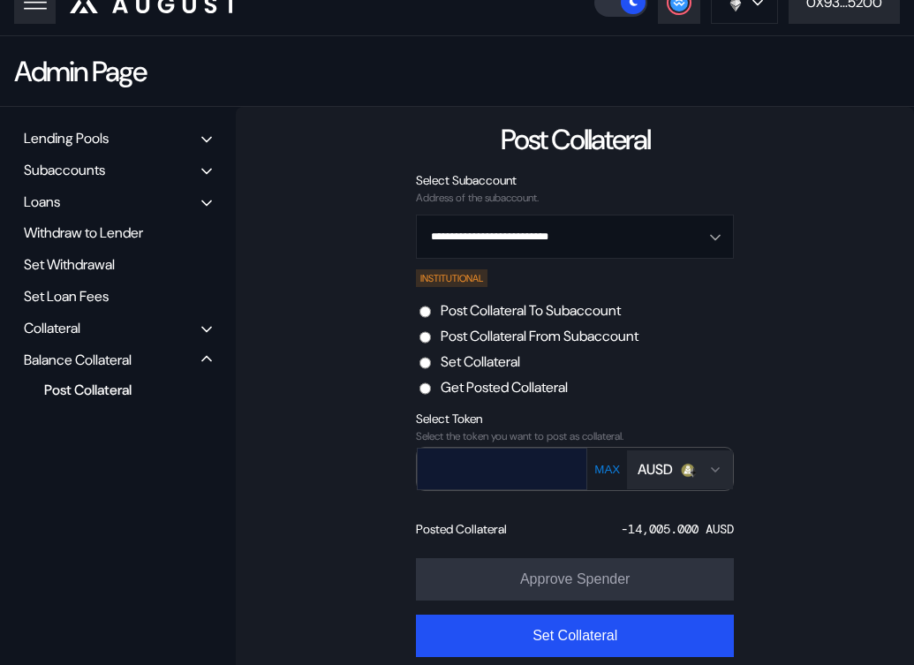
click at [517, 464] on input "text" at bounding box center [489, 468] width 143 height 36
paste input "**********"
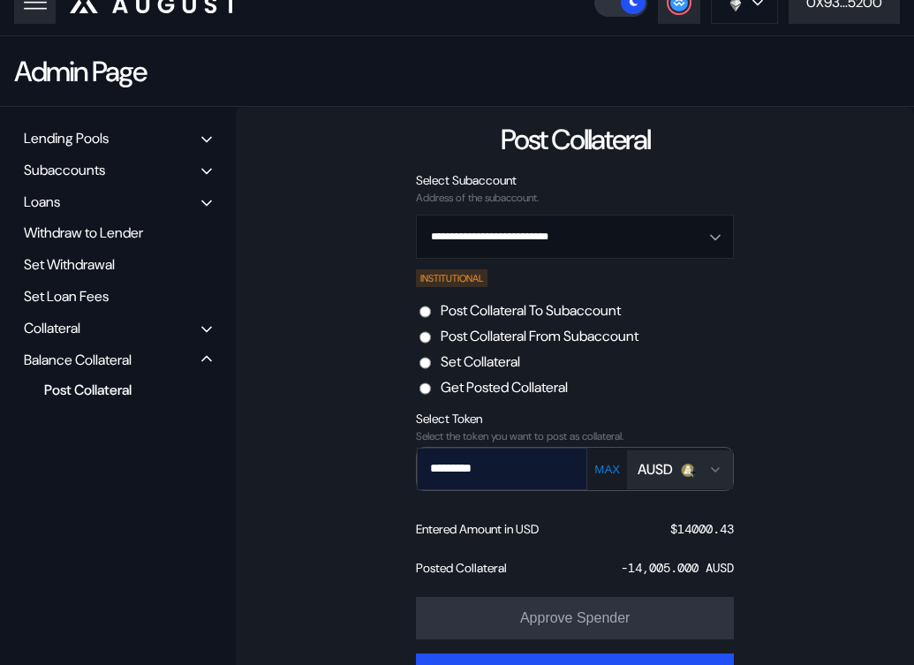
type input "*********"
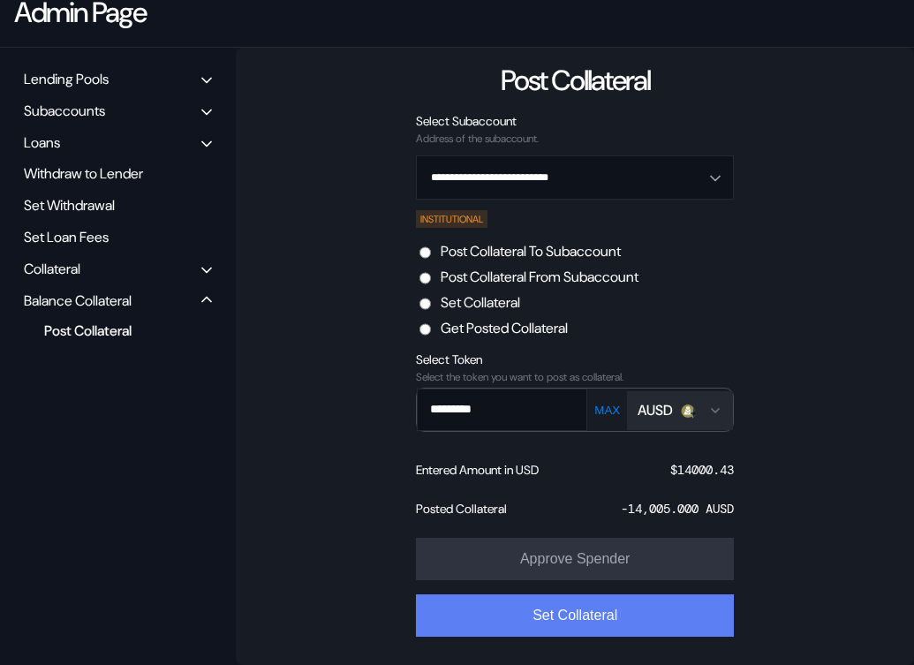
click at [564, 614] on button "Set Collateral" at bounding box center [575, 615] width 318 height 42
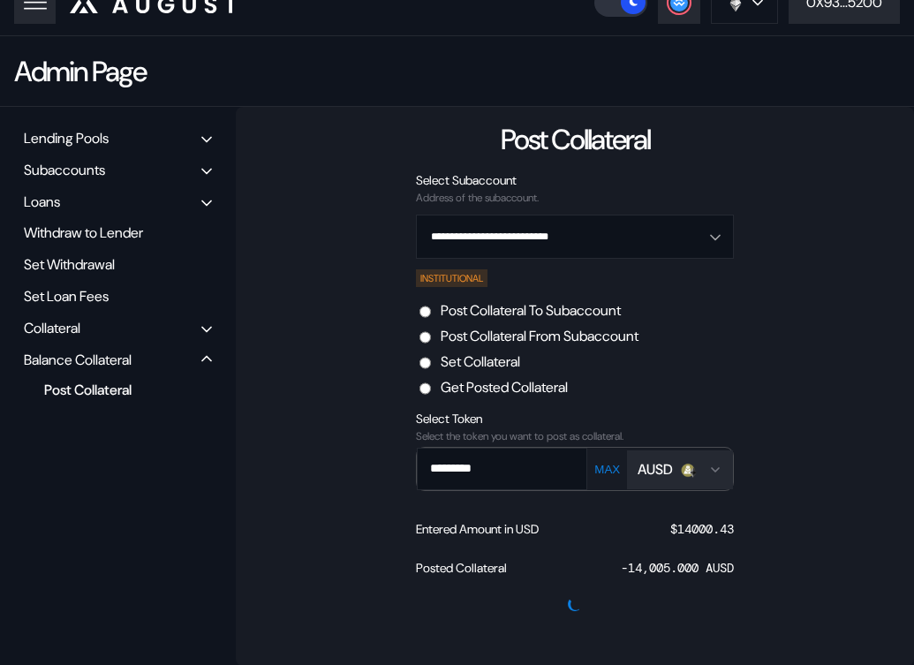
scroll to position [0, 0]
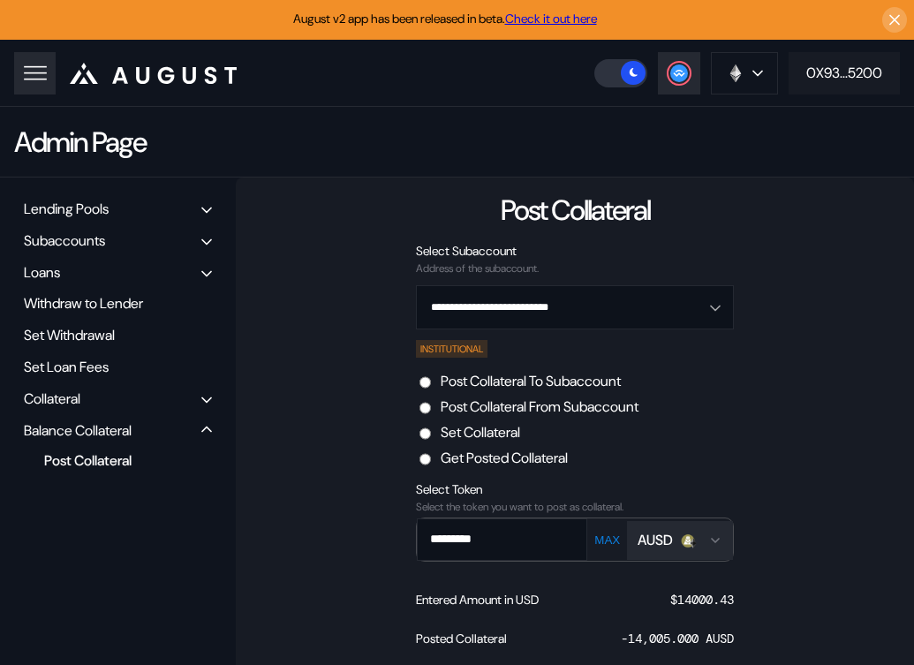
click at [832, 79] on div "0X93...5200" at bounding box center [844, 73] width 76 height 19
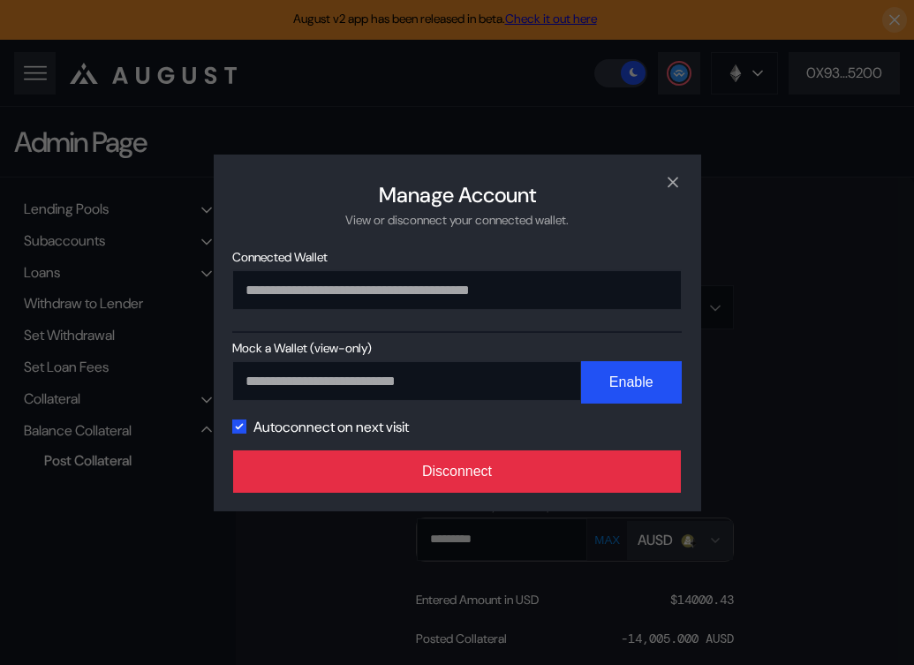
click at [571, 471] on button "Disconnect" at bounding box center [457, 471] width 448 height 42
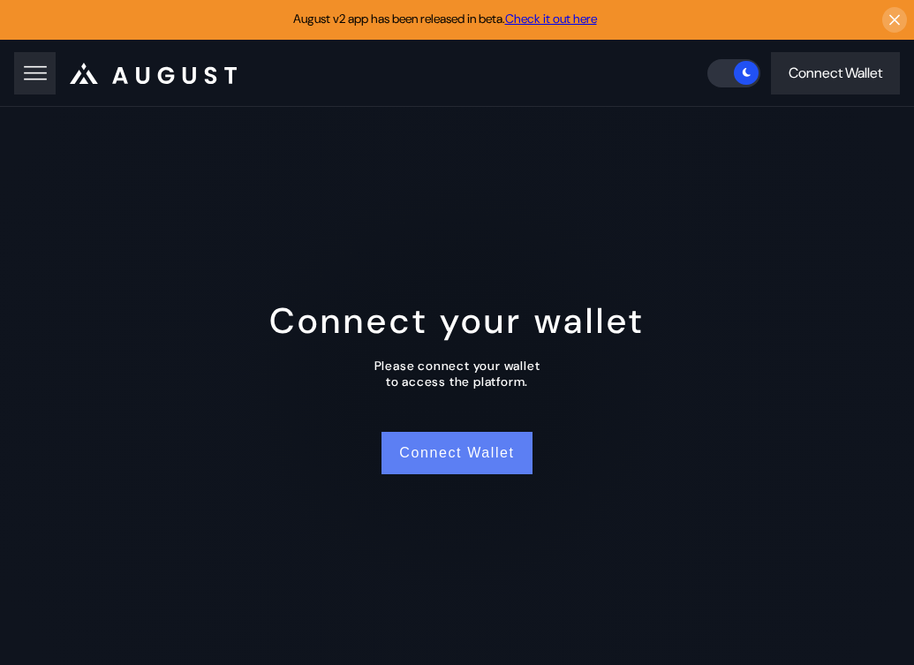
click at [477, 455] on button "Connect Wallet" at bounding box center [456, 453] width 150 height 42
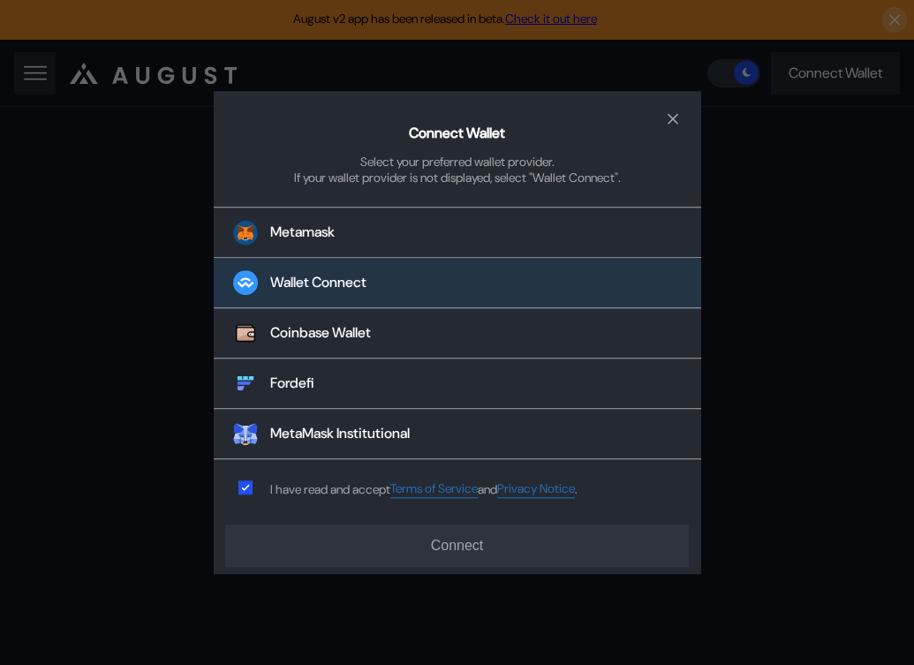
click at [438, 275] on button "Wallet Connect" at bounding box center [457, 284] width 487 height 50
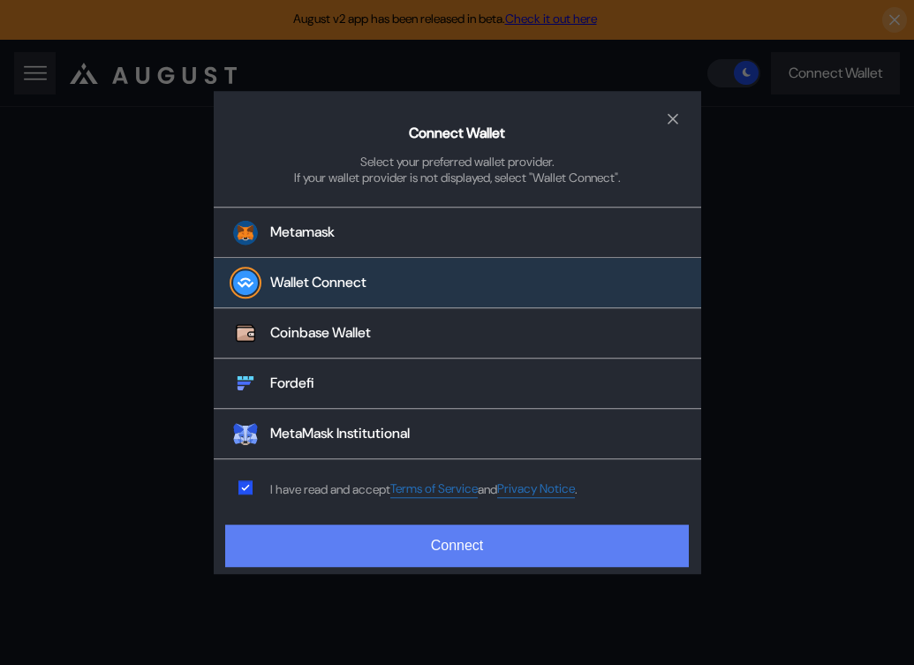
click at [442, 543] on button "Connect" at bounding box center [456, 545] width 463 height 42
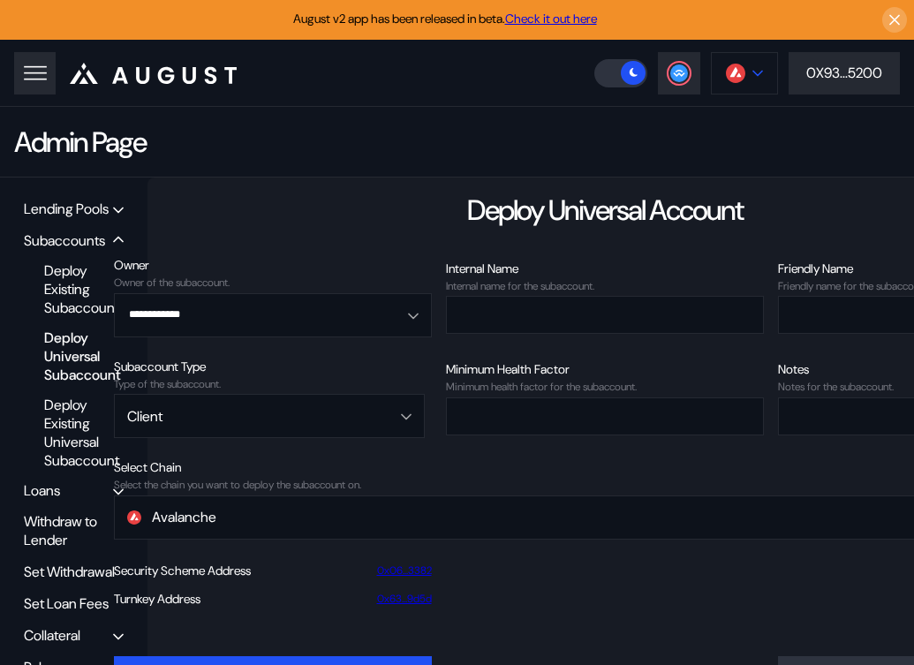
click at [743, 77] on button at bounding box center [744, 73] width 67 height 42
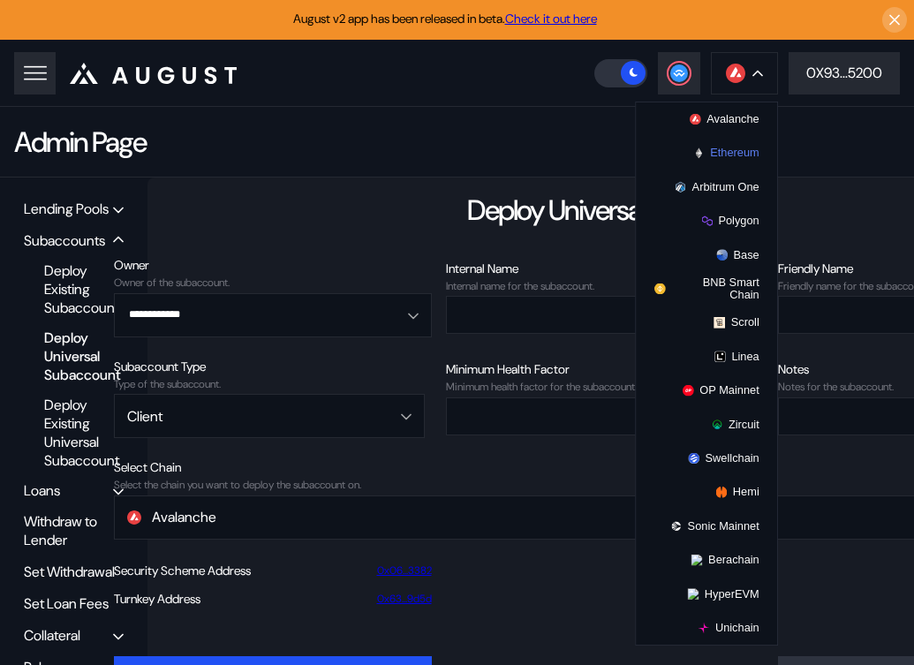
click at [729, 145] on button "Ethereum" at bounding box center [706, 153] width 141 height 34
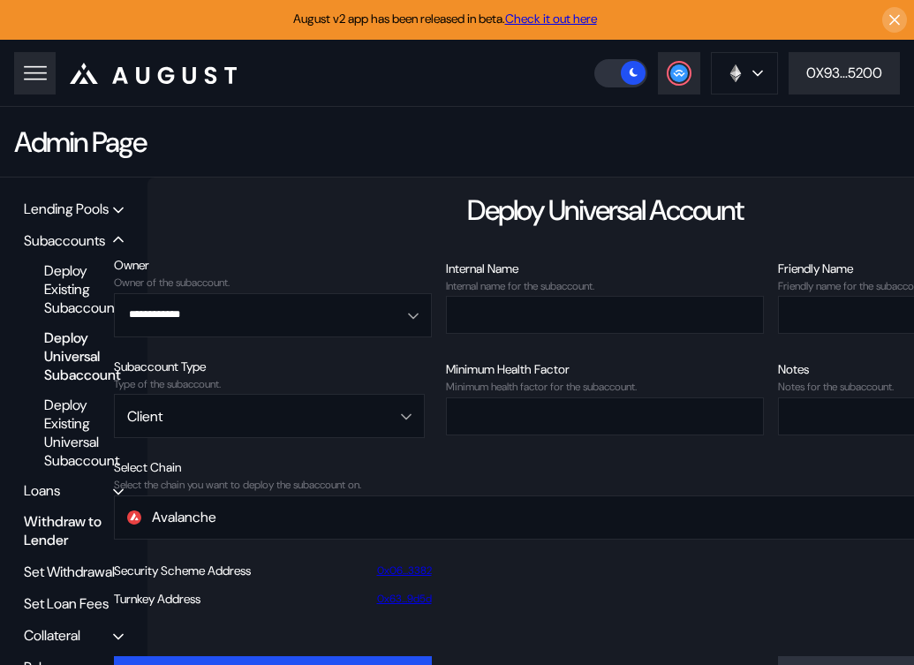
scroll to position [71, 0]
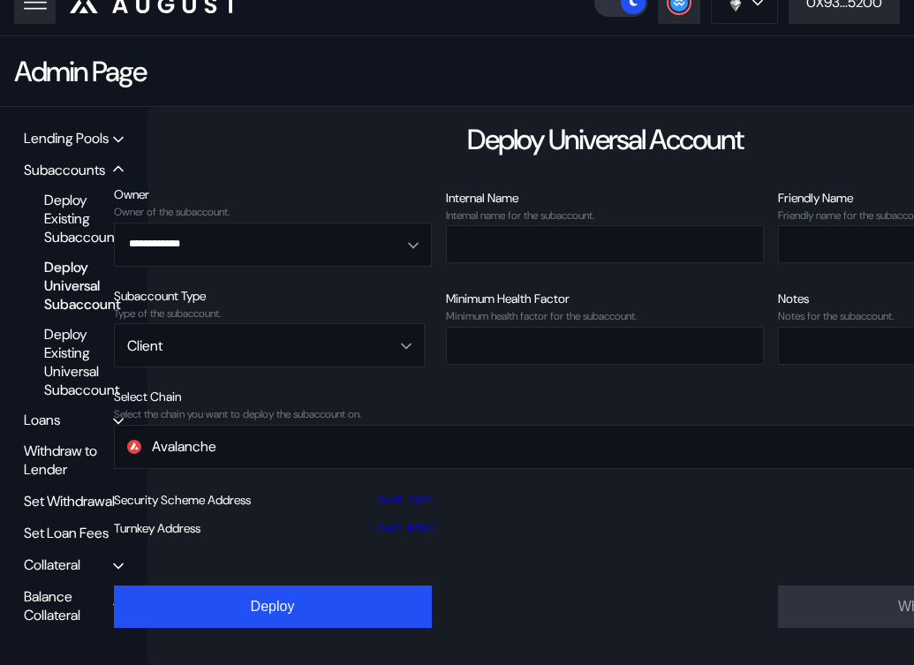
click at [63, 607] on div "Balance Collateral" at bounding box center [68, 605] width 89 height 37
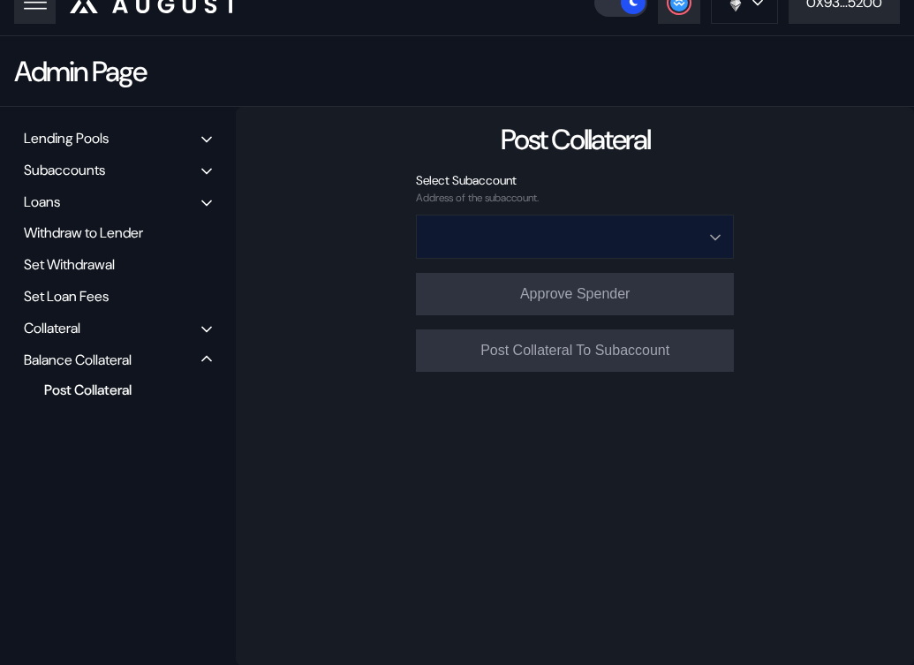
click at [526, 229] on input "Open menu" at bounding box center [565, 236] width 272 height 42
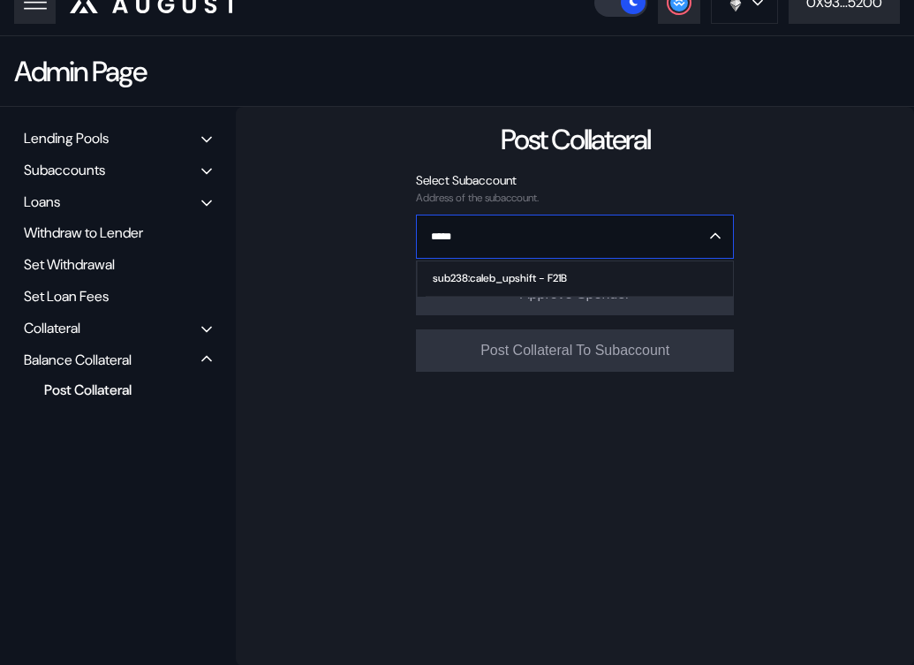
click at [515, 267] on span "sub238:caleb_upshift - F21B" at bounding box center [578, 278] width 307 height 35
type input "**********"
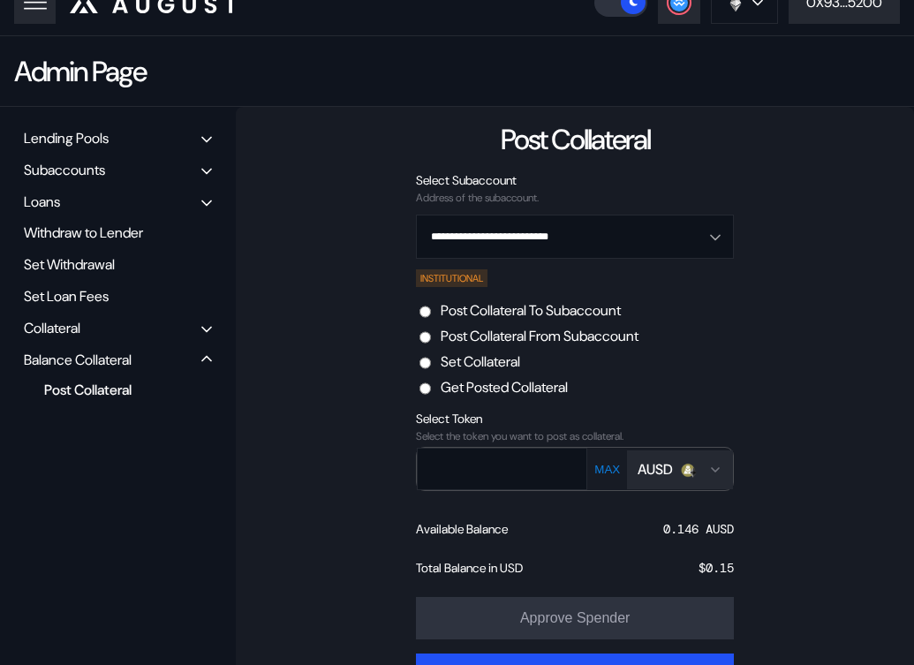
click at [475, 356] on label "Set Collateral" at bounding box center [479, 361] width 79 height 19
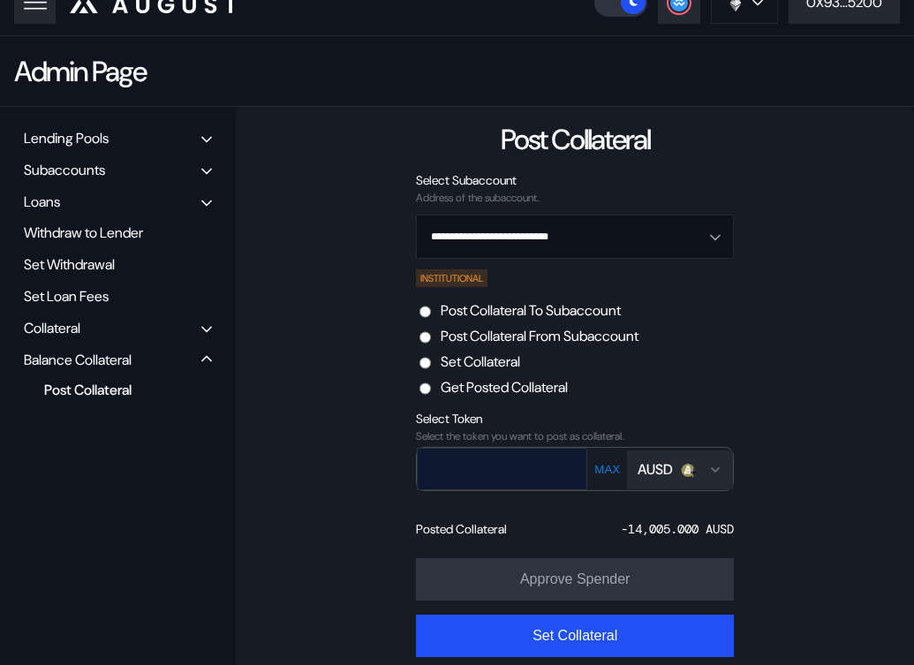
click at [508, 455] on input "text" at bounding box center [489, 468] width 143 height 36
paste input "**********"
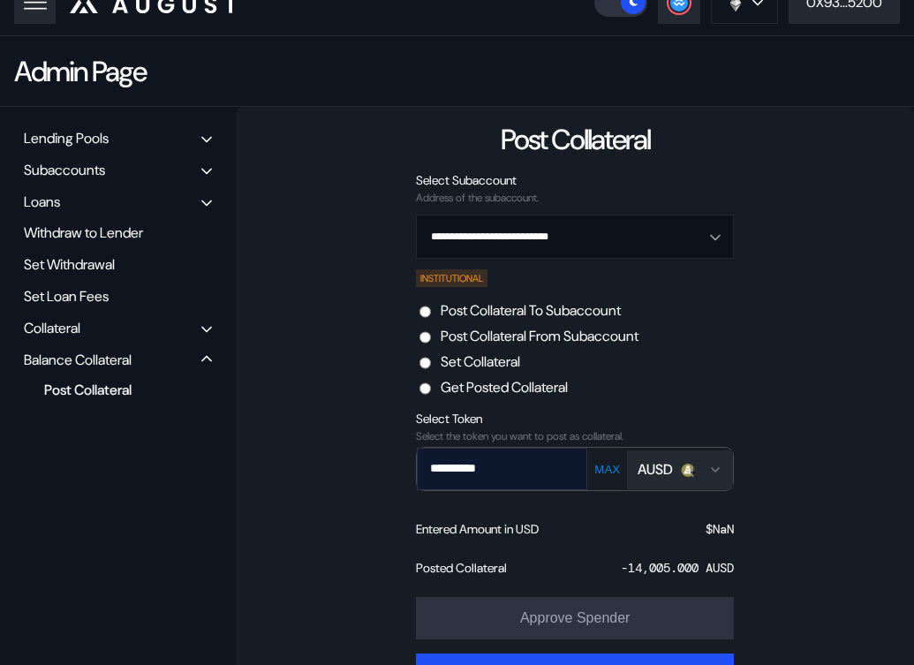
click at [445, 467] on input "**********" at bounding box center [489, 468] width 143 height 36
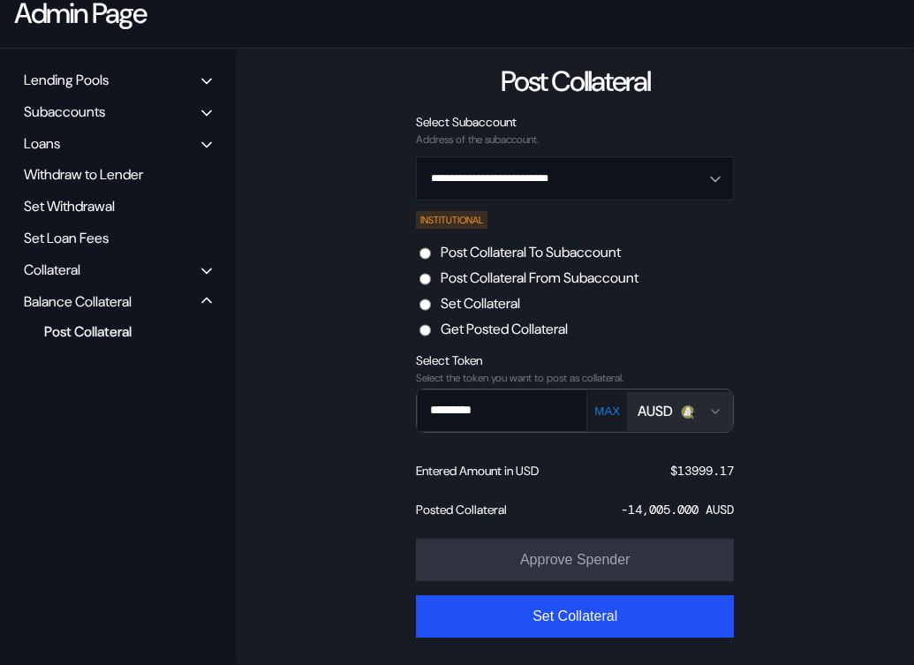
scroll to position [131, 0]
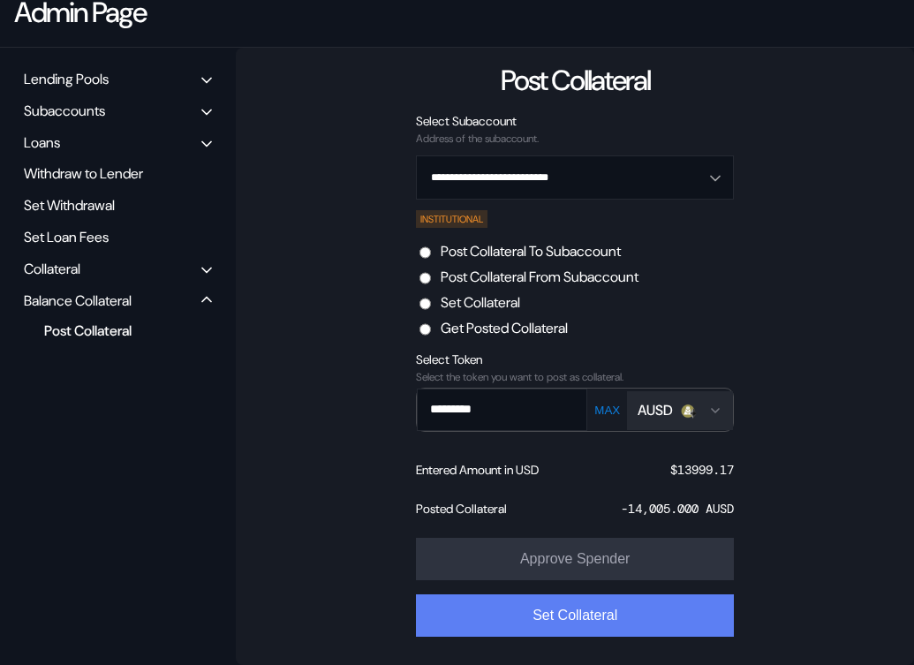
type input "*********"
click at [569, 608] on button "Set Collateral" at bounding box center [575, 615] width 318 height 42
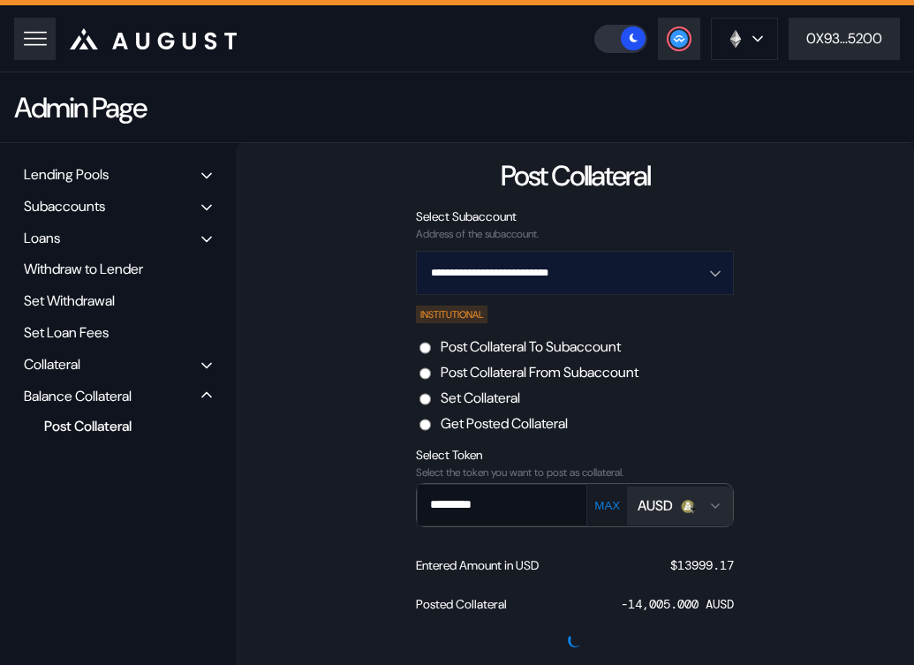
scroll to position [0, 0]
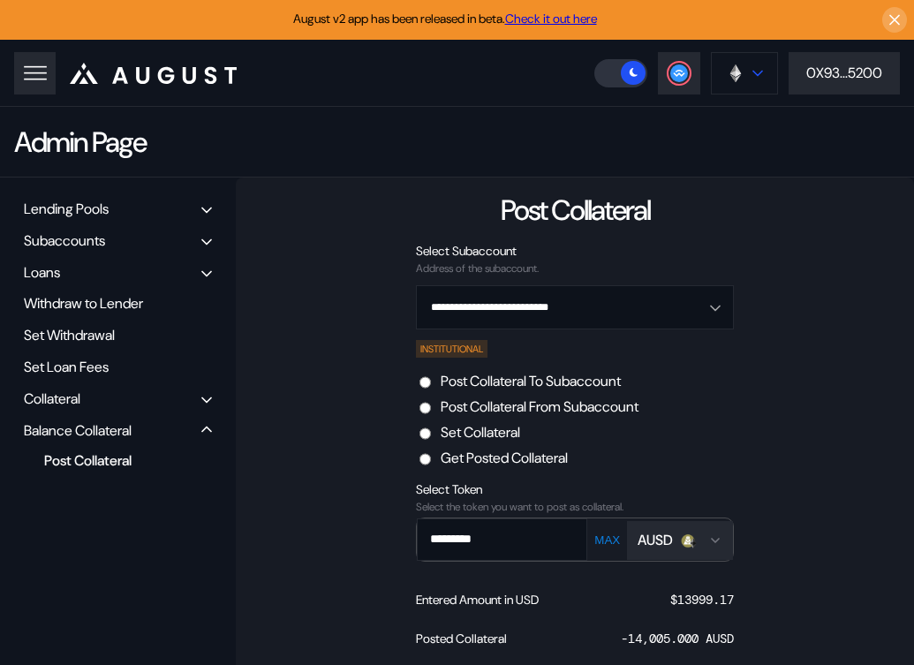
click at [740, 82] on button at bounding box center [744, 73] width 67 height 42
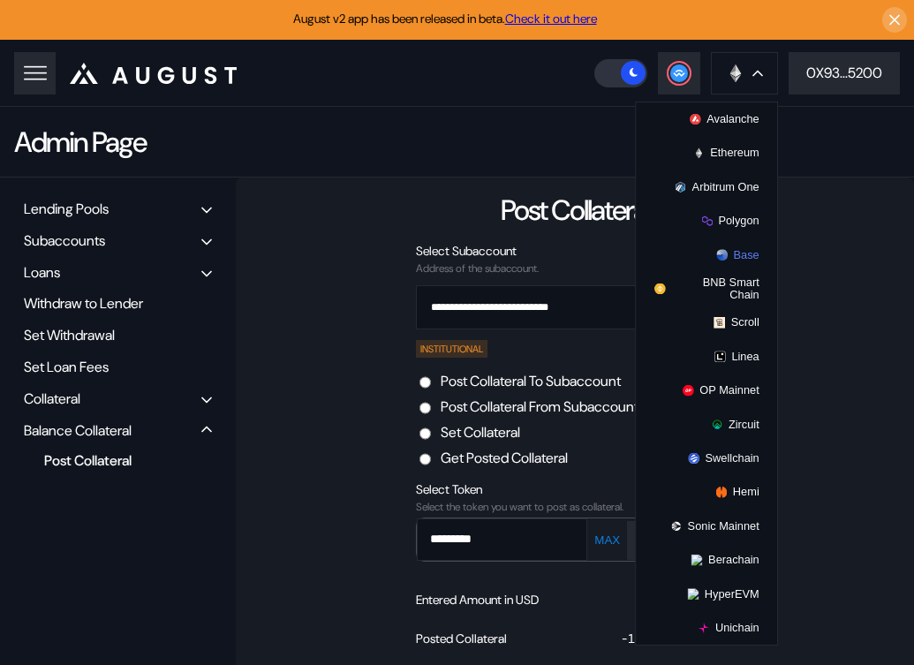
click at [730, 260] on button "Base" at bounding box center [706, 254] width 141 height 34
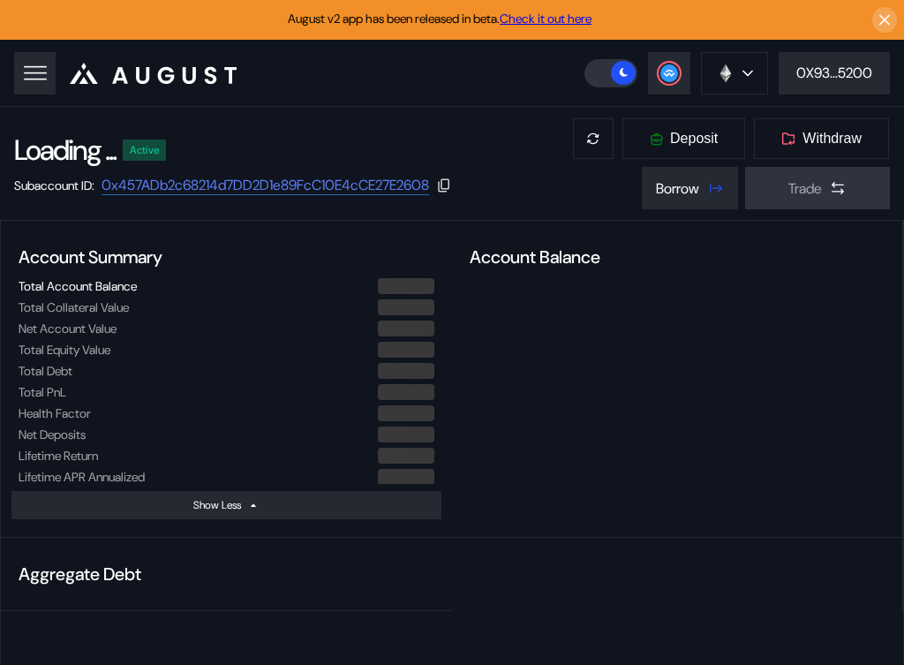
select select "*"
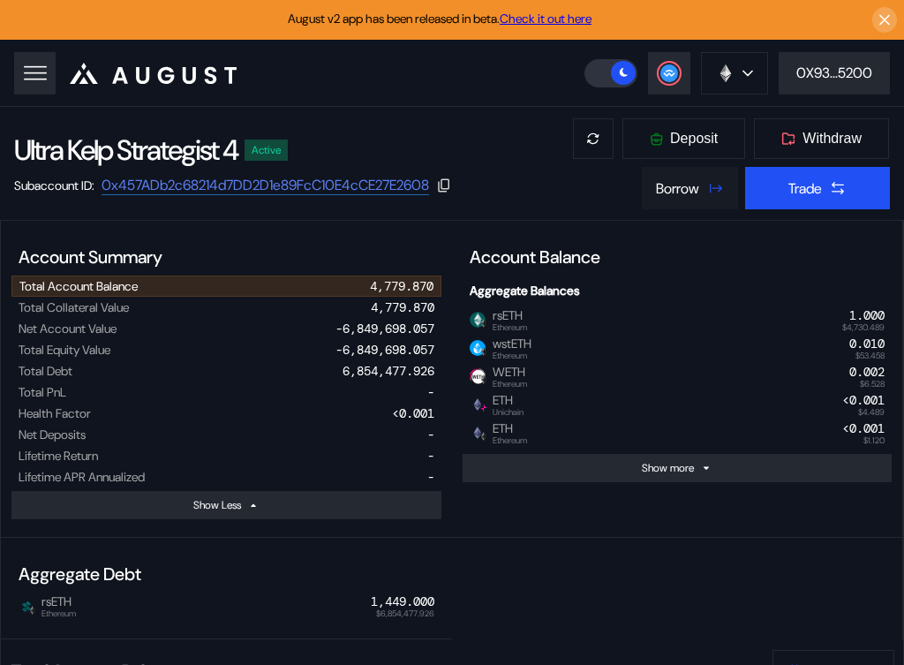
click at [667, 205] on button "Borrow" at bounding box center [690, 188] width 96 height 42
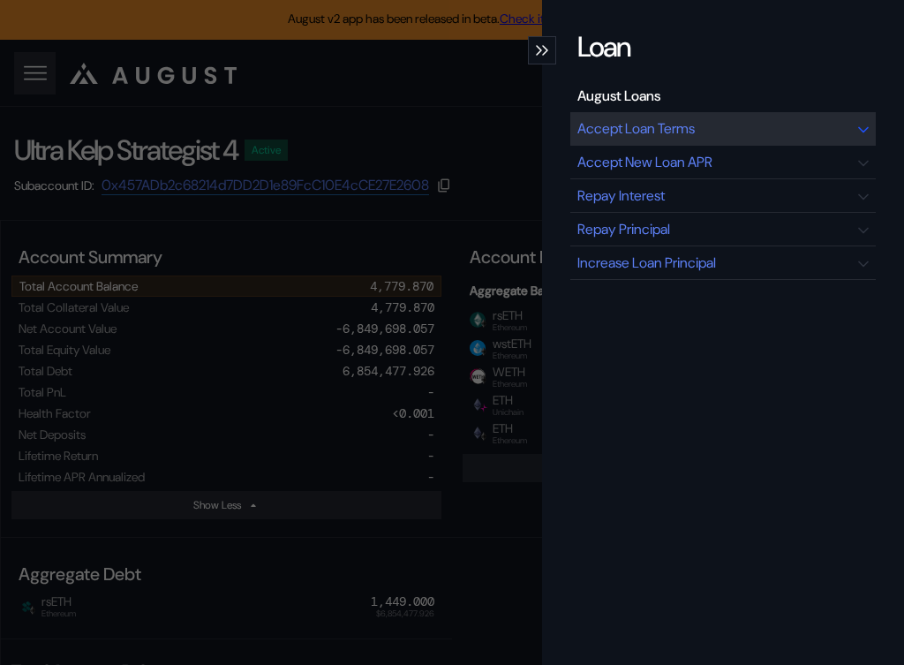
click at [651, 126] on div "Accept Loan Terms" at bounding box center [635, 128] width 117 height 19
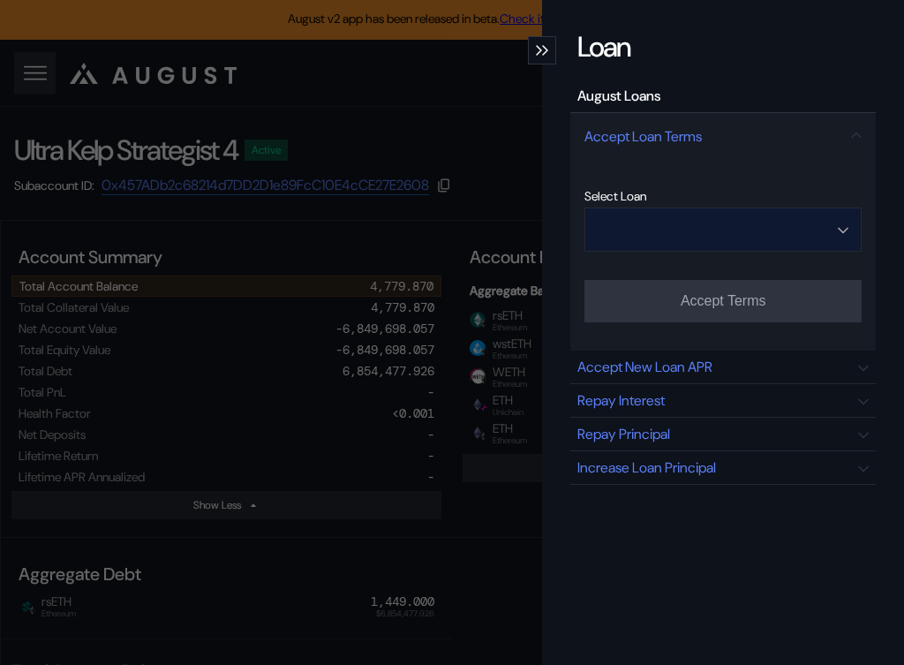
click at [685, 226] on input "Open menu" at bounding box center [713, 229] width 231 height 42
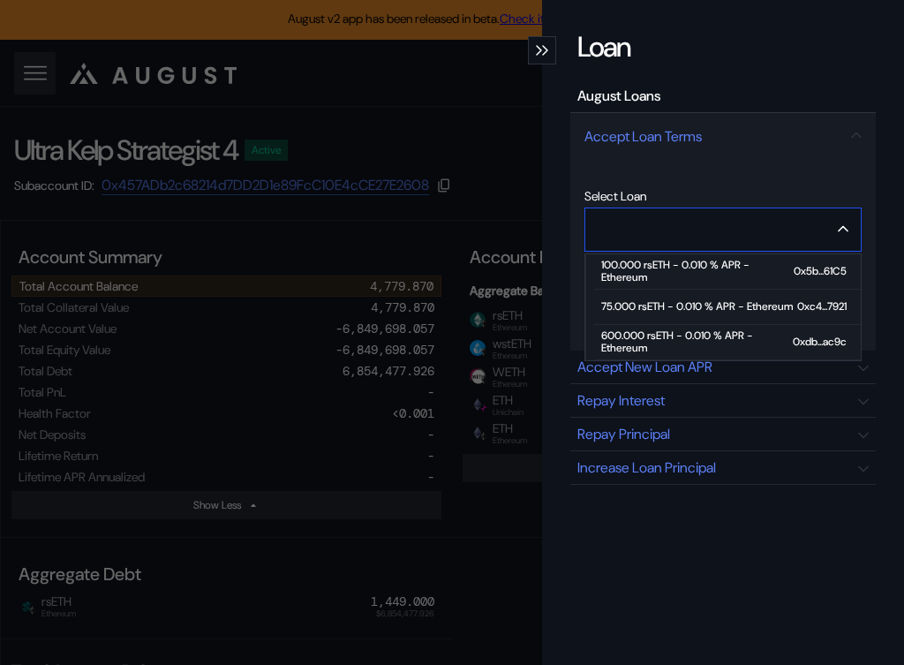
click at [676, 337] on div "600.000 rsETH - 0.010 % APR - Ethereum" at bounding box center [697, 342] width 192 height 26
type input "**********"
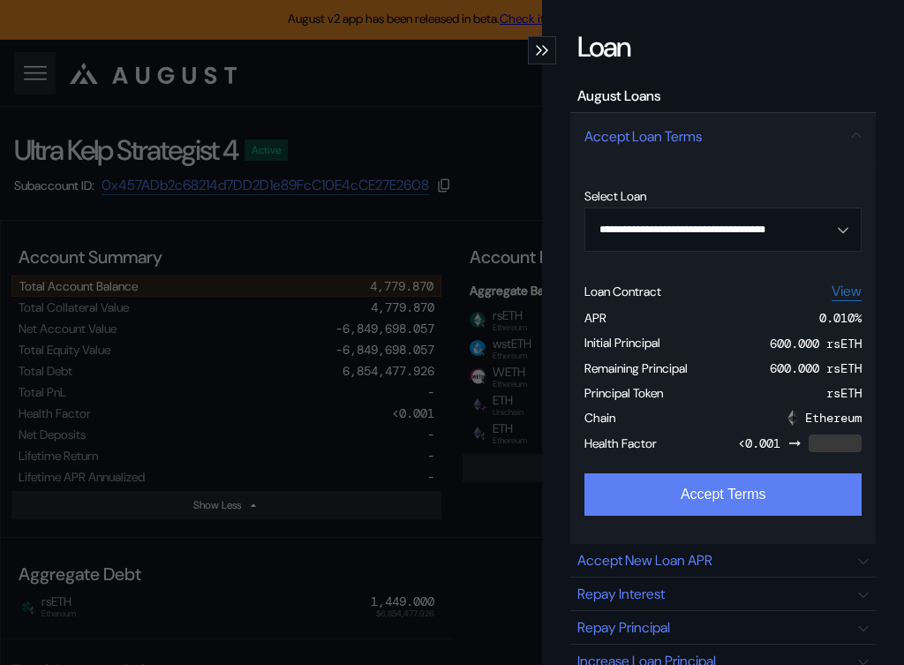
click at [678, 508] on button "Accept Terms" at bounding box center [722, 494] width 277 height 42
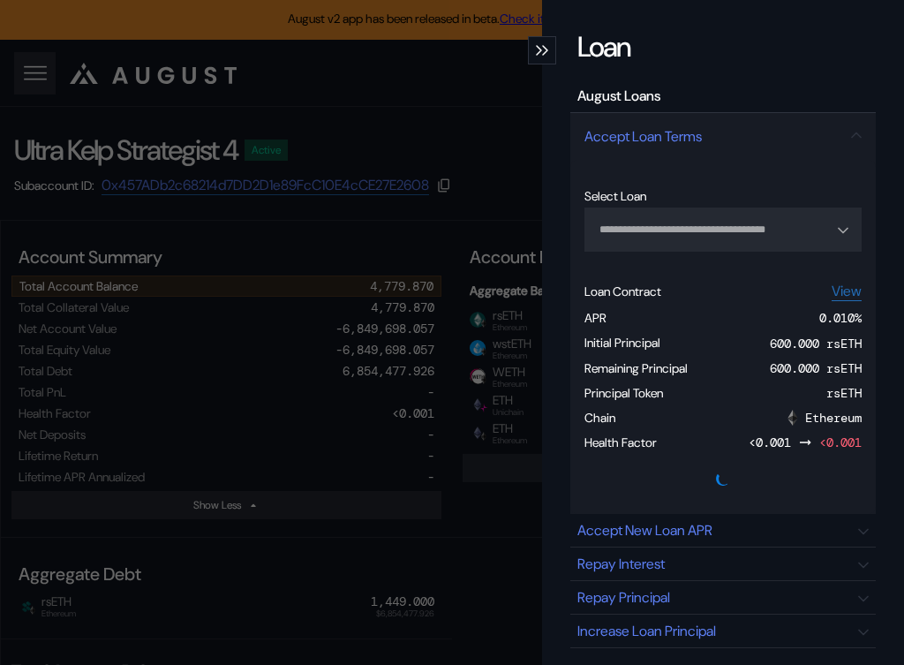
click at [356, 99] on div "**********" at bounding box center [452, 332] width 904 height 665
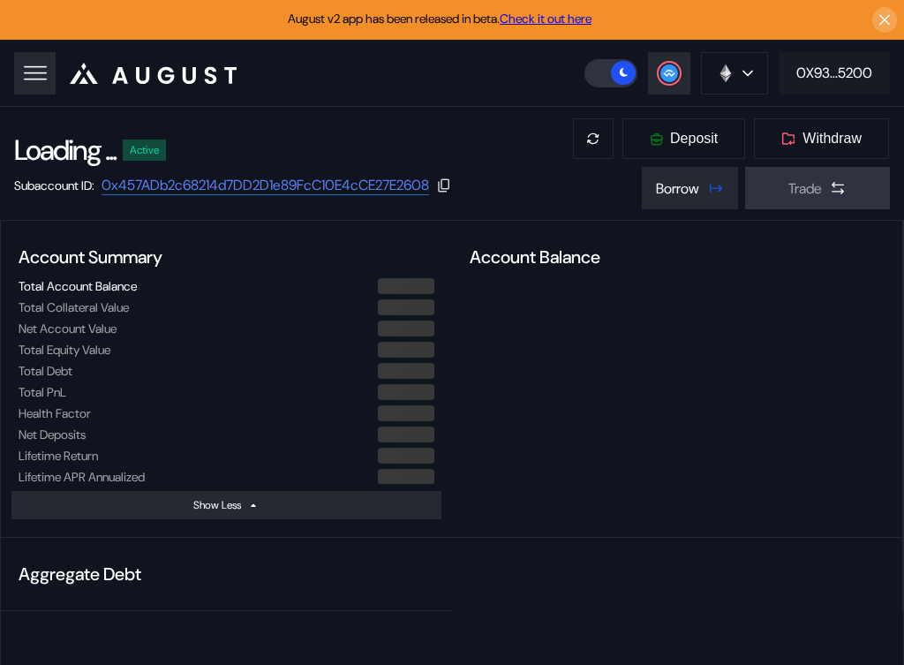
click at [856, 79] on div "0X93...5200" at bounding box center [834, 73] width 76 height 19
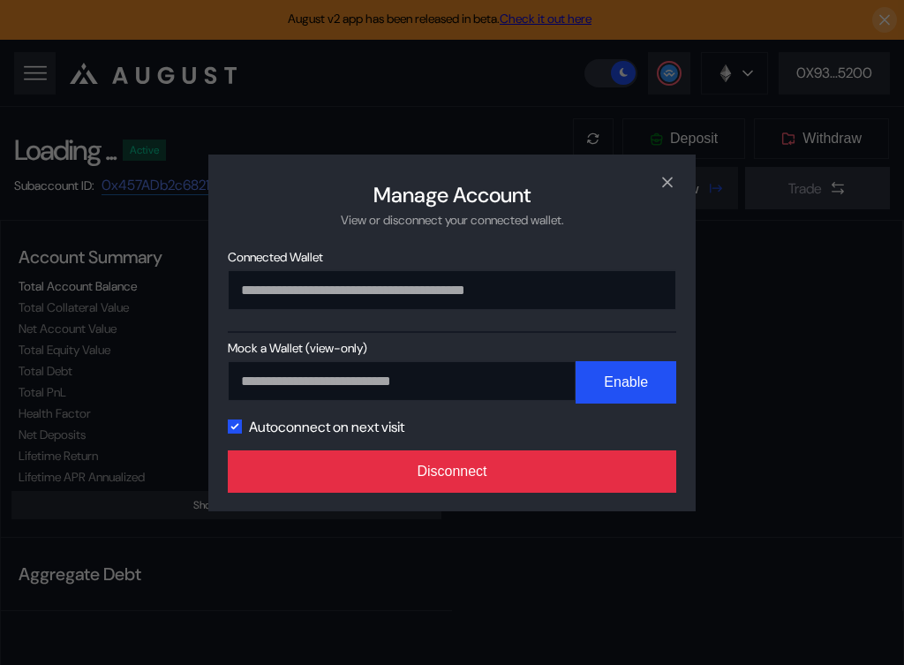
click at [489, 460] on button "Disconnect" at bounding box center [452, 471] width 448 height 42
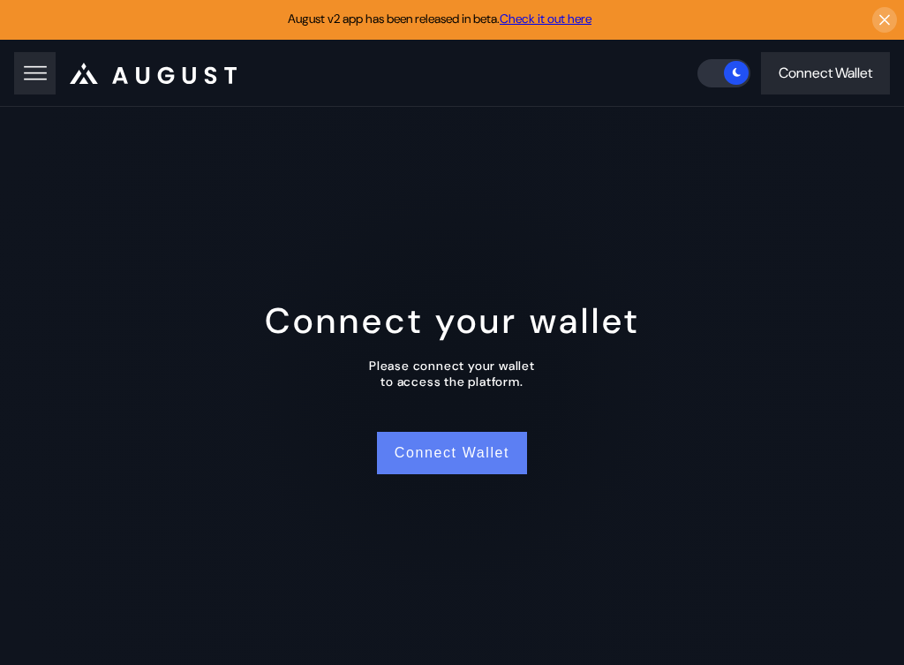
click at [443, 466] on button "Connect Wallet" at bounding box center [452, 453] width 150 height 42
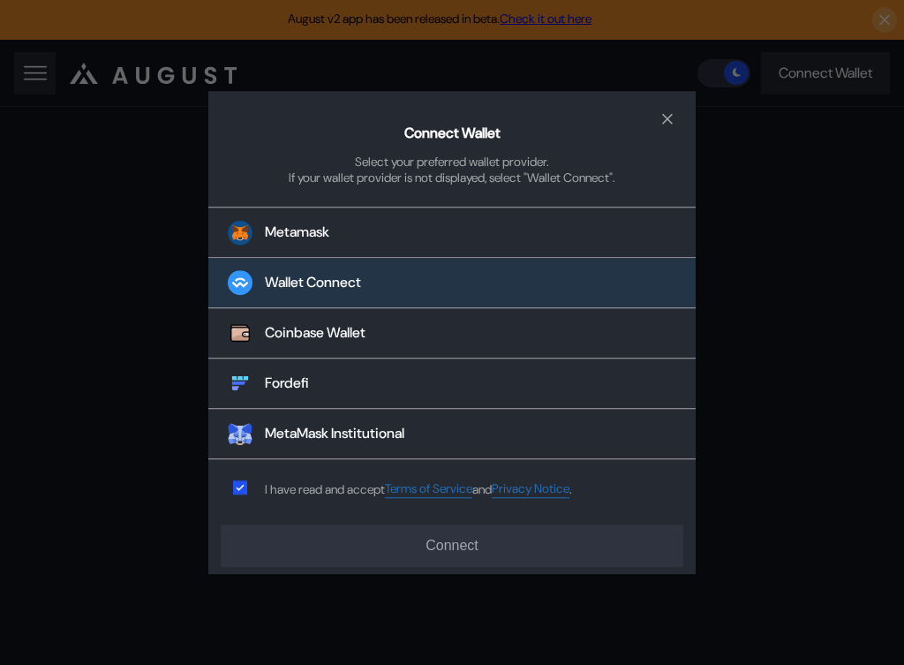
click at [364, 292] on button "Wallet Connect" at bounding box center [451, 284] width 487 height 50
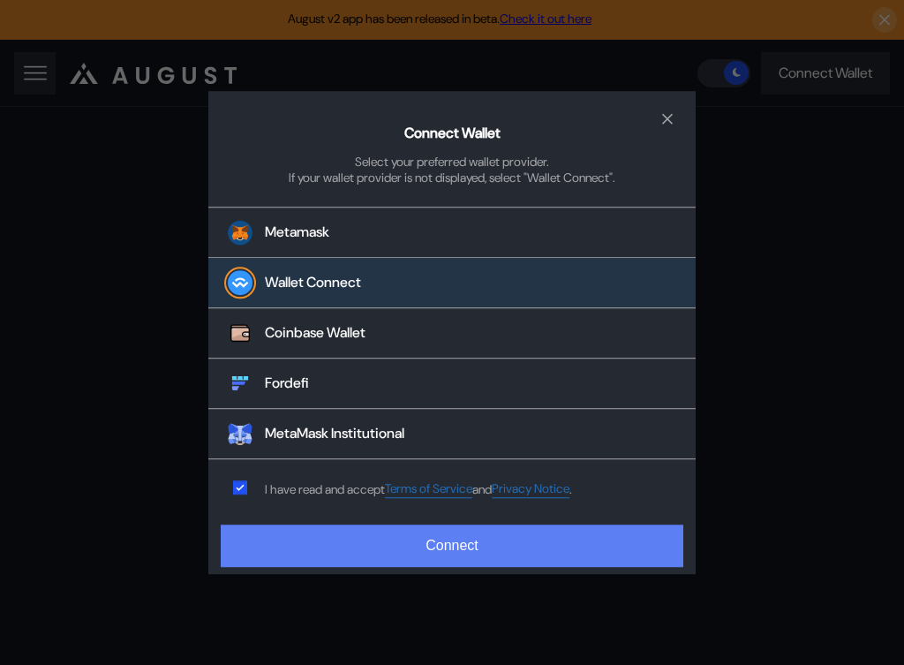
click at [395, 547] on button "Connect" at bounding box center [452, 545] width 463 height 42
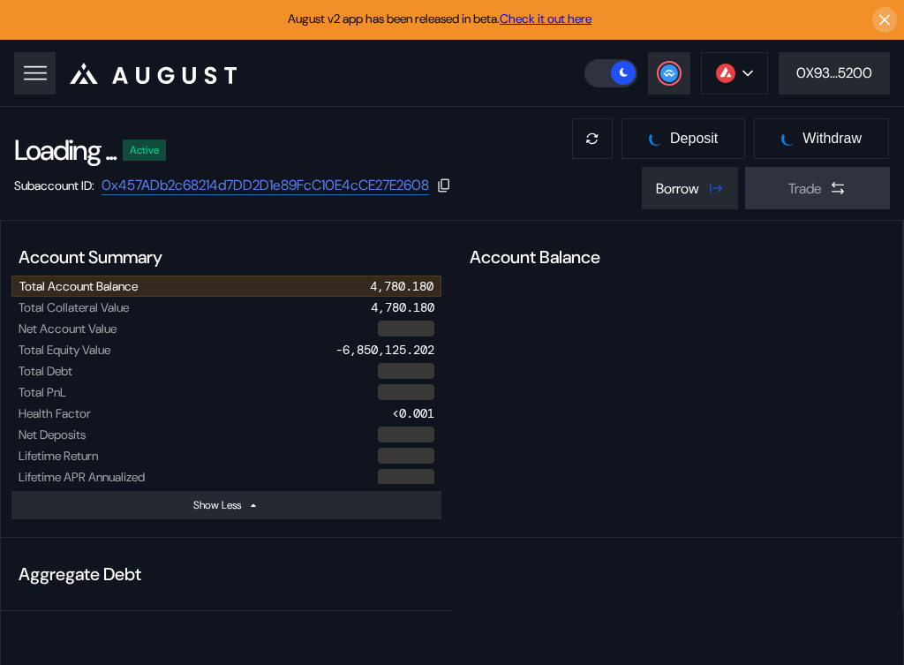
select select "*"
click at [762, 63] on button at bounding box center [734, 73] width 67 height 42
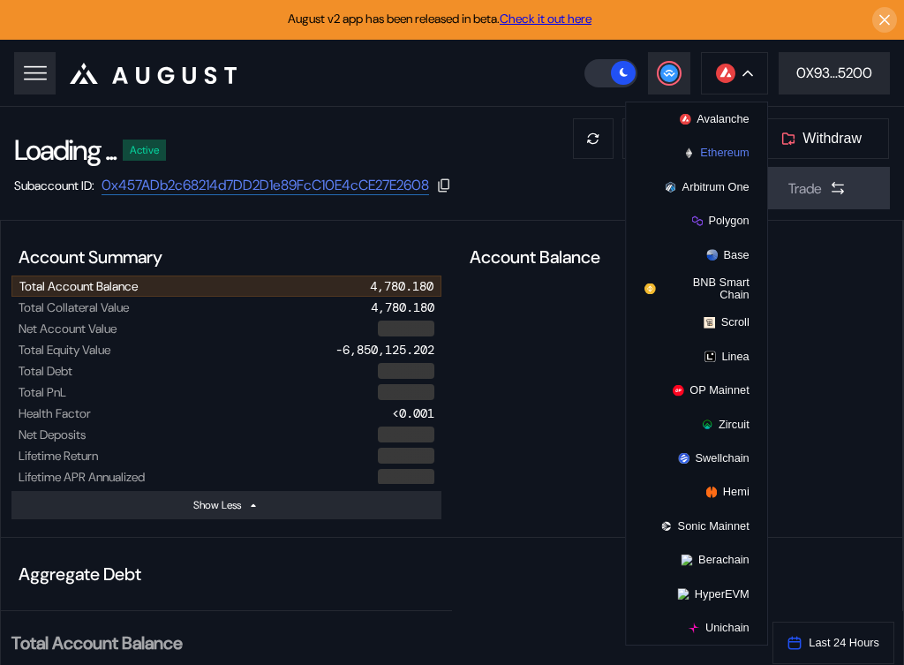
click at [711, 160] on button "Ethereum" at bounding box center [696, 153] width 141 height 34
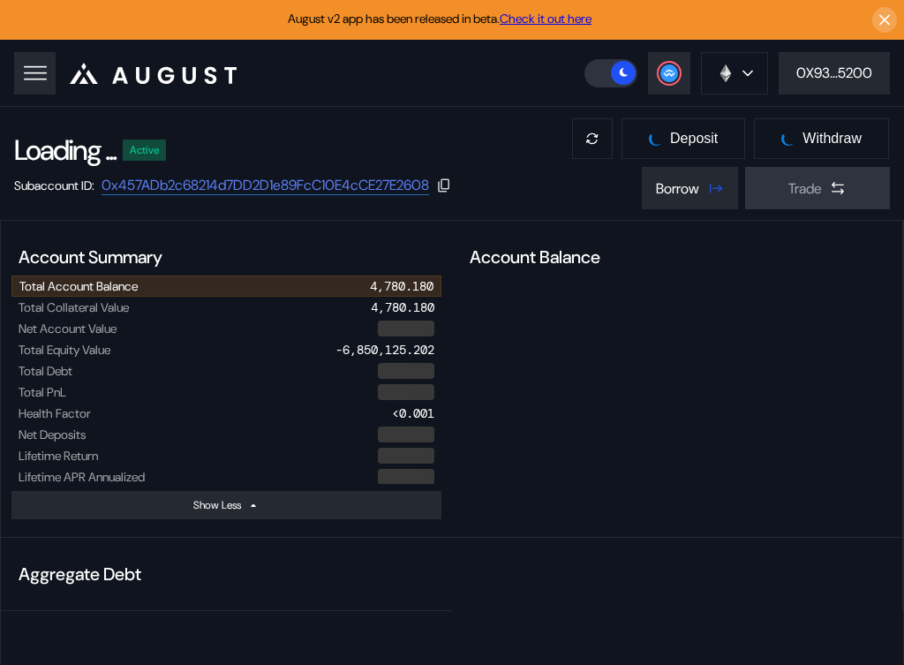
select select "*"
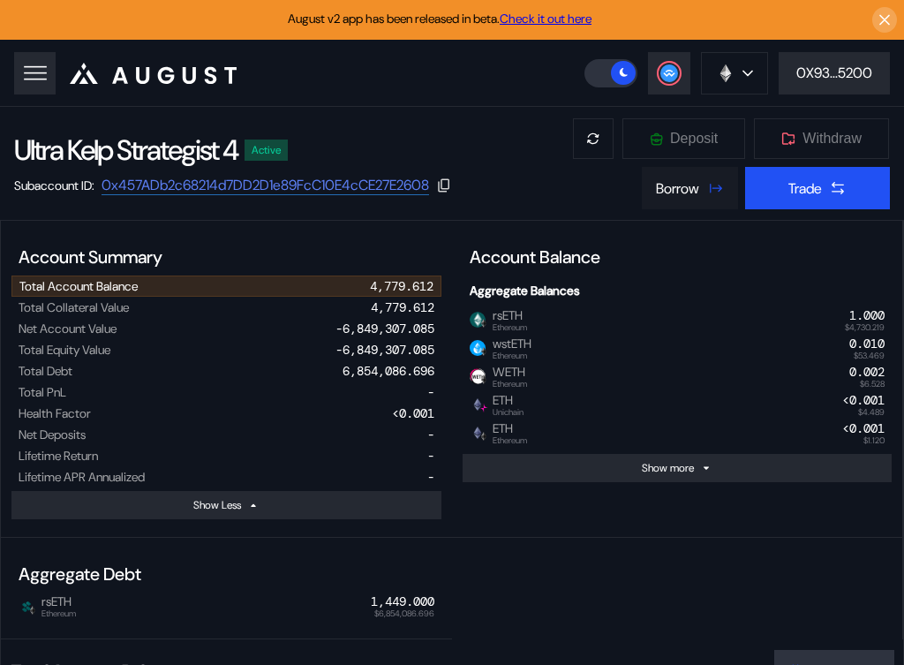
click at [666, 200] on button "Borrow" at bounding box center [690, 188] width 96 height 42
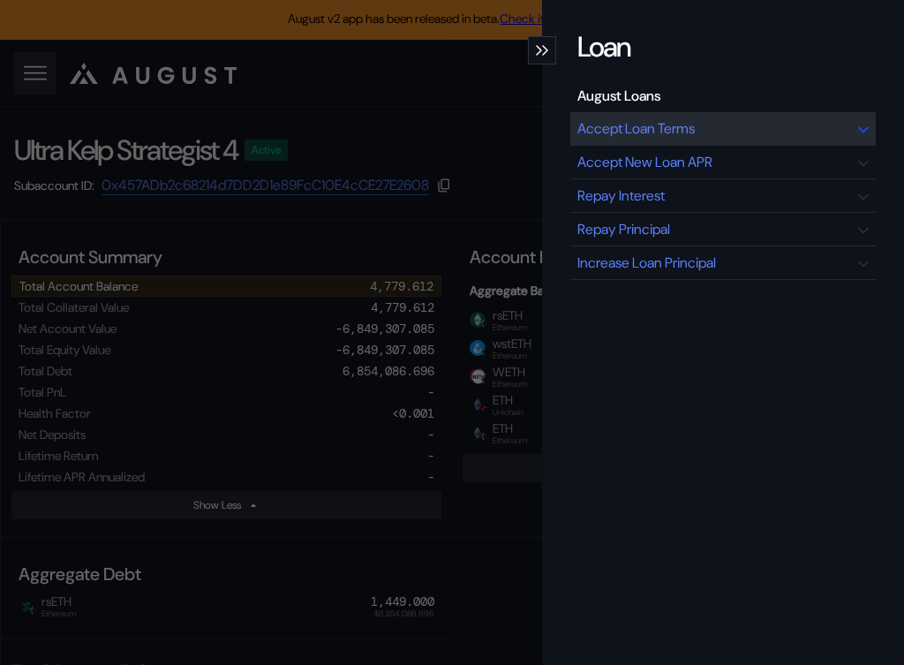
click at [606, 124] on div "Accept Loan Terms" at bounding box center [635, 128] width 117 height 19
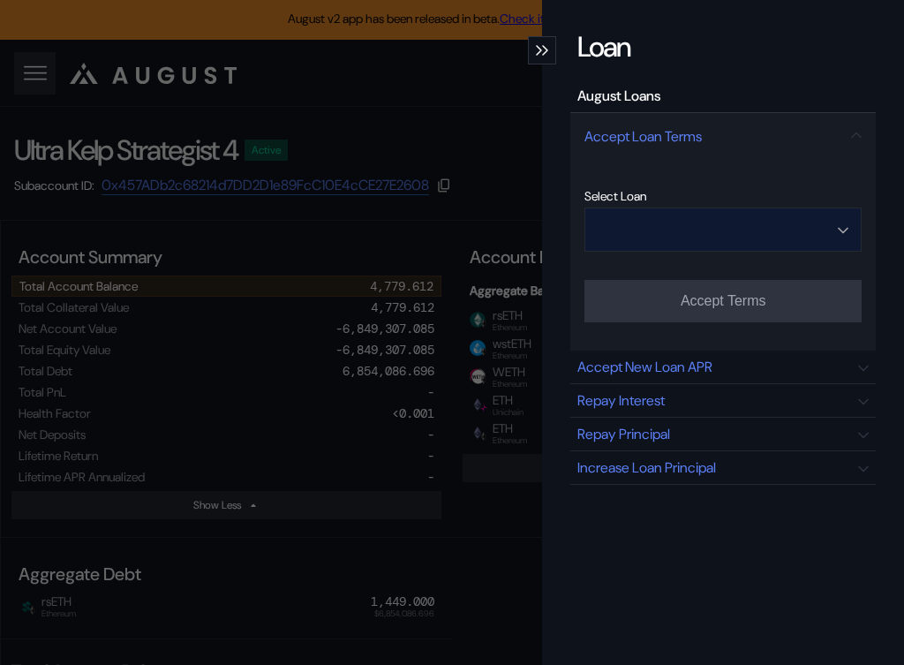
click at [656, 235] on input "Open menu" at bounding box center [713, 229] width 231 height 42
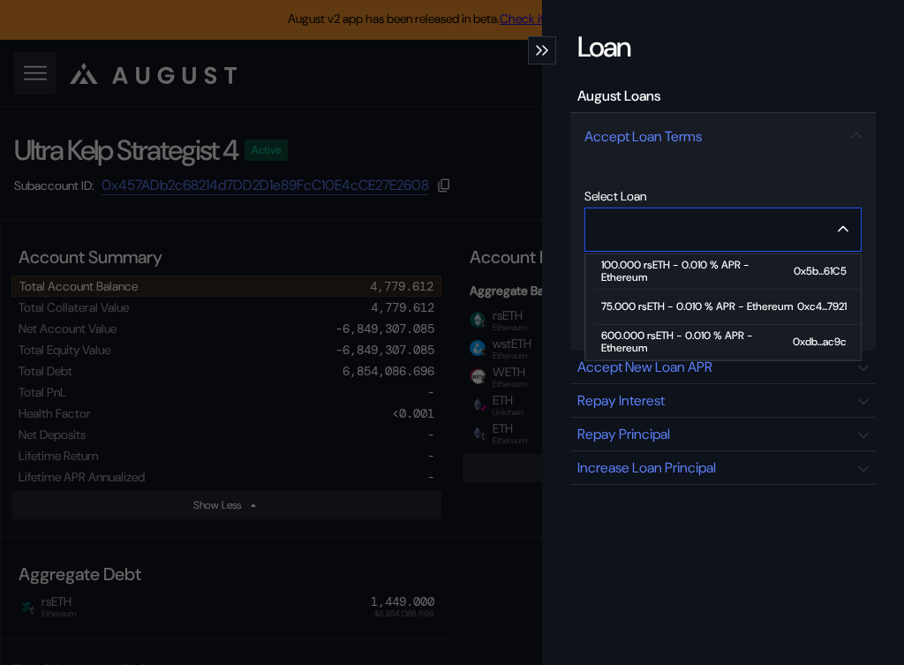
click at [655, 336] on div "600.000 rsETH - 0.010 % APR - Ethereum" at bounding box center [697, 342] width 192 height 26
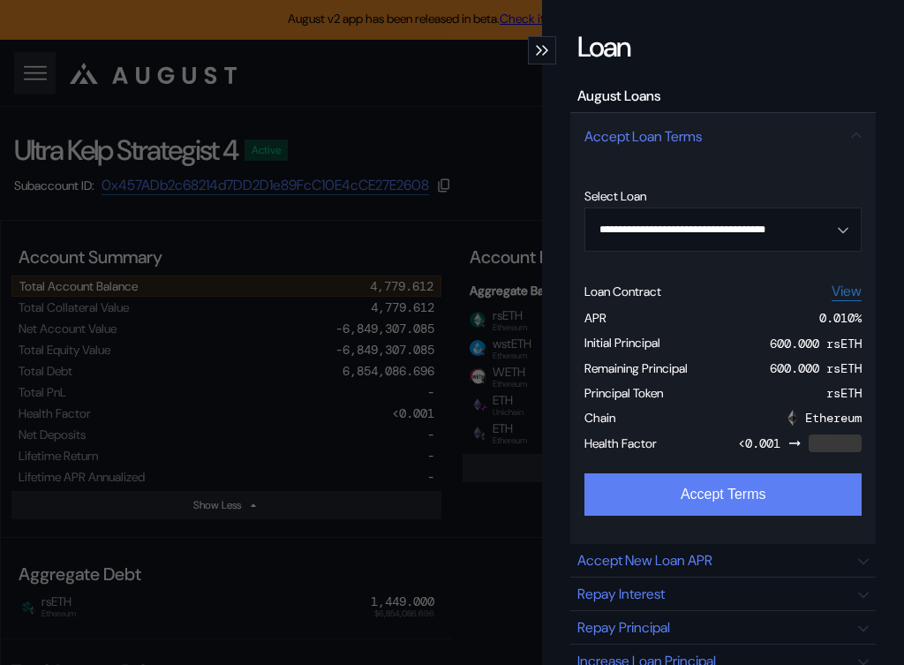
click at [657, 506] on button "Accept Terms" at bounding box center [722, 494] width 277 height 42
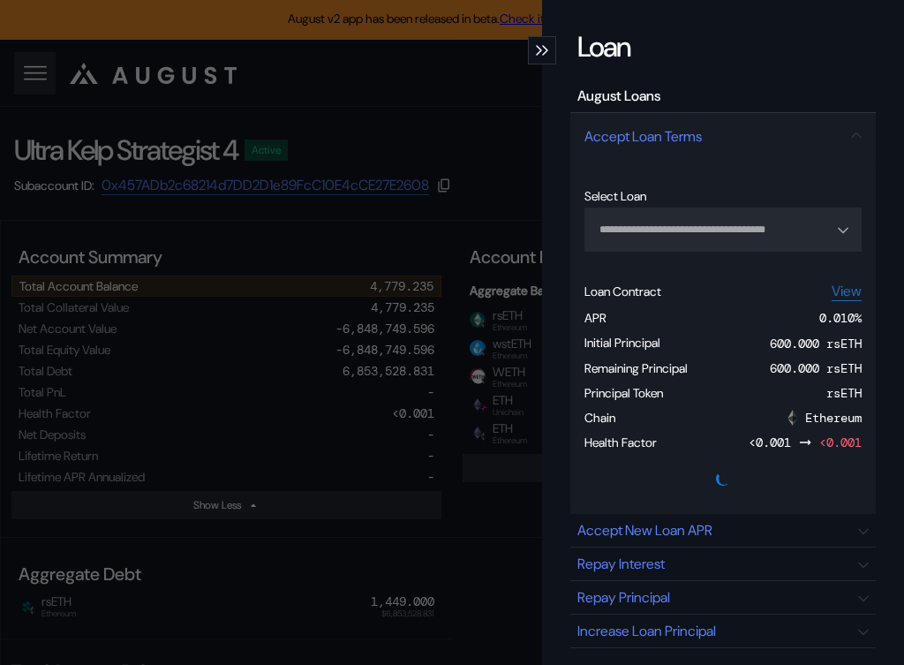
type input "**********"
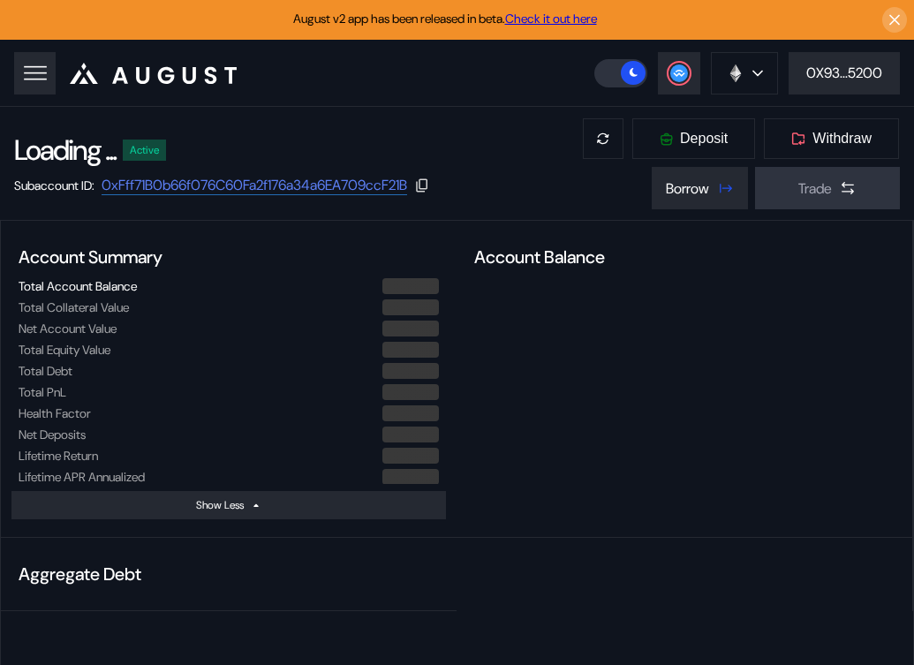
select select "*"
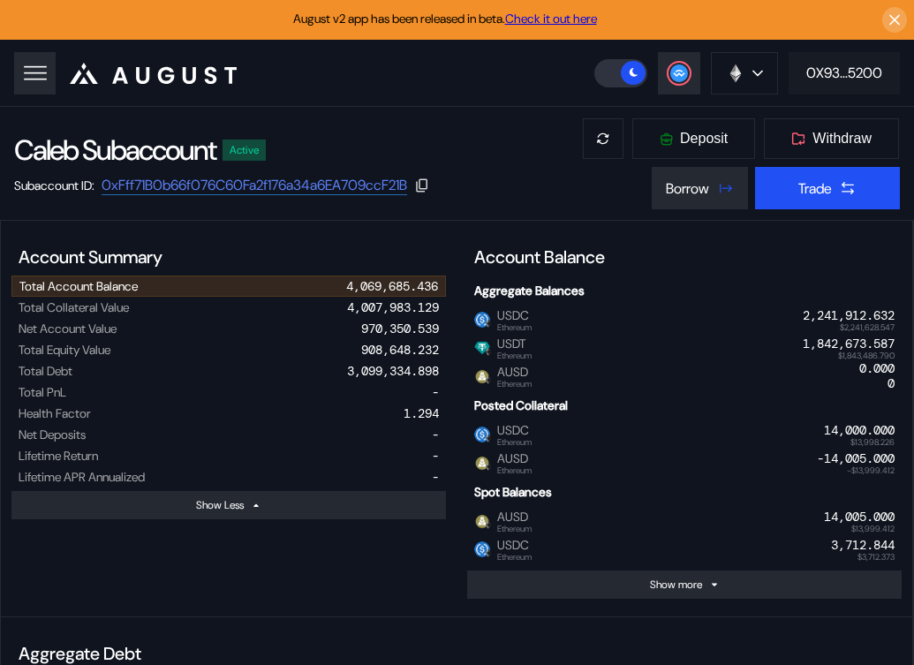
click at [844, 87] on button "0X93...5200" at bounding box center [843, 73] width 111 height 42
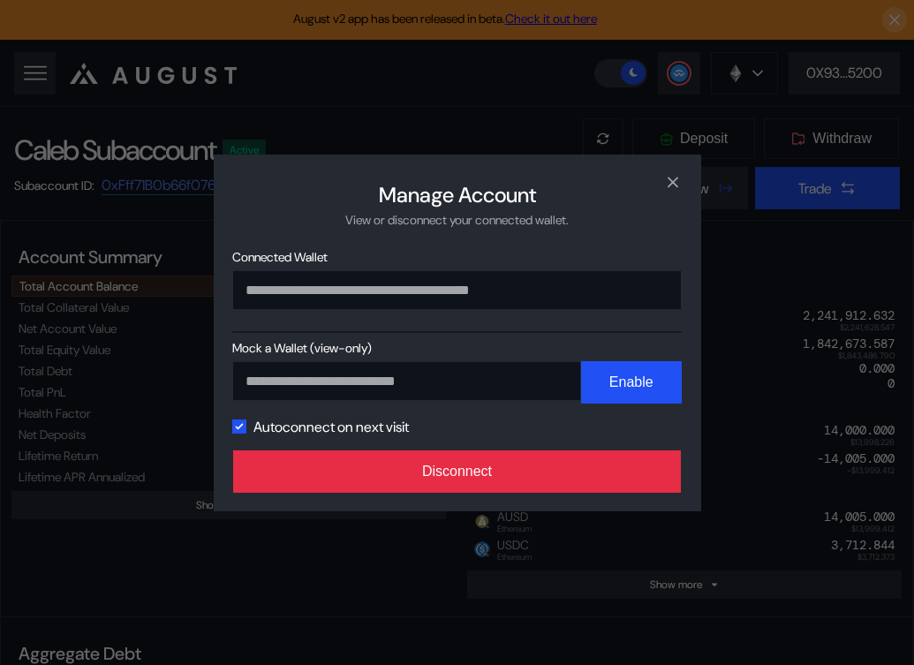
click at [586, 487] on button "Disconnect" at bounding box center [457, 471] width 448 height 42
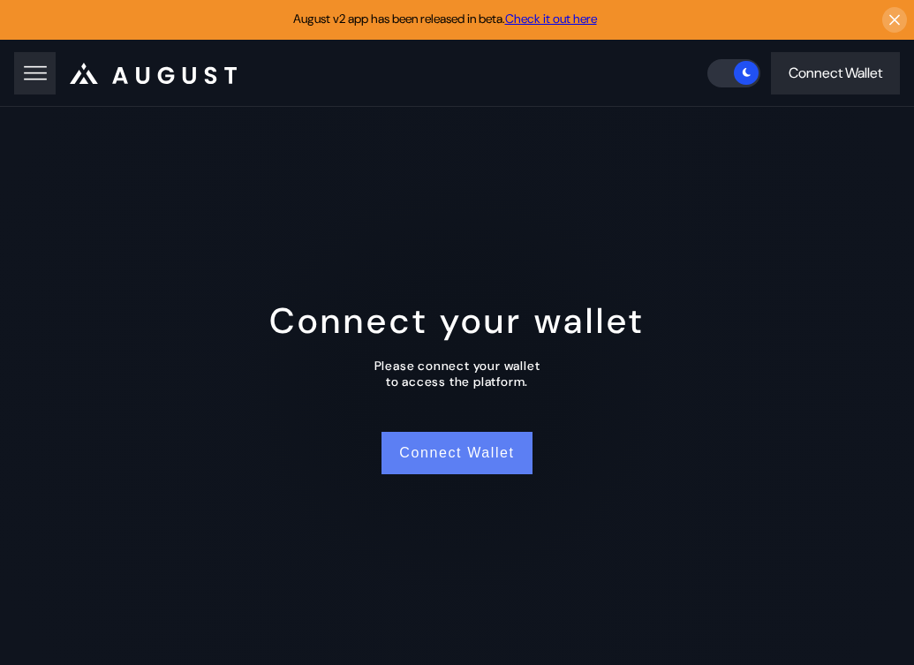
click at [471, 453] on button "Connect Wallet" at bounding box center [456, 453] width 150 height 42
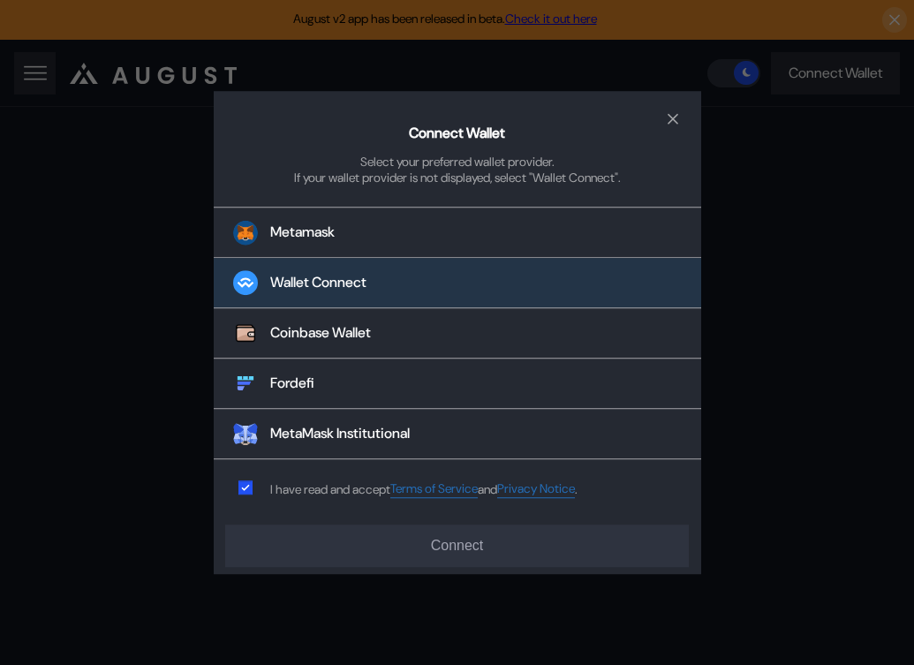
click at [337, 291] on div "Wallet Connect" at bounding box center [318, 283] width 96 height 19
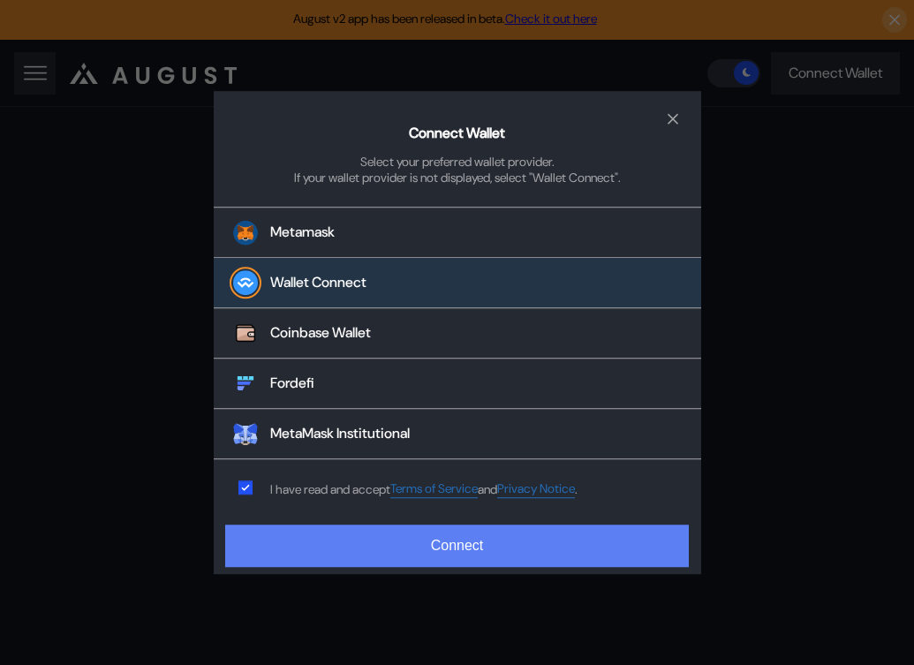
click at [438, 529] on button "Connect" at bounding box center [456, 545] width 463 height 42
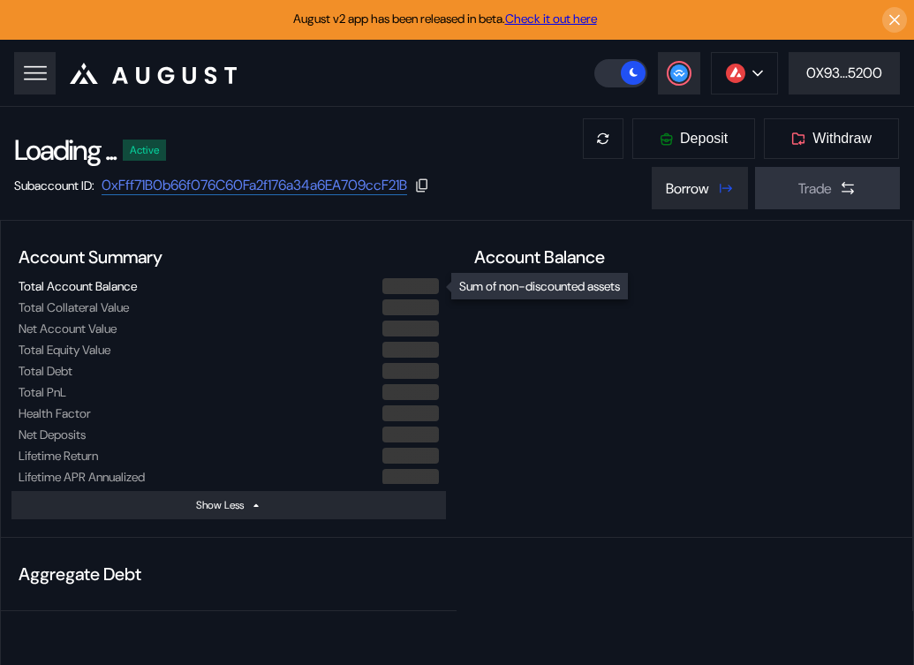
select select "*"
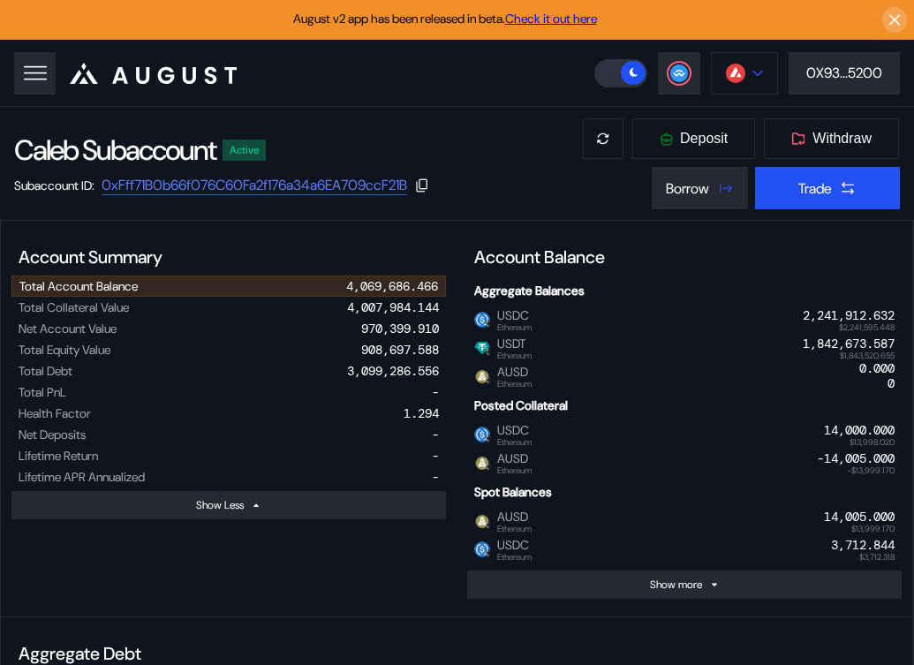
click at [736, 84] on button at bounding box center [744, 73] width 67 height 42
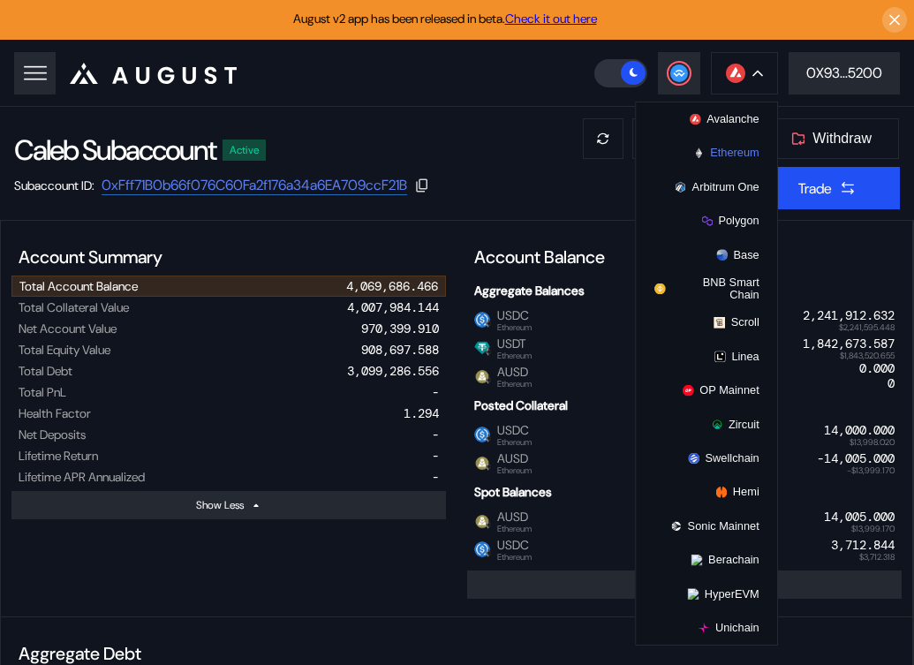
click at [713, 153] on button "Ethereum" at bounding box center [706, 153] width 141 height 34
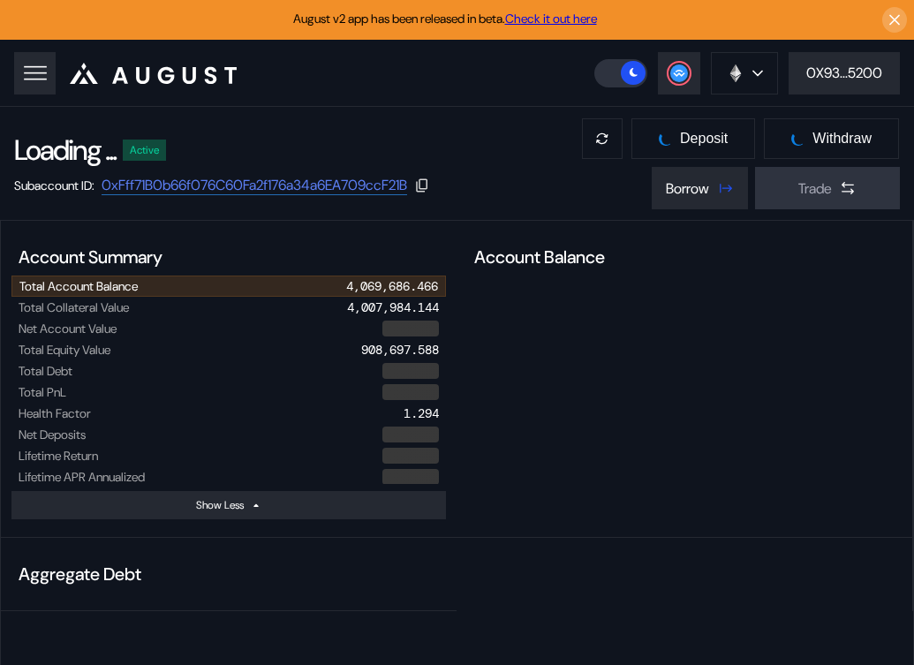
select select "*"
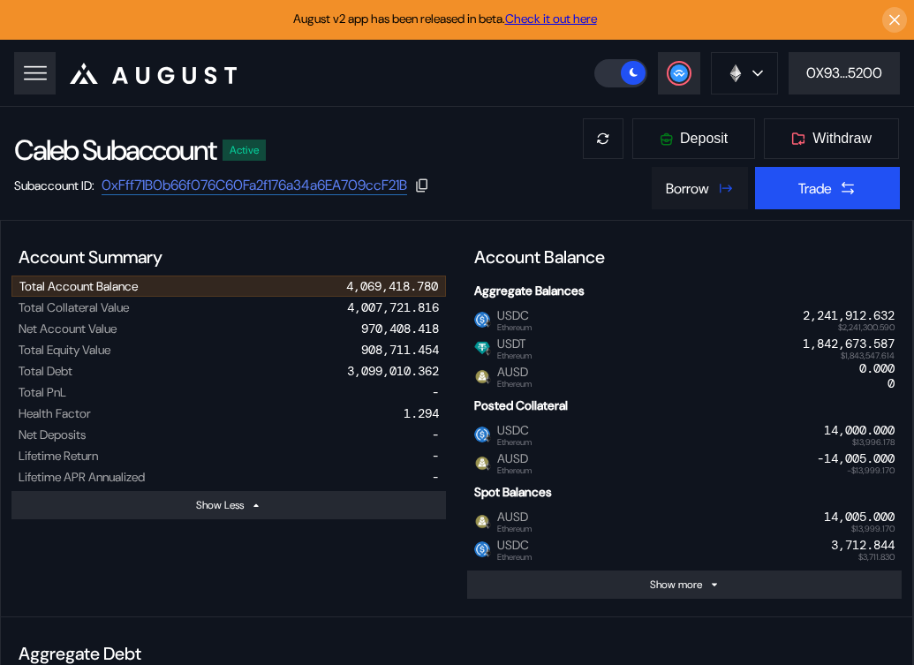
click at [695, 194] on div "Borrow" at bounding box center [687, 188] width 43 height 19
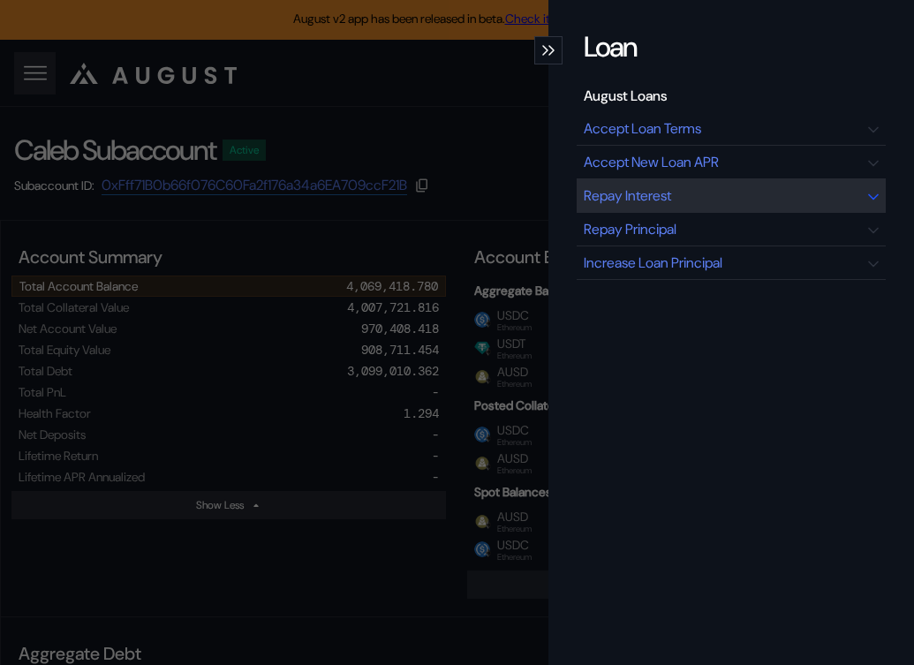
click at [660, 200] on div "Repay Interest" at bounding box center [626, 195] width 87 height 19
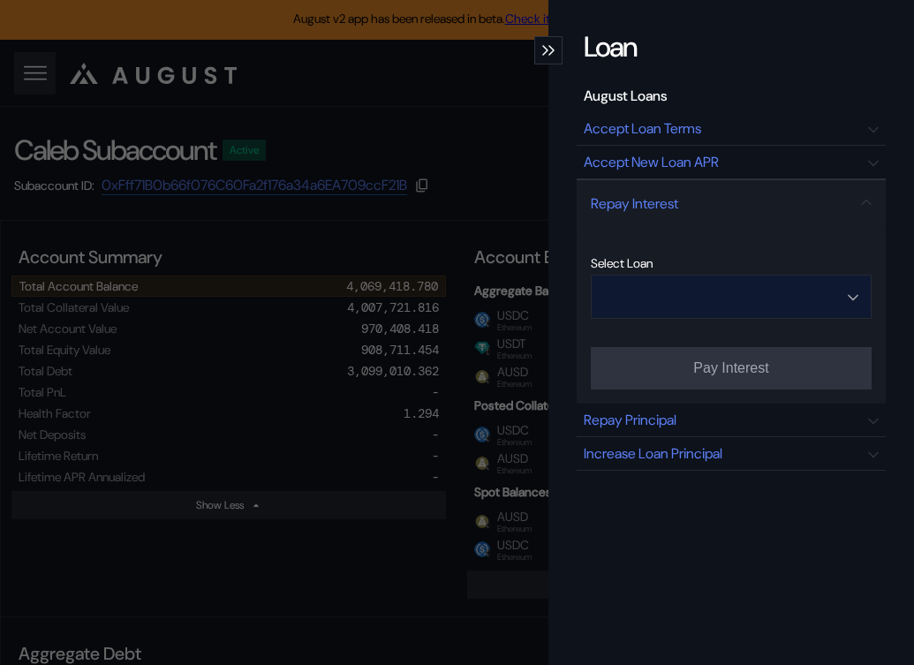
click at [746, 297] on input "Open menu" at bounding box center [721, 296] width 235 height 42
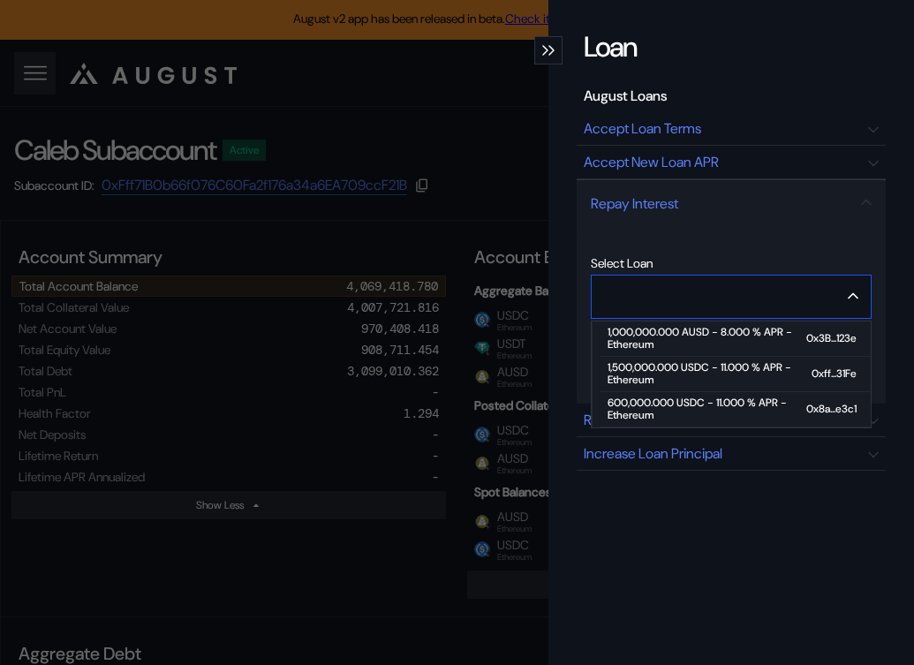
click at [701, 338] on div "1,000,000.000 AUSD - 8.000 % APR - Ethereum" at bounding box center [706, 339] width 199 height 26
type input "**********"
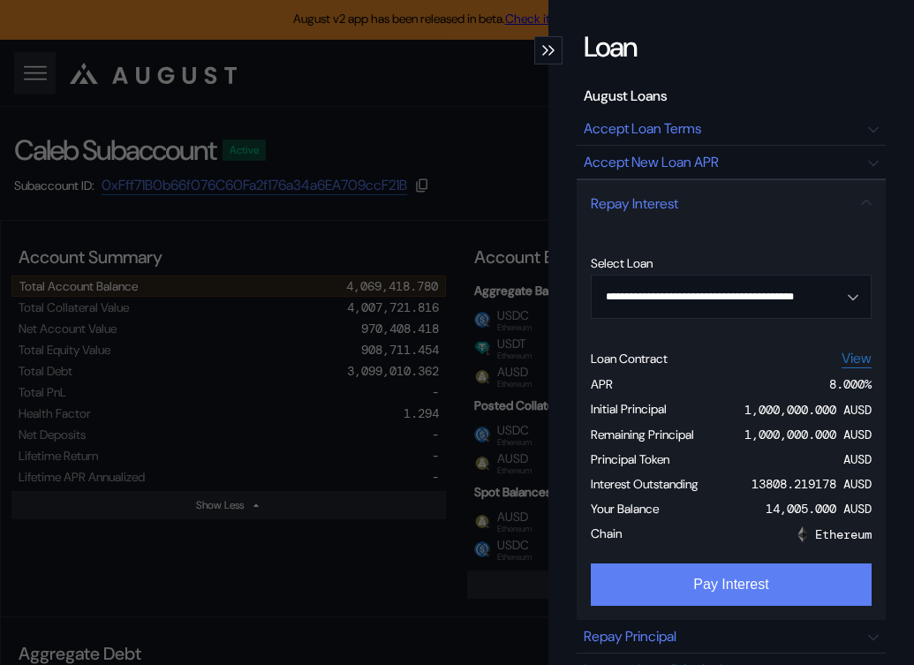
click at [706, 588] on button "Pay Interest" at bounding box center [731, 584] width 281 height 42
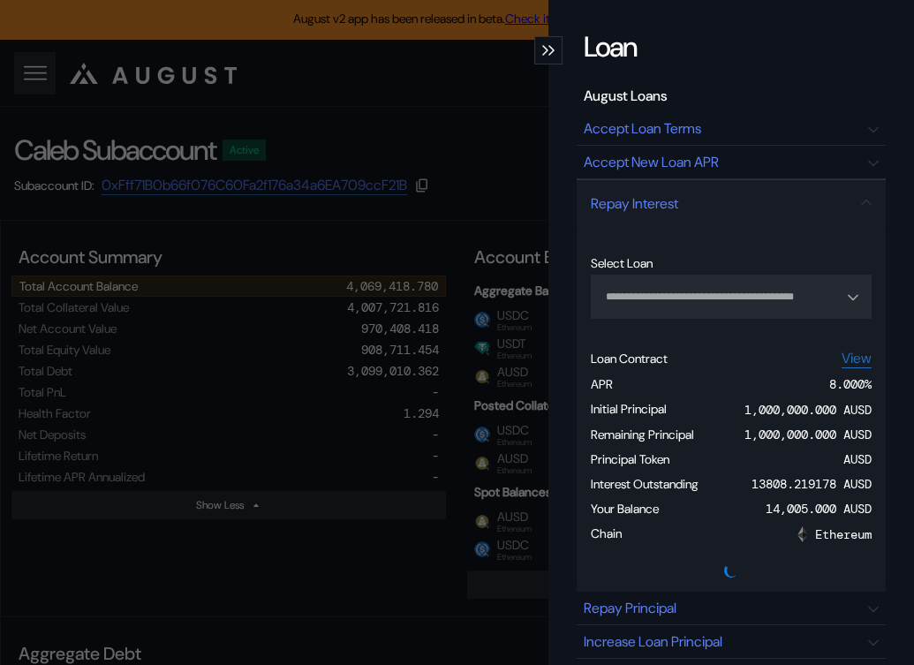
click at [552, 49] on icon "modal" at bounding box center [551, 50] width 6 height 11
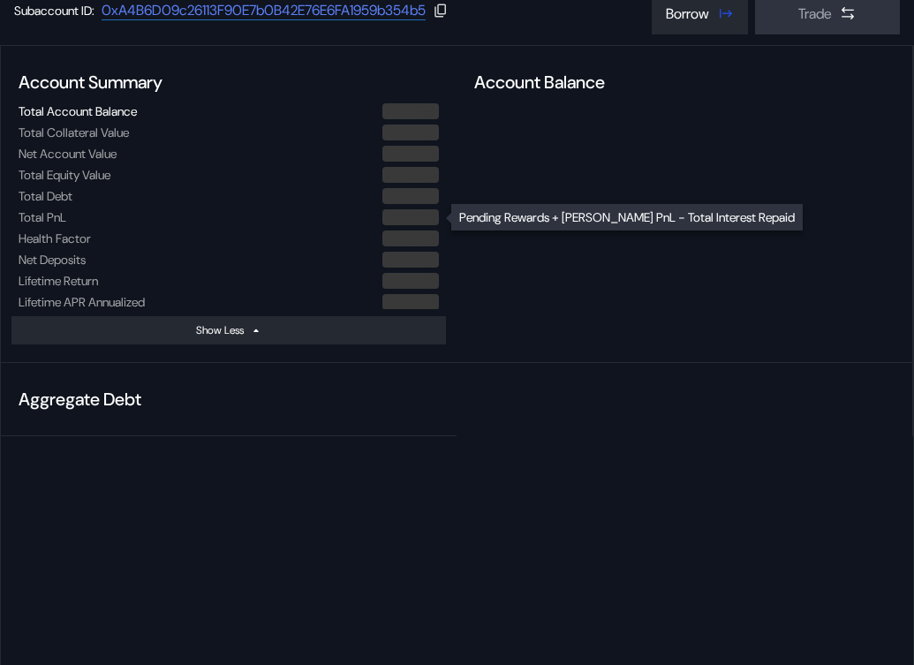
scroll to position [277, 0]
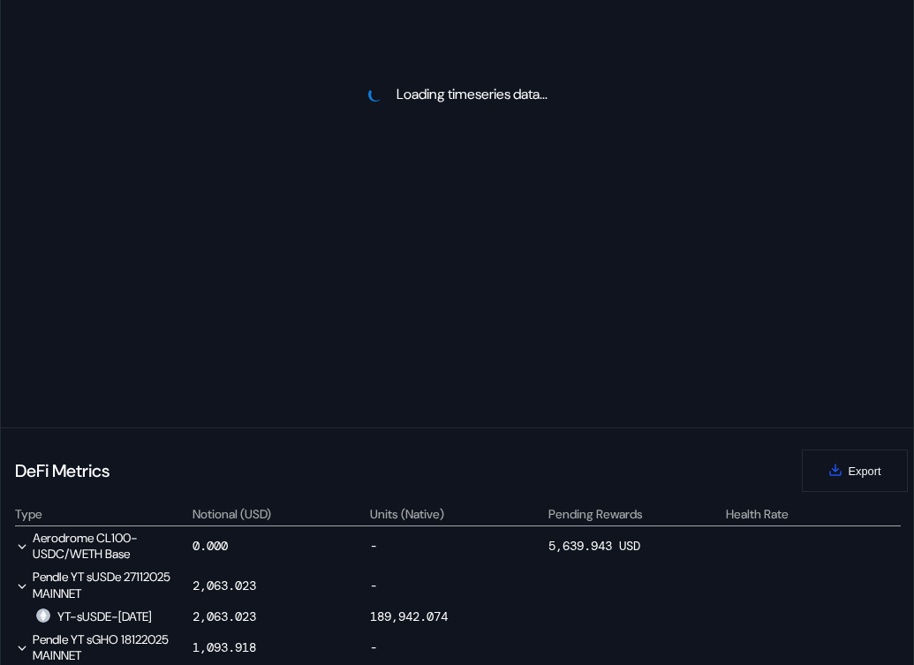
select select "*"
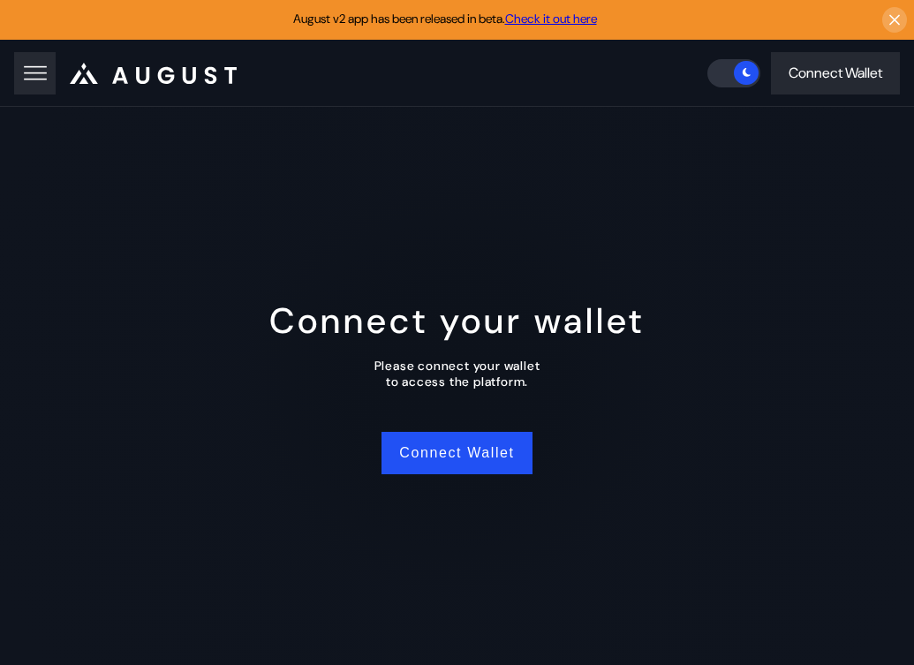
scroll to position [0, 0]
click at [463, 445] on button "Connect Wallet" at bounding box center [456, 453] width 150 height 42
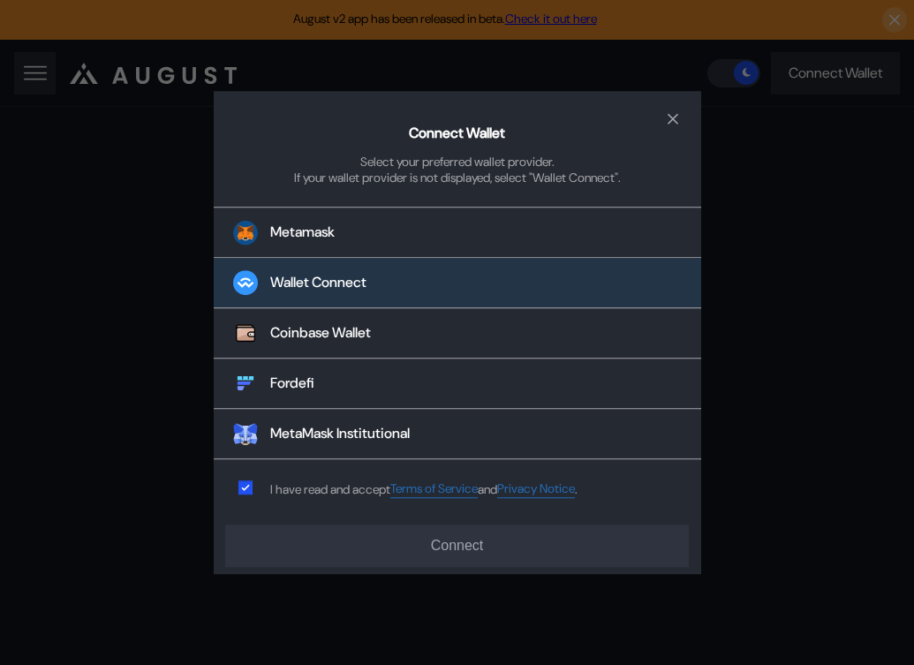
click at [403, 286] on button "Wallet Connect" at bounding box center [457, 284] width 487 height 50
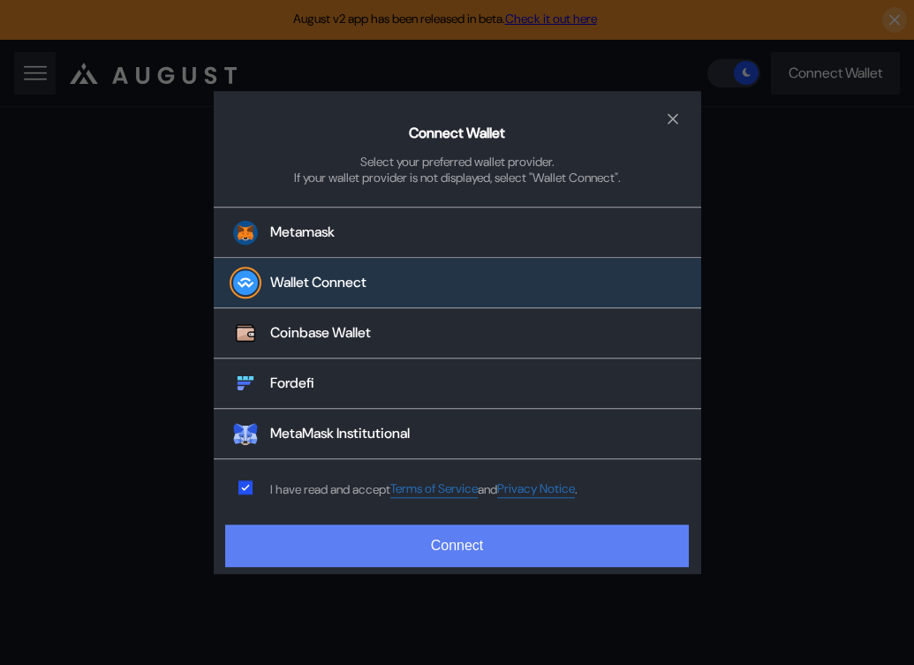
click at [457, 538] on button "Connect" at bounding box center [456, 545] width 463 height 42
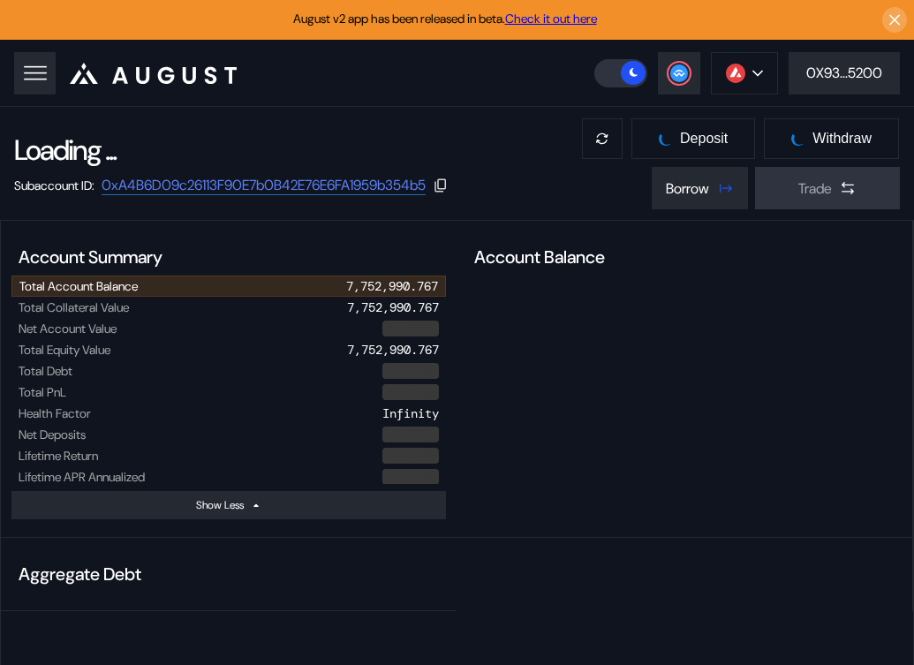
select select "*"
click at [742, 72] on img at bounding box center [735, 73] width 19 height 19
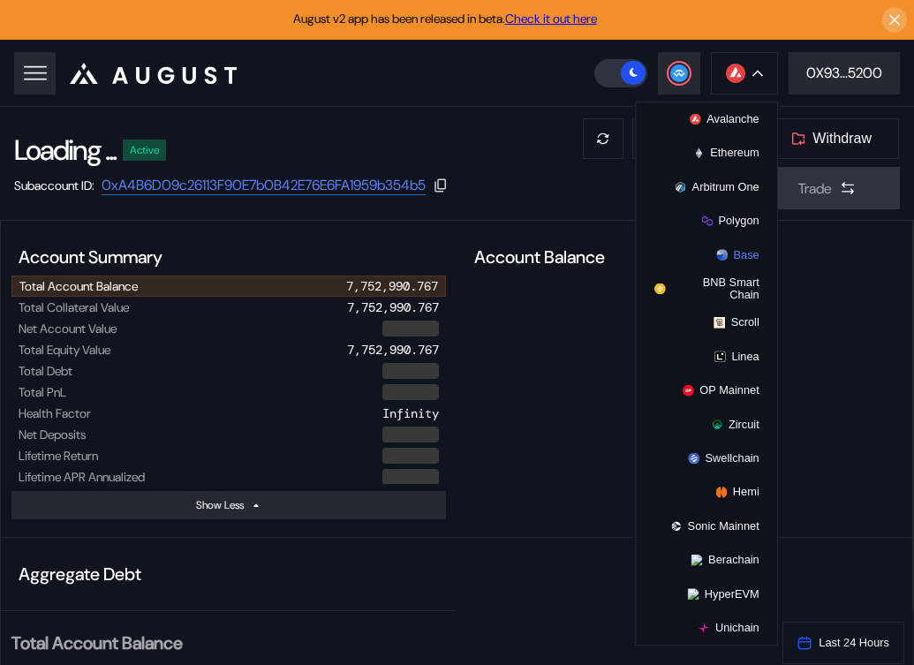
click at [732, 255] on button "Base" at bounding box center [706, 254] width 141 height 34
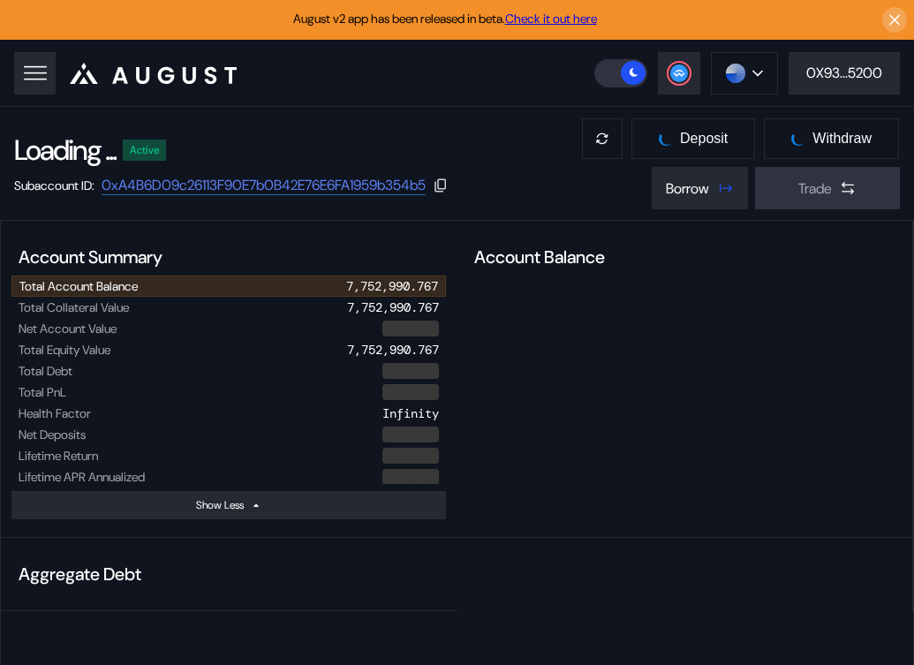
select select "*"
click at [30, 69] on icon at bounding box center [35, 73] width 25 height 25
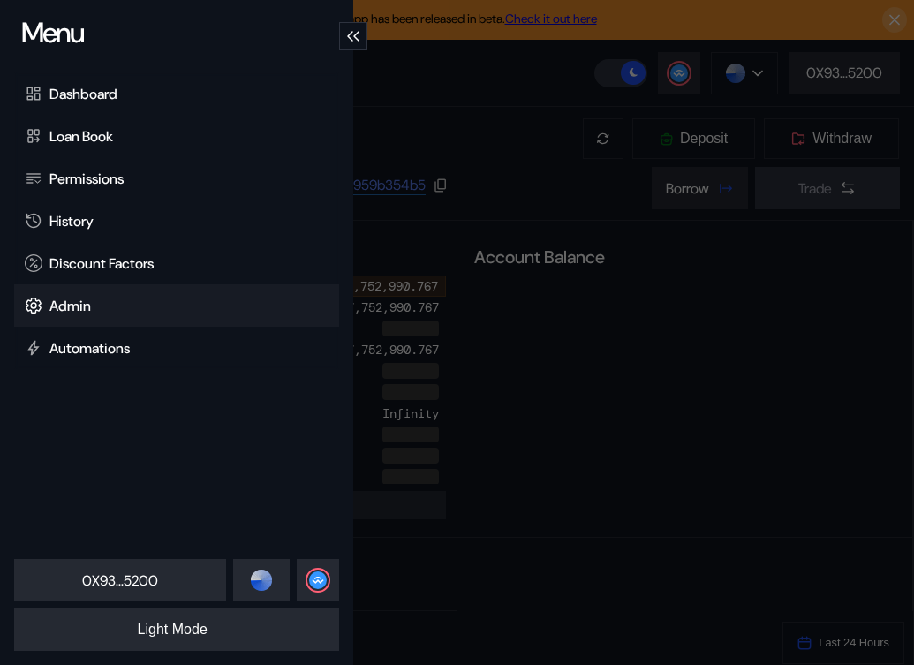
click at [80, 305] on div "Admin" at bounding box center [69, 306] width 41 height 19
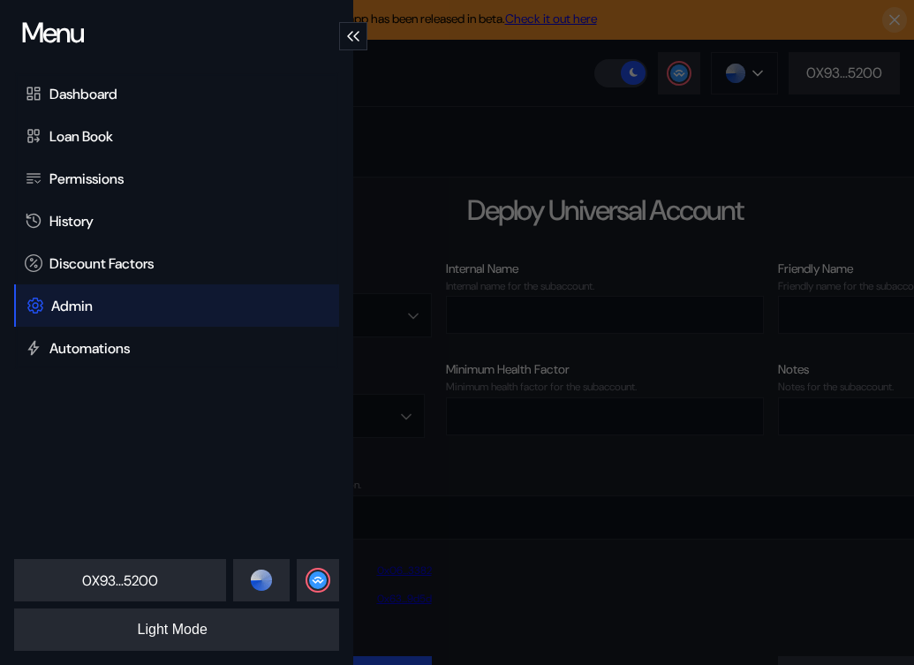
click at [648, 166] on div "Menu Dashboard Loan Book Permissions History Discount Factors Admin Automations…" at bounding box center [457, 332] width 914 height 665
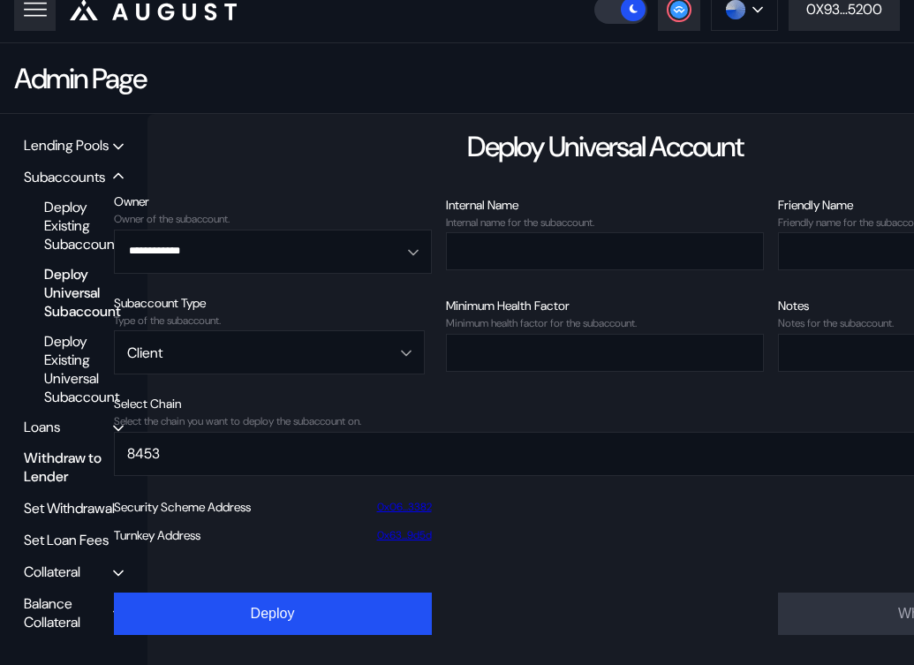
scroll to position [71, 0]
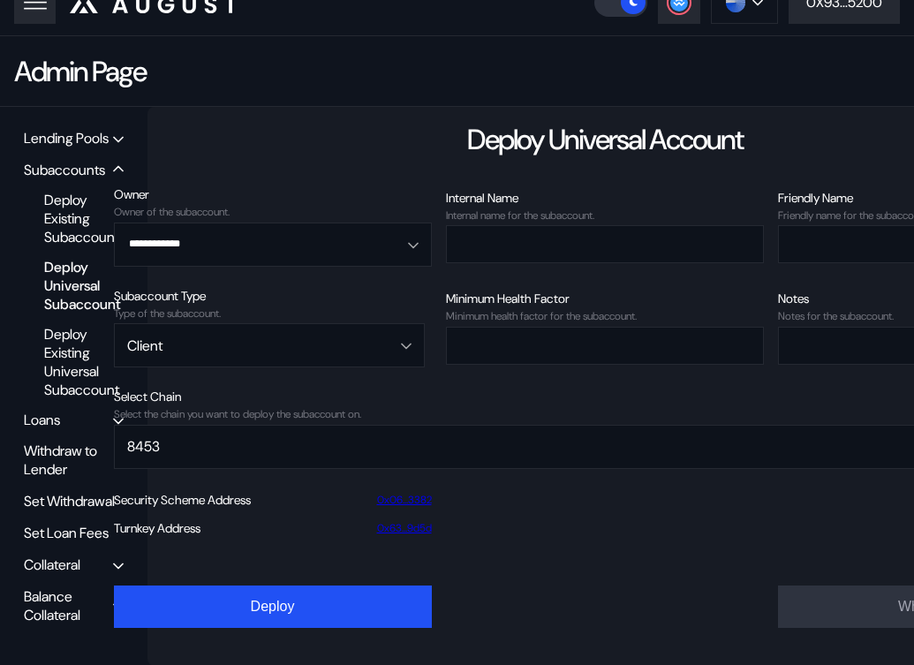
click at [57, 607] on div "Balance Collateral" at bounding box center [68, 605] width 89 height 37
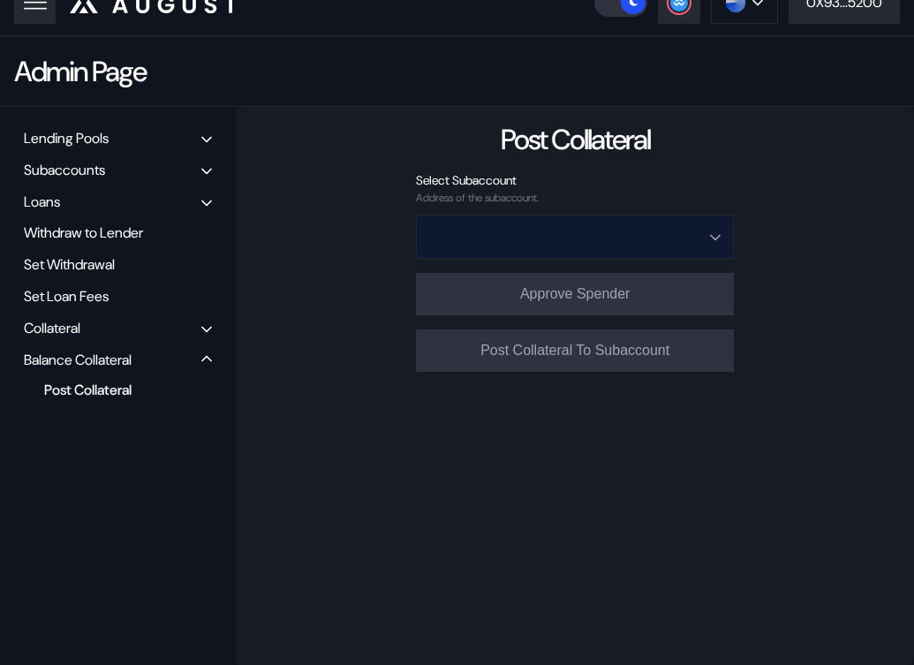
click at [593, 248] on input "Open menu" at bounding box center [565, 236] width 272 height 42
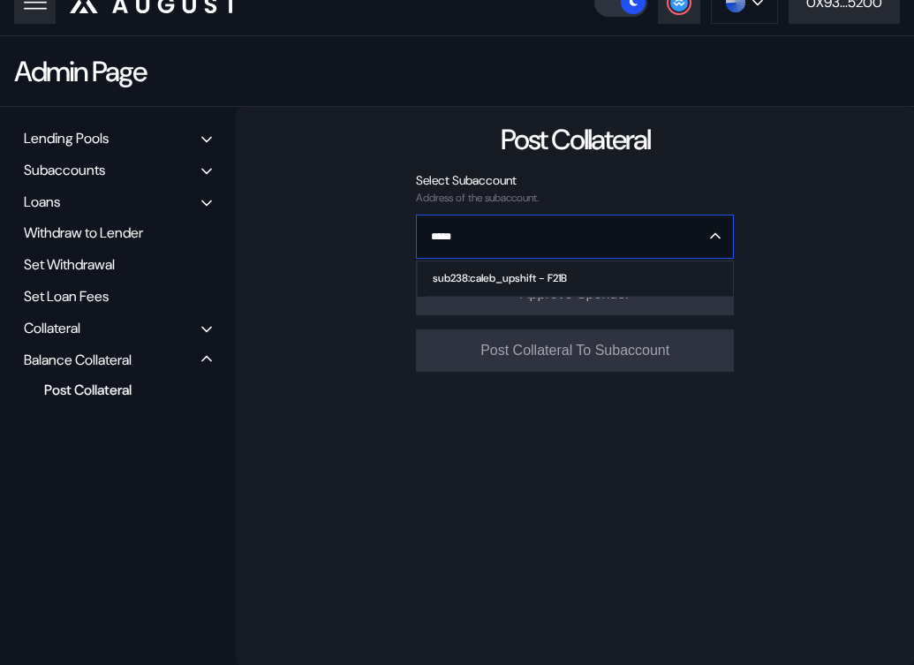
click at [600, 273] on span "sub238:caleb_upshift - F21B" at bounding box center [578, 278] width 307 height 35
type input "**********"
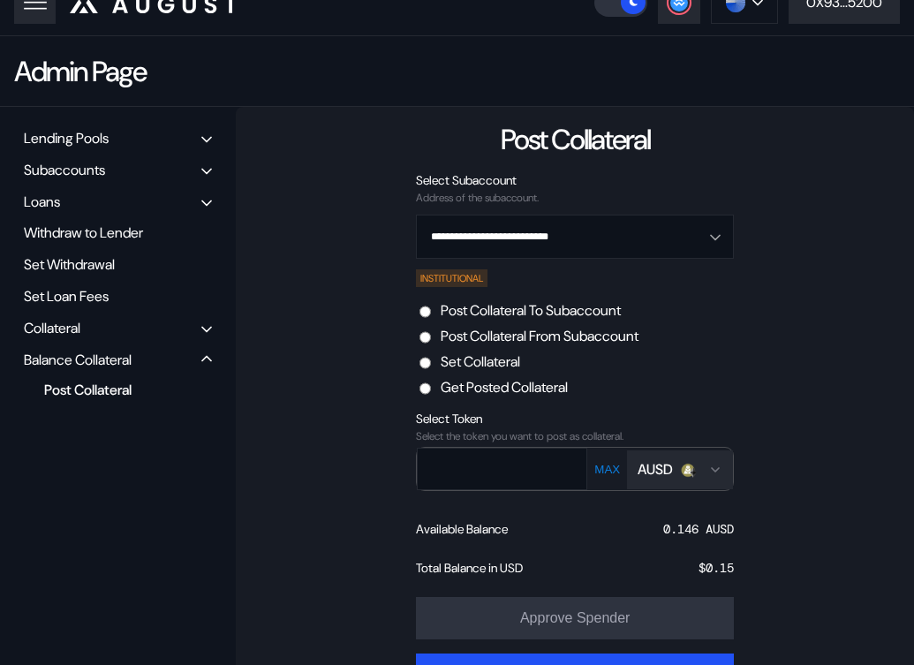
click at [508, 356] on label "Set Collateral" at bounding box center [479, 361] width 79 height 19
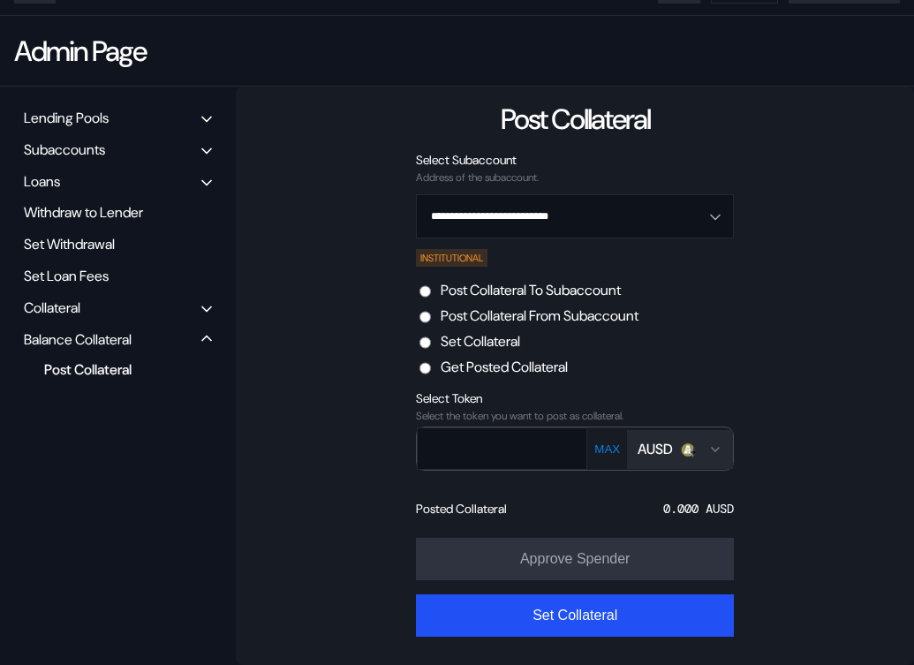
scroll to position [90, 0]
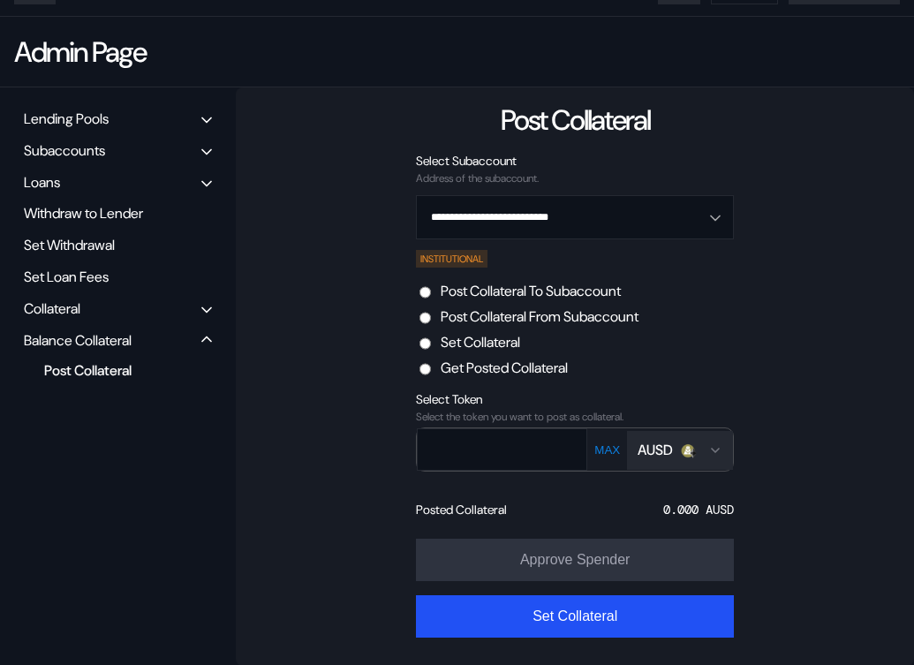
click at [681, 450] on img "Open menu for selecting token for payment" at bounding box center [688, 450] width 16 height 16
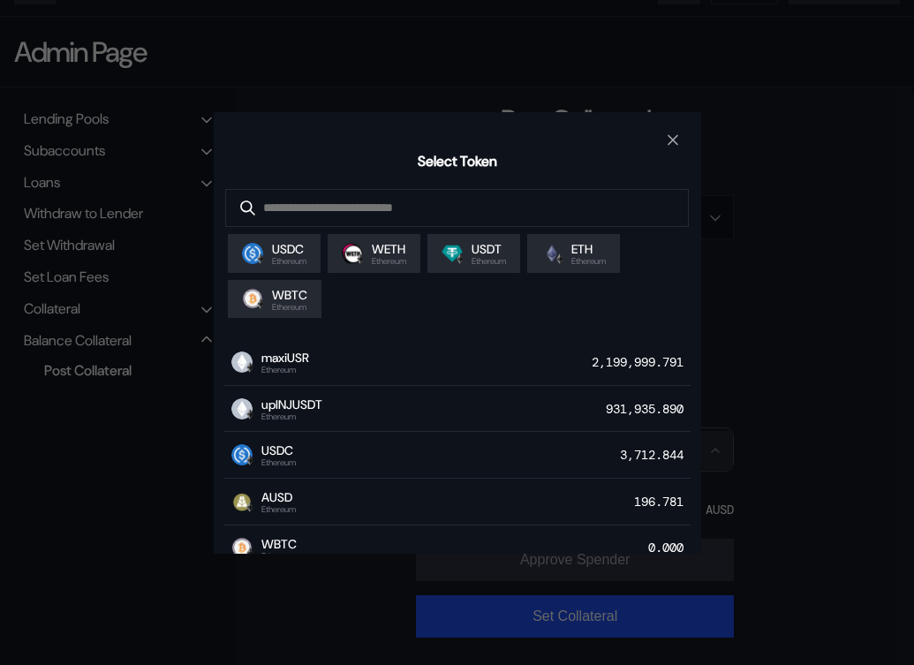
click at [777, 137] on div "Select Token USDC Ethereum WETH Ethereum USDT Ethereum ETH Ethereum WBTC Ethere…" at bounding box center [457, 332] width 914 height 665
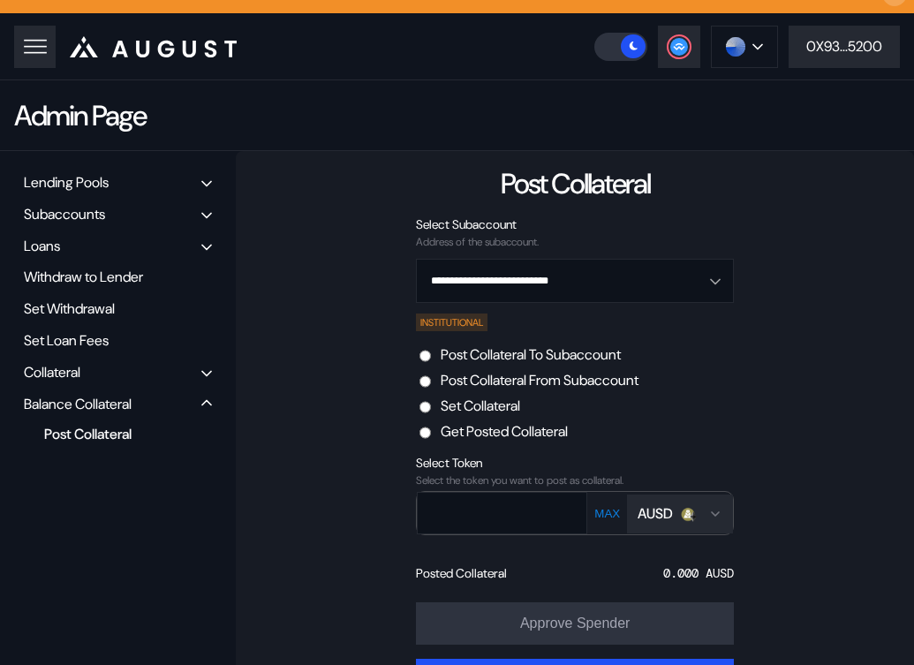
scroll to position [0, 0]
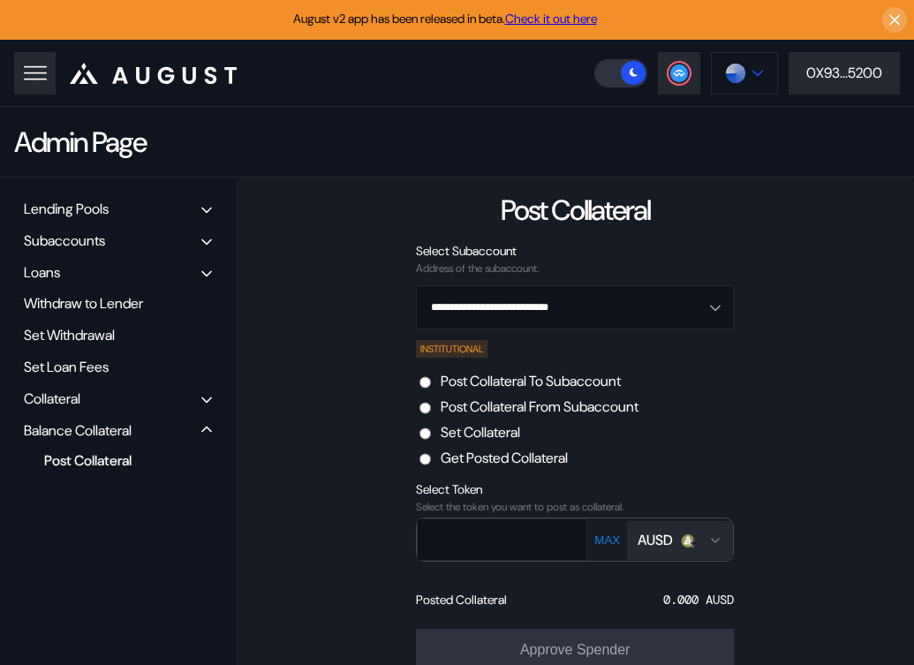
click at [735, 88] on button at bounding box center [744, 73] width 67 height 42
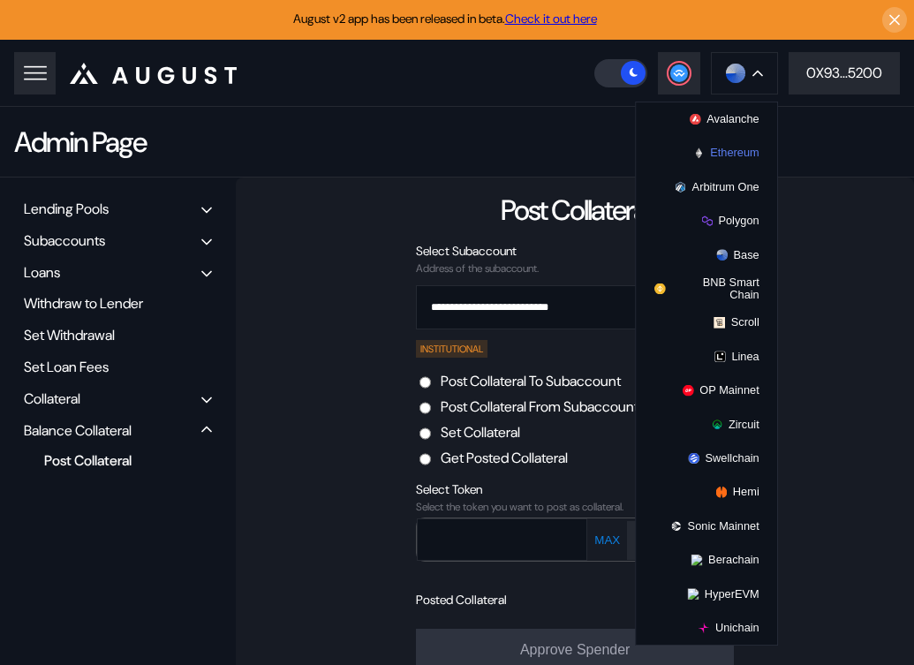
click at [735, 160] on button "Ethereum" at bounding box center [706, 153] width 141 height 34
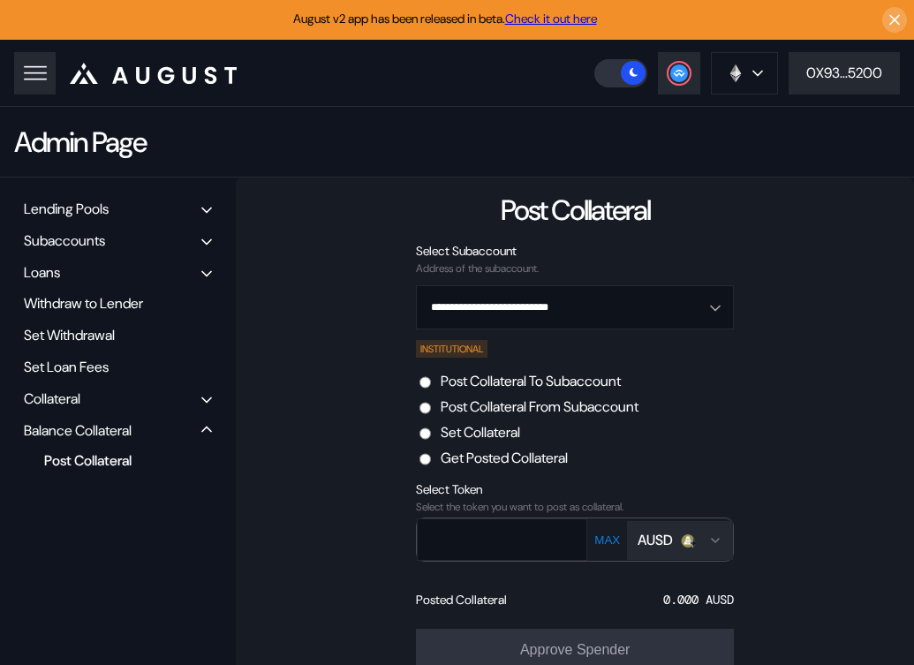
scroll to position [91, 0]
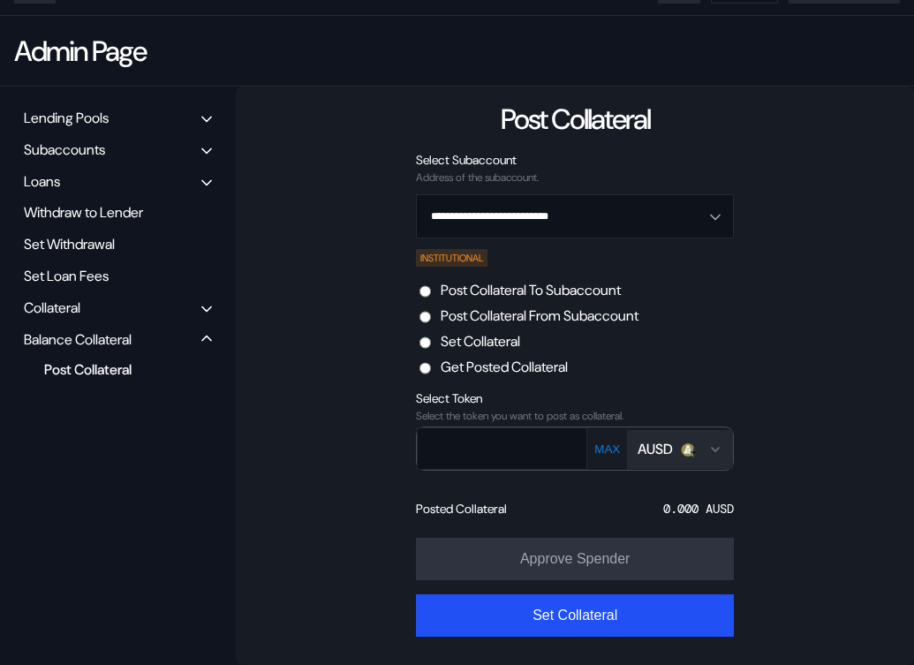
click at [662, 443] on div "AUSD" at bounding box center [654, 449] width 35 height 19
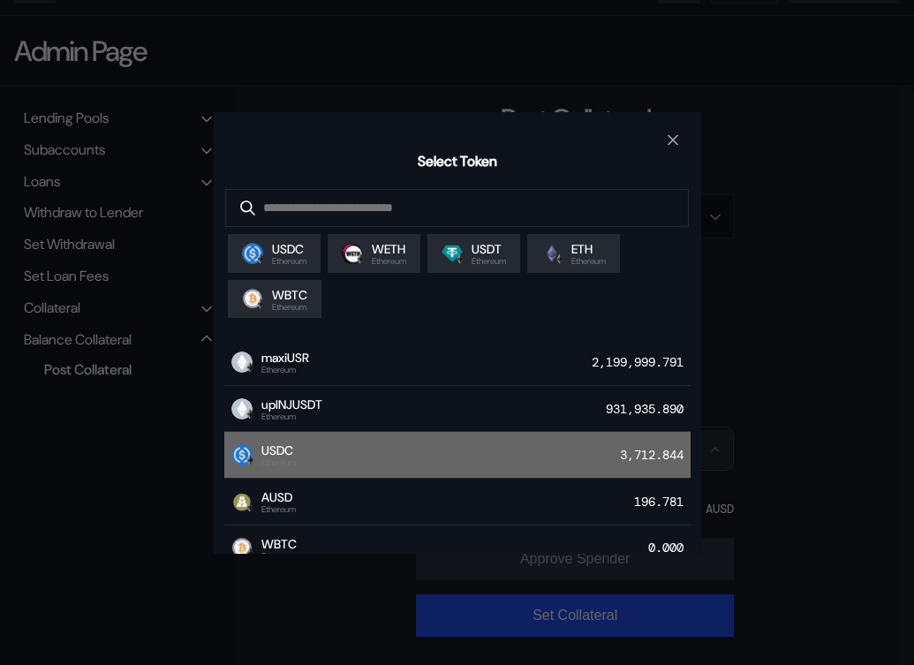
click at [490, 458] on div "USDC Ethereum 3,712.844" at bounding box center [457, 455] width 466 height 47
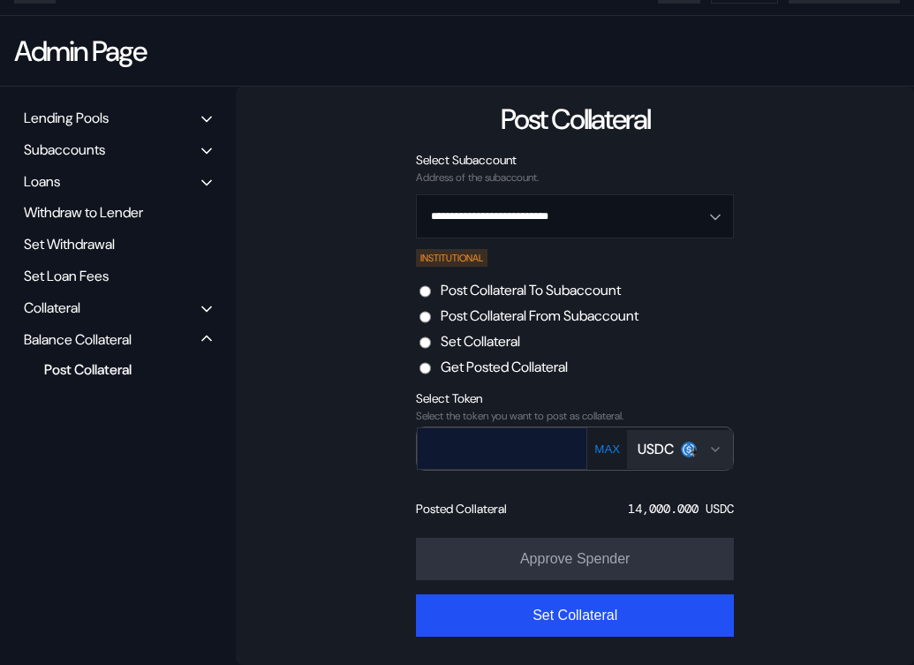
click at [513, 466] on input "text" at bounding box center [489, 448] width 143 height 36
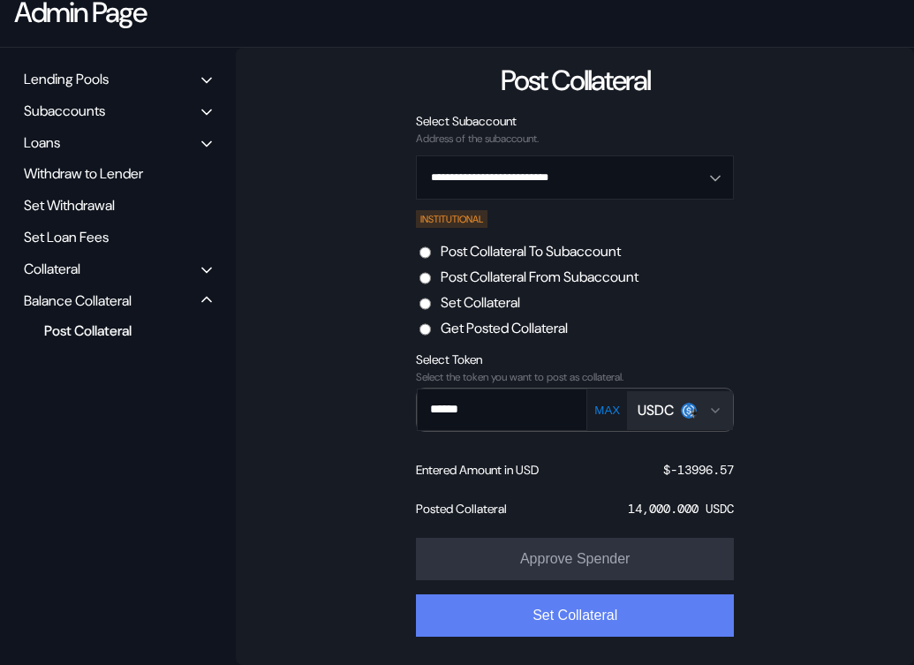
type input "******"
click at [559, 610] on button "Set Collateral" at bounding box center [575, 615] width 318 height 42
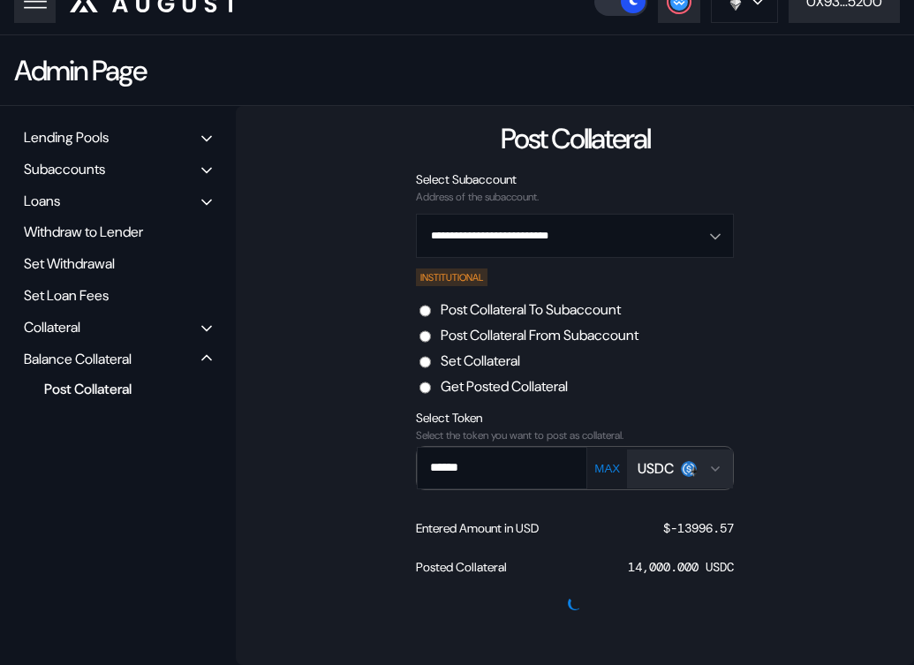
scroll to position [71, 0]
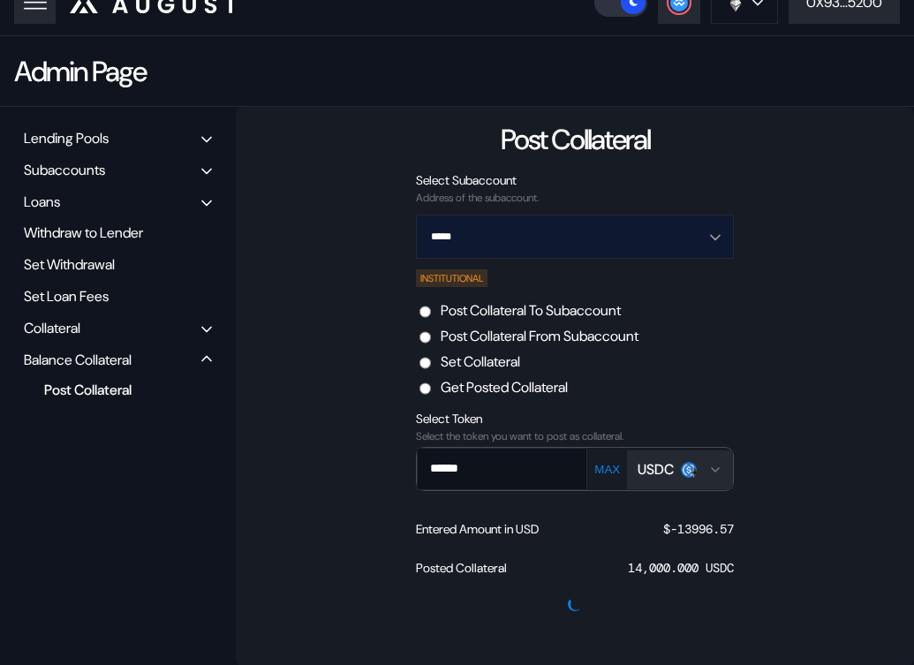
click at [545, 230] on input "*****" at bounding box center [565, 236] width 272 height 42
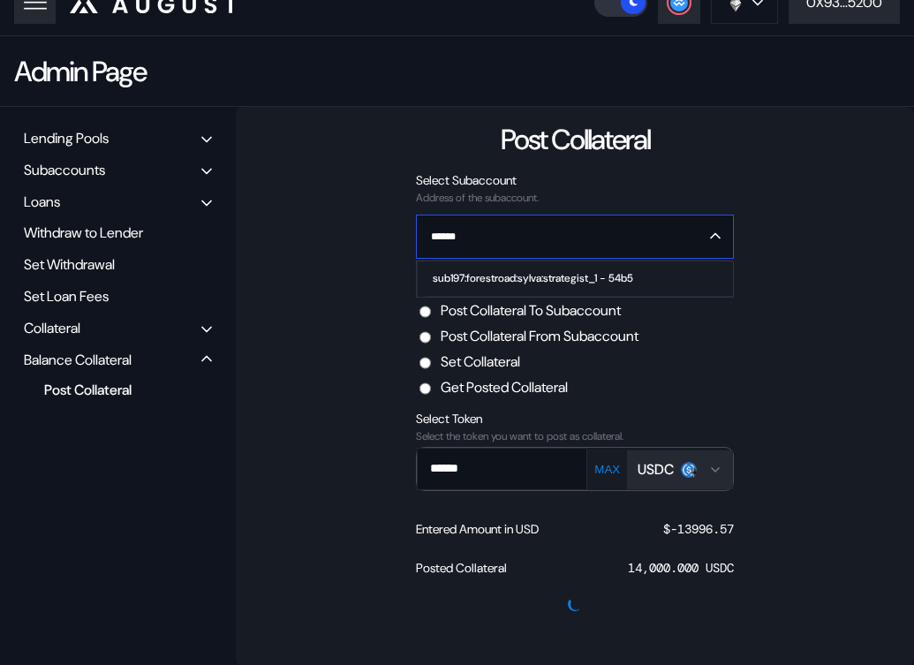
click at [541, 277] on div "sub197:forestroad:sylva:strategist_1 - 54b5" at bounding box center [533, 278] width 200 height 12
type input "**********"
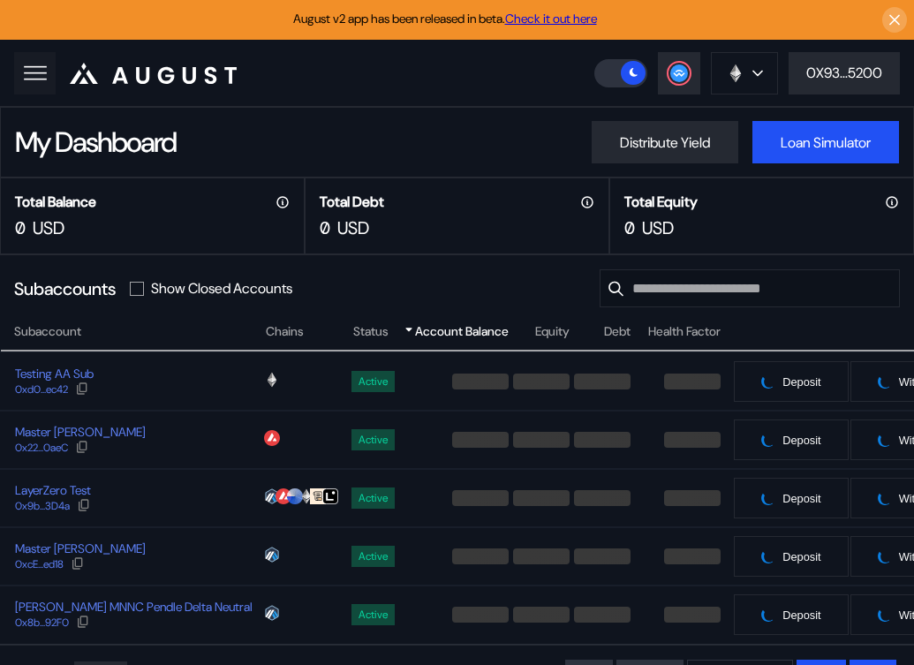
click at [39, 70] on icon at bounding box center [35, 73] width 25 height 25
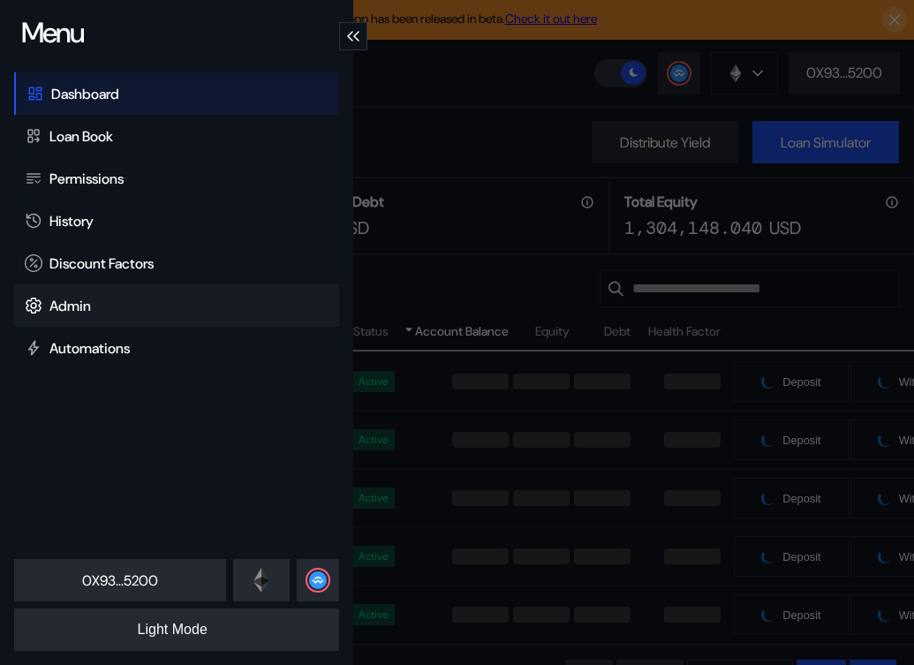
click at [79, 304] on div "Admin" at bounding box center [69, 306] width 41 height 19
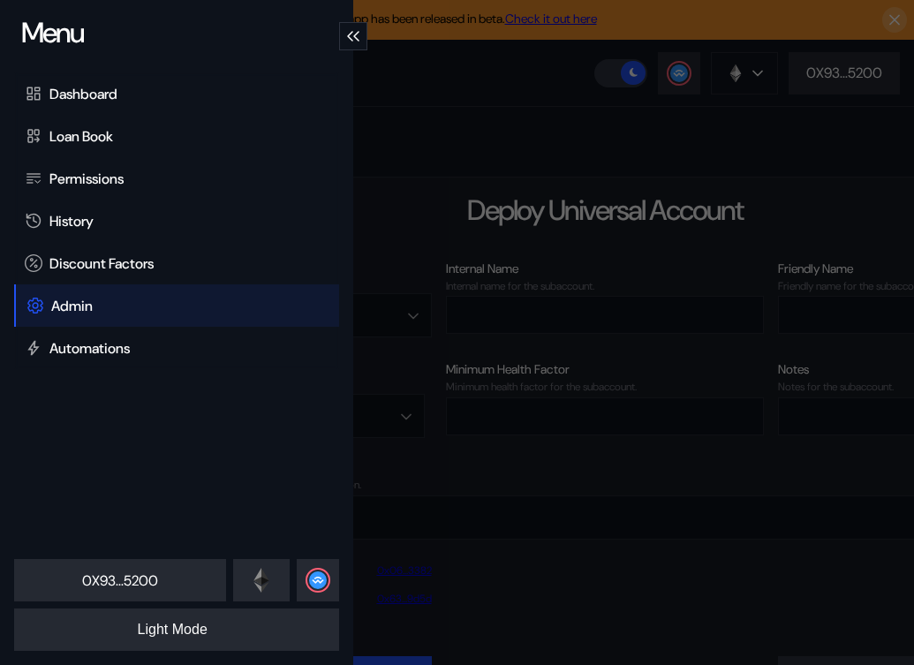
click at [644, 209] on div "Menu Dashboard Loan Book Permissions History Discount Factors Admin Automations…" at bounding box center [457, 332] width 914 height 665
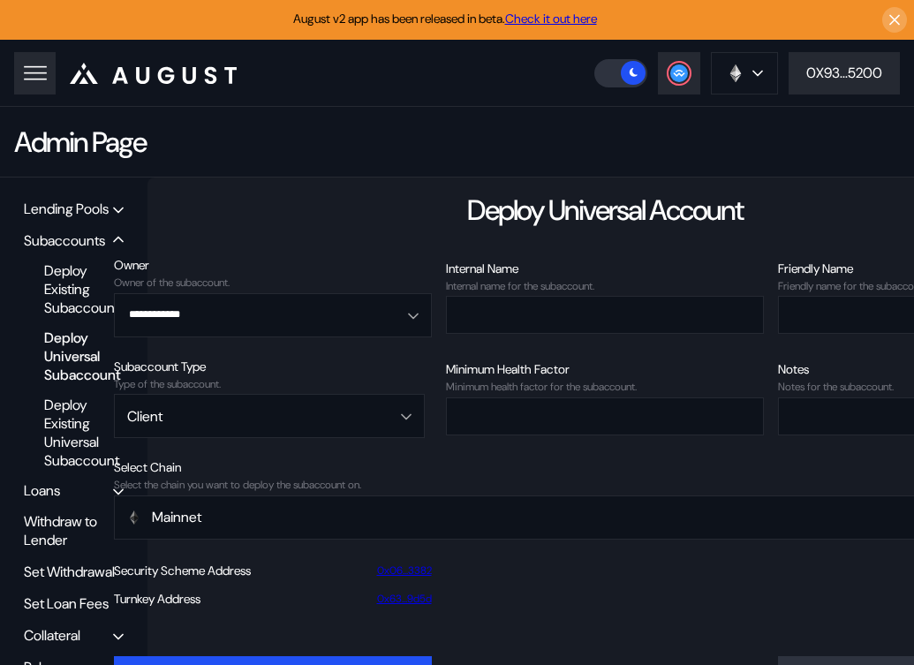
scroll to position [71, 0]
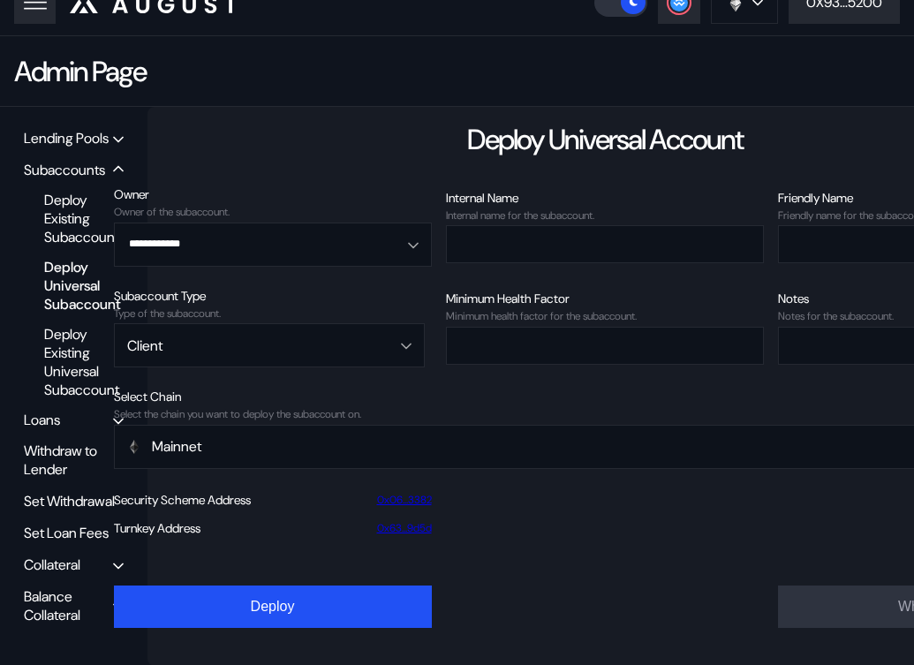
click at [72, 612] on div "Balance Collateral" at bounding box center [68, 605] width 89 height 37
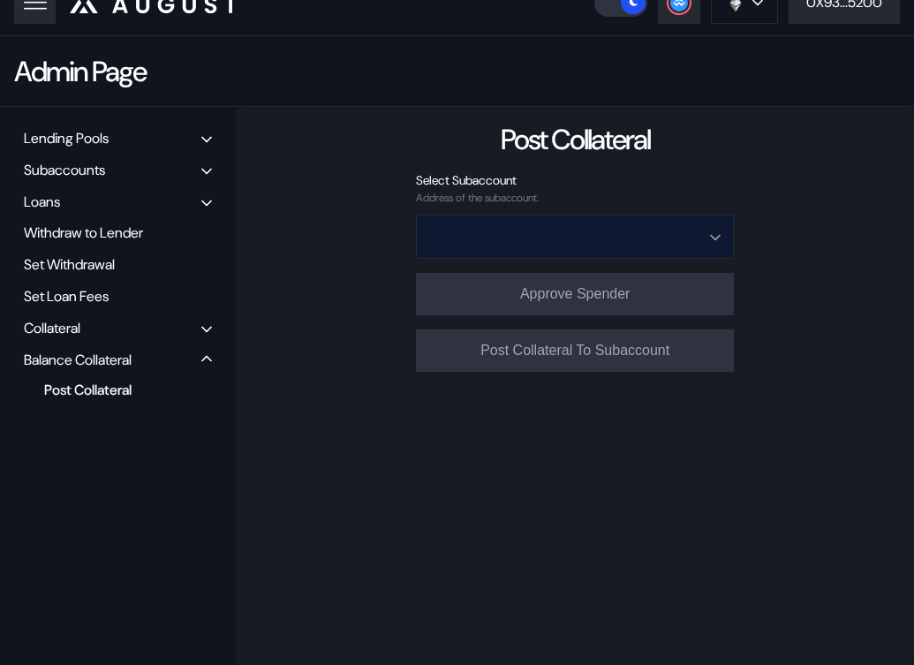
click at [553, 225] on input "Open menu" at bounding box center [565, 236] width 272 height 42
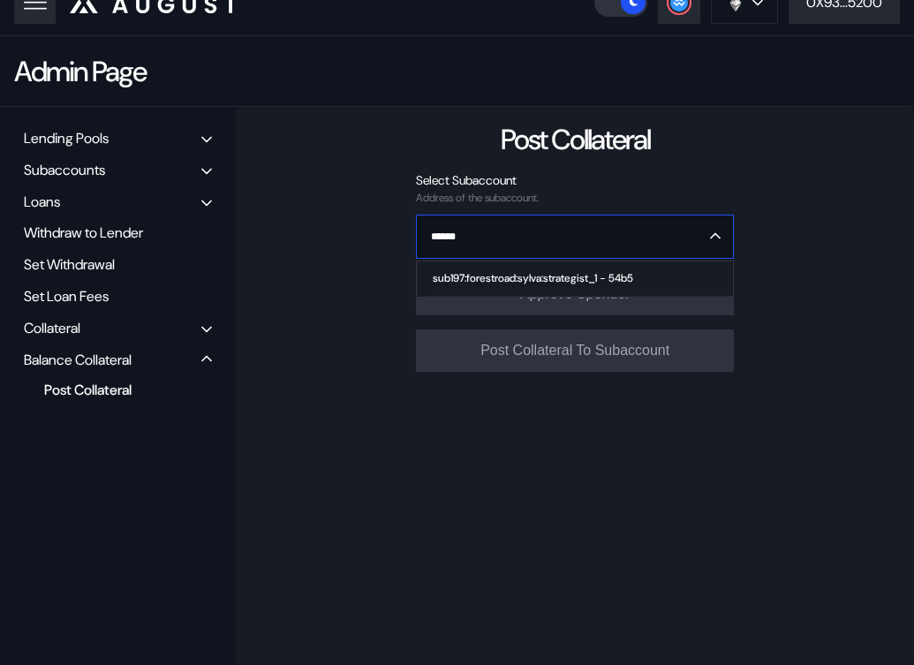
click at [549, 272] on div "sub197:forestroad:sylva:strategist_1 - 54b5" at bounding box center [533, 278] width 200 height 12
type input "**********"
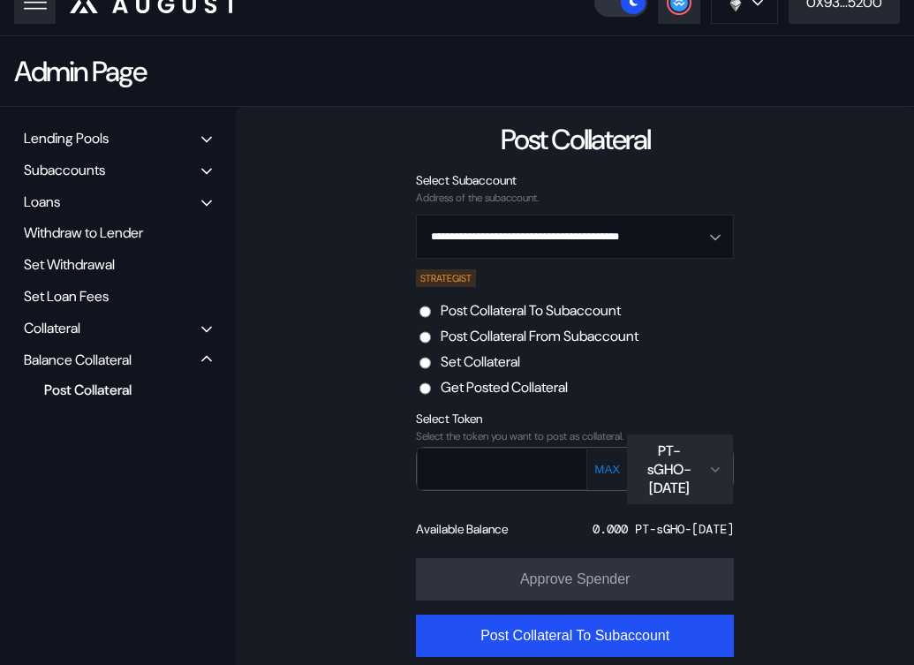
click at [478, 365] on label "Set Collateral" at bounding box center [479, 361] width 79 height 19
click at [688, 438] on div "Select the token you want to post as collateral." at bounding box center [575, 436] width 318 height 12
click at [682, 471] on div "PT-sGHO-[DATE]" at bounding box center [669, 469] width 64 height 56
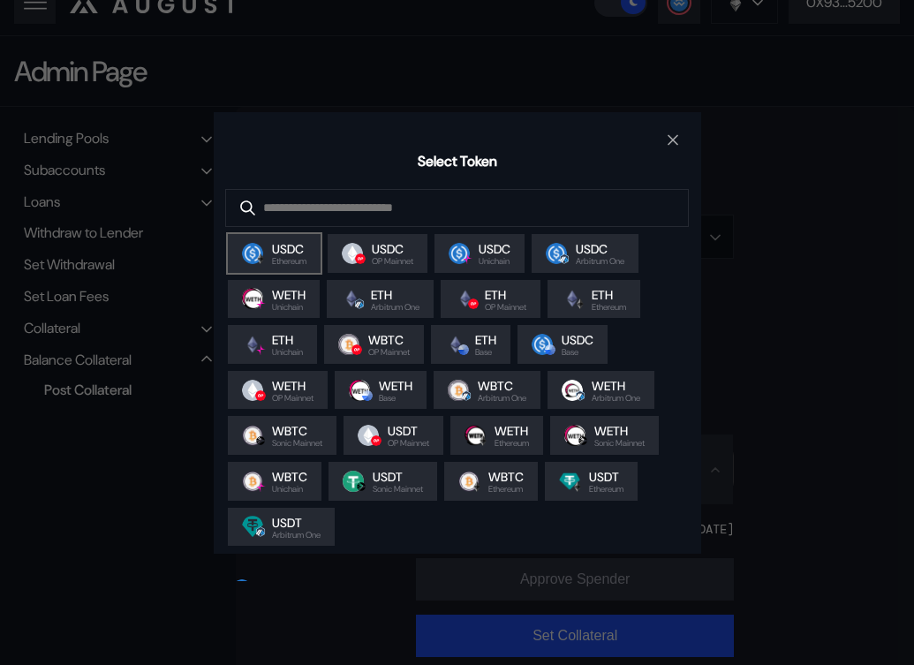
click at [299, 260] on span "Ethereum" at bounding box center [289, 261] width 34 height 9
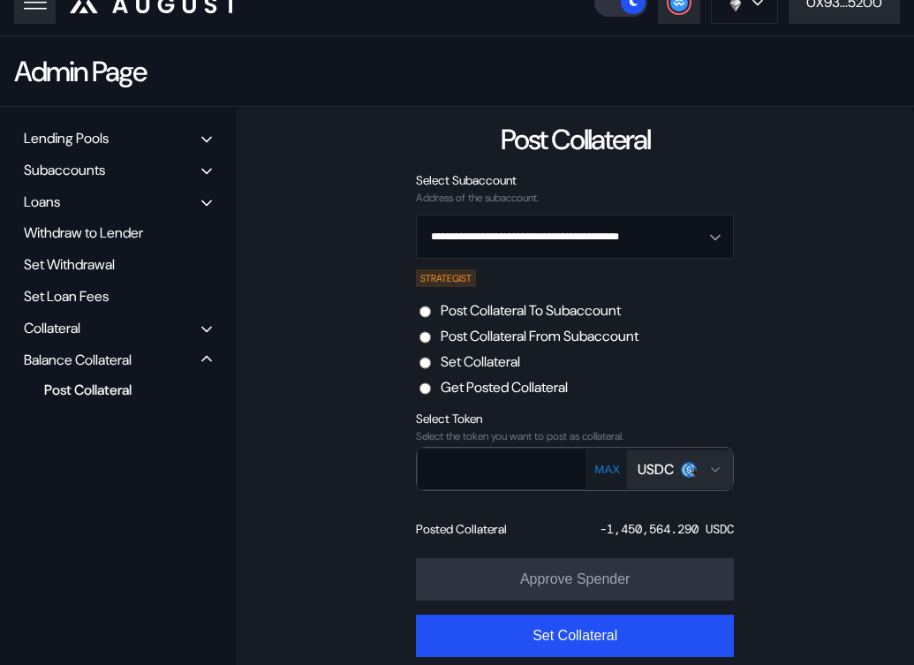
click at [627, 521] on div "-1,450,564.290 USDC" at bounding box center [666, 529] width 134 height 16
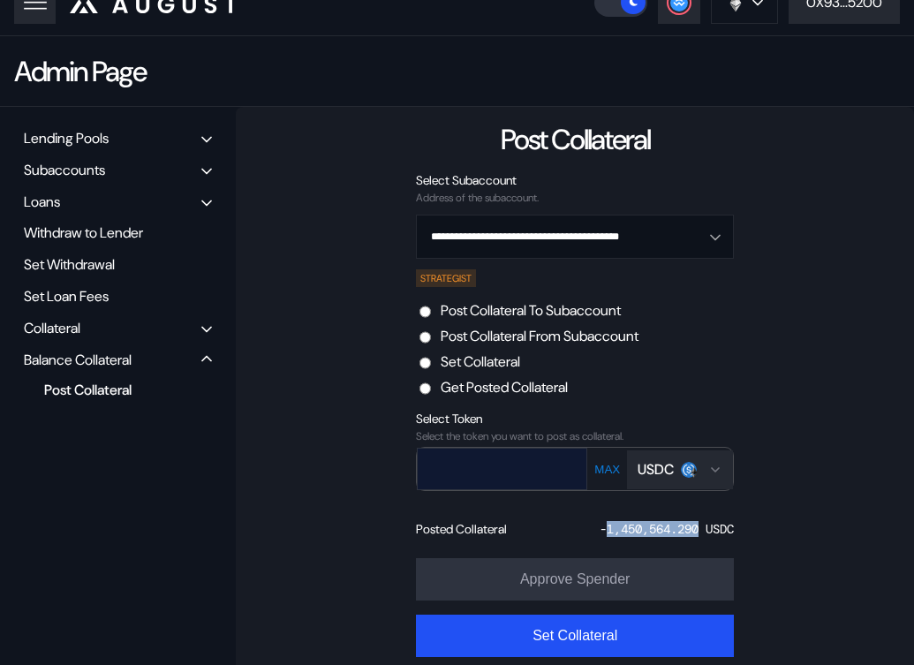
copy div "1,450,564.290"
click at [488, 454] on input "text" at bounding box center [489, 468] width 143 height 36
paste input "**********"
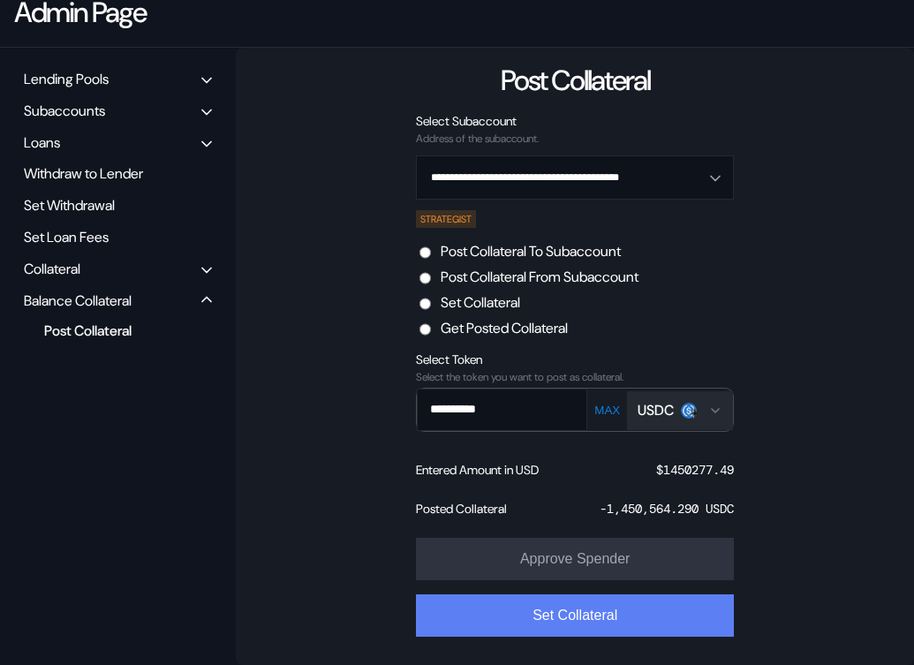
click at [603, 600] on button "Set Collateral" at bounding box center [575, 615] width 318 height 42
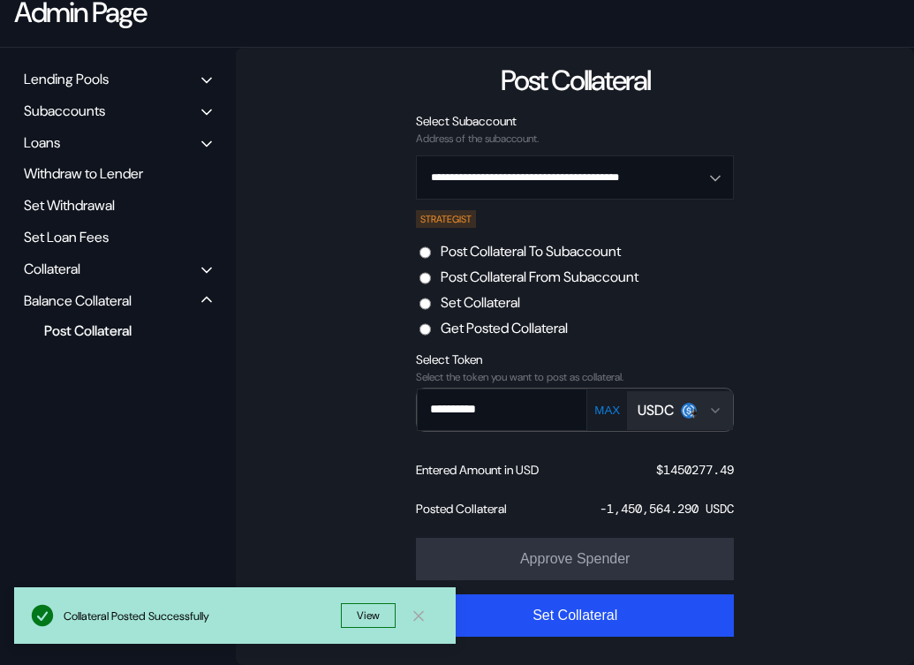
scroll to position [0, 0]
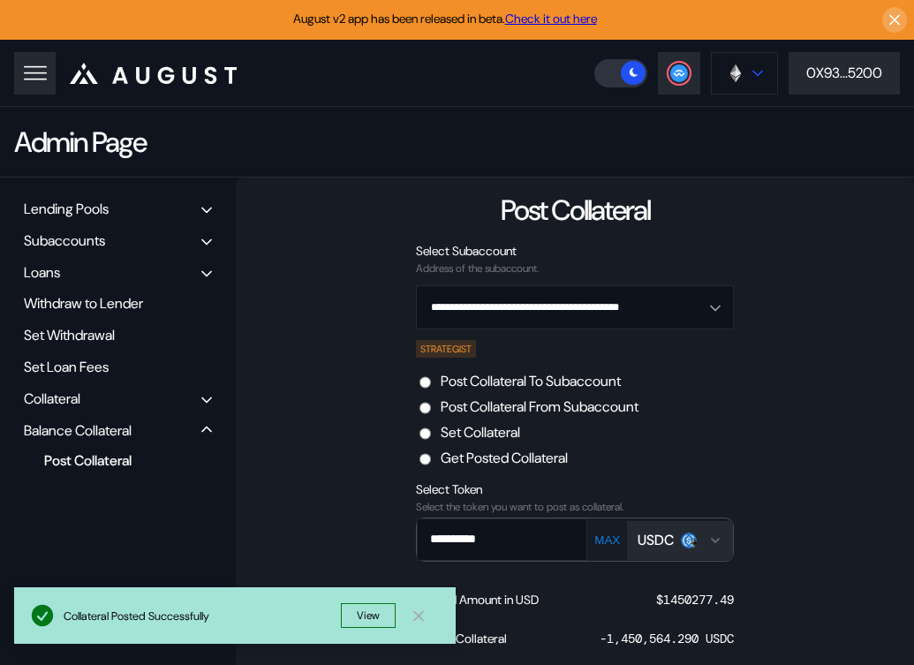
click at [737, 72] on img at bounding box center [735, 73] width 19 height 19
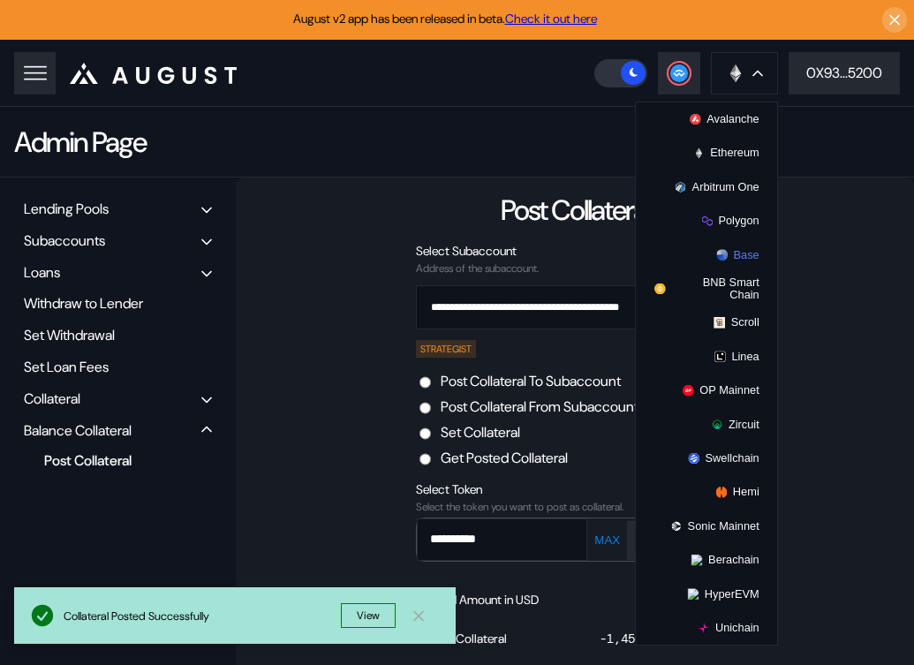
click at [721, 252] on img at bounding box center [721, 254] width 11 height 11
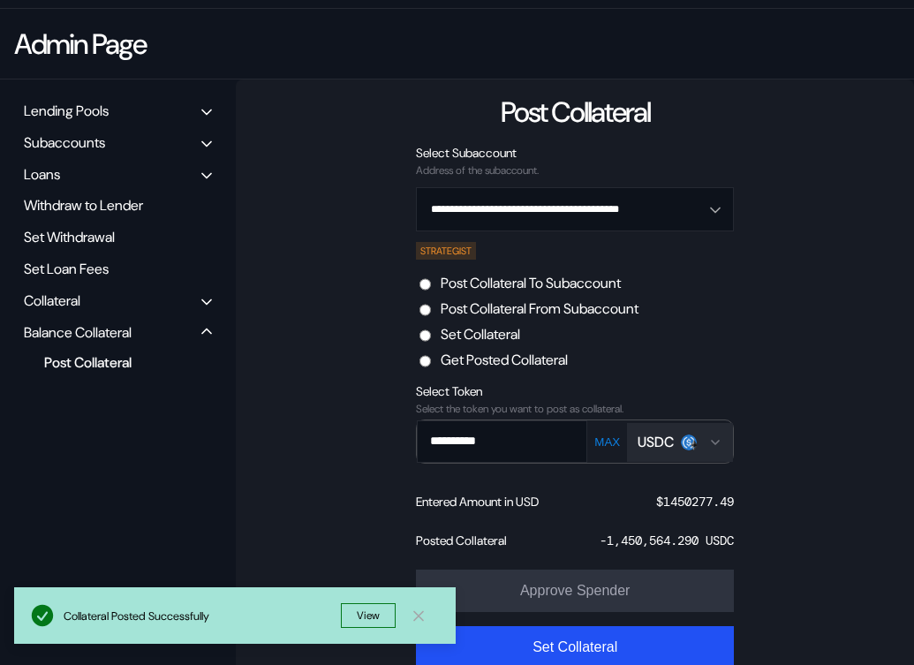
scroll to position [131, 0]
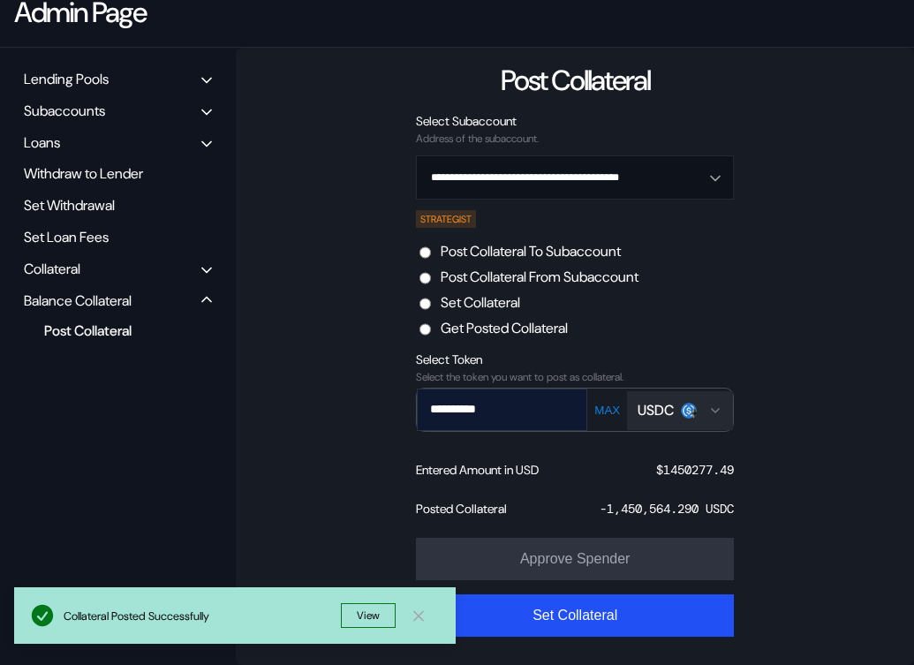
click at [525, 407] on input "**********" at bounding box center [489, 409] width 143 height 36
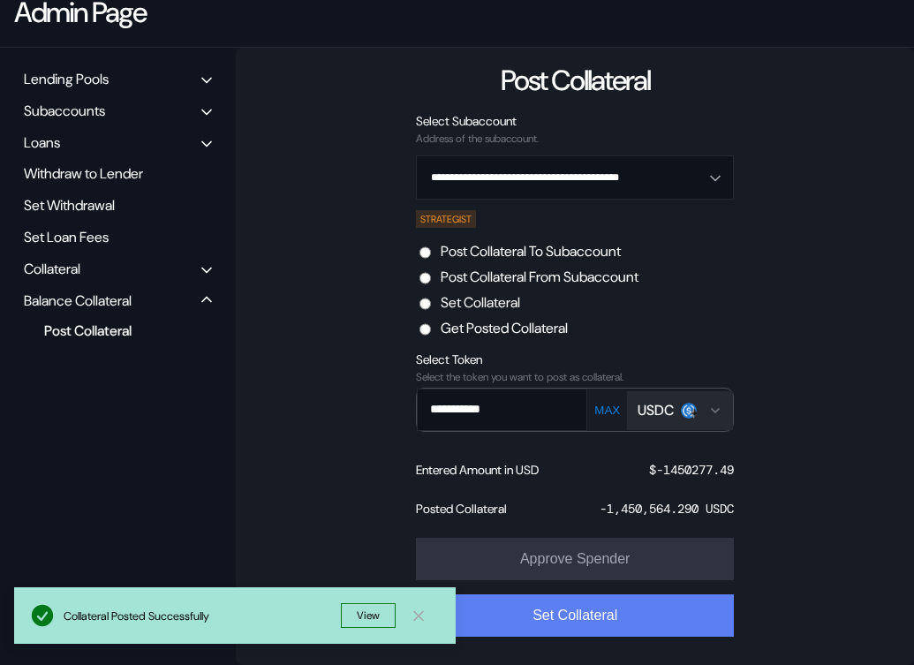
type input "**********"
click at [598, 622] on button "Set Collateral" at bounding box center [575, 615] width 318 height 42
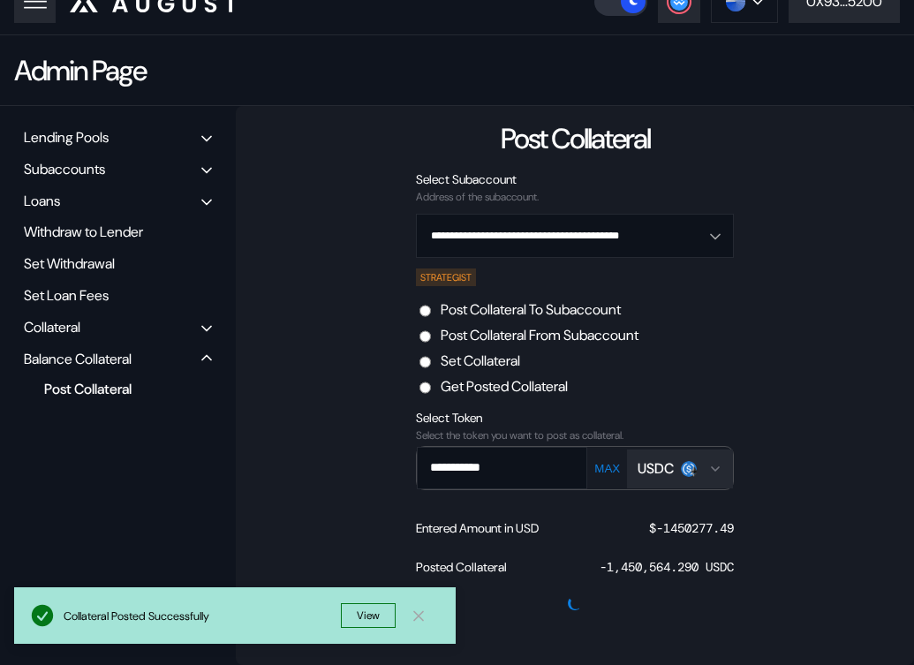
scroll to position [71, 0]
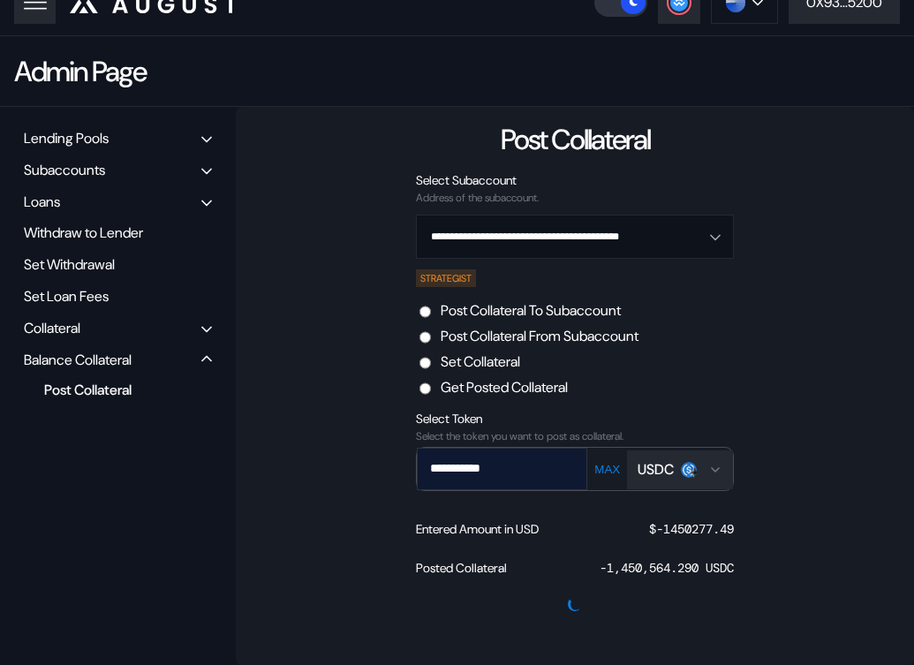
click at [537, 464] on input "**********" at bounding box center [489, 468] width 143 height 36
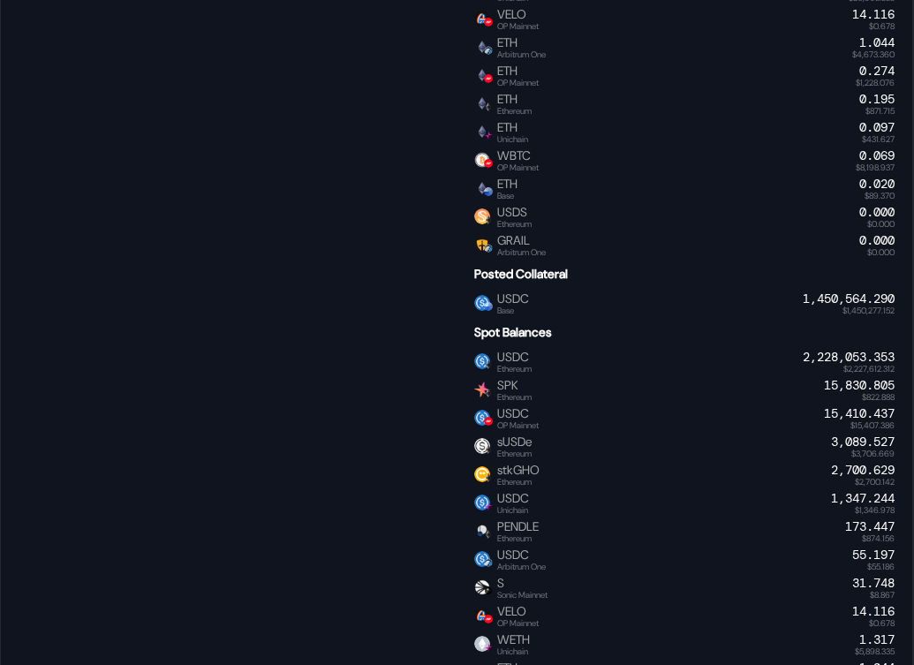
scroll to position [790, 0]
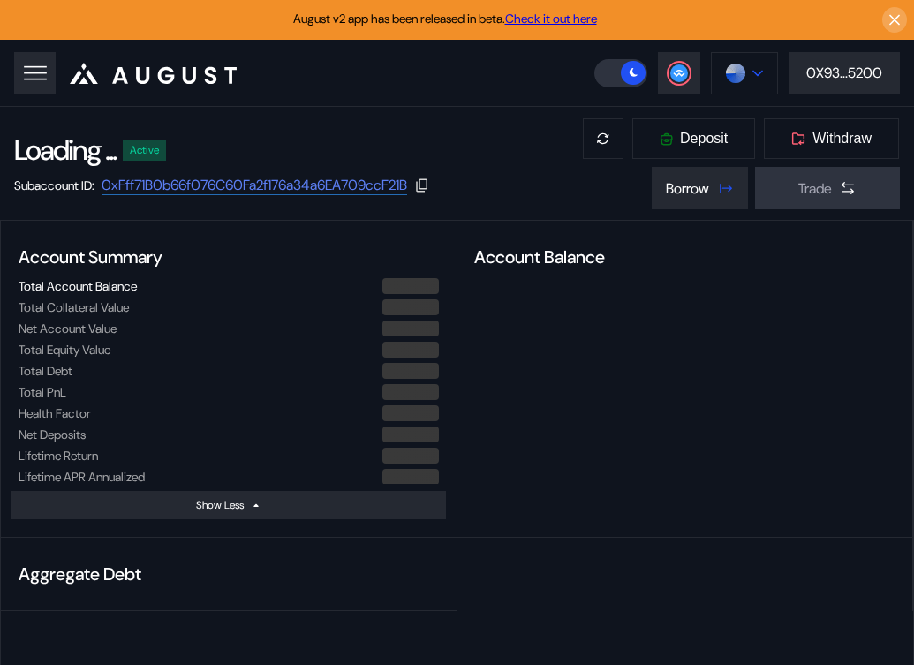
click at [742, 64] on img at bounding box center [735, 73] width 19 height 19
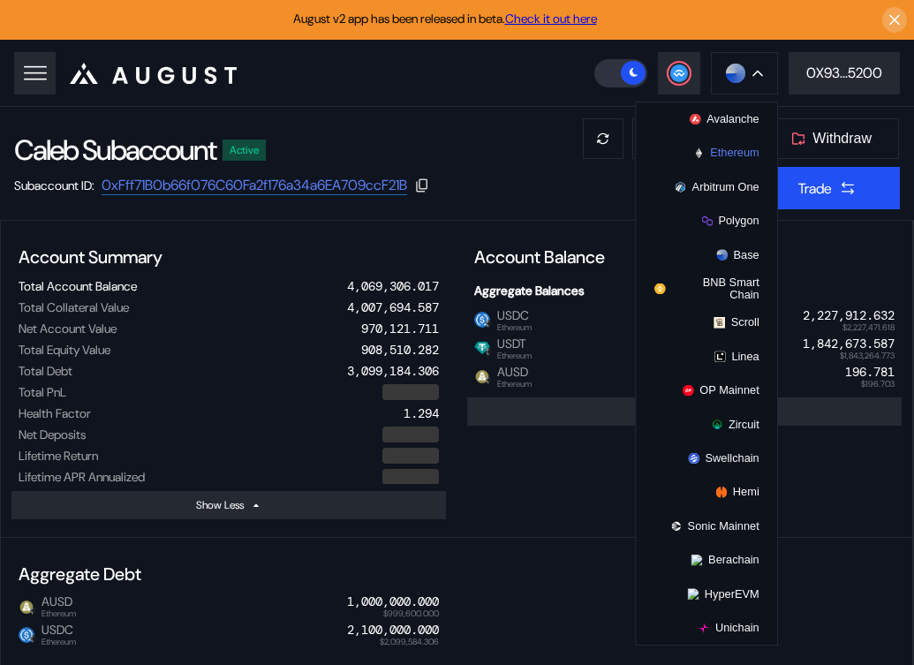
click at [727, 141] on button "Ethereum" at bounding box center [706, 153] width 141 height 34
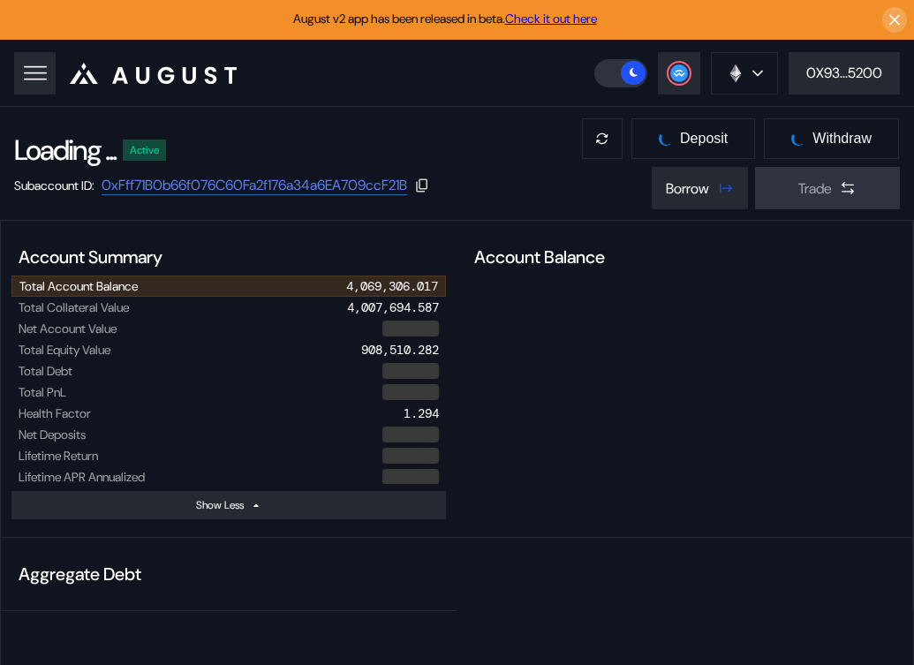
select select "*"
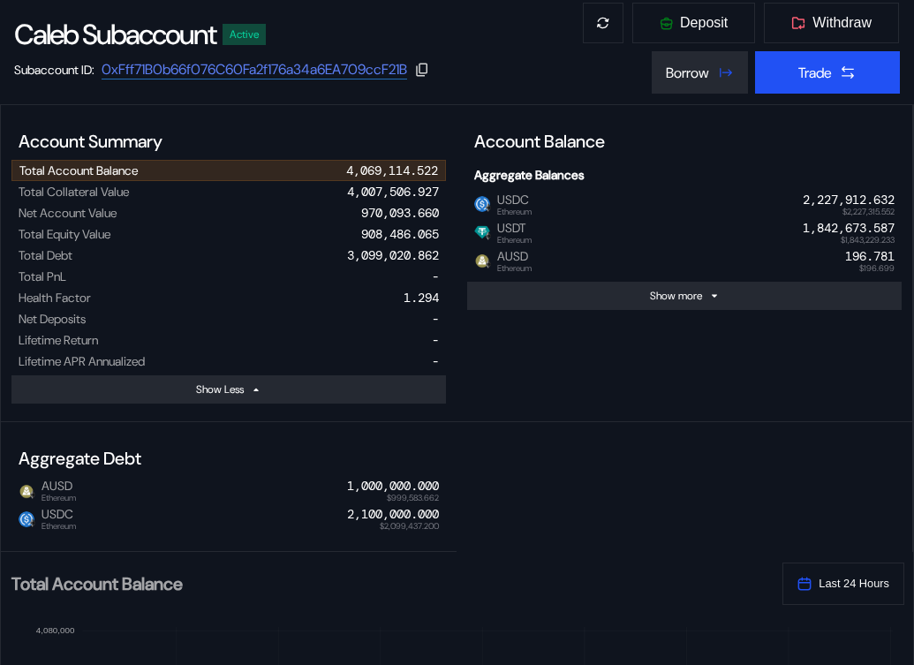
scroll to position [117, 0]
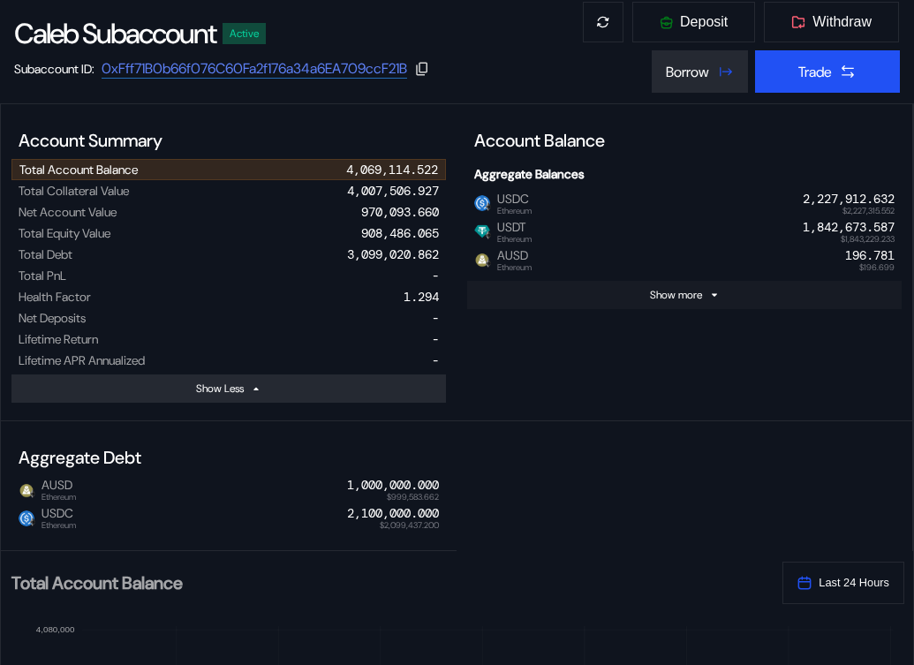
click at [663, 294] on div "Show more" at bounding box center [676, 295] width 52 height 14
